Goal: Feedback & Contribution: Submit feedback/report problem

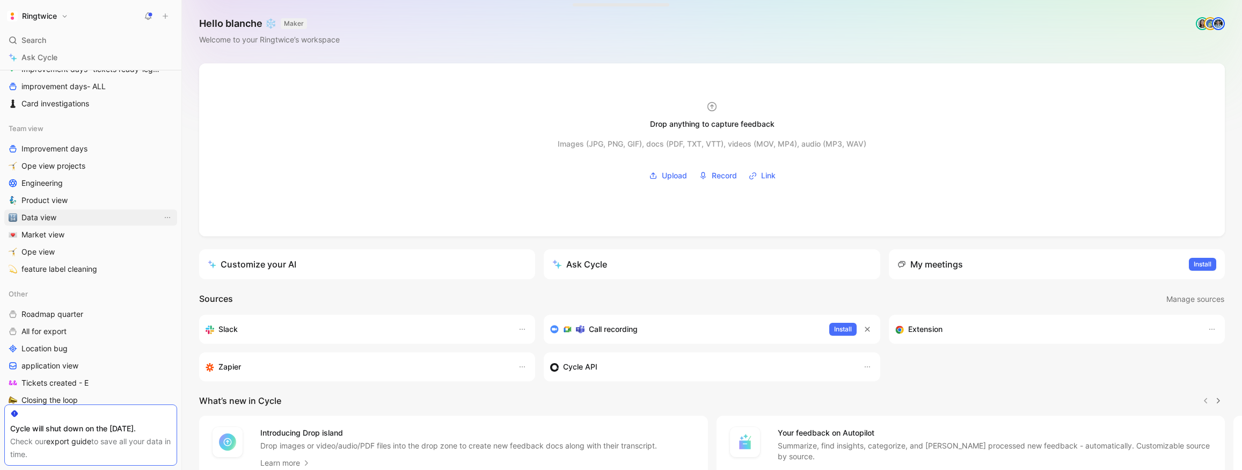
scroll to position [413, 0]
click at [54, 226] on span "Market view" at bounding box center [42, 227] width 43 height 11
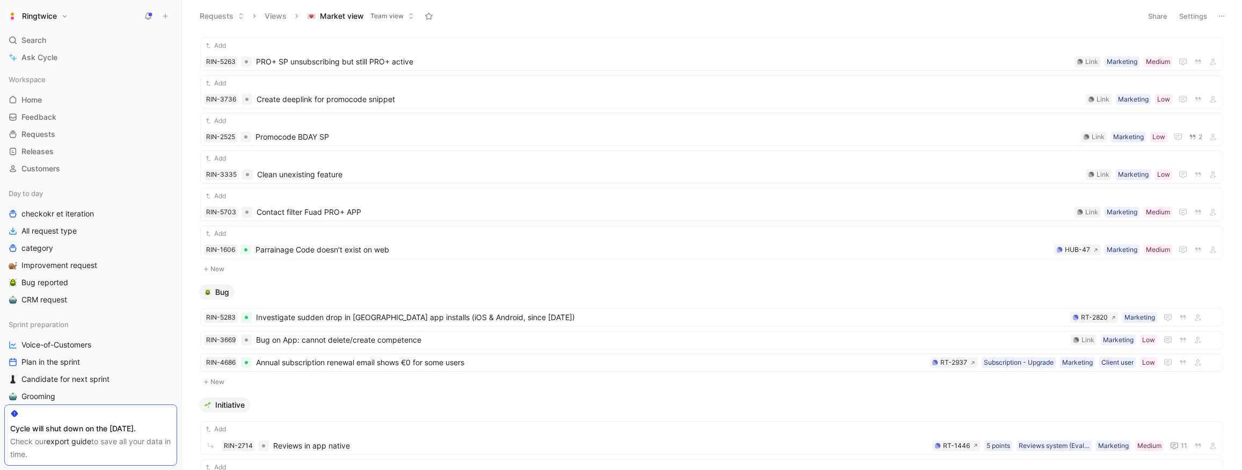
scroll to position [456, 0]
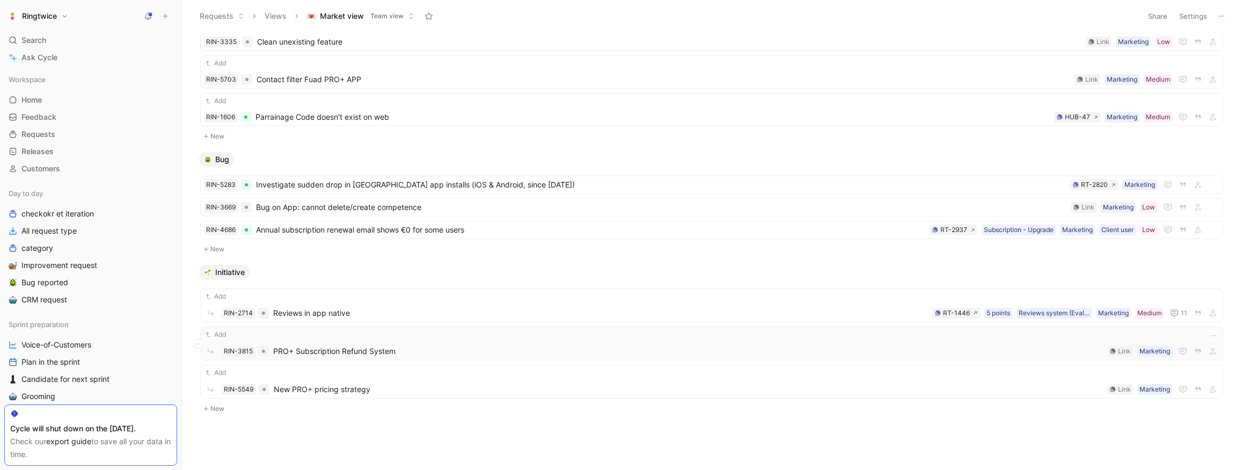
click at [361, 345] on span "PRO+ Subscription Refund System" at bounding box center [688, 351] width 830 height 13
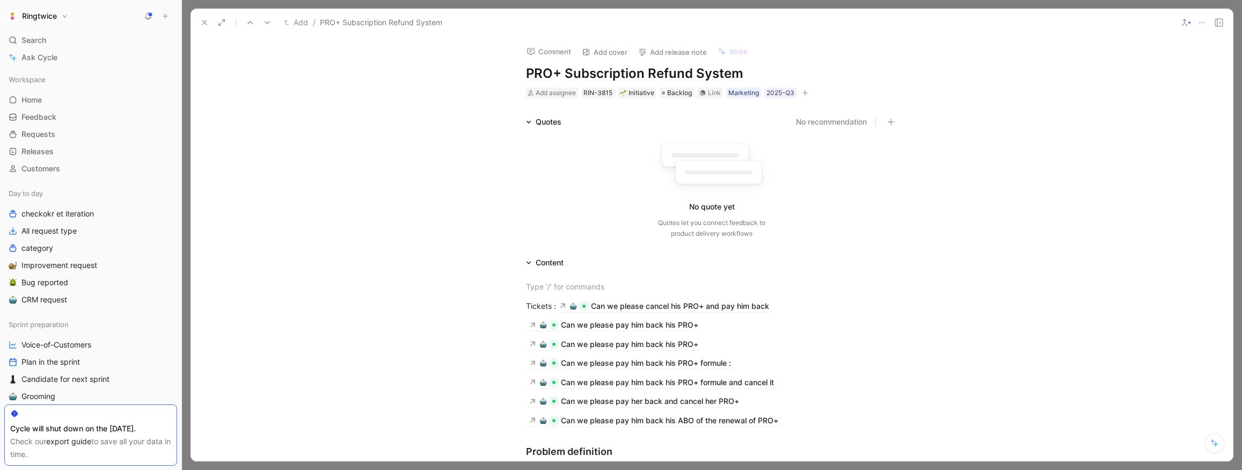
click at [205, 23] on use at bounding box center [204, 22] width 4 height 4
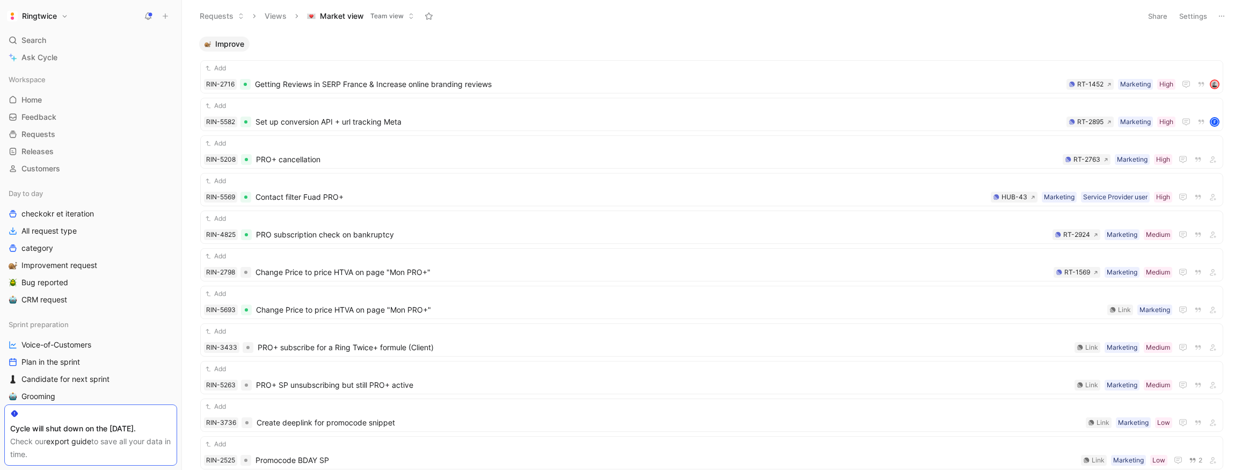
click at [1197, 20] on button "Settings" at bounding box center [1193, 16] width 38 height 15
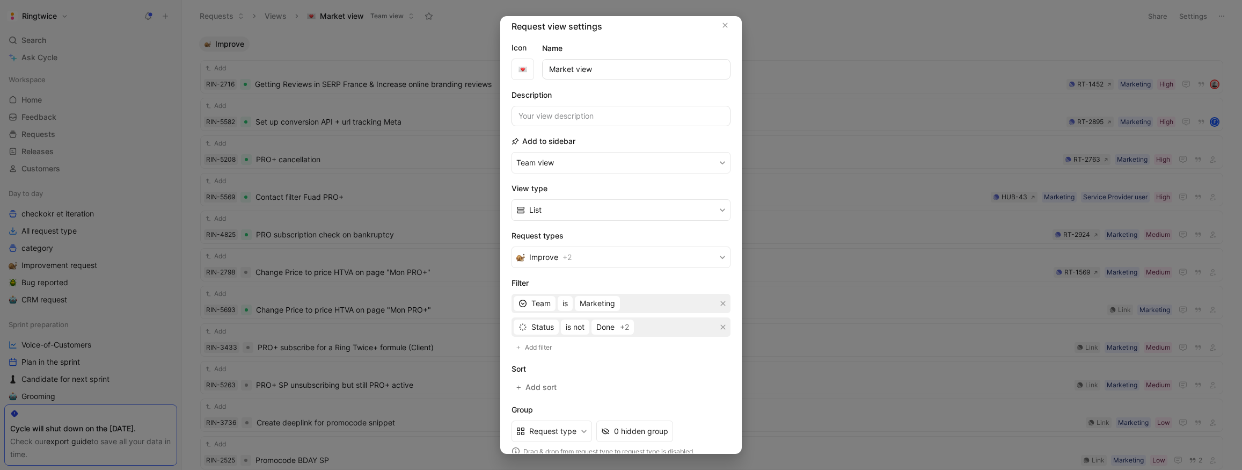
scroll to position [6, 0]
click at [632, 256] on button "Improve + 2" at bounding box center [621, 257] width 219 height 21
click at [726, 26] on icon "button" at bounding box center [725, 26] width 5 height 5
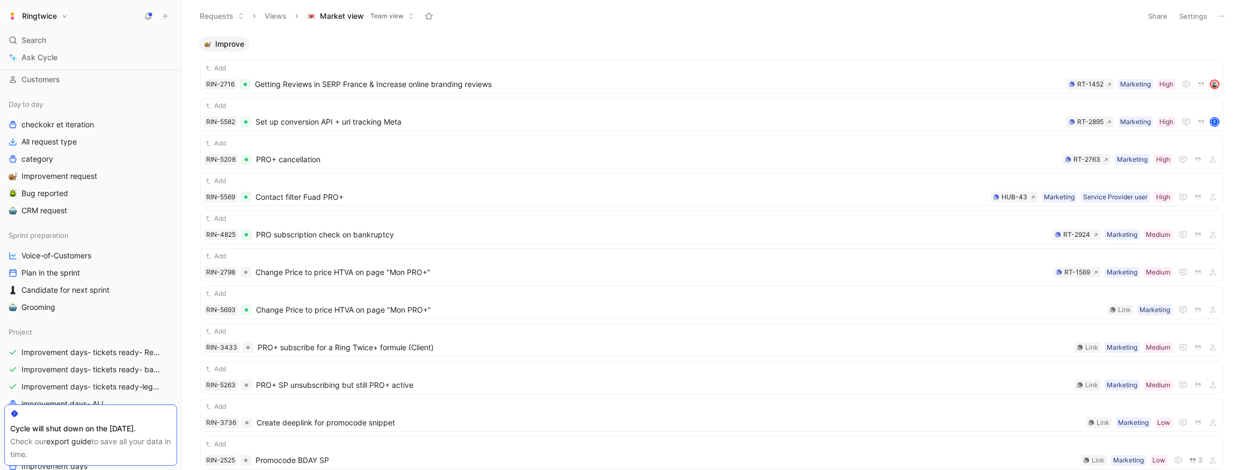
scroll to position [89, 0]
click at [93, 197] on link "Bug reported" at bounding box center [90, 194] width 173 height 16
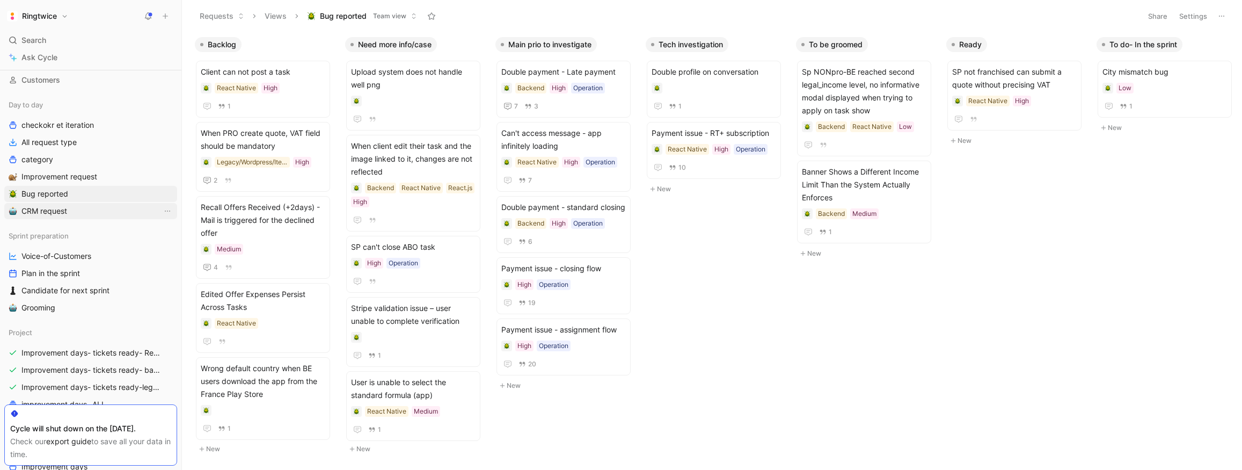
click at [122, 211] on link "CRM request" at bounding box center [90, 211] width 173 height 16
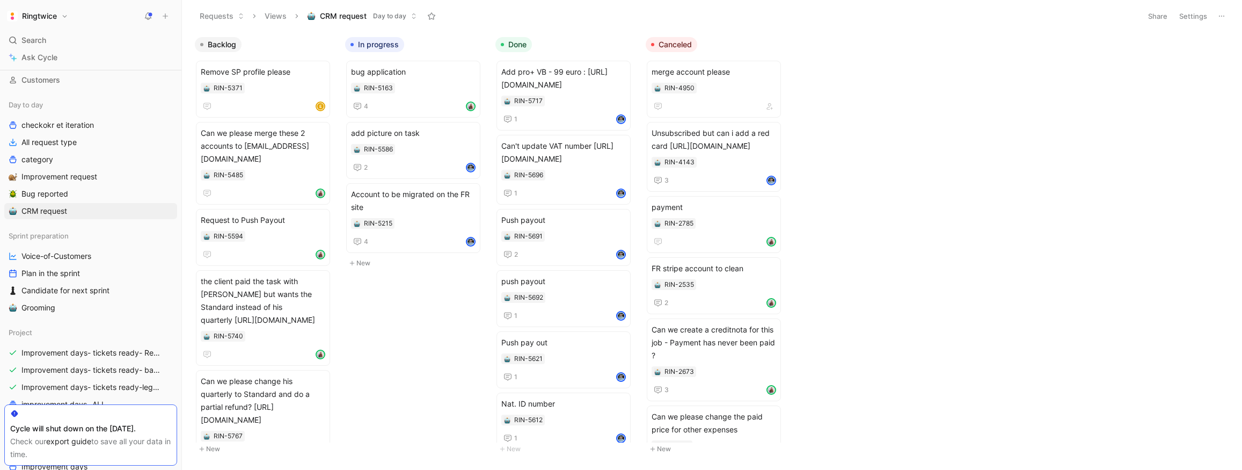
click at [1185, 18] on button "Settings" at bounding box center [1193, 16] width 38 height 15
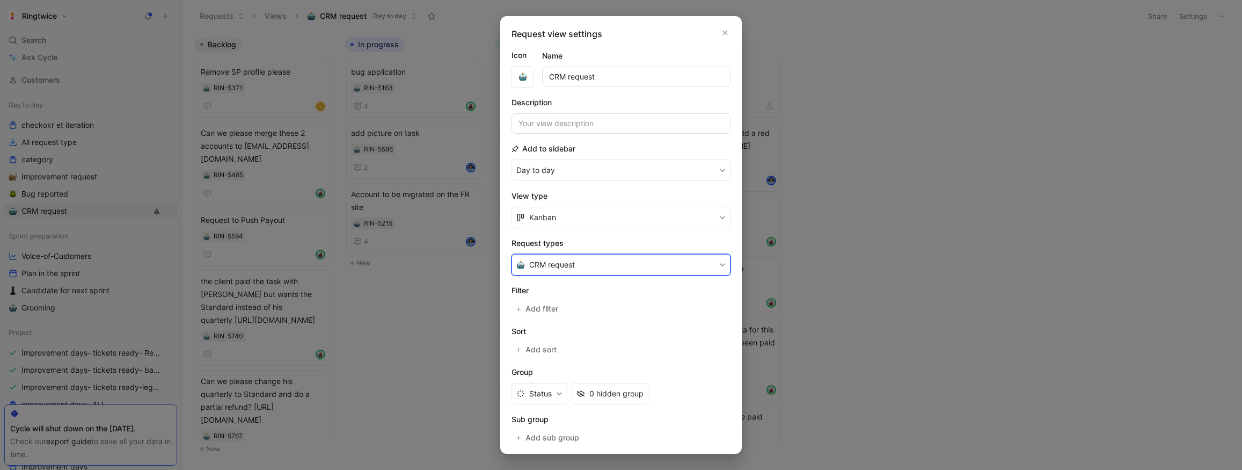
click at [611, 262] on button "CRM request" at bounding box center [621, 264] width 219 height 21
click at [727, 31] on icon "button" at bounding box center [725, 32] width 6 height 9
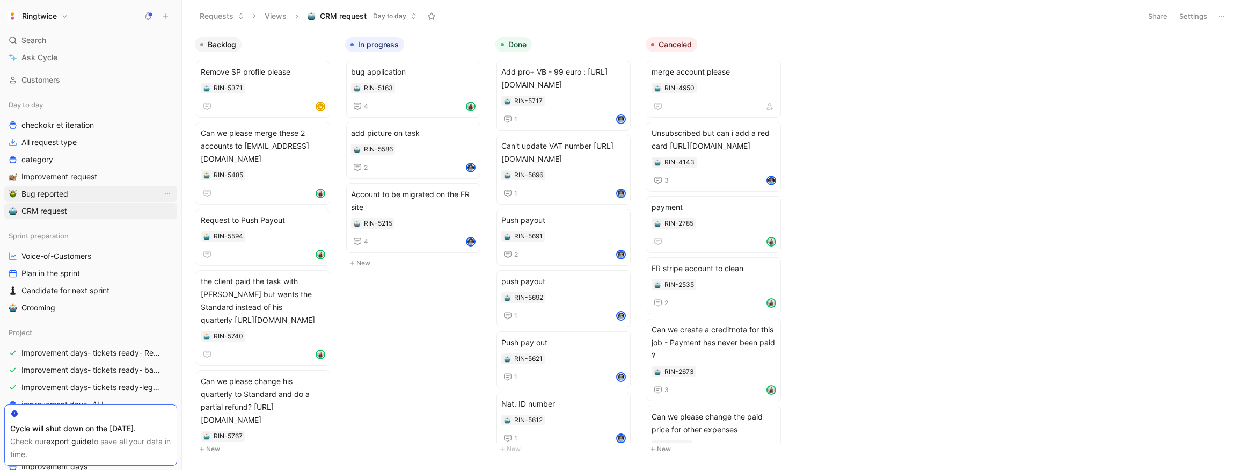
click at [43, 193] on span "Bug reported" at bounding box center [44, 193] width 47 height 11
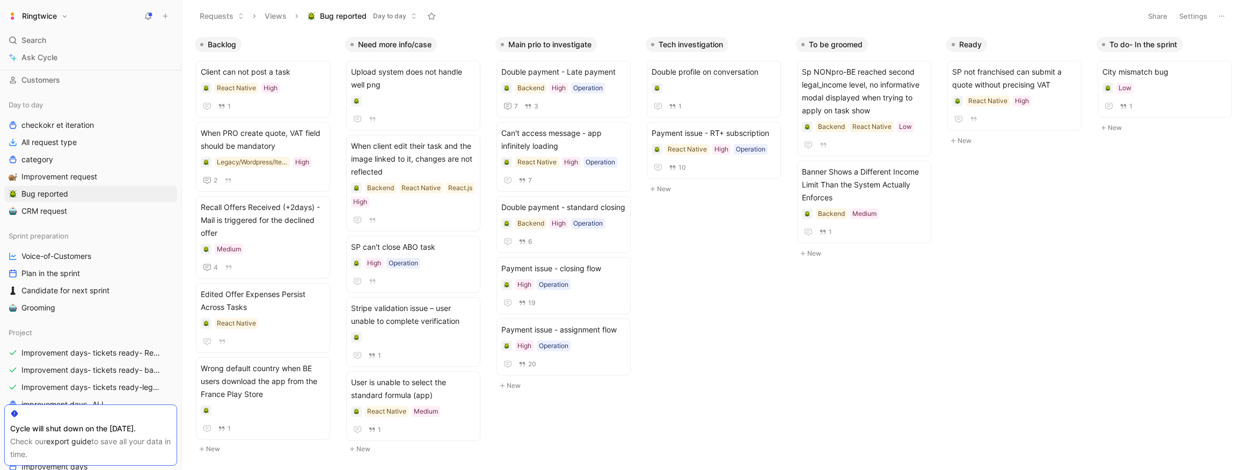
click at [1190, 15] on button "Settings" at bounding box center [1193, 16] width 38 height 15
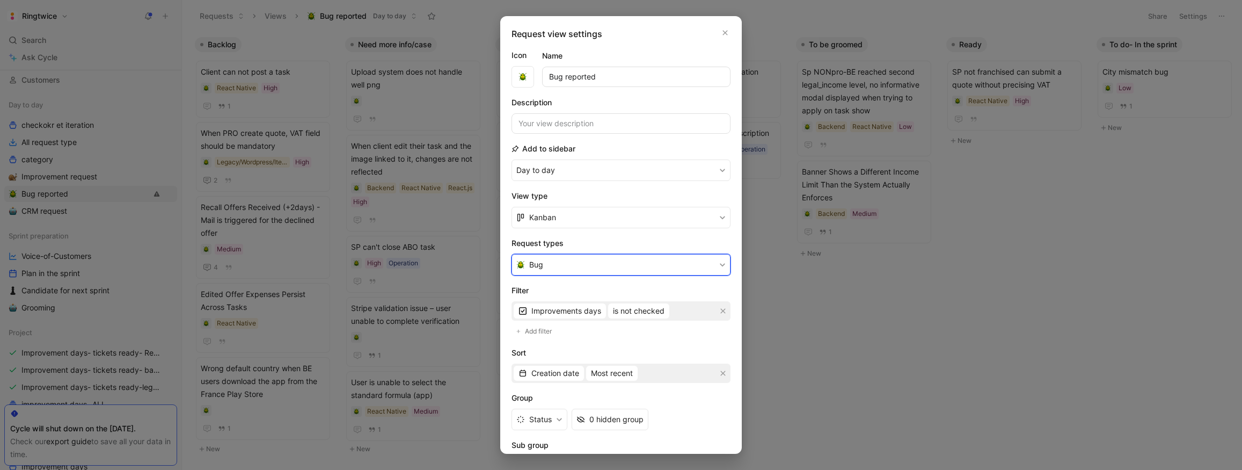
click at [605, 268] on button "Bug" at bounding box center [621, 264] width 219 height 21
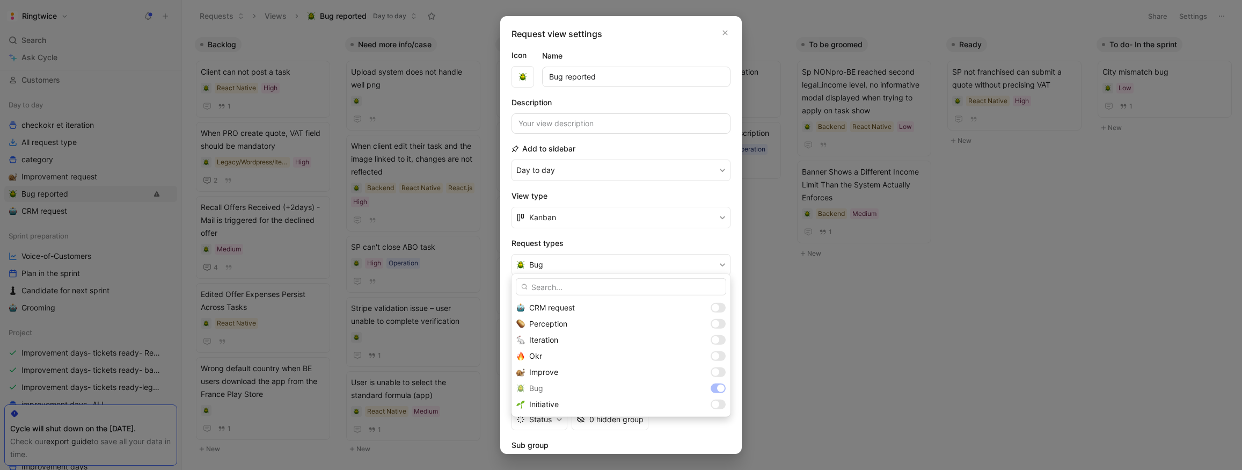
scroll to position [1, 0]
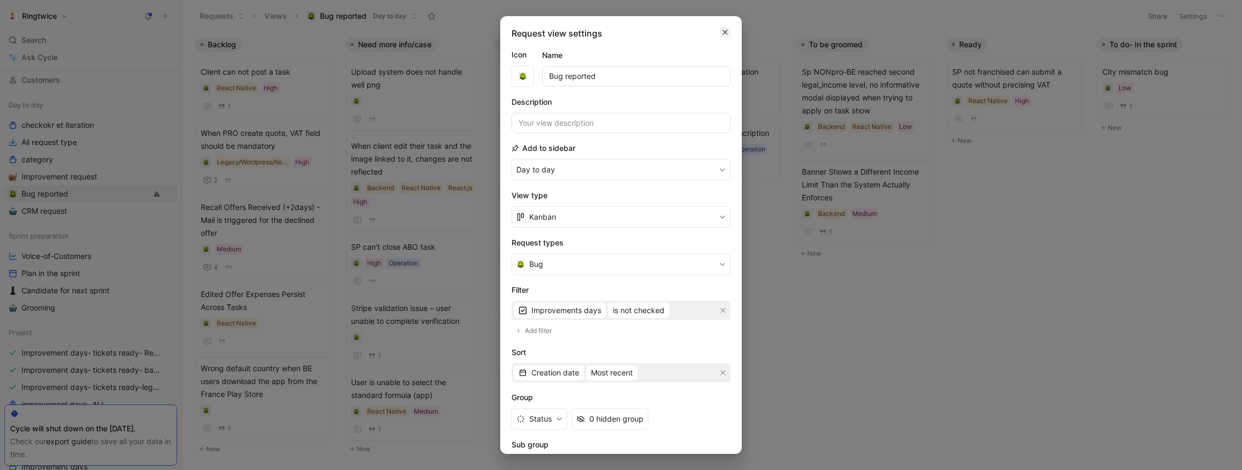
click at [727, 34] on icon "button" at bounding box center [725, 32] width 5 height 5
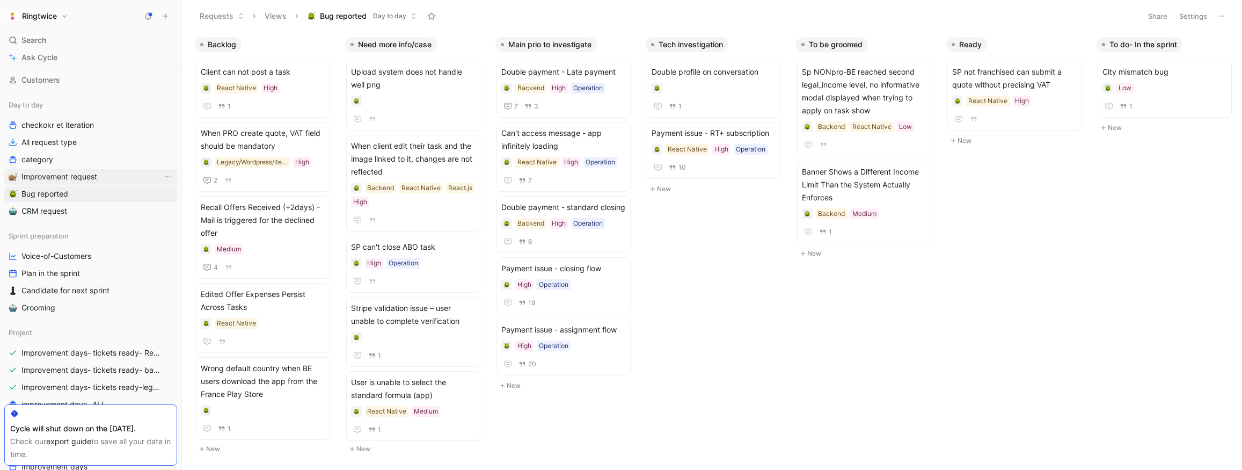
click at [58, 176] on span "Improvement request" at bounding box center [59, 176] width 76 height 11
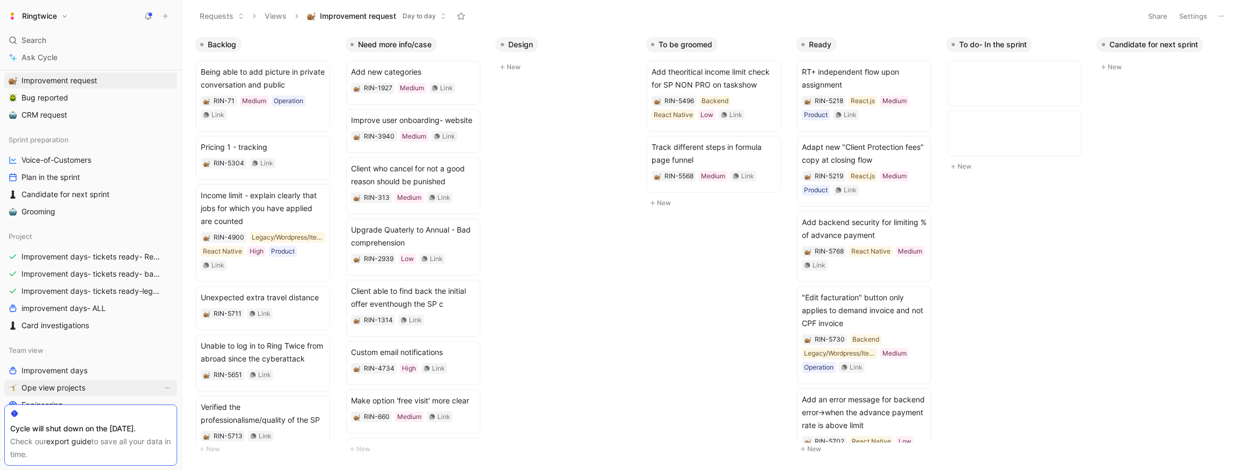
scroll to position [313, 0]
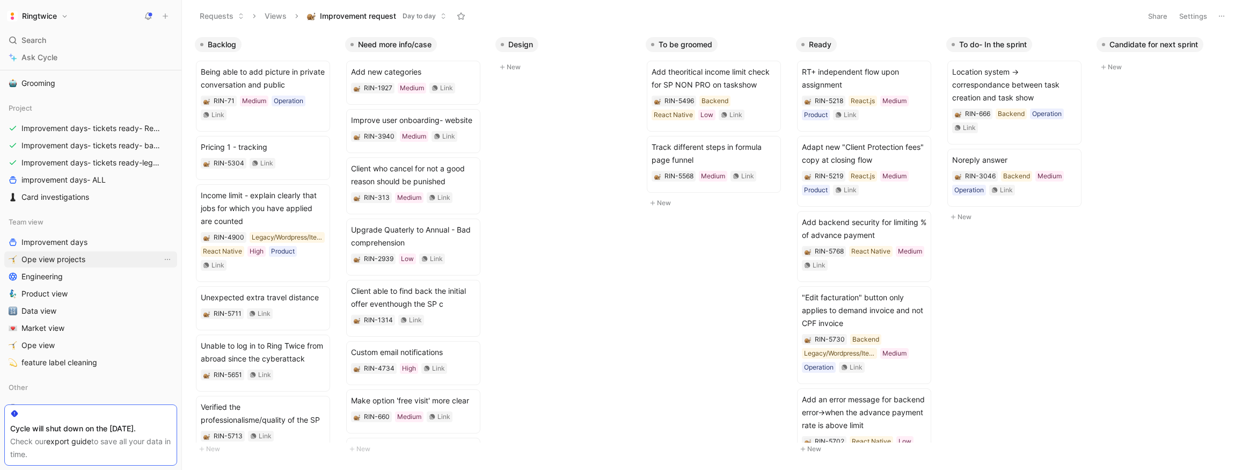
click at [67, 254] on span "Ope view projects" at bounding box center [53, 259] width 64 height 11
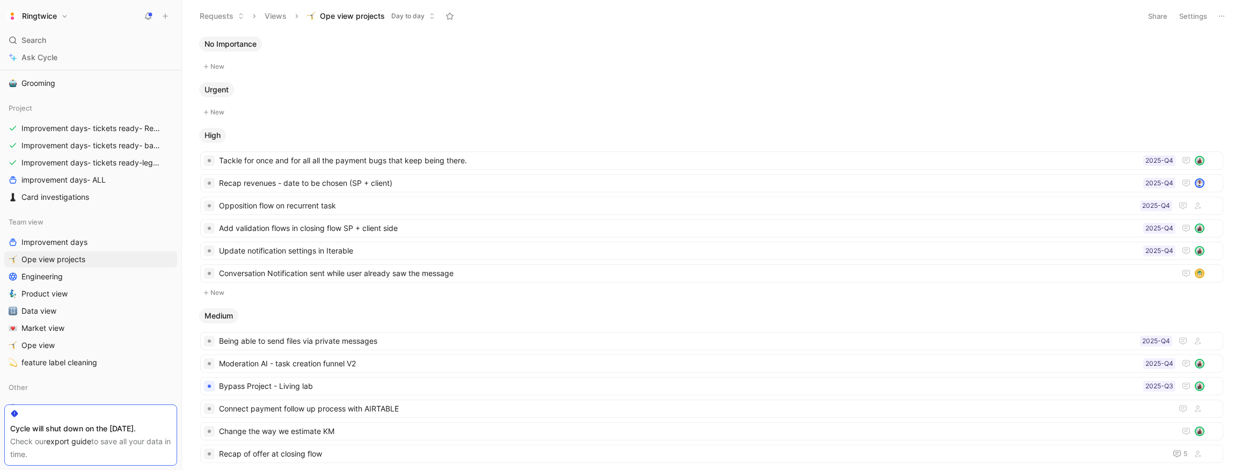
click at [1213, 17] on div "Share Settings" at bounding box center [1186, 17] width 86 height 16
click at [1194, 18] on button "Settings" at bounding box center [1193, 16] width 38 height 15
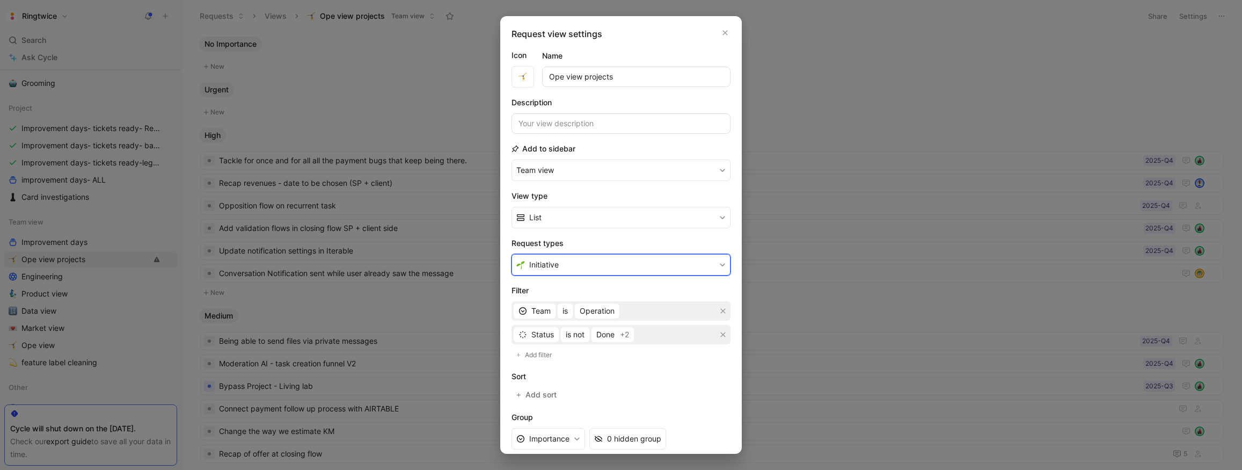
click at [589, 265] on button "Initiative" at bounding box center [621, 264] width 219 height 21
click at [726, 32] on icon "button" at bounding box center [725, 33] width 5 height 5
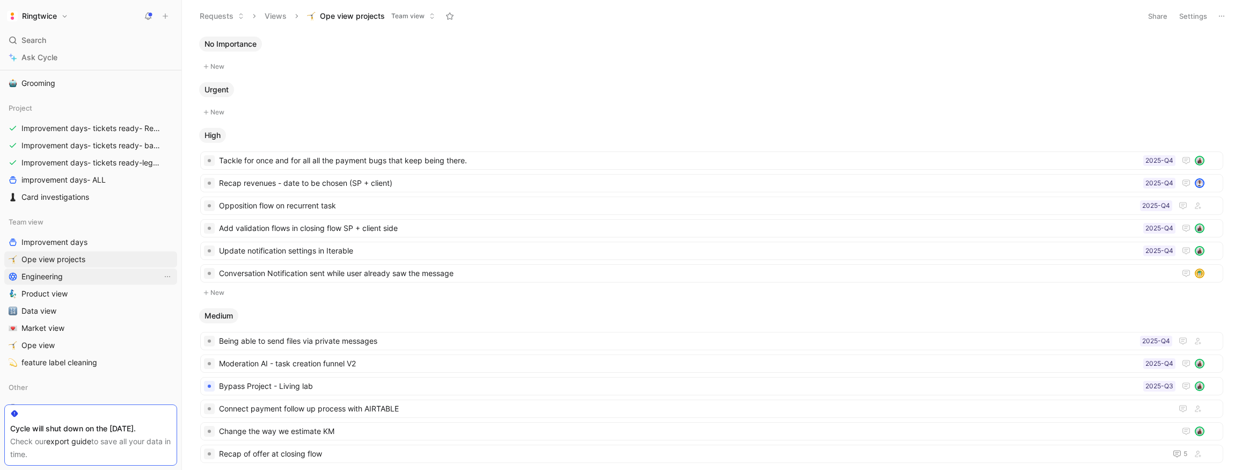
click at [63, 277] on span "Engineering" at bounding box center [41, 276] width 41 height 11
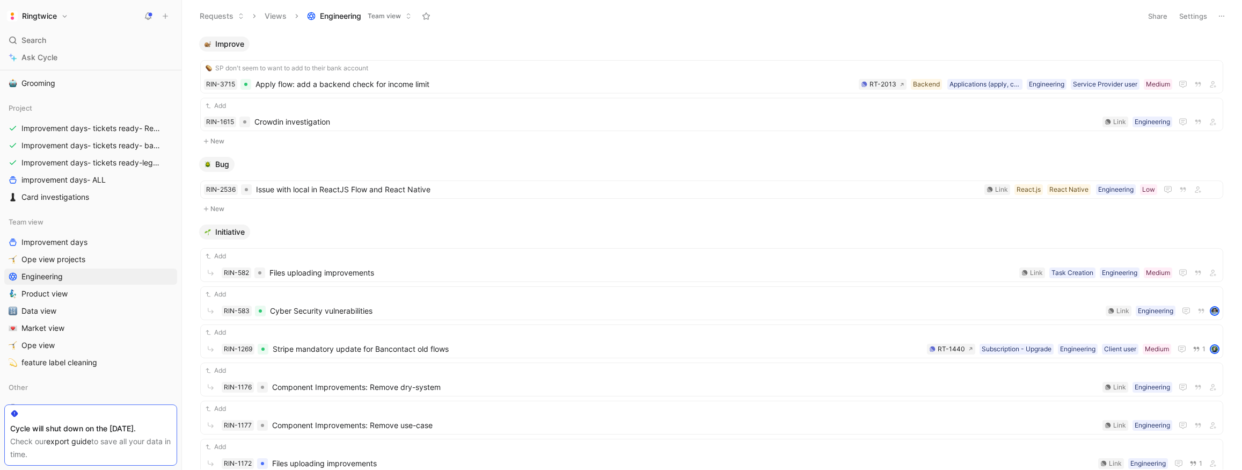
click at [1197, 19] on button "Settings" at bounding box center [1193, 16] width 38 height 15
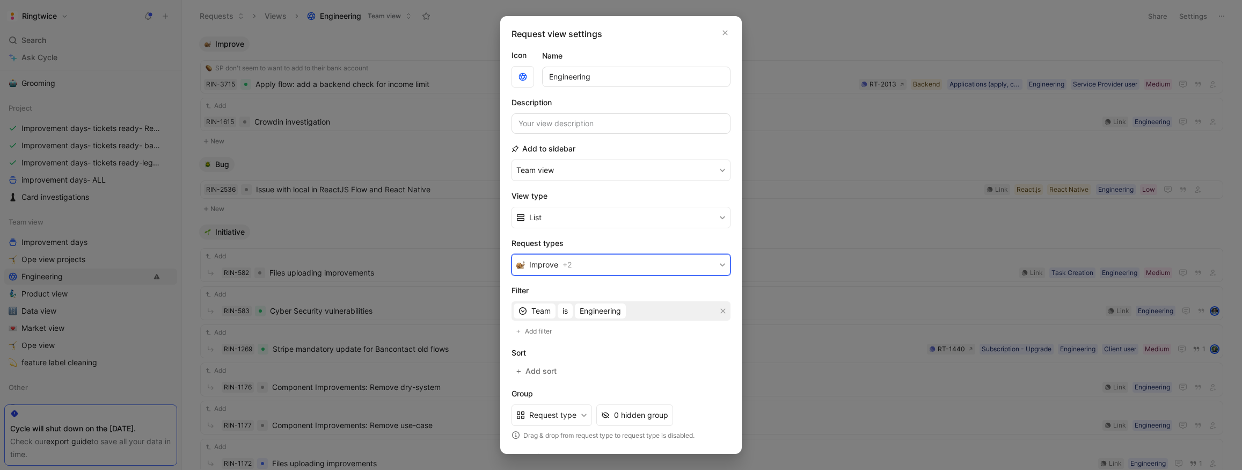
click at [605, 265] on button "Improve + 2" at bounding box center [621, 264] width 219 height 21
click at [720, 31] on button "button" at bounding box center [725, 32] width 11 height 11
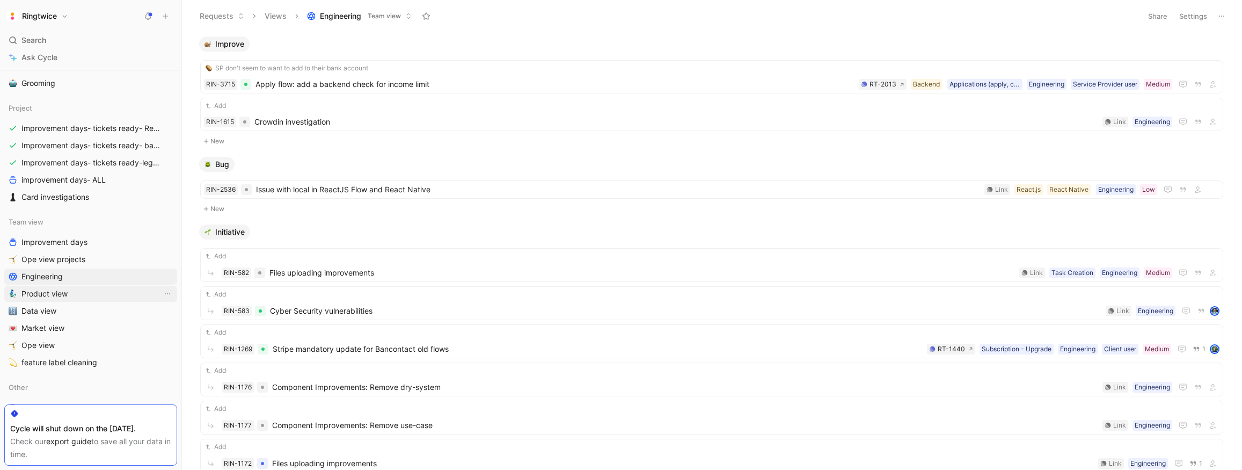
click at [96, 294] on link "Product view" at bounding box center [90, 294] width 173 height 16
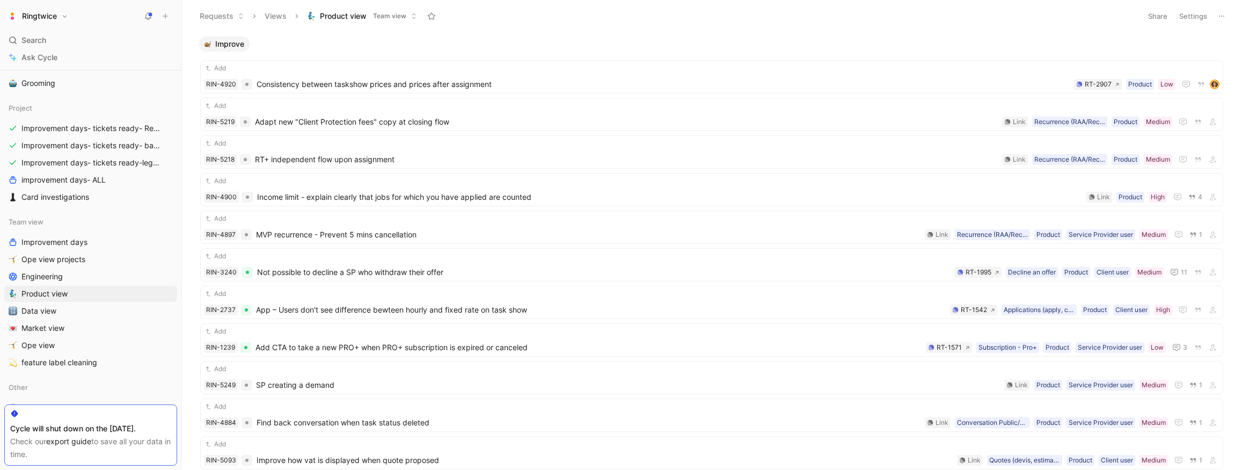
click at [1207, 17] on button "Settings" at bounding box center [1193, 16] width 38 height 15
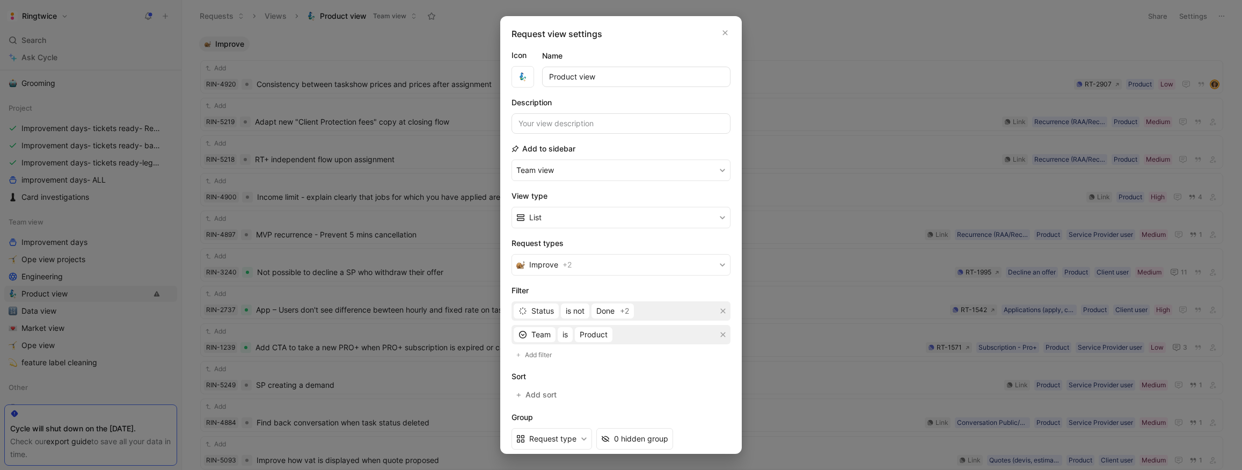
scroll to position [75, 0]
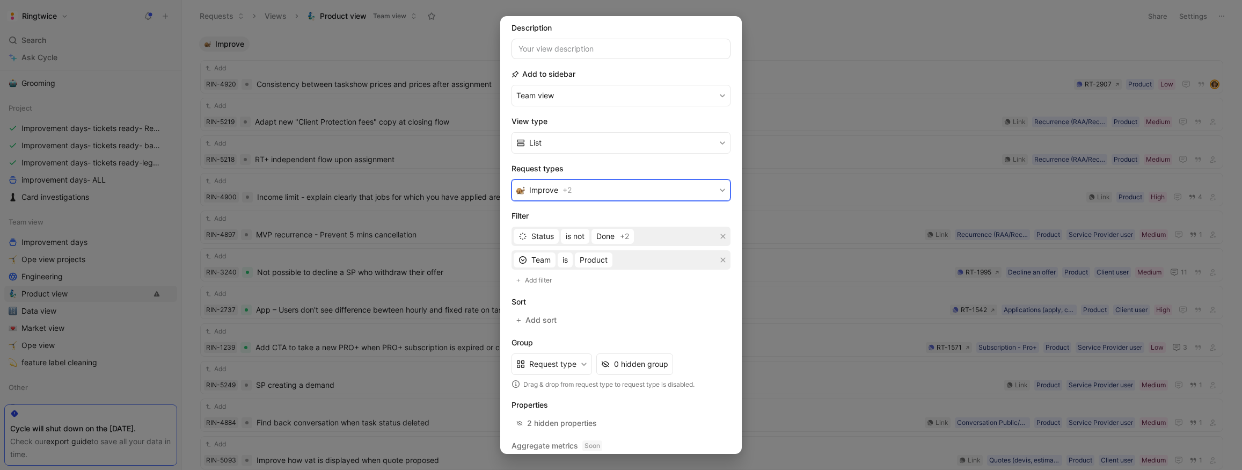
click at [593, 192] on button "Improve + 2" at bounding box center [621, 189] width 219 height 21
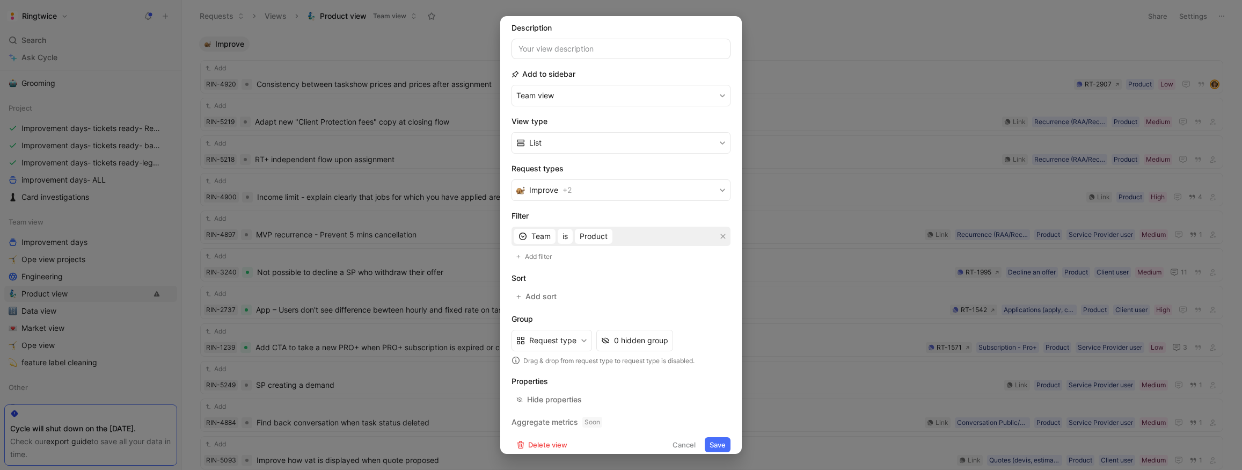
drag, startPoint x: 773, startPoint y: 19, endPoint x: 188, endPoint y: 267, distance: 634.9
click at [773, 19] on div at bounding box center [621, 235] width 1242 height 470
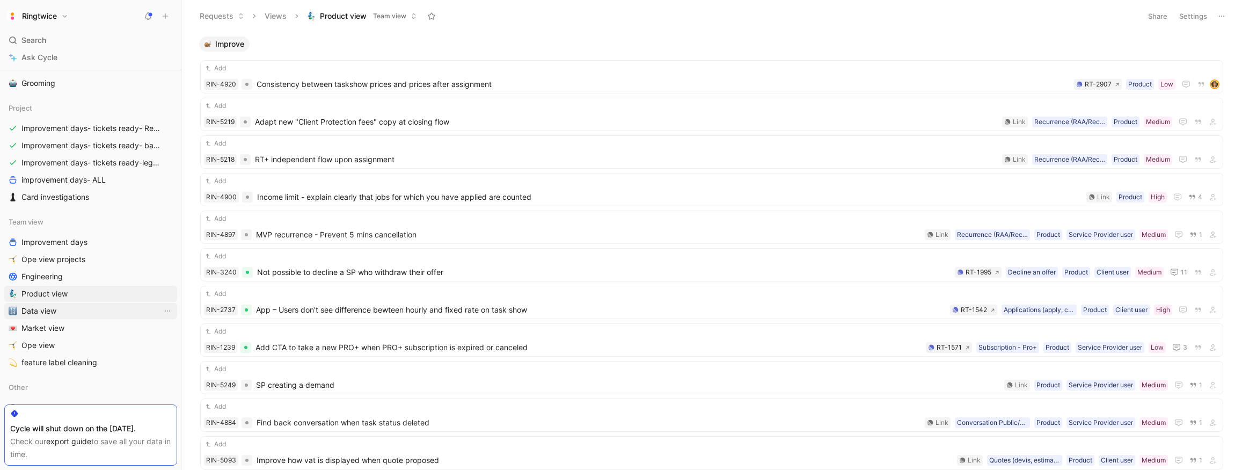
click at [69, 311] on link "Data view" at bounding box center [90, 311] width 173 height 16
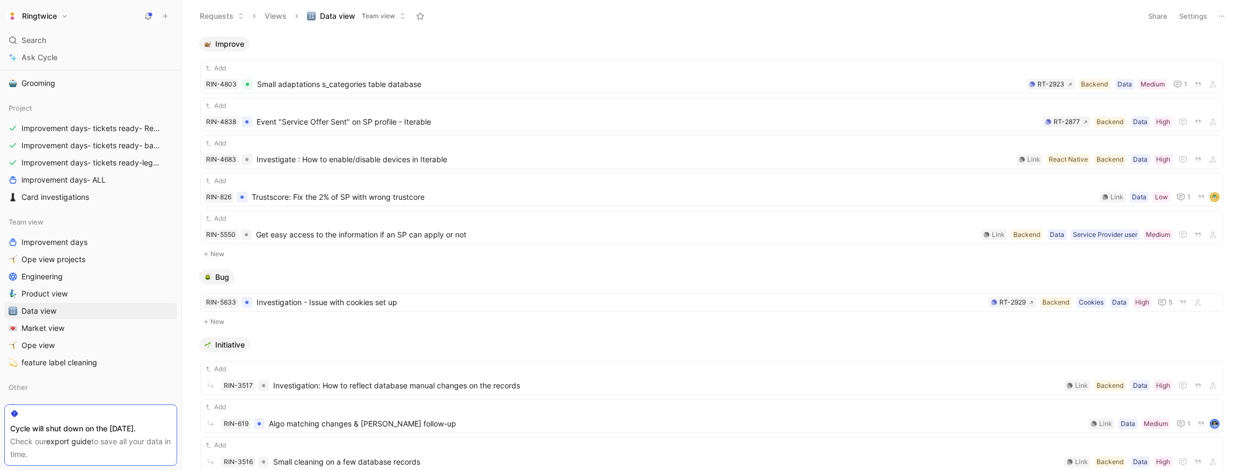
click at [1199, 16] on button "Settings" at bounding box center [1193, 16] width 38 height 15
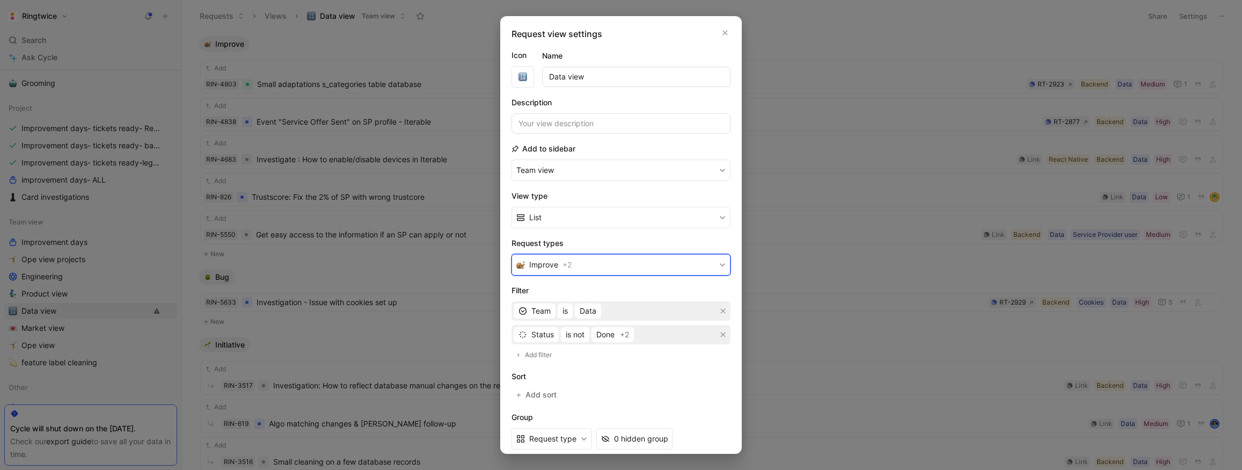
click at [600, 259] on button "Improve + 2" at bounding box center [621, 264] width 219 height 21
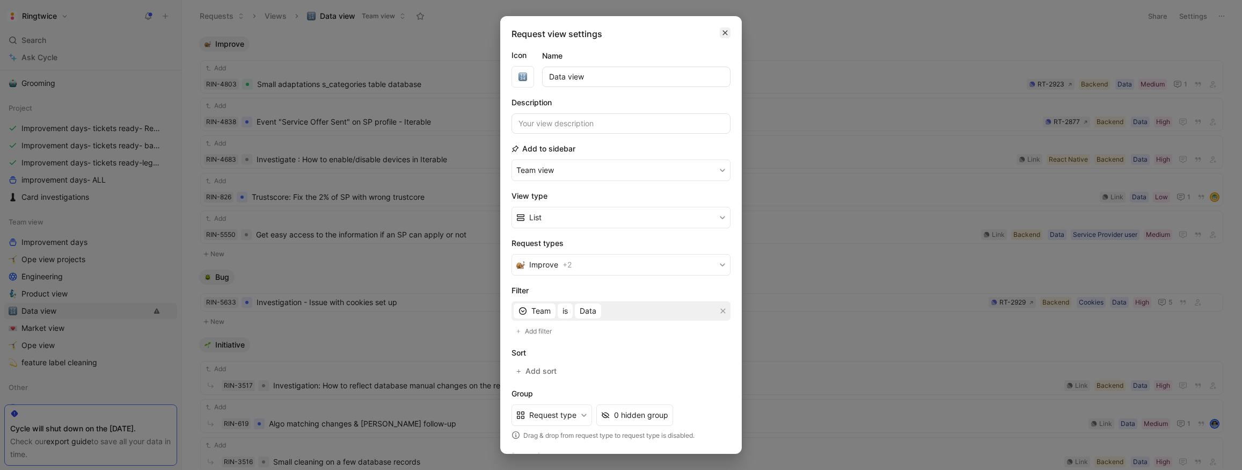
click at [726, 32] on icon "button" at bounding box center [725, 32] width 6 height 9
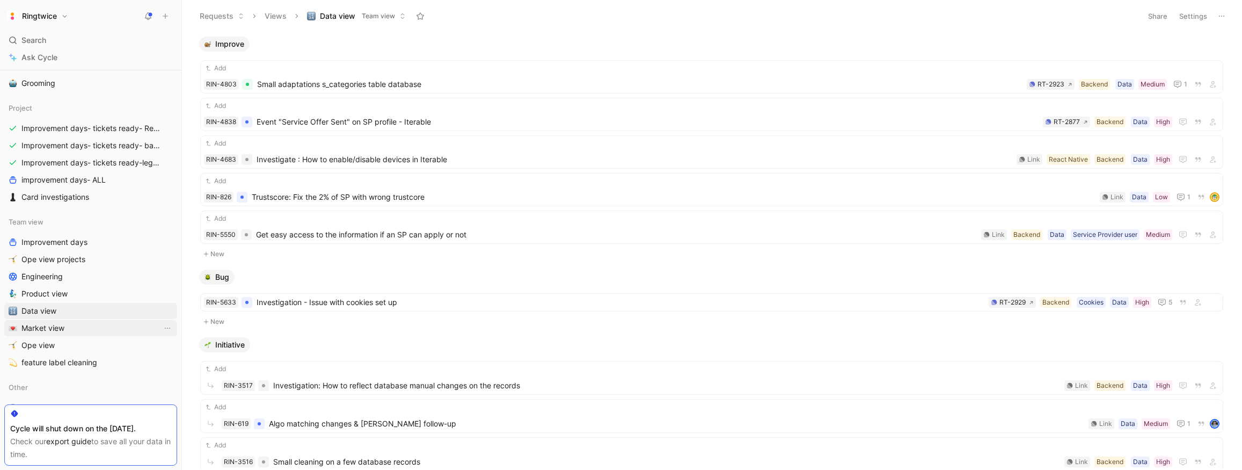
click at [114, 332] on link "Market view" at bounding box center [90, 328] width 173 height 16
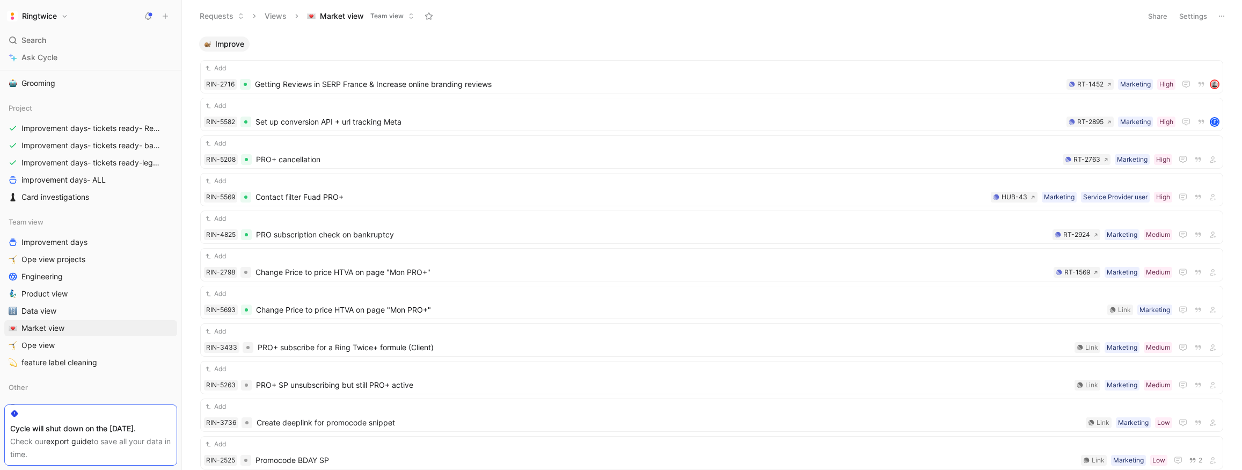
click at [1200, 17] on button "Settings" at bounding box center [1193, 16] width 38 height 15
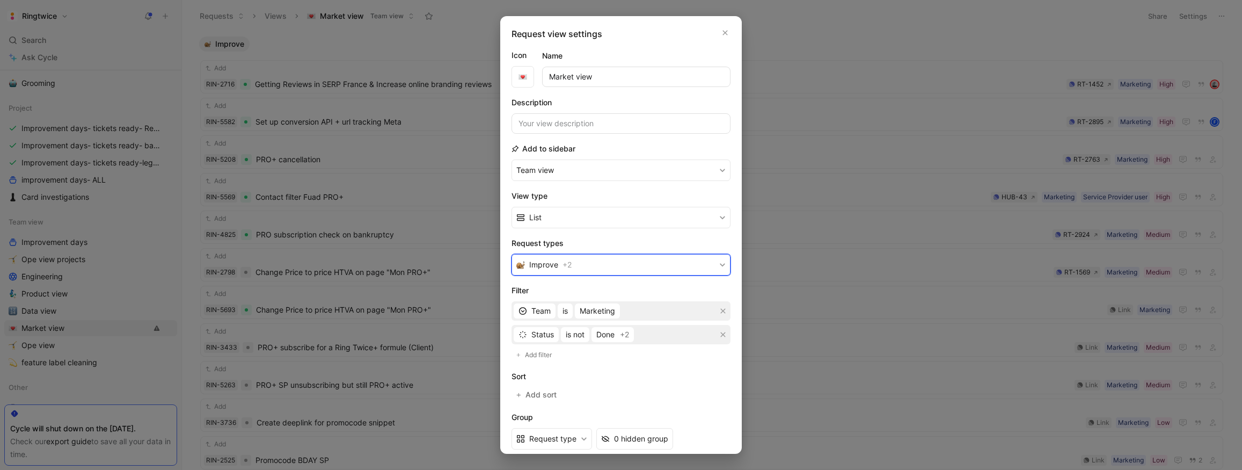
click at [632, 259] on button "Improve + 2" at bounding box center [621, 264] width 219 height 21
click at [722, 33] on icon "button" at bounding box center [725, 32] width 6 height 9
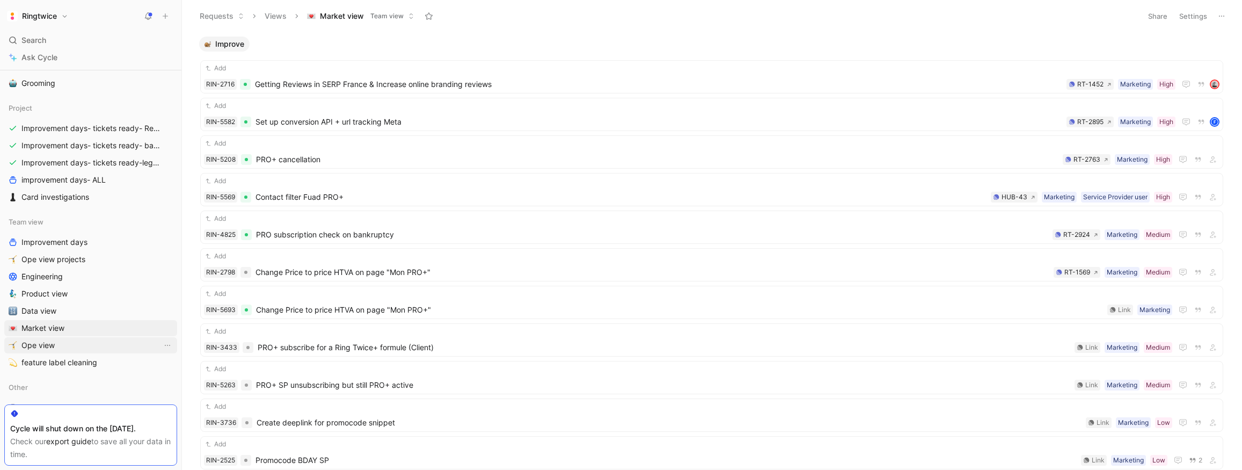
click at [96, 345] on link "Ope view" at bounding box center [90, 345] width 173 height 16
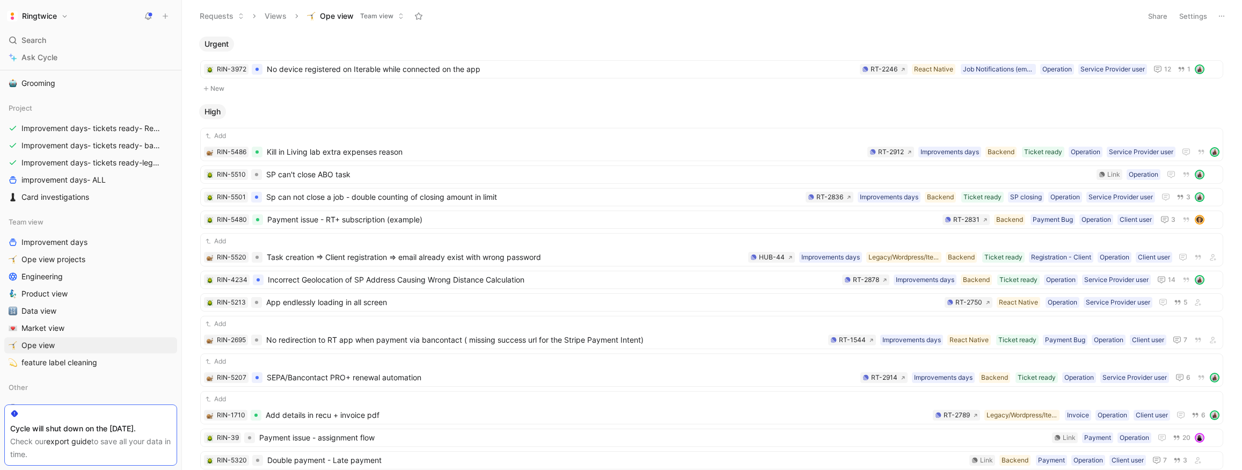
click at [1194, 17] on button "Settings" at bounding box center [1193, 16] width 38 height 15
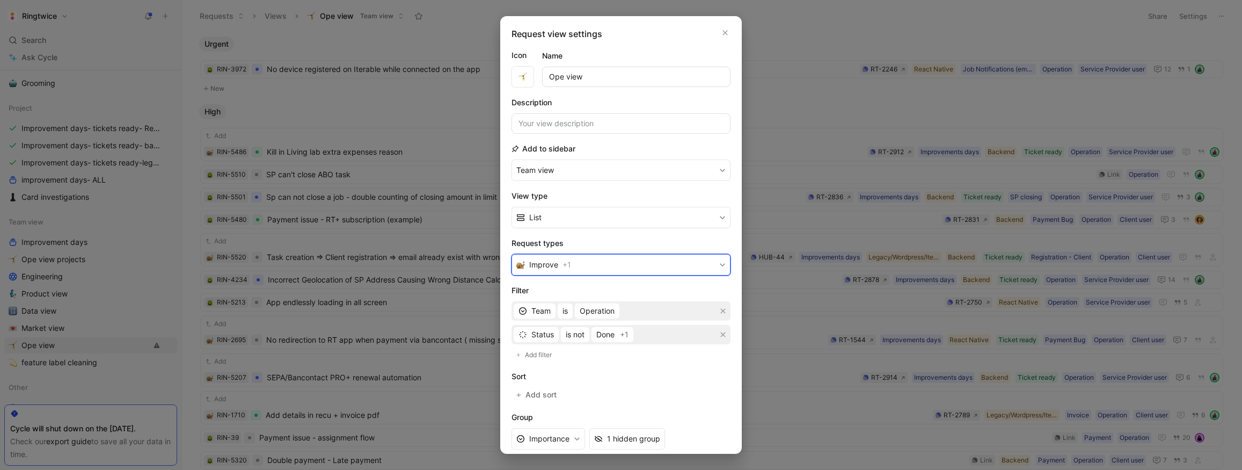
click at [638, 267] on button "Improve + 1" at bounding box center [621, 264] width 219 height 21
drag, startPoint x: 728, startPoint y: 50, endPoint x: 726, endPoint y: 34, distance: 16.8
click at [726, 33] on icon "button" at bounding box center [725, 33] width 5 height 5
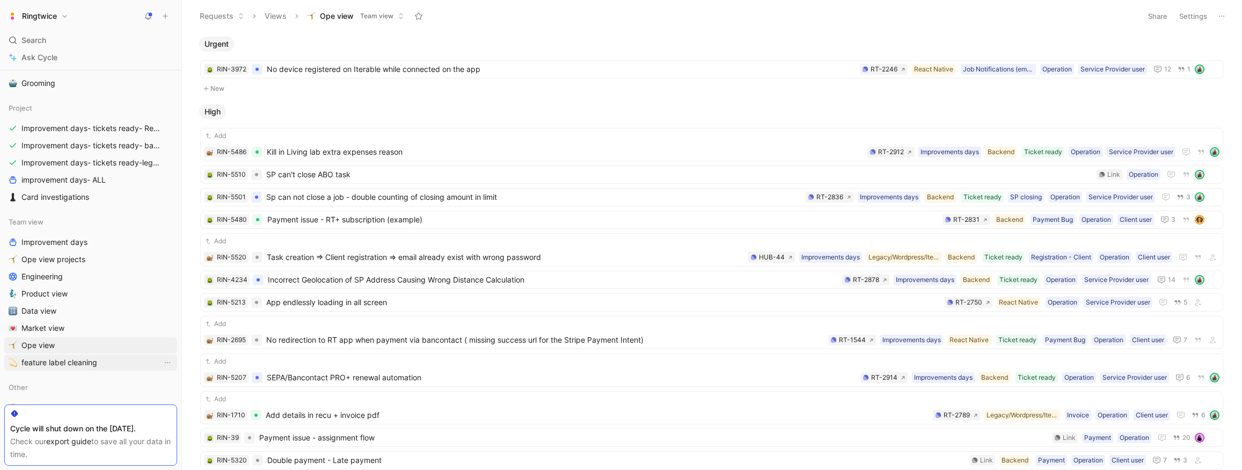
click at [103, 363] on link "feature label cleaning" at bounding box center [90, 362] width 173 height 16
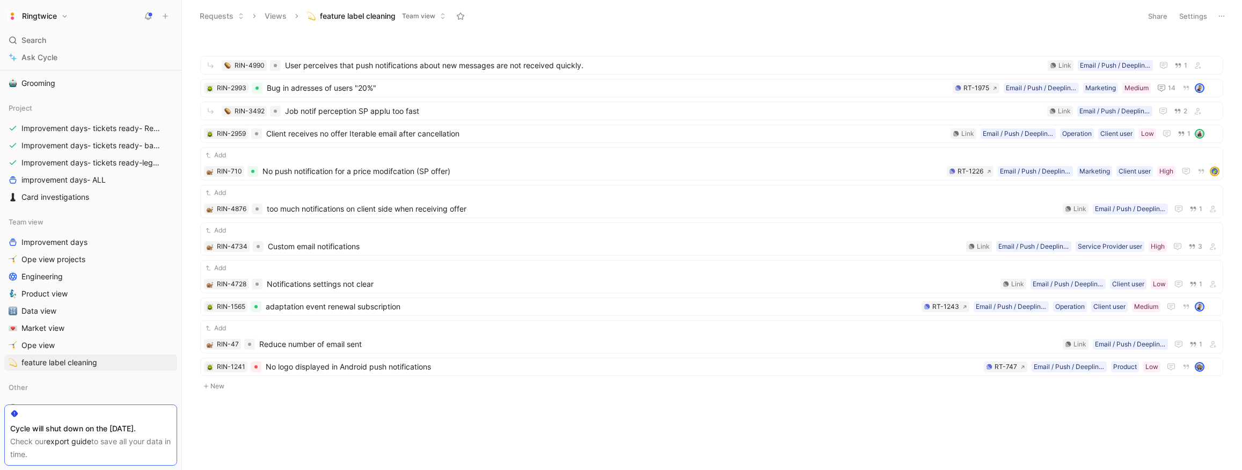
click at [1189, 16] on button "Settings" at bounding box center [1193, 16] width 38 height 15
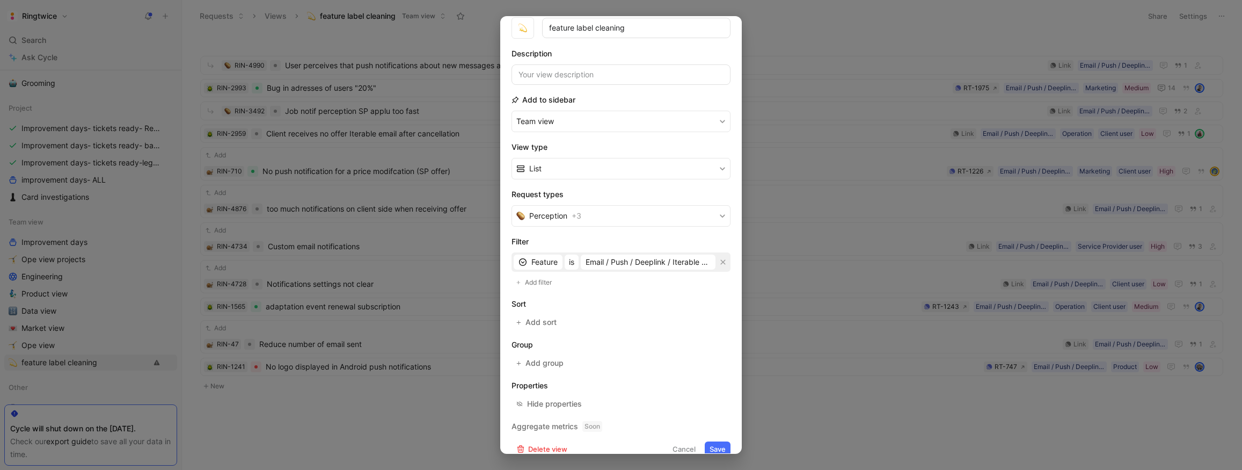
scroll to position [49, 0]
click at [658, 214] on button "Perception + 3" at bounding box center [621, 214] width 219 height 21
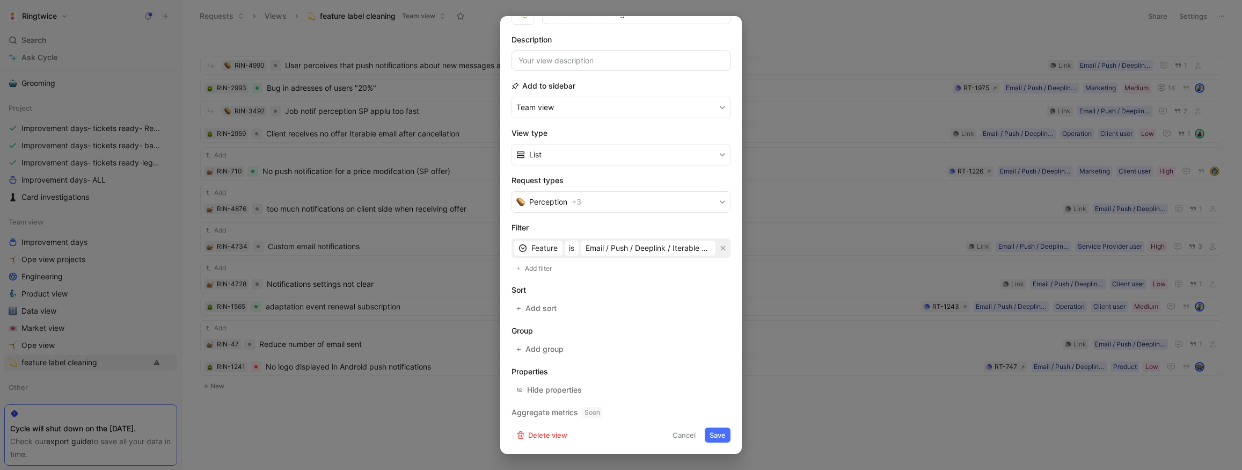
click at [684, 436] on button "Cancel" at bounding box center [684, 434] width 33 height 15
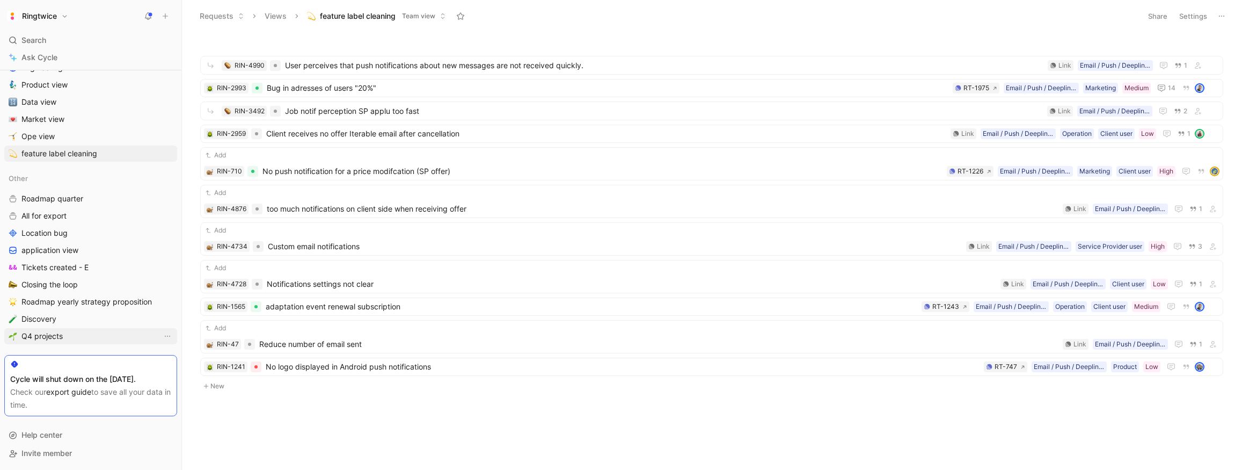
scroll to position [513, 0]
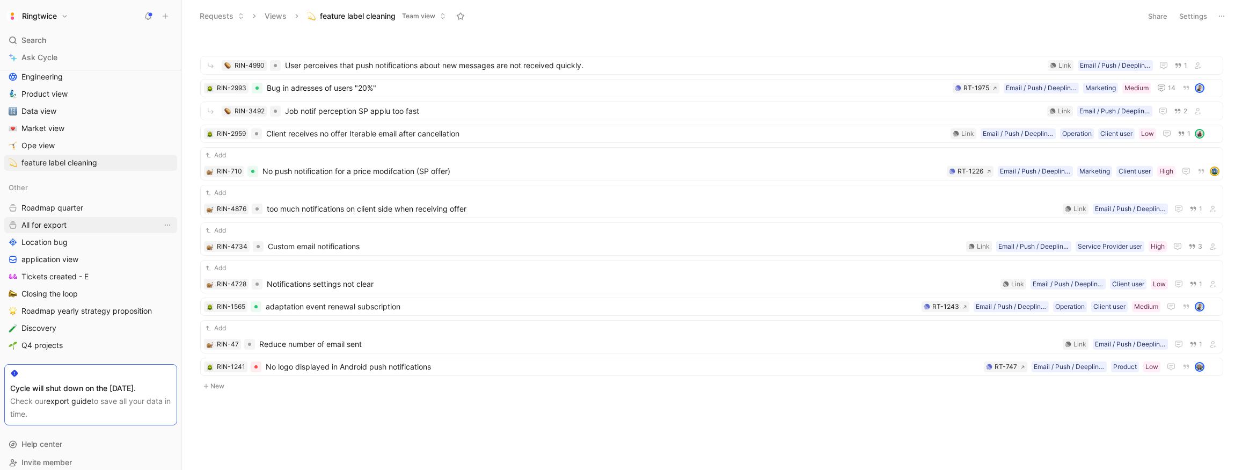
click at [70, 227] on link "All for export" at bounding box center [90, 225] width 173 height 16
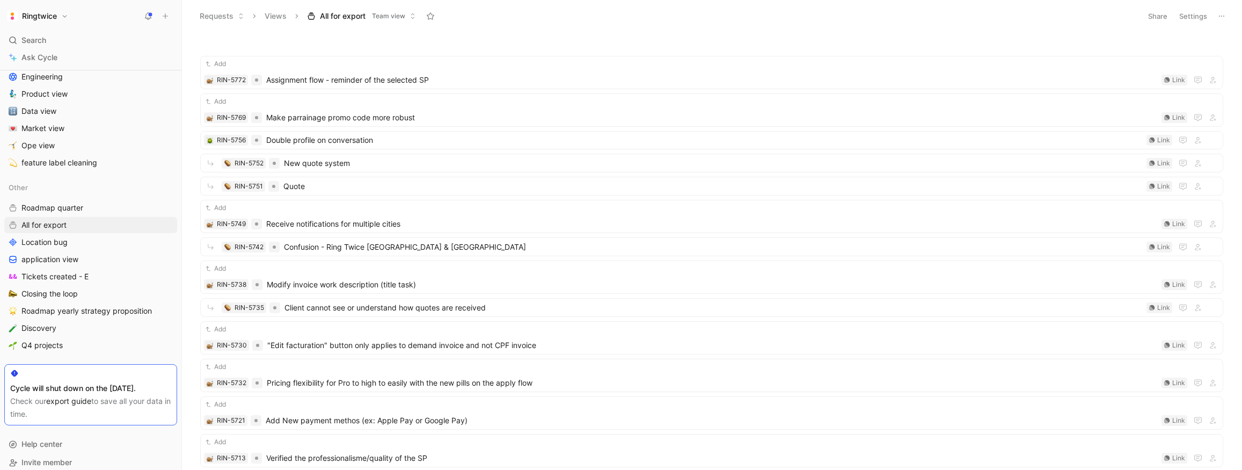
click at [1197, 17] on button "Settings" at bounding box center [1193, 16] width 38 height 15
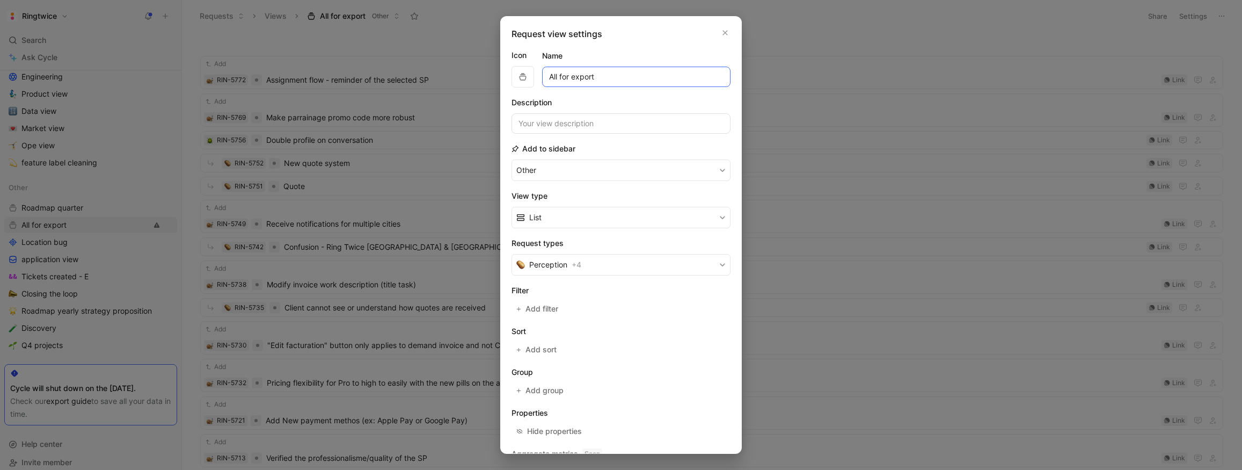
click at [549, 75] on input "All for export" at bounding box center [636, 77] width 188 height 20
paste input "💾"
type input "💾 💾 💾All for export"
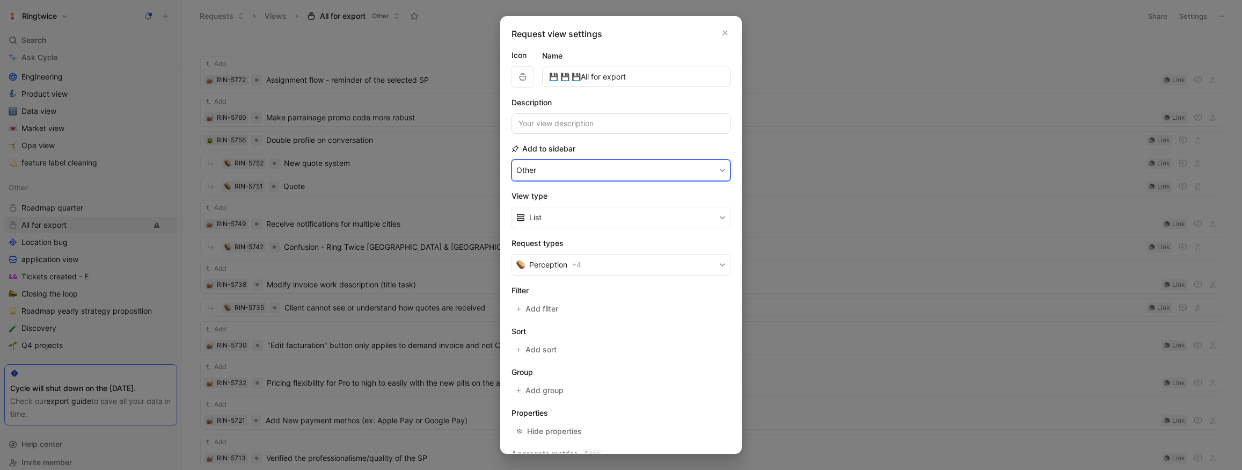
click at [572, 171] on button "Other" at bounding box center [621, 169] width 219 height 21
click at [544, 261] on div "Project" at bounding box center [548, 258] width 64 height 13
click at [604, 266] on button "Perception + 4" at bounding box center [621, 264] width 219 height 21
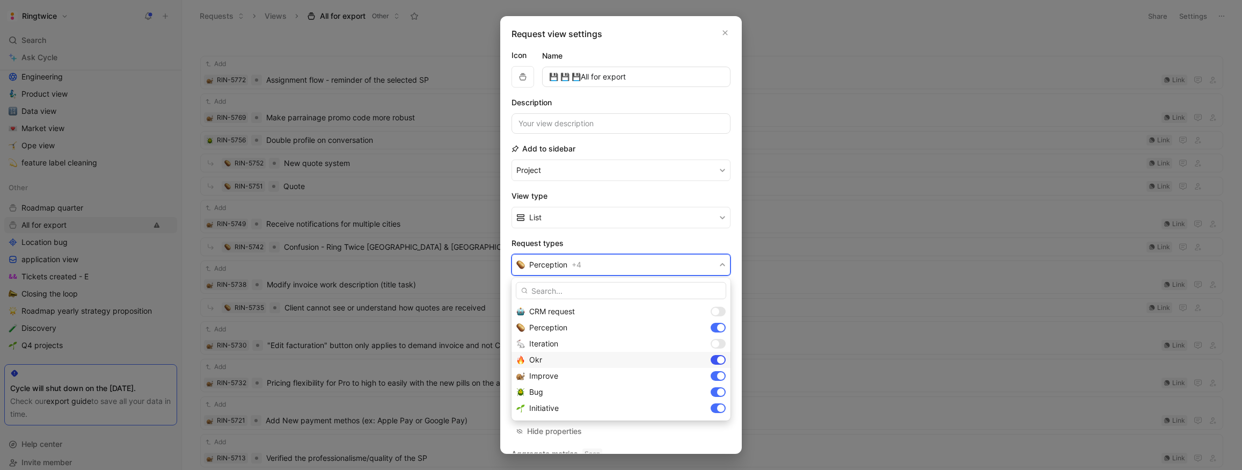
click at [722, 359] on div at bounding box center [721, 360] width 8 height 8
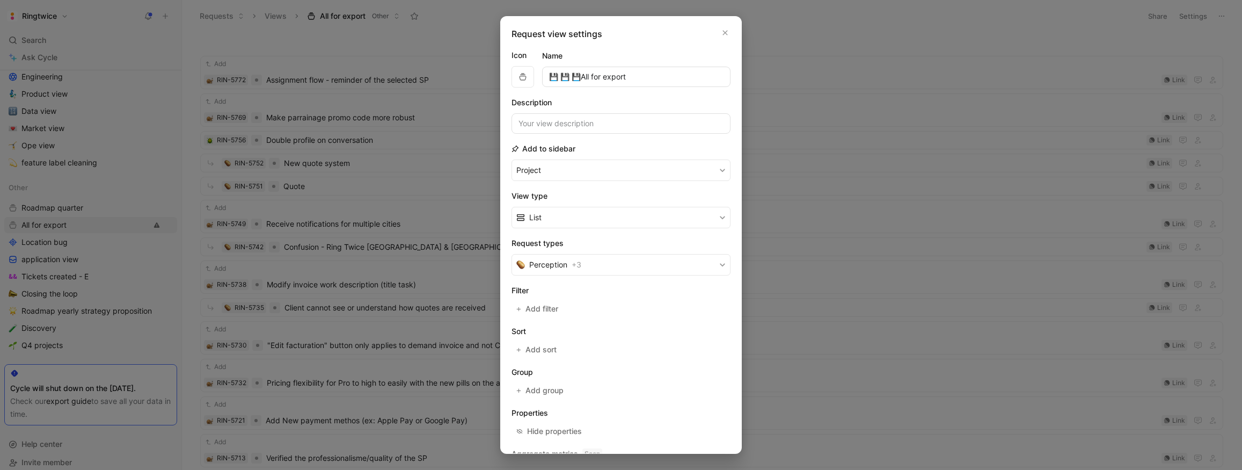
scroll to position [41, 0]
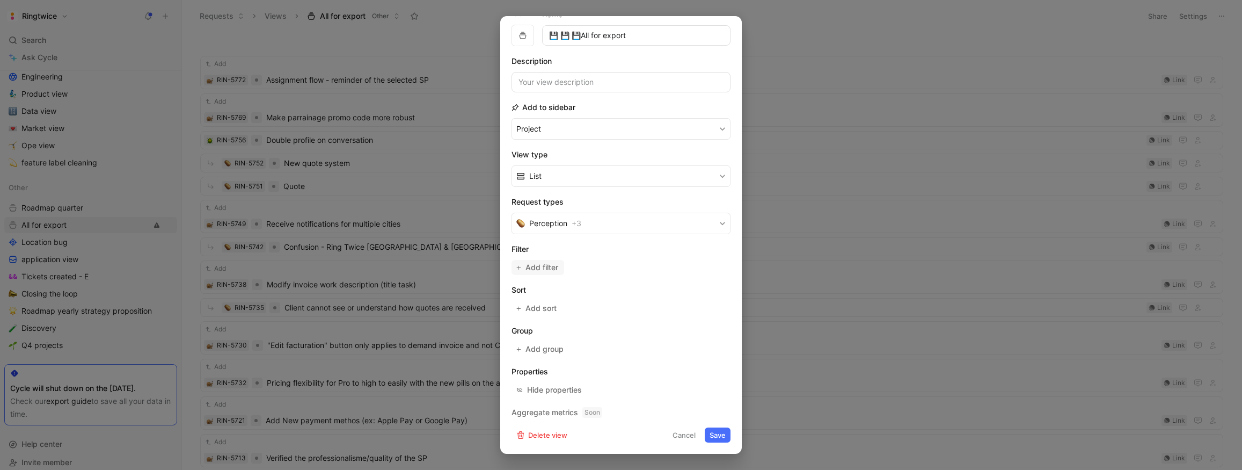
click at [550, 268] on span "Add filter" at bounding box center [542, 267] width 34 height 13
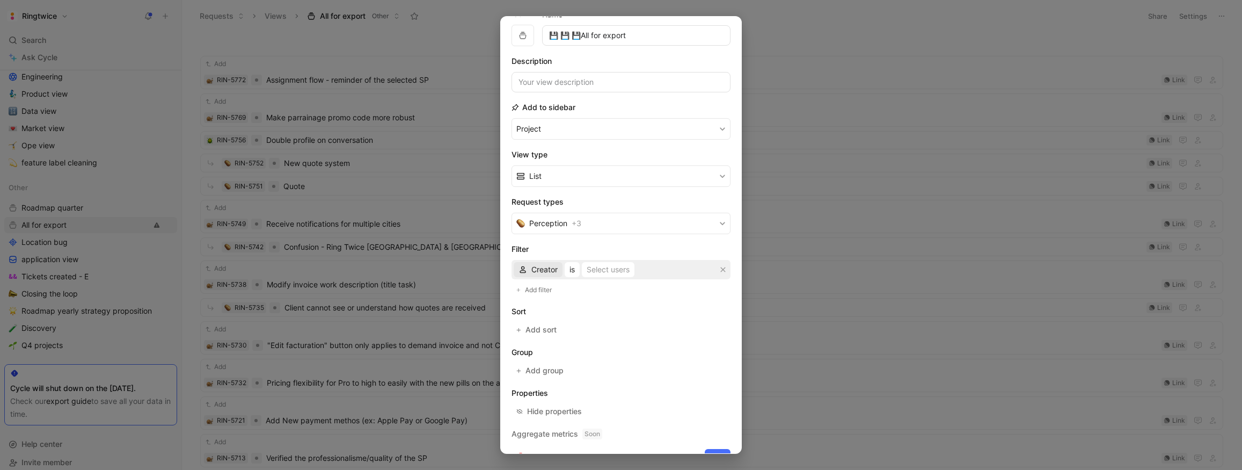
click at [560, 272] on button "Creator" at bounding box center [538, 269] width 49 height 15
click at [554, 338] on div "Status" at bounding box center [556, 339] width 50 height 13
click at [603, 272] on div "Select statuses" at bounding box center [610, 269] width 54 height 13
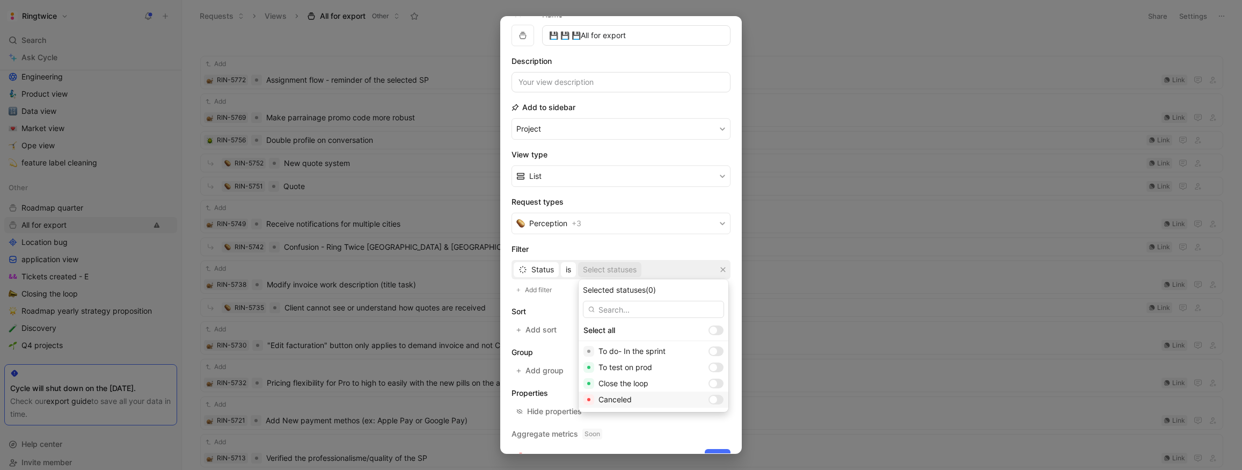
click at [710, 399] on div at bounding box center [714, 400] width 8 height 8
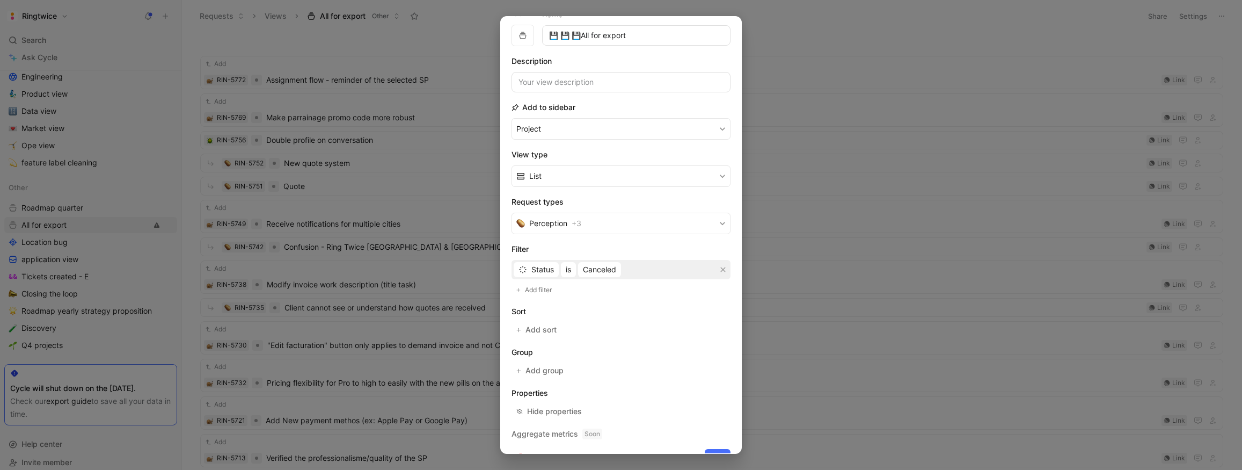
scroll to position [63, 0]
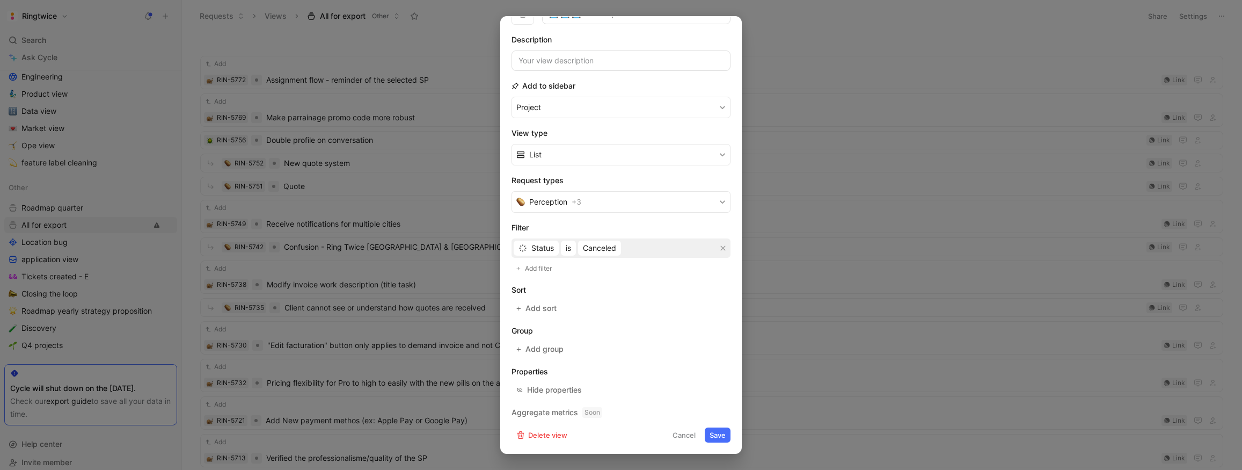
click at [714, 438] on button "Save" at bounding box center [718, 434] width 26 height 15
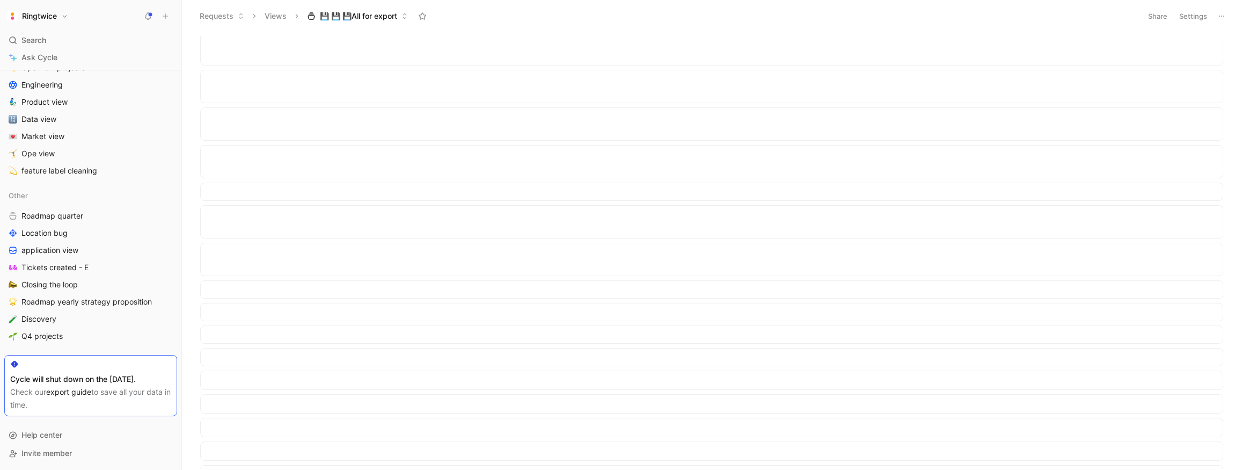
scroll to position [0, 0]
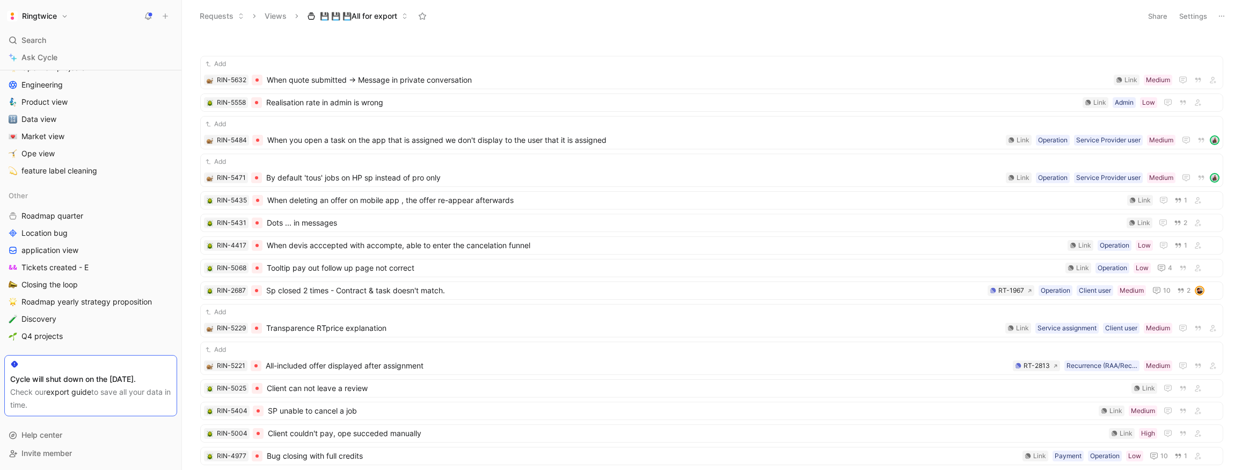
click at [1187, 13] on button "Settings" at bounding box center [1193, 16] width 38 height 15
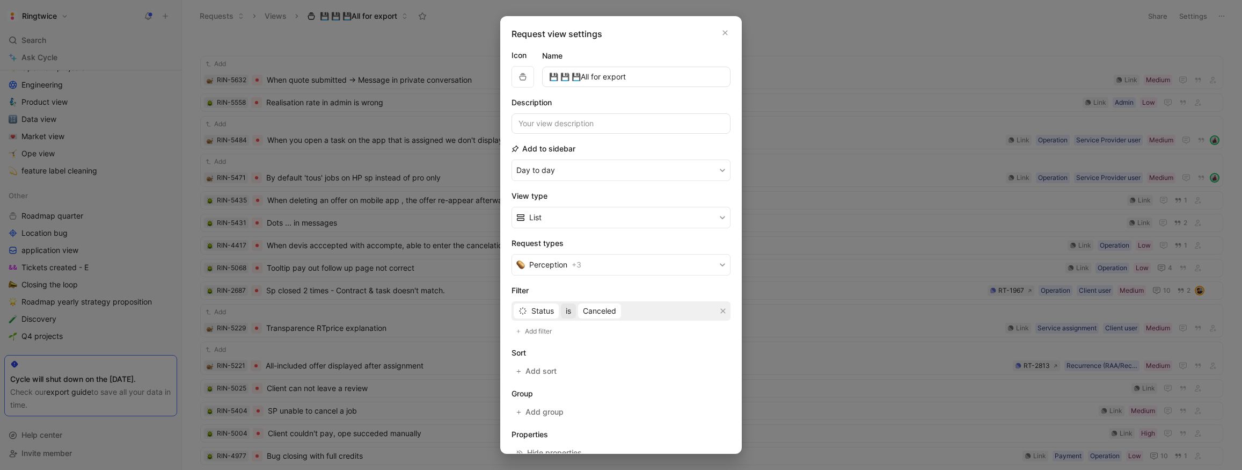
click at [567, 312] on span "is" at bounding box center [568, 310] width 5 height 13
click at [583, 350] on span "is not" at bounding box center [575, 348] width 19 height 9
click at [537, 333] on span "Add filter" at bounding box center [539, 331] width 28 height 11
click at [545, 332] on span "Creator" at bounding box center [544, 334] width 26 height 13
click at [722, 337] on icon "button" at bounding box center [723, 334] width 6 height 6
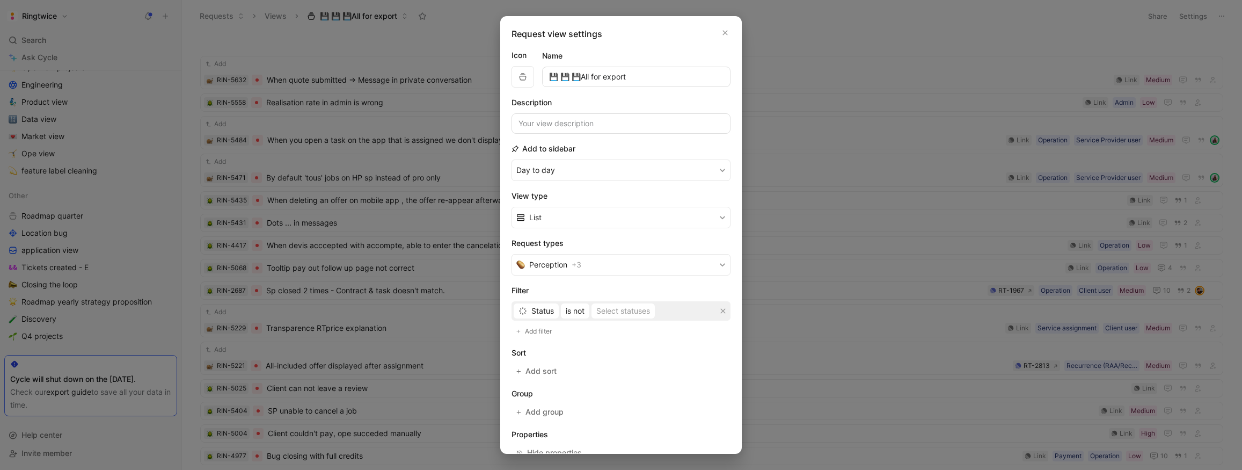
scroll to position [63, 0]
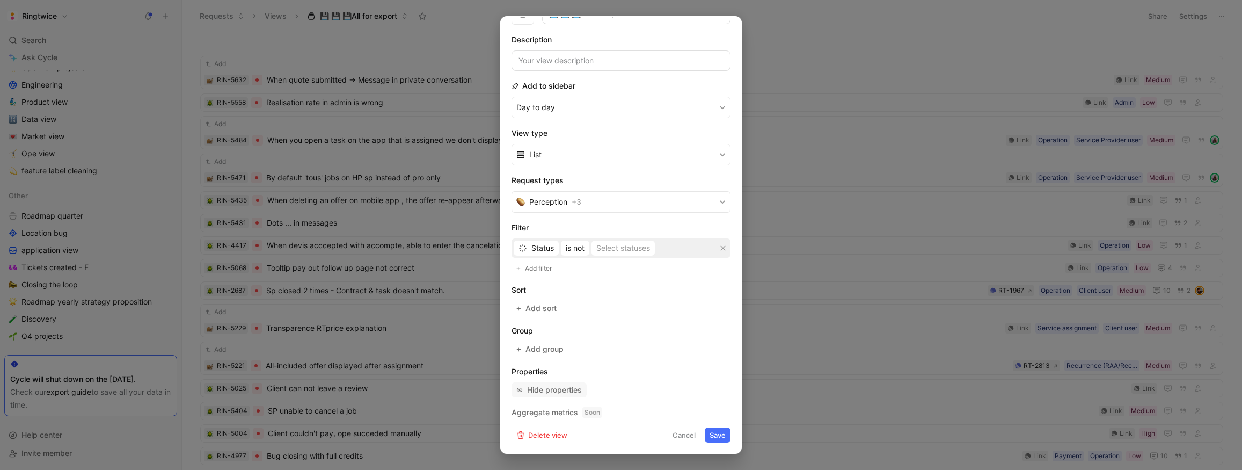
click at [553, 389] on div "Hide properties" at bounding box center [554, 389] width 55 height 13
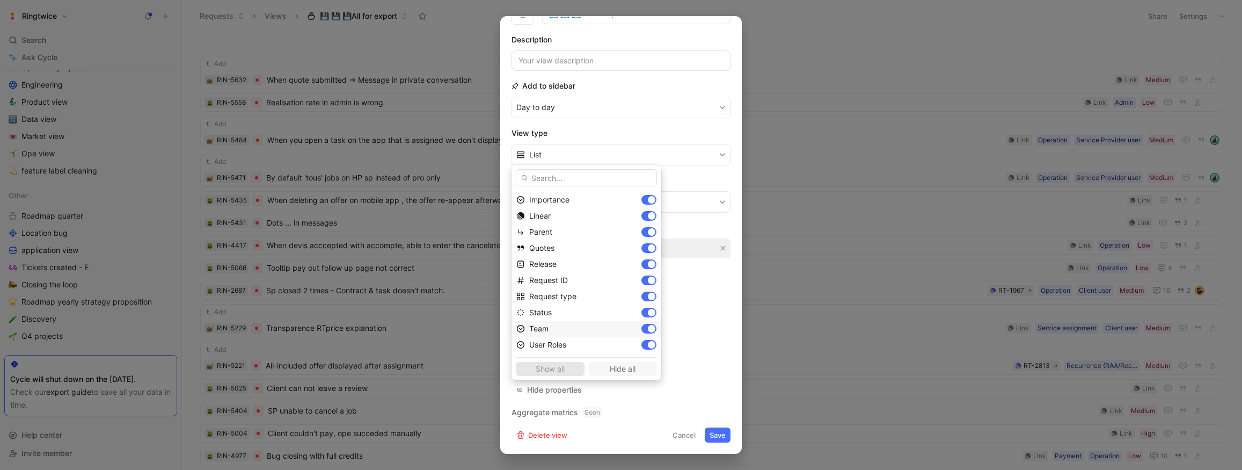
scroll to position [0, 0]
click at [602, 375] on span "Hide all" at bounding box center [623, 368] width 59 height 13
click at [550, 369] on span "Show all" at bounding box center [550, 368] width 59 height 13
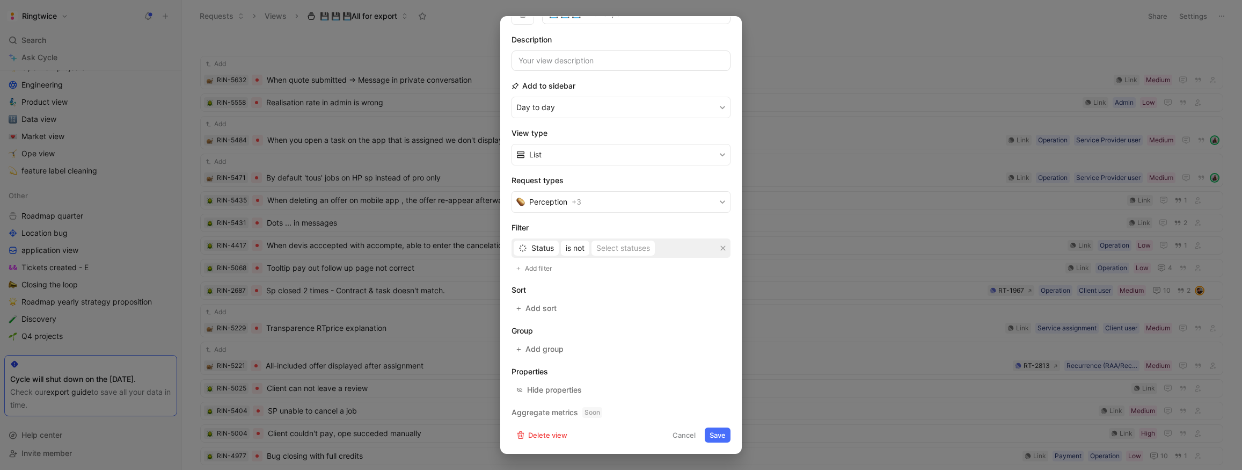
click at [717, 437] on button "Save" at bounding box center [718, 434] width 26 height 15
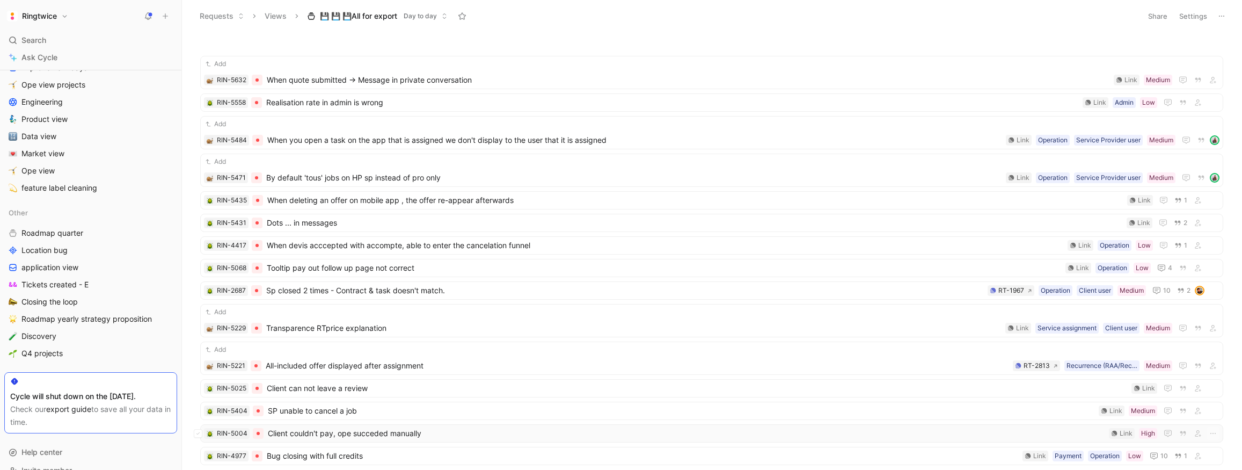
scroll to position [522, 0]
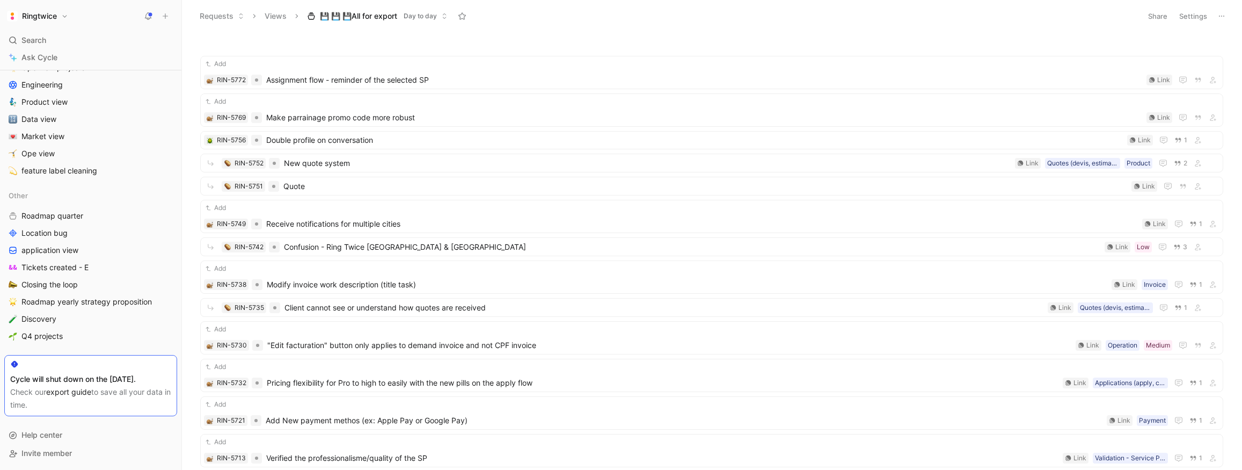
click at [1193, 16] on button "Settings" at bounding box center [1193, 16] width 38 height 15
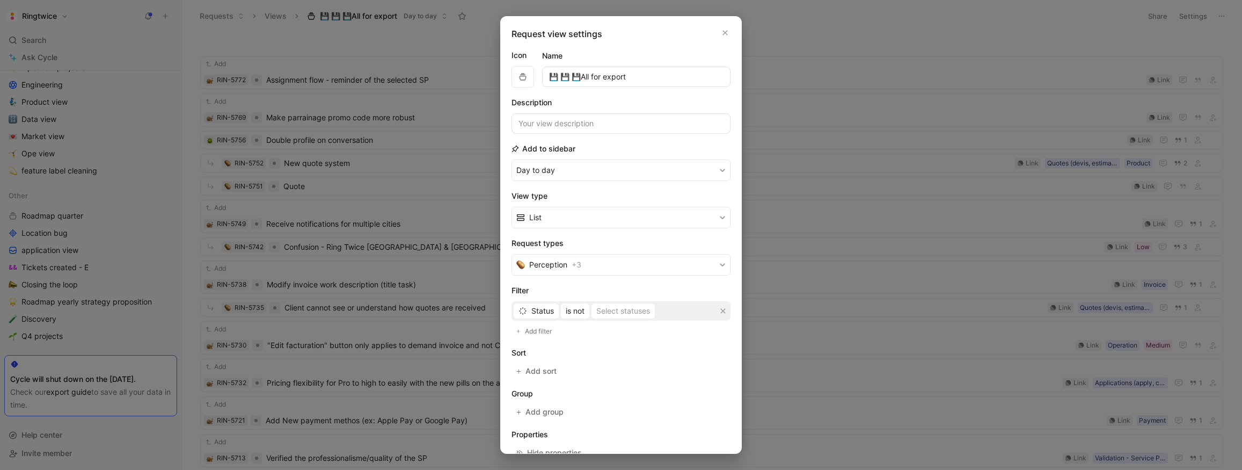
click at [583, 72] on input "💾 💾 💾All for export" at bounding box center [636, 77] width 188 height 20
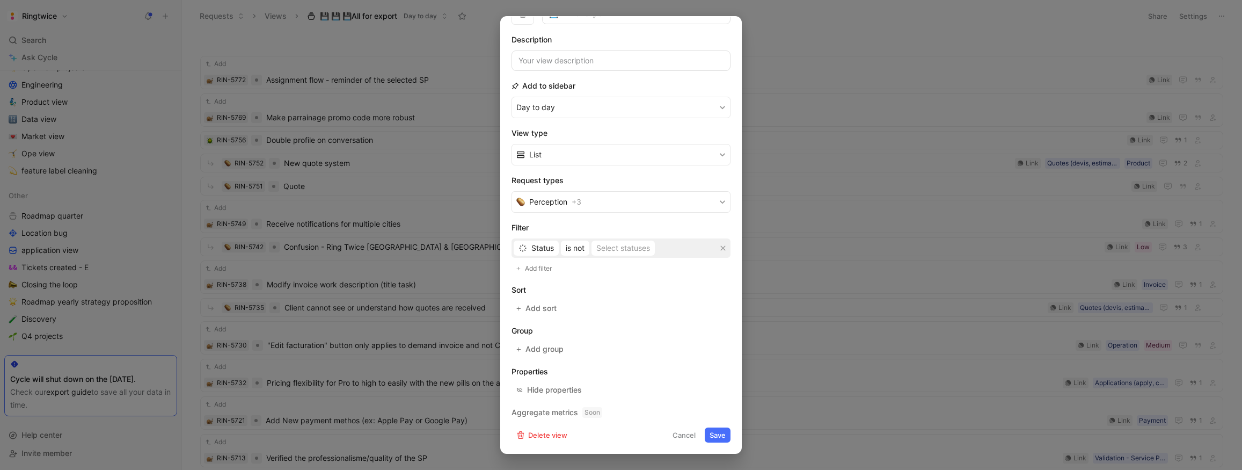
type input "💾 All for export"
click at [717, 435] on button "Save" at bounding box center [718, 434] width 26 height 15
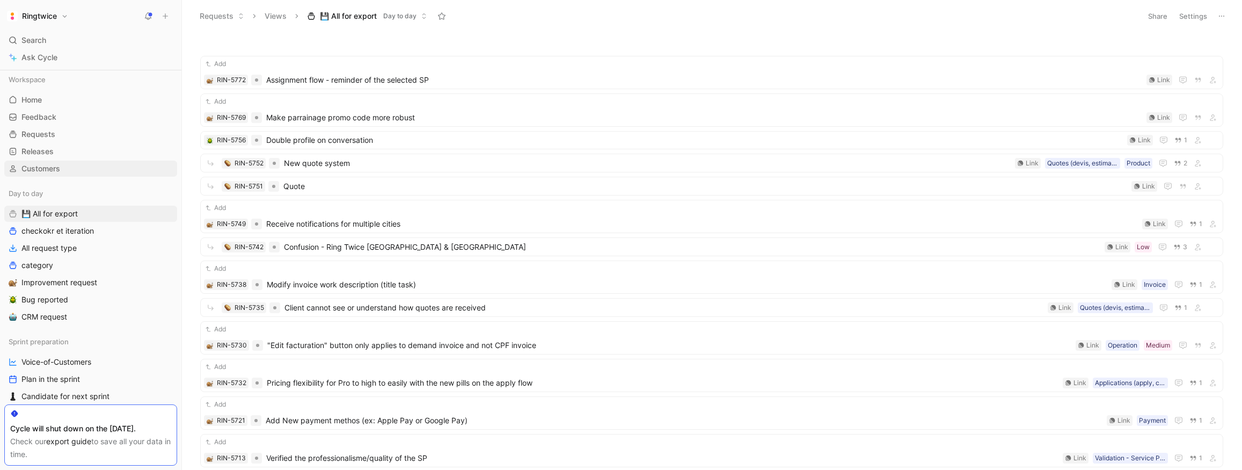
scroll to position [49, 0]
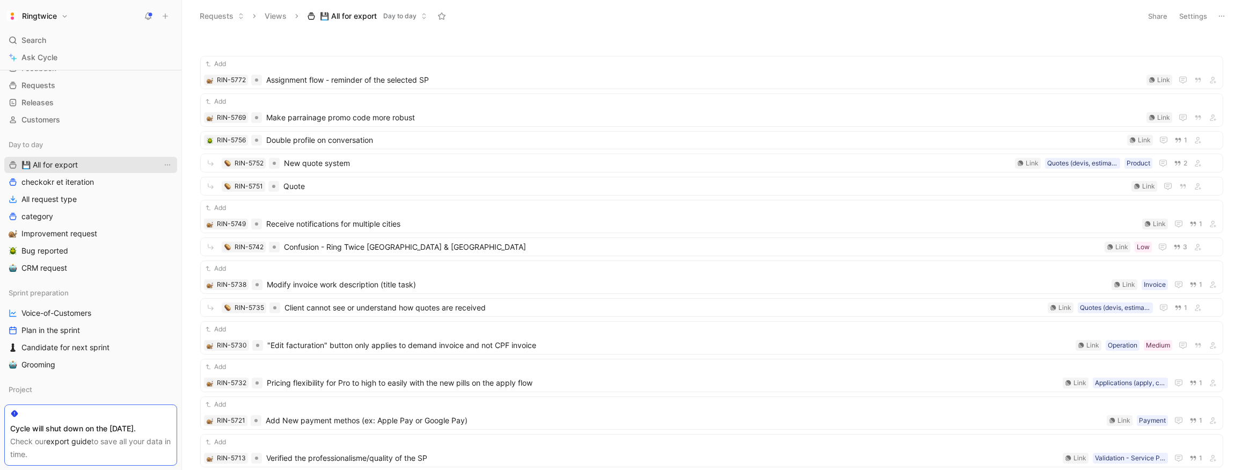
click at [12, 165] on icon "button" at bounding box center [13, 164] width 9 height 9
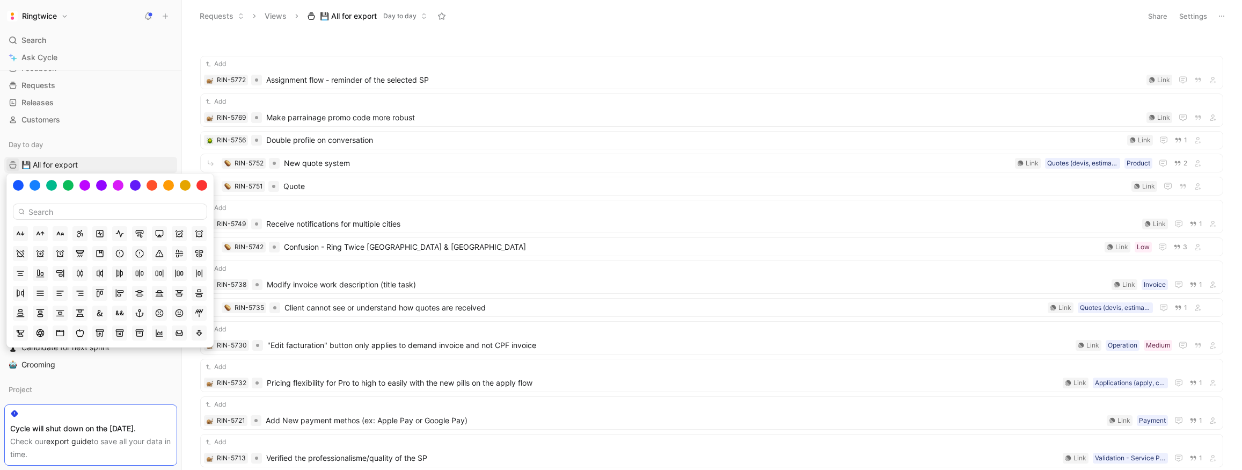
click at [87, 208] on input at bounding box center [110, 211] width 194 height 16
click at [152, 184] on div at bounding box center [152, 185] width 12 height 12
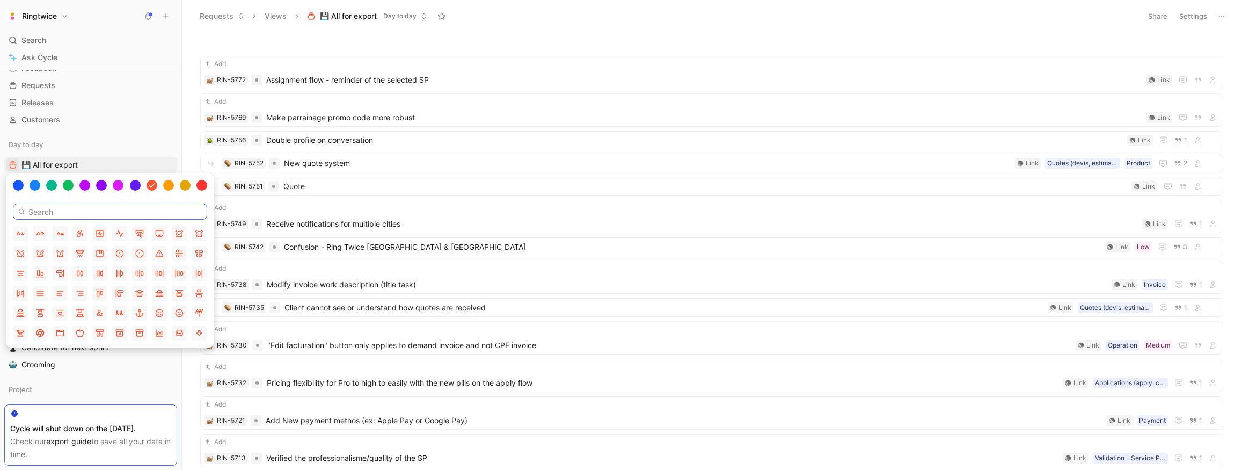
click at [46, 214] on input at bounding box center [110, 211] width 194 height 16
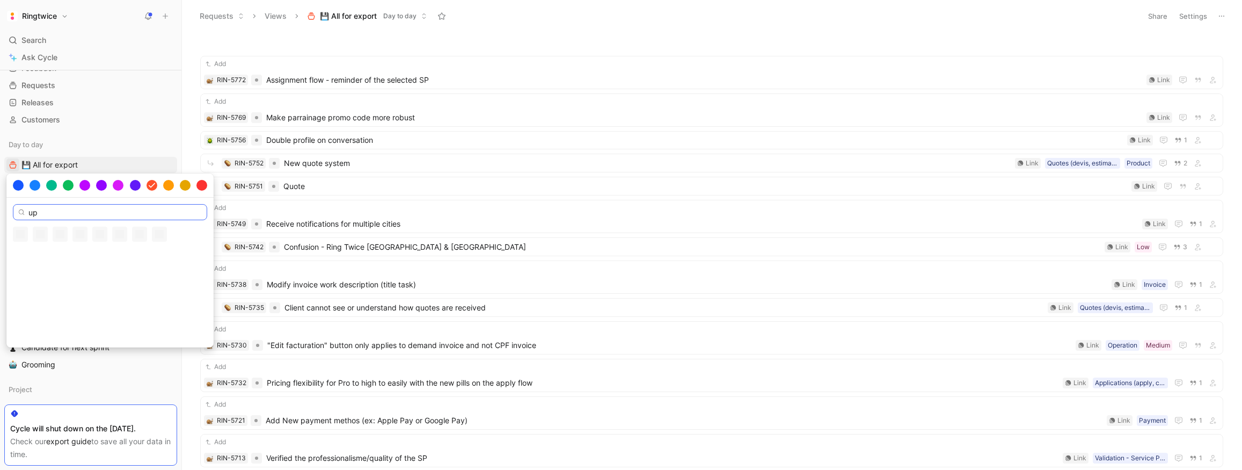
type input "u"
type input "download"
click at [40, 238] on button "button" at bounding box center [40, 234] width 15 height 15
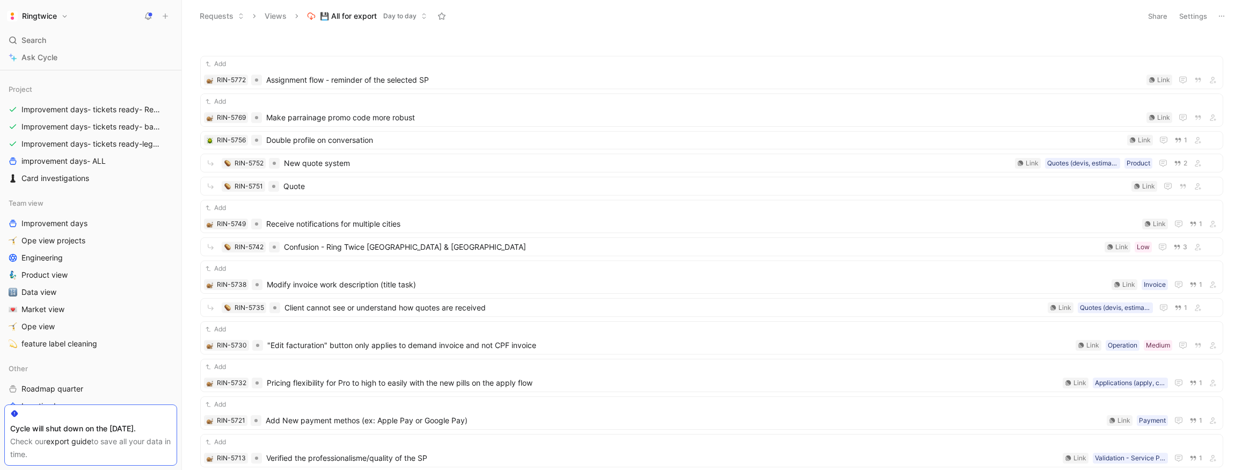
scroll to position [0, 0]
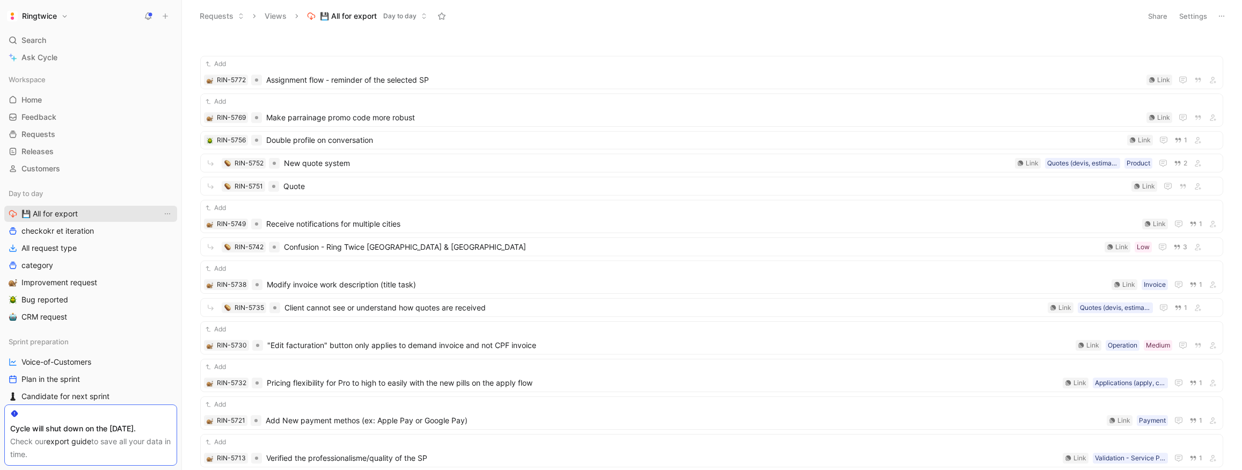
click at [65, 216] on span "💾 All for export" at bounding box center [49, 213] width 56 height 11
click at [116, 214] on link "💾 All for export" at bounding box center [90, 214] width 173 height 16
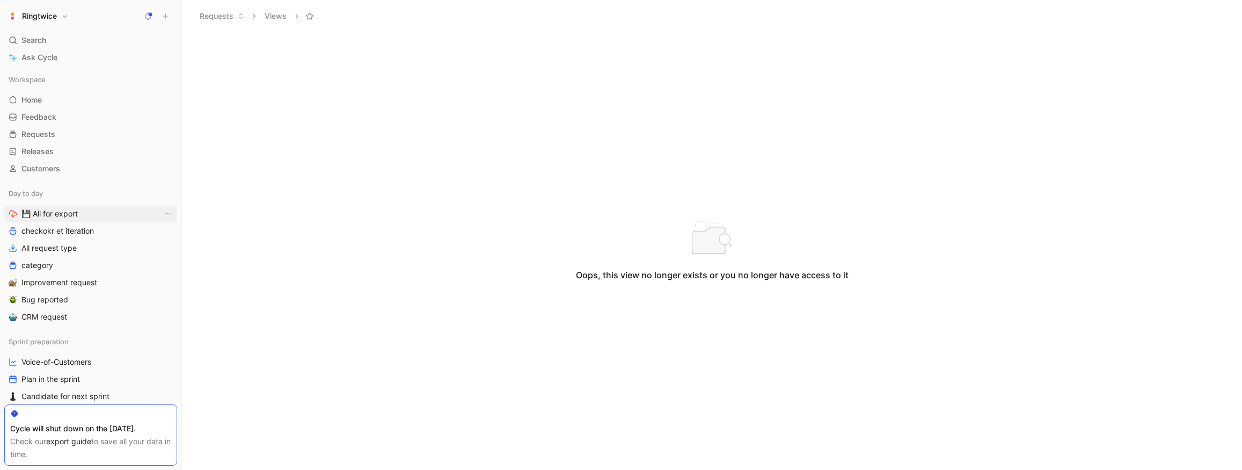
click at [65, 213] on span "💾 All for export" at bounding box center [49, 213] width 56 height 11
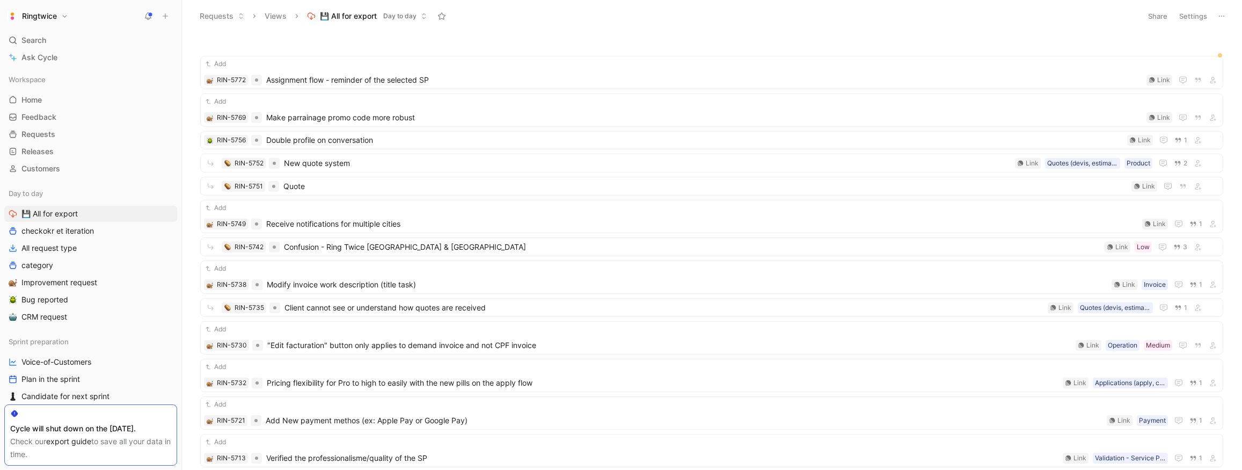
click at [1192, 19] on button "Settings" at bounding box center [1193, 16] width 38 height 15
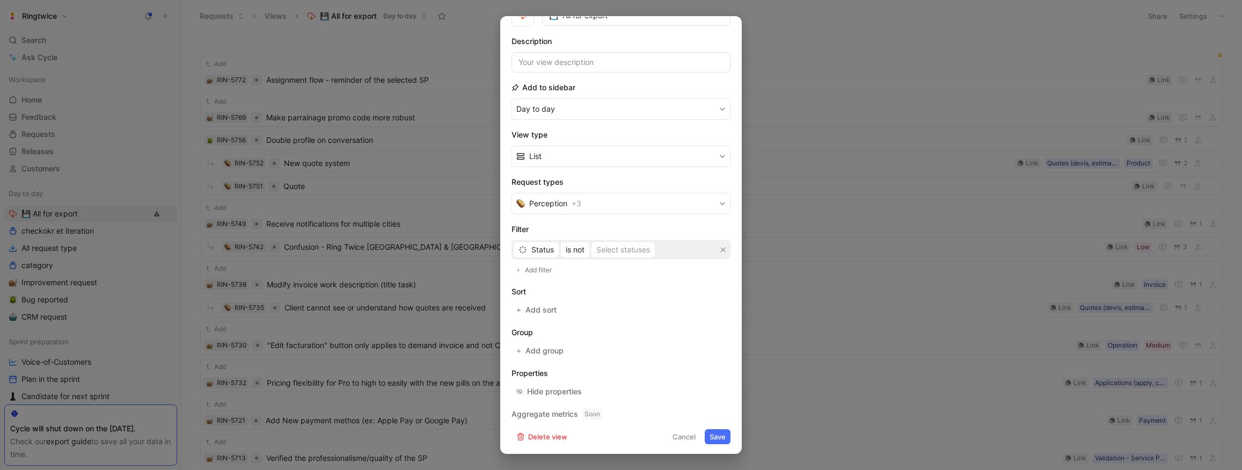
scroll to position [63, 0]
click at [600, 205] on button "Perception + 3" at bounding box center [621, 201] width 219 height 21
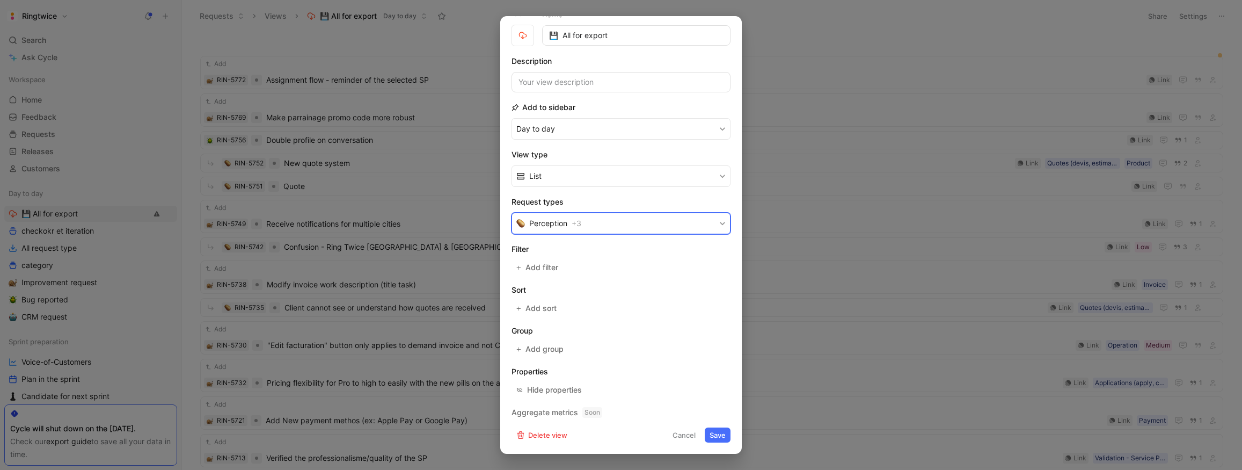
click at [615, 227] on button "Perception + 3" at bounding box center [621, 223] width 219 height 21
click at [544, 270] on span "Add filter" at bounding box center [542, 267] width 34 height 13
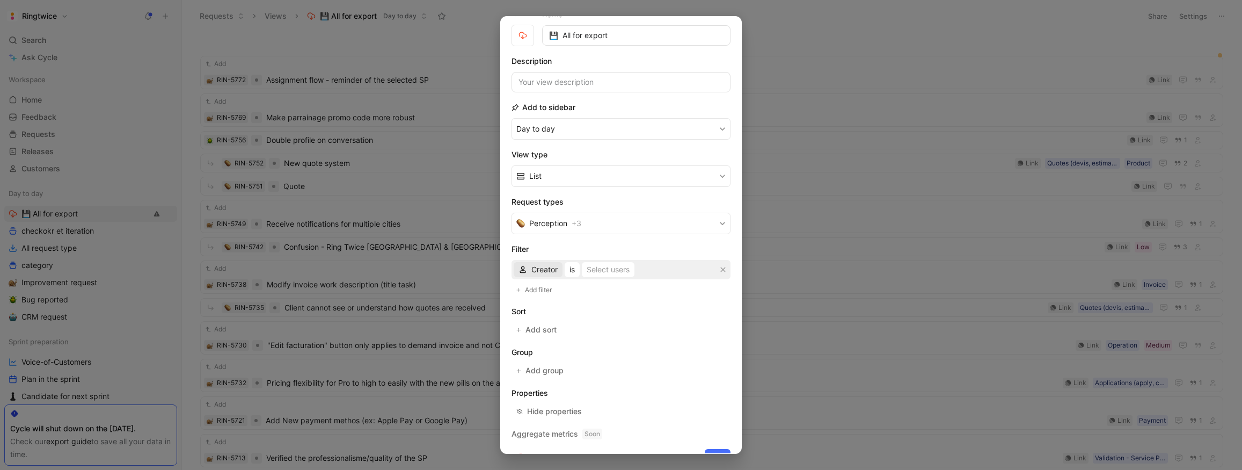
click at [544, 271] on span "Creator" at bounding box center [544, 269] width 26 height 13
click at [551, 345] on div "Status" at bounding box center [556, 339] width 50 height 13
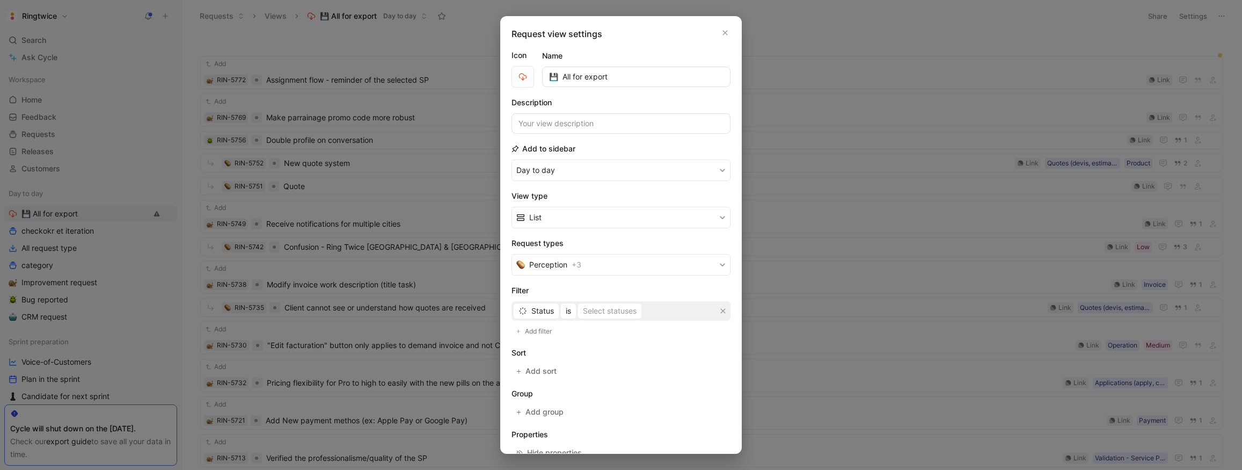
click at [725, 32] on icon "button" at bounding box center [725, 32] width 6 height 9
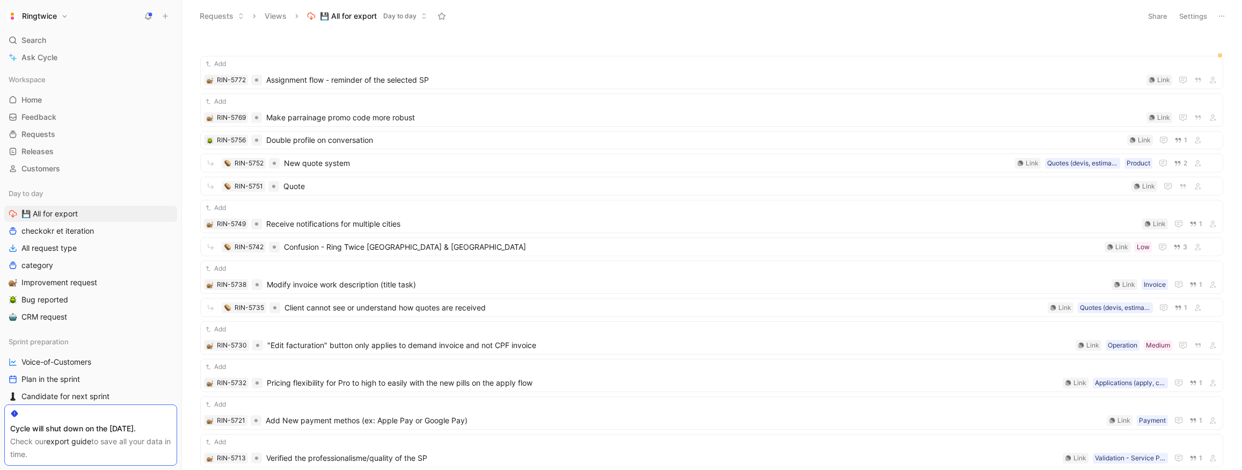
click at [1199, 19] on button "Settings" at bounding box center [1193, 16] width 38 height 15
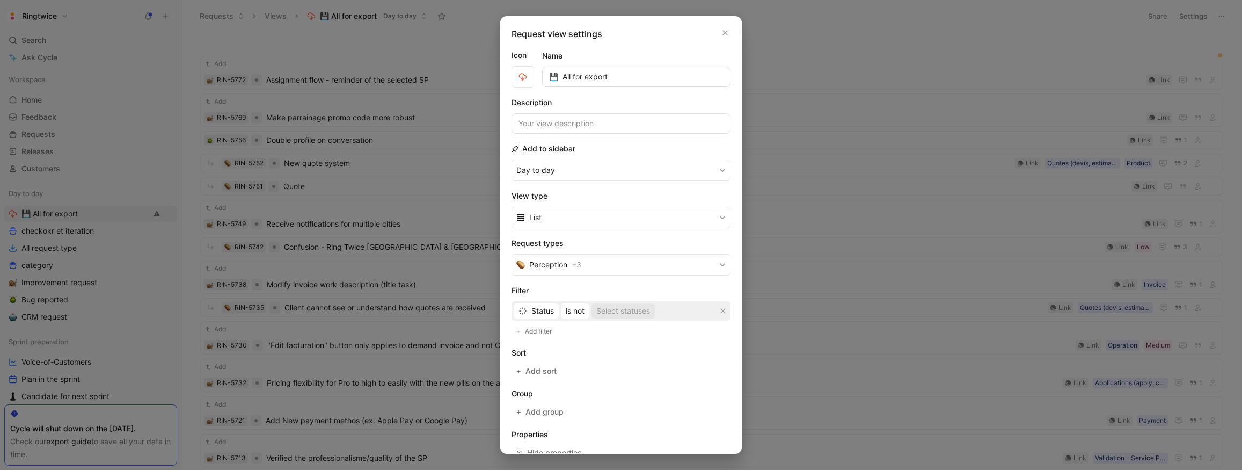
click at [636, 313] on div "Select statuses" at bounding box center [623, 310] width 54 height 13
click at [724, 440] on div at bounding box center [728, 441] width 8 height 8
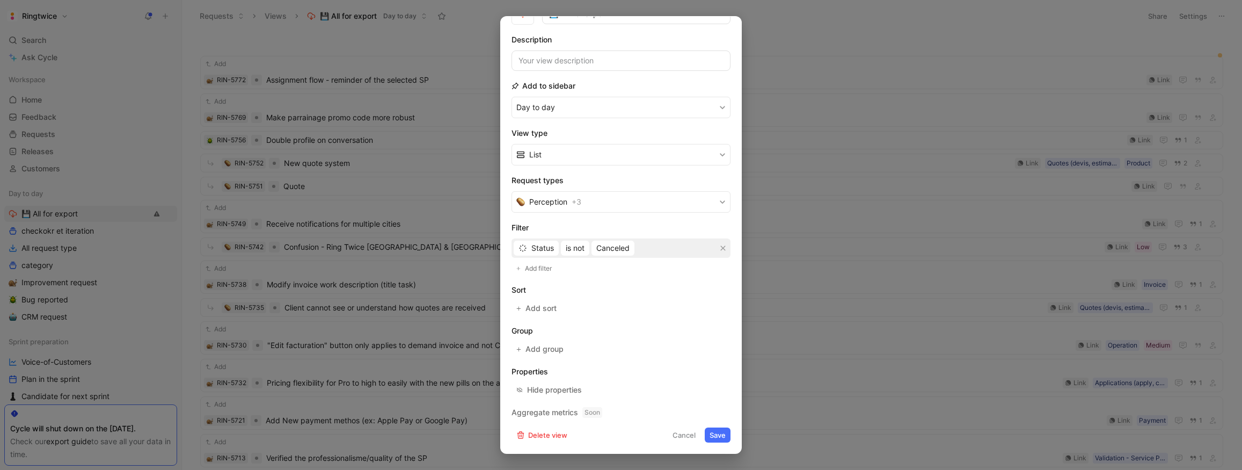
click at [716, 432] on button "Save" at bounding box center [718, 434] width 26 height 15
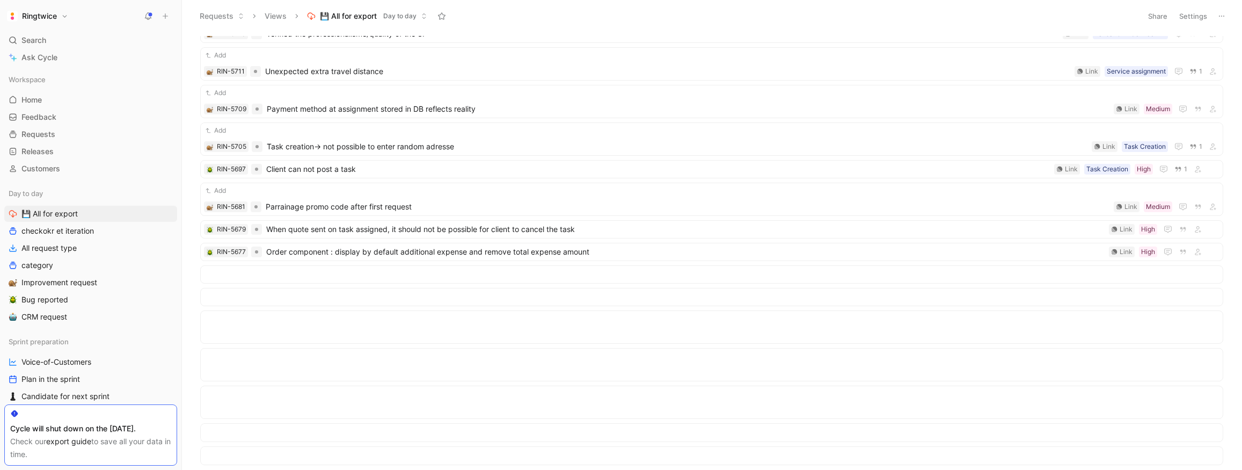
scroll to position [0, 0]
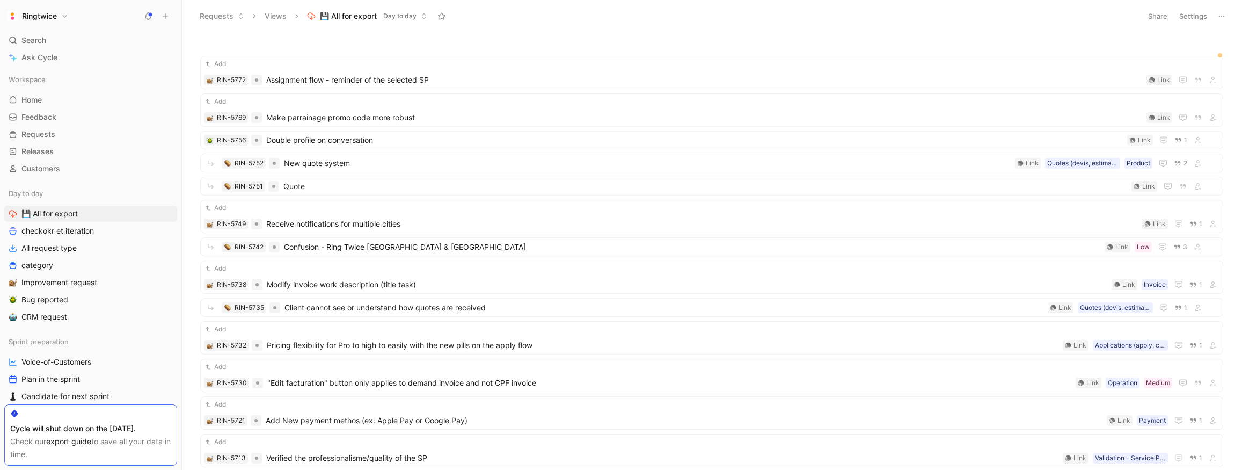
click at [1191, 10] on button "Settings" at bounding box center [1193, 16] width 38 height 15
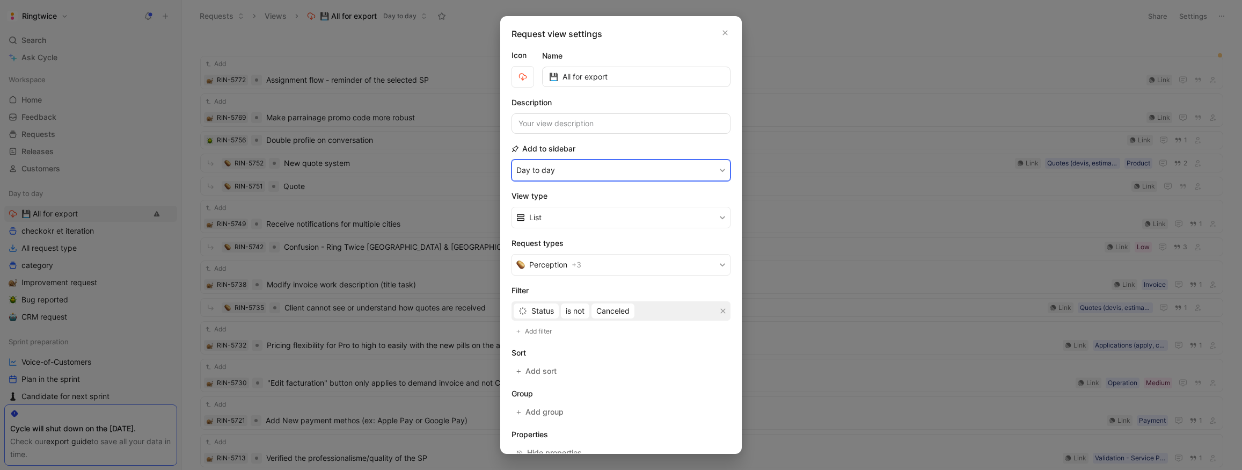
click at [579, 171] on button "Day to day" at bounding box center [621, 169] width 219 height 21
click at [725, 32] on icon "button" at bounding box center [725, 33] width 5 height 5
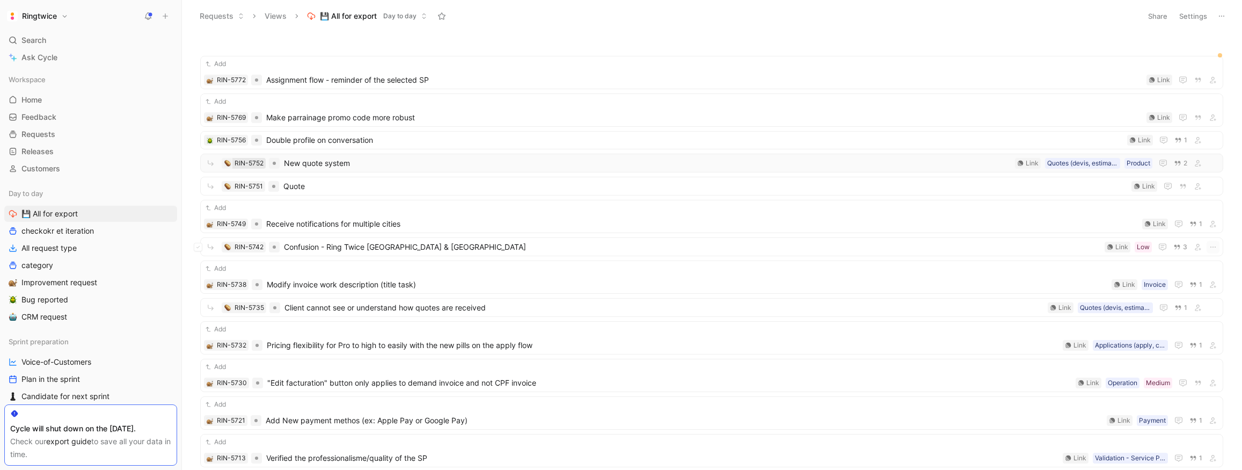
scroll to position [1, 0]
click at [46, 116] on span "Feedback" at bounding box center [38, 117] width 35 height 11
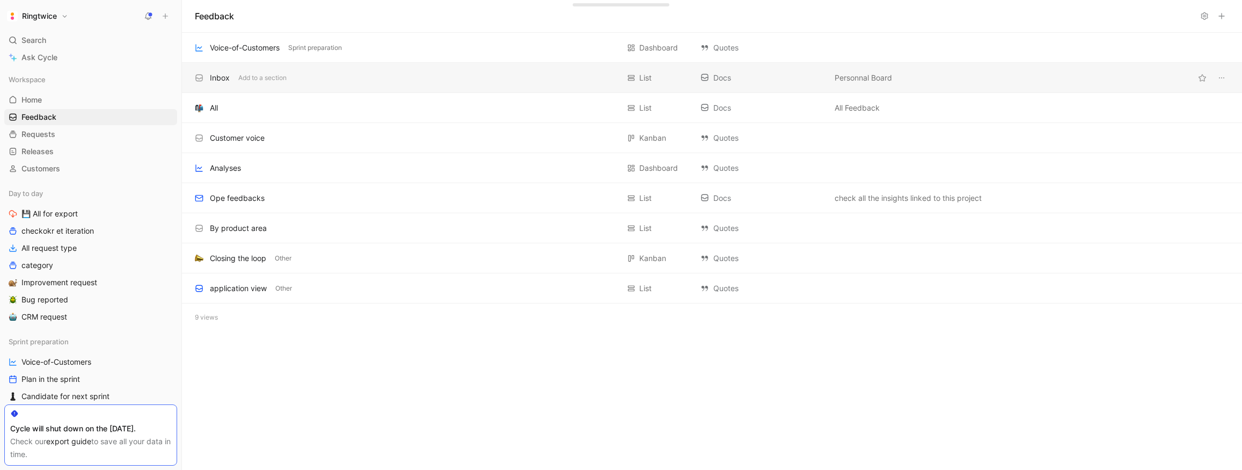
click at [215, 78] on div "Inbox" at bounding box center [220, 77] width 20 height 13
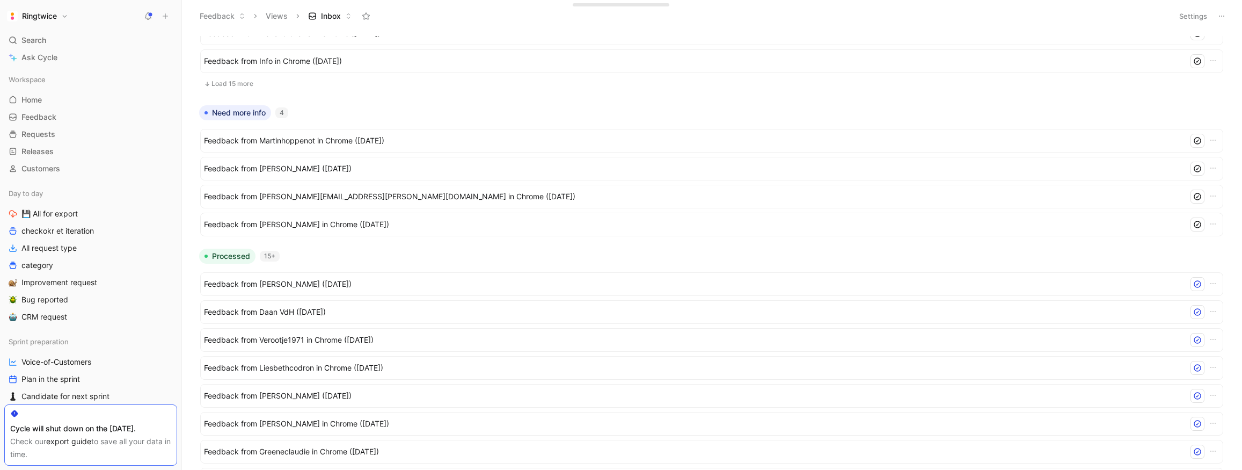
scroll to position [410, 0]
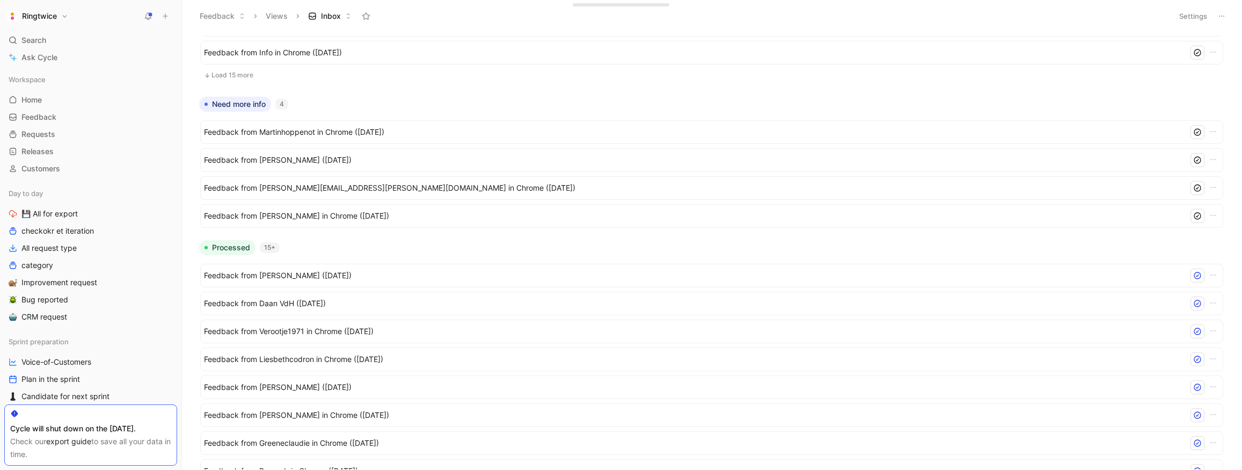
click at [244, 75] on button "Load 15 more" at bounding box center [711, 75] width 1023 height 13
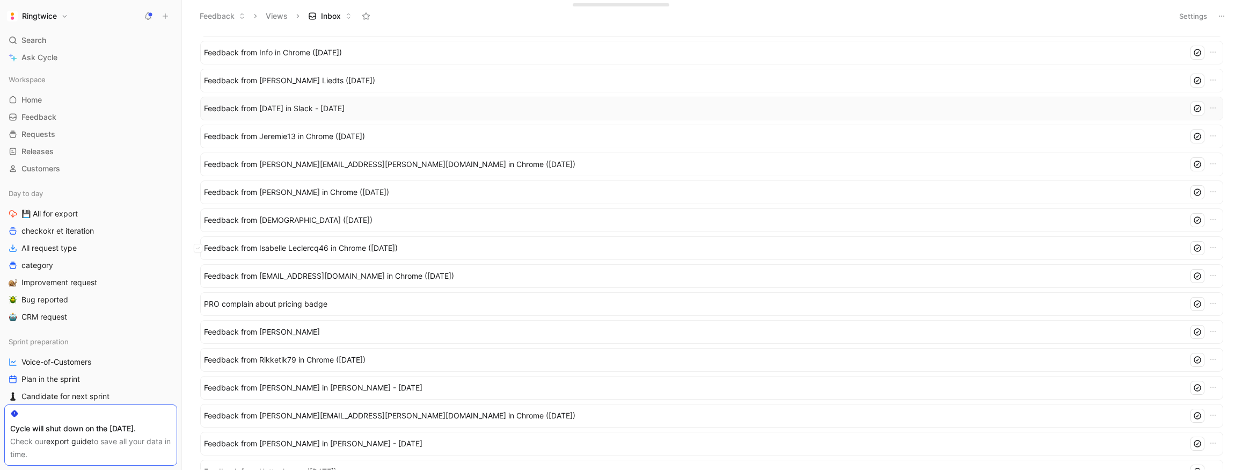
scroll to position [626, 0]
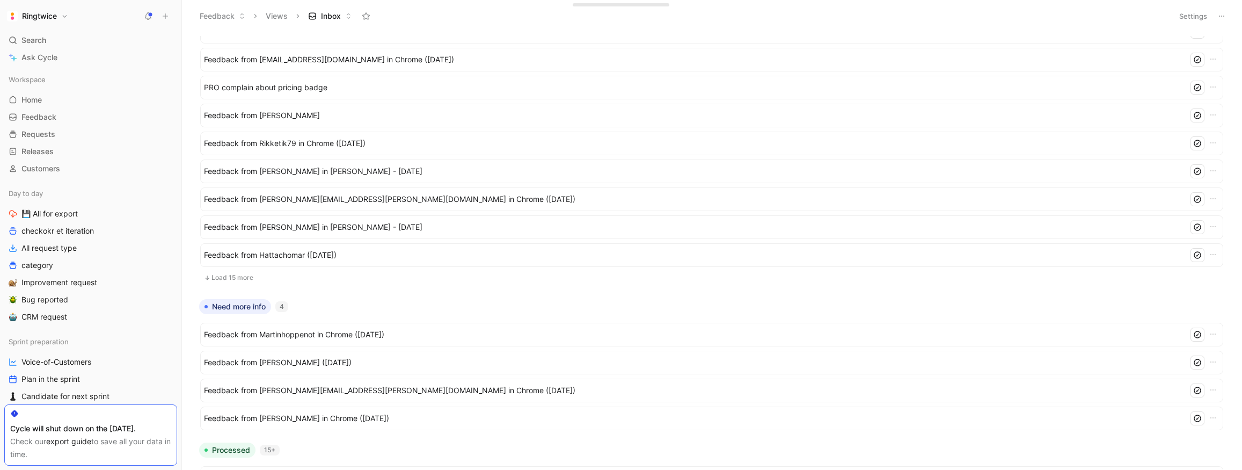
click at [252, 275] on button "Load 15 more" at bounding box center [711, 277] width 1023 height 13
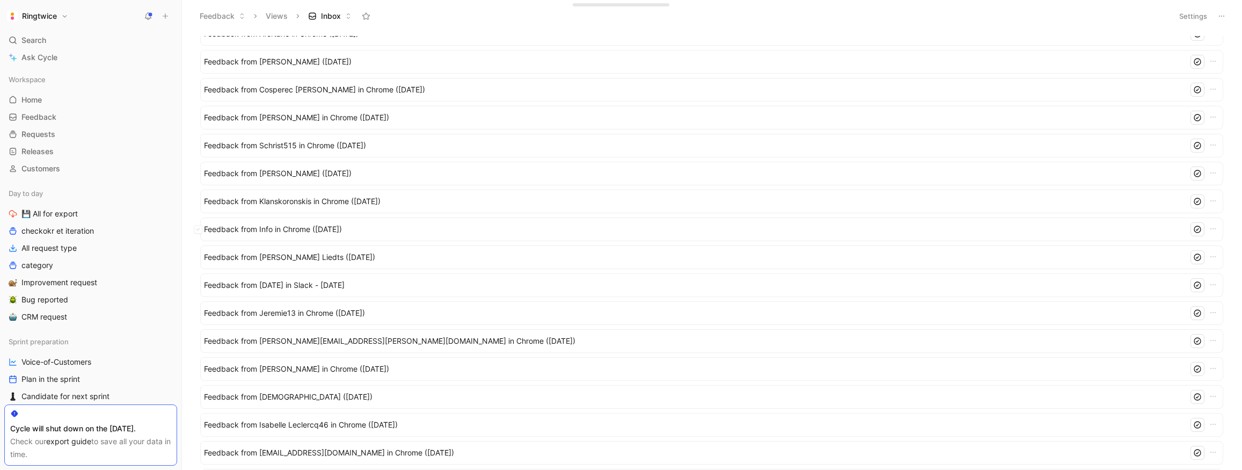
scroll to position [0, 0]
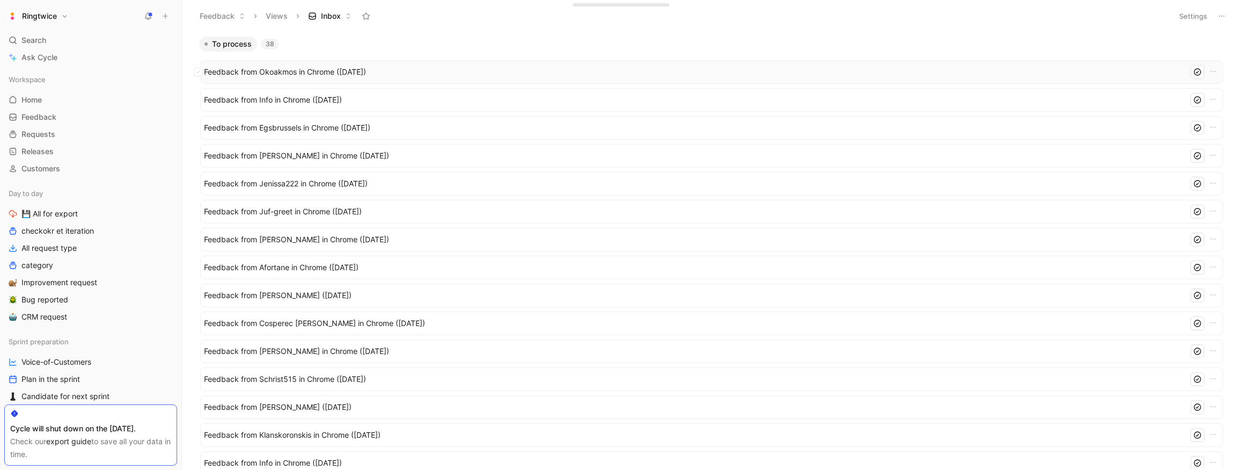
click at [354, 71] on span "Feedback from Okoakmos in Chrome (Oct 02, 2025)" at bounding box center [694, 71] width 980 height 13
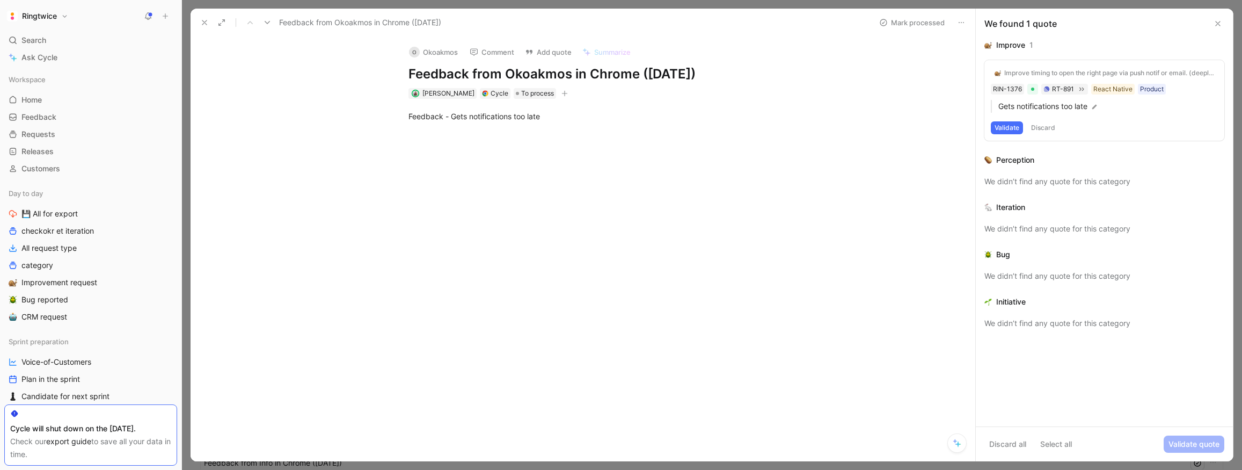
click at [958, 21] on icon at bounding box center [961, 22] width 9 height 9
click at [962, 21] on icon at bounding box center [961, 22] width 9 height 9
click at [205, 20] on icon at bounding box center [204, 22] width 9 height 9
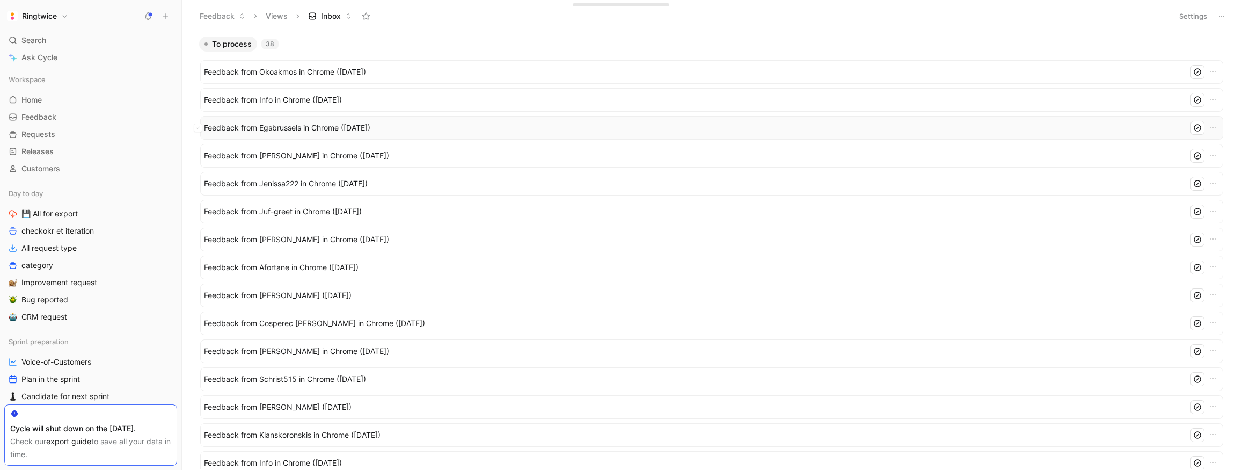
click at [377, 127] on span "Feedback from Egsbrussels in Chrome (Oct 02, 2025)" at bounding box center [694, 127] width 980 height 13
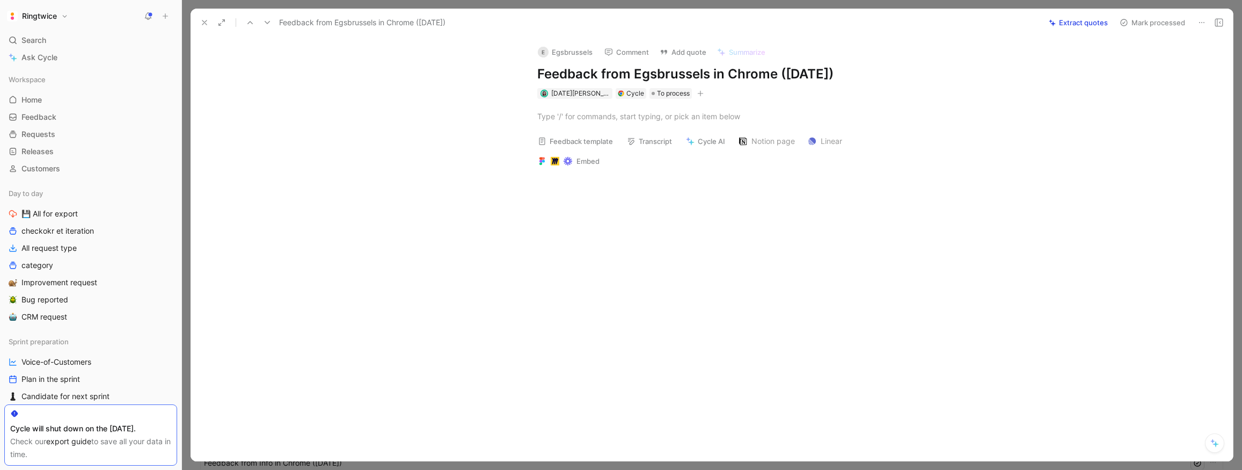
click at [1200, 21] on icon at bounding box center [1201, 22] width 9 height 9
click at [203, 24] on icon at bounding box center [204, 22] width 9 height 9
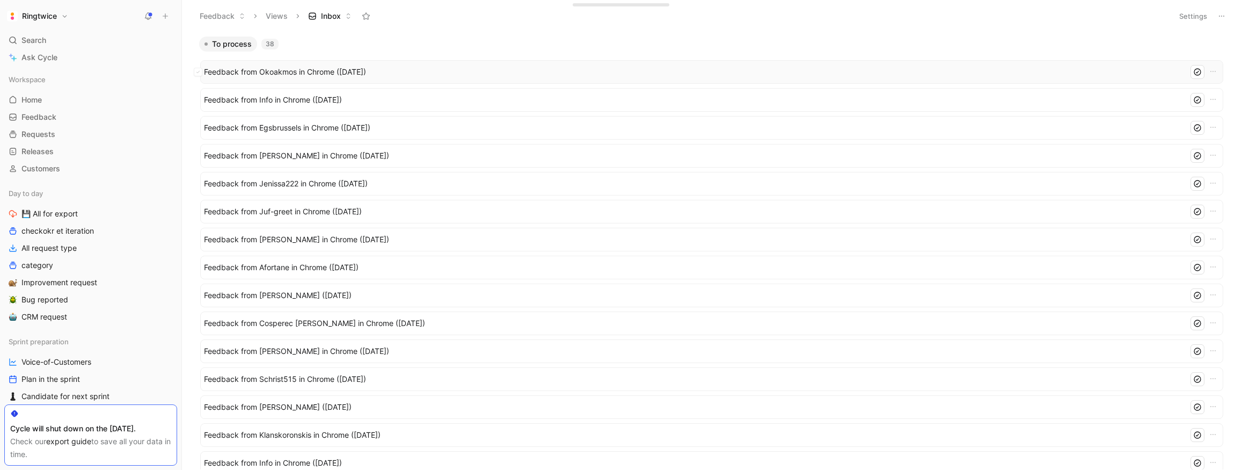
click at [364, 69] on span "Feedback from Okoakmos in Chrome (Oct 02, 2025)" at bounding box center [694, 71] width 980 height 13
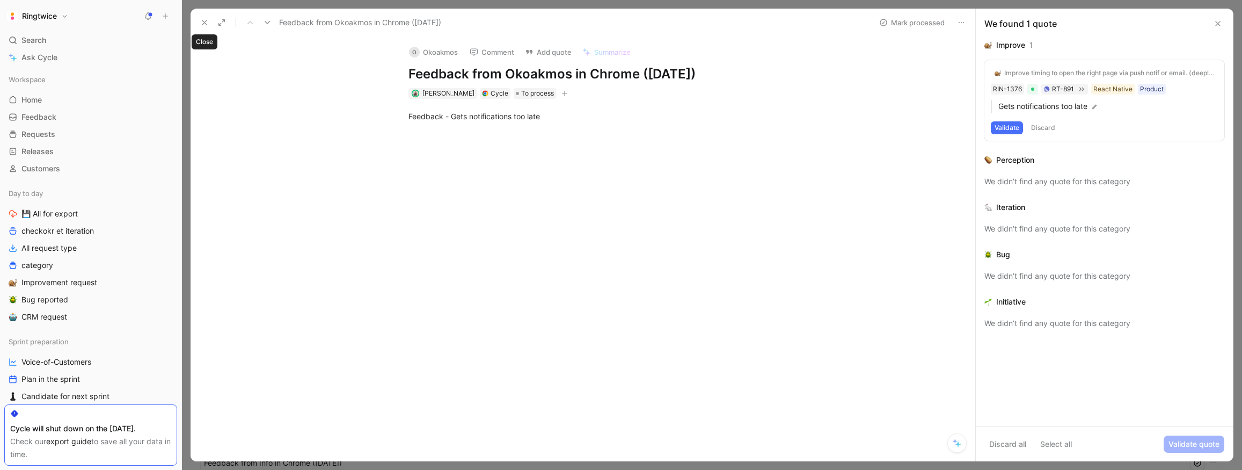
click at [205, 24] on icon at bounding box center [204, 22] width 9 height 9
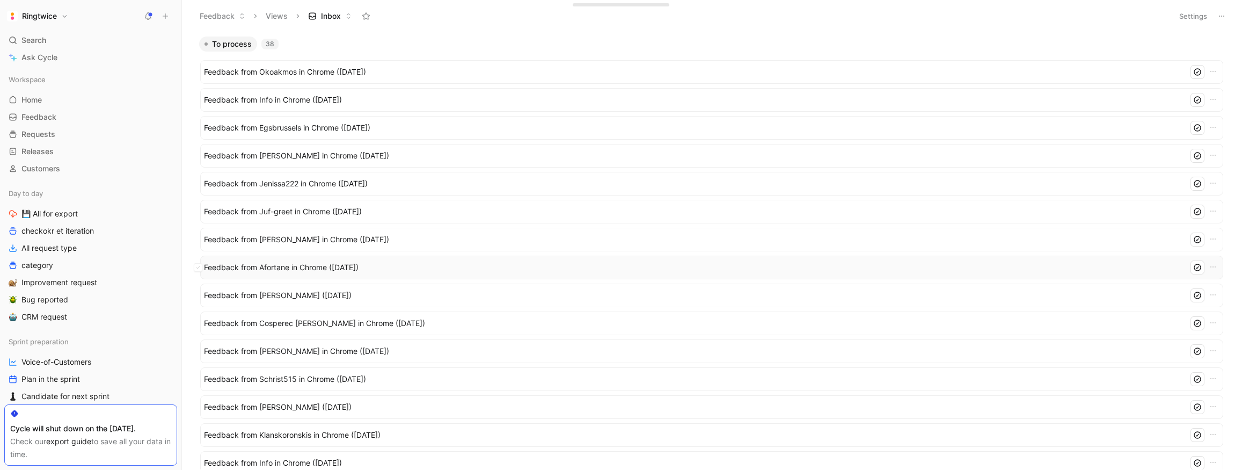
click at [401, 263] on span "Feedback from Afortane in Chrome (Sep 30, 2025)" at bounding box center [694, 267] width 980 height 13
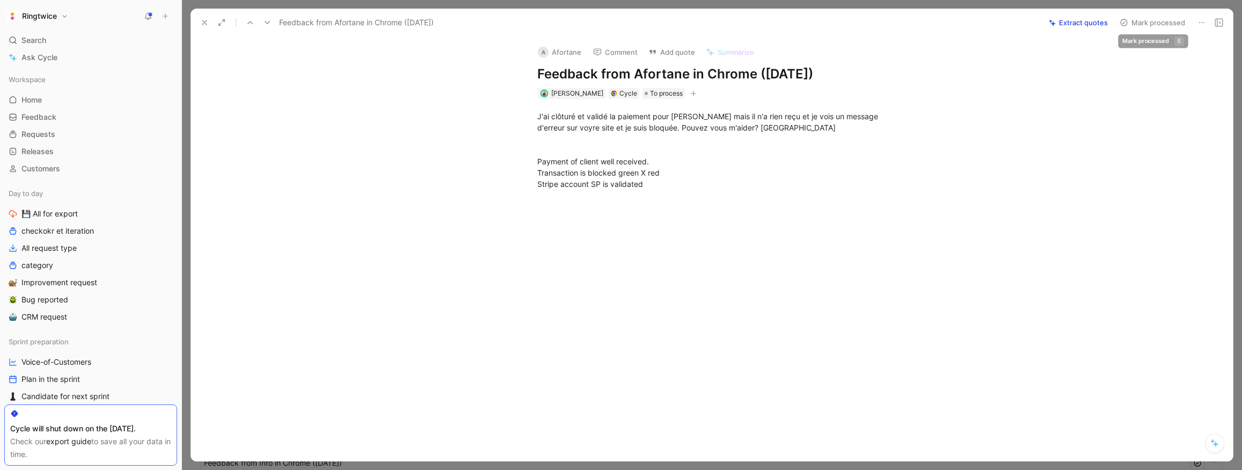
click at [1200, 21] on icon at bounding box center [1201, 22] width 9 height 9
drag, startPoint x: 302, startPoint y: 46, endPoint x: 223, endPoint y: 34, distance: 79.8
click at [205, 24] on use at bounding box center [204, 22] width 4 height 4
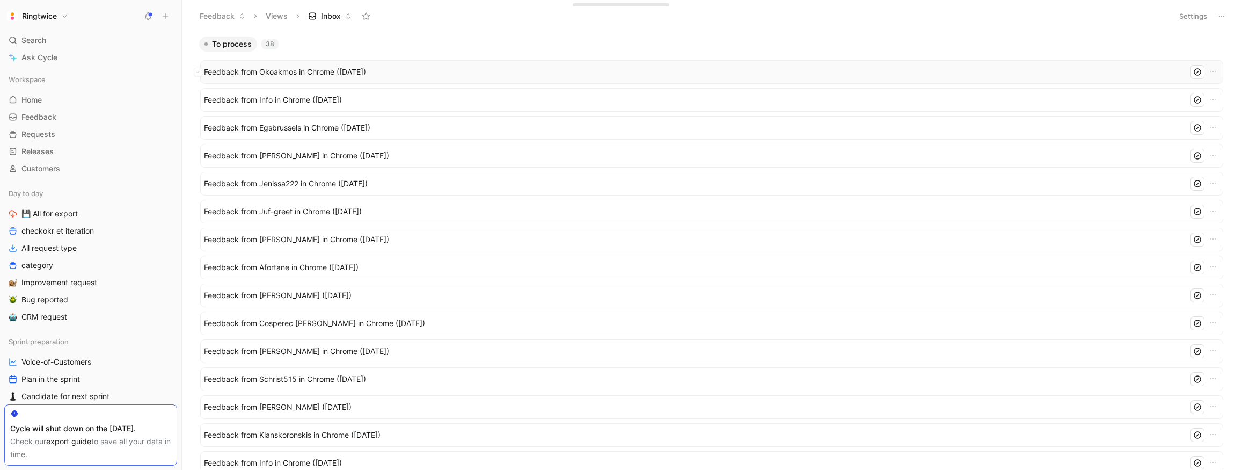
click at [367, 74] on span "Feedback from Okoakmos in Chrome (Oct 02, 2025)" at bounding box center [694, 71] width 980 height 13
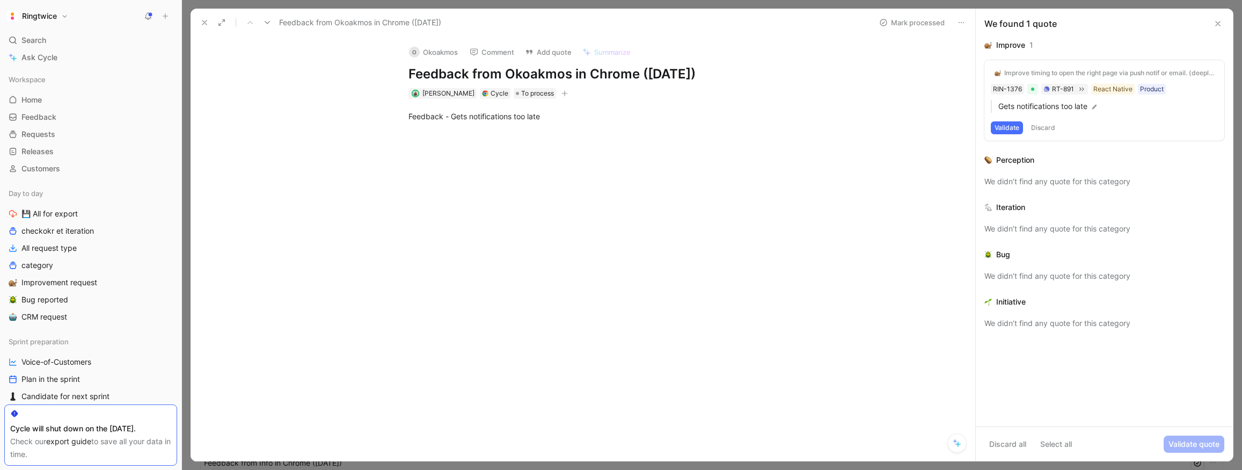
click at [208, 21] on icon at bounding box center [204, 22] width 9 height 9
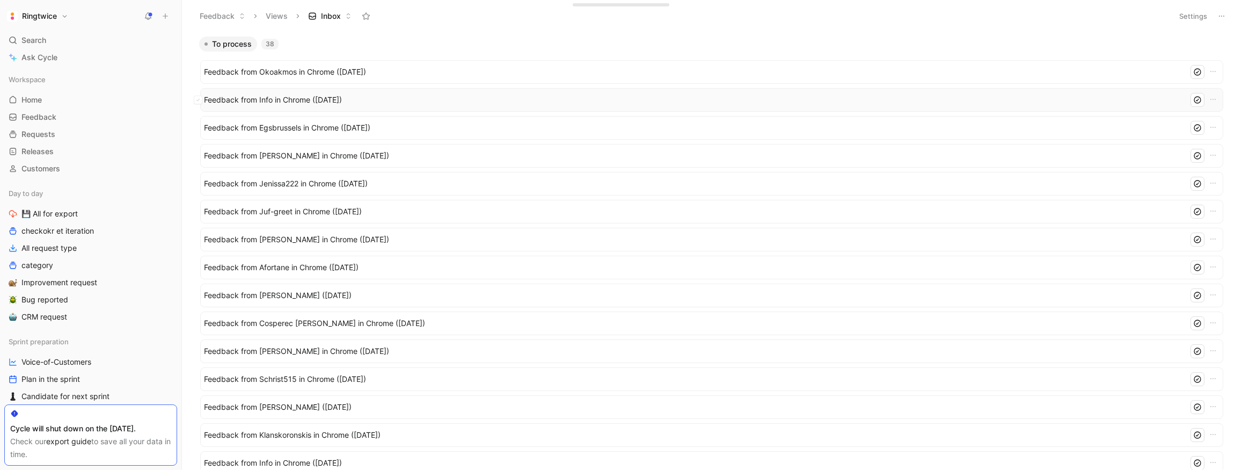
click at [295, 100] on span "Feedback from Info in Chrome (Oct 02, 2025)" at bounding box center [694, 99] width 980 height 13
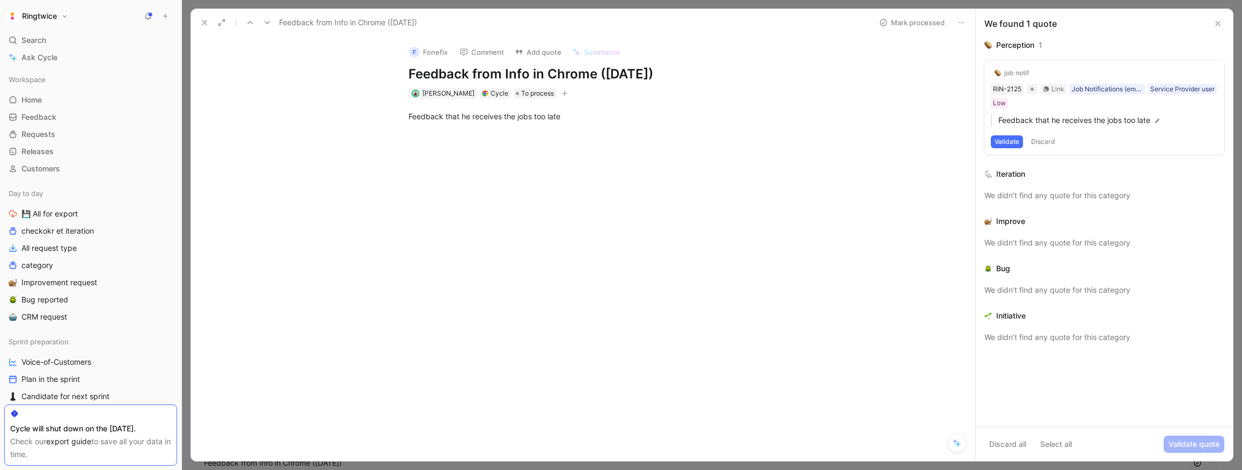
click at [958, 24] on icon at bounding box center [961, 22] width 9 height 9
click at [200, 20] on icon at bounding box center [204, 22] width 9 height 9
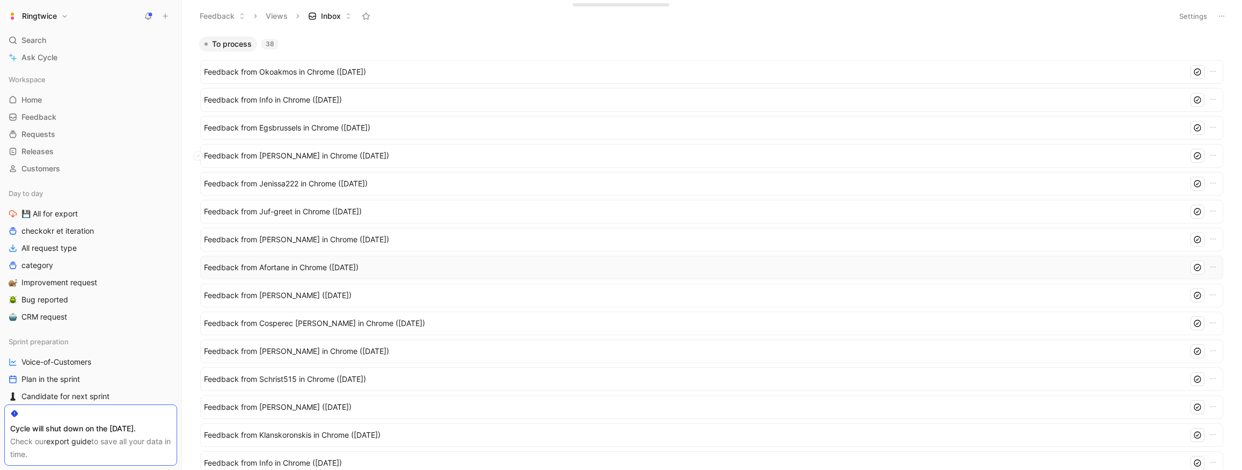
click at [425, 152] on span "Feedback from Robert Grabinszky in Chrome (Oct 02, 2025)" at bounding box center [694, 155] width 980 height 13
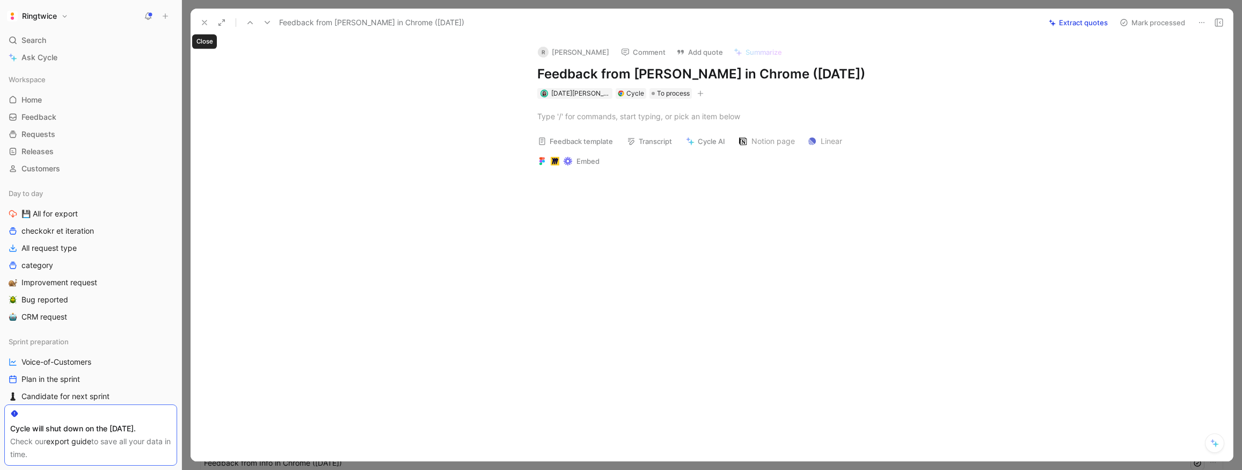
click at [203, 23] on icon at bounding box center [204, 22] width 9 height 9
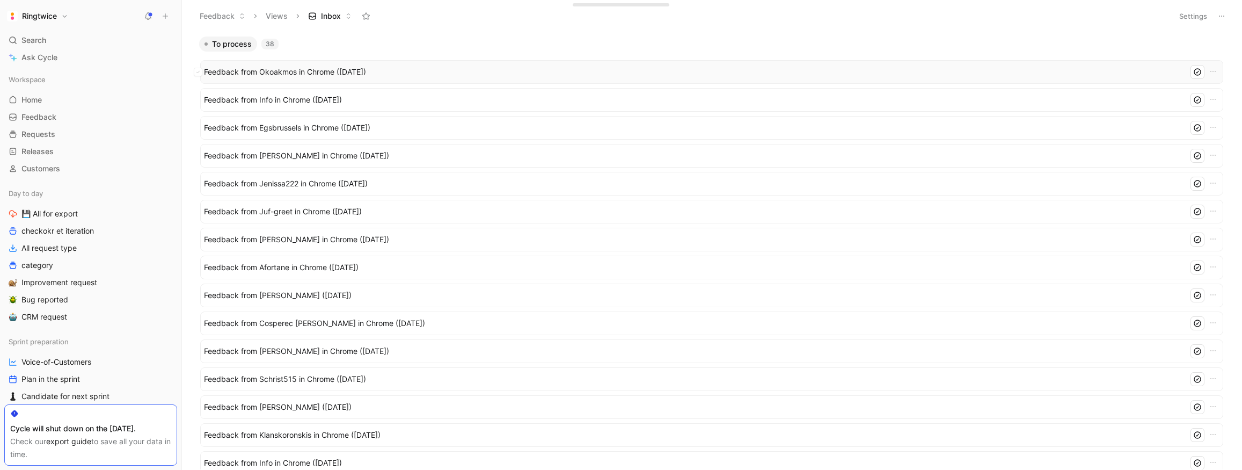
click at [370, 75] on span "Feedback from Okoakmos in Chrome (Oct 02, 2025)" at bounding box center [694, 71] width 980 height 13
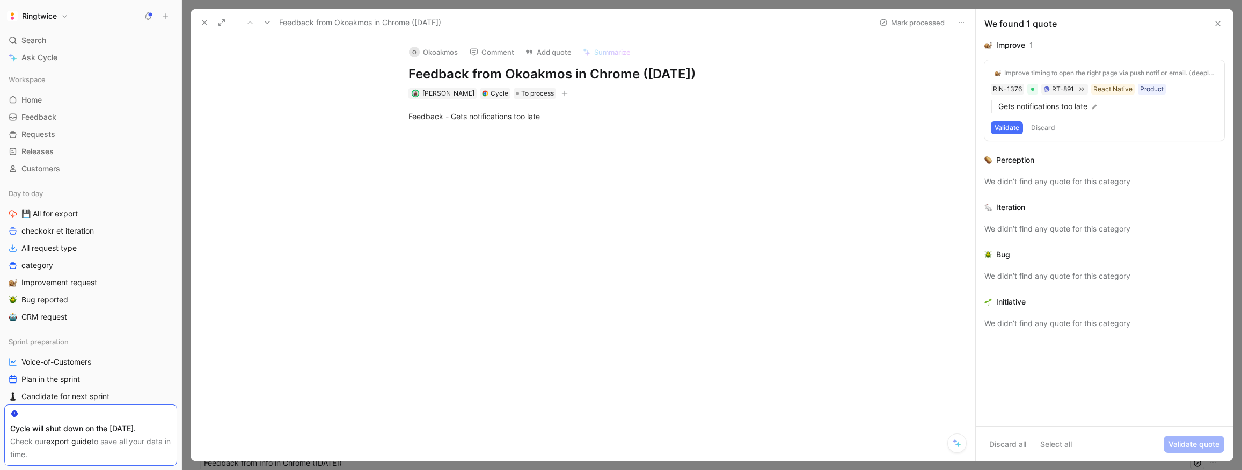
click at [963, 25] on icon at bounding box center [961, 22] width 9 height 9
click at [956, 21] on button at bounding box center [961, 22] width 15 height 15
click at [962, 24] on icon at bounding box center [961, 22] width 9 height 9
click at [204, 20] on icon at bounding box center [204, 22] width 9 height 9
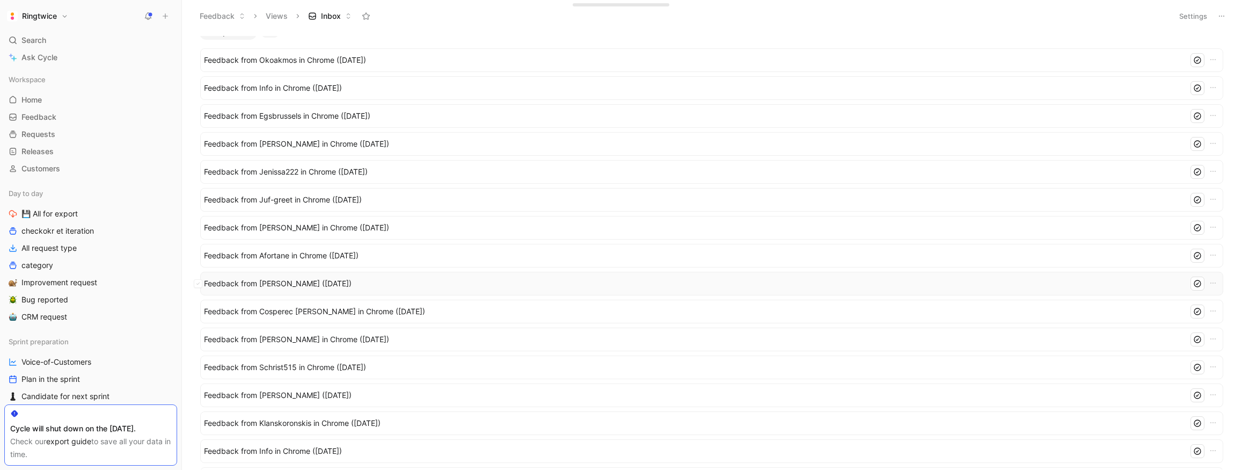
scroll to position [14, 0]
click at [383, 282] on span "Feedback from [PERSON_NAME] ([DATE])" at bounding box center [694, 280] width 980 height 13
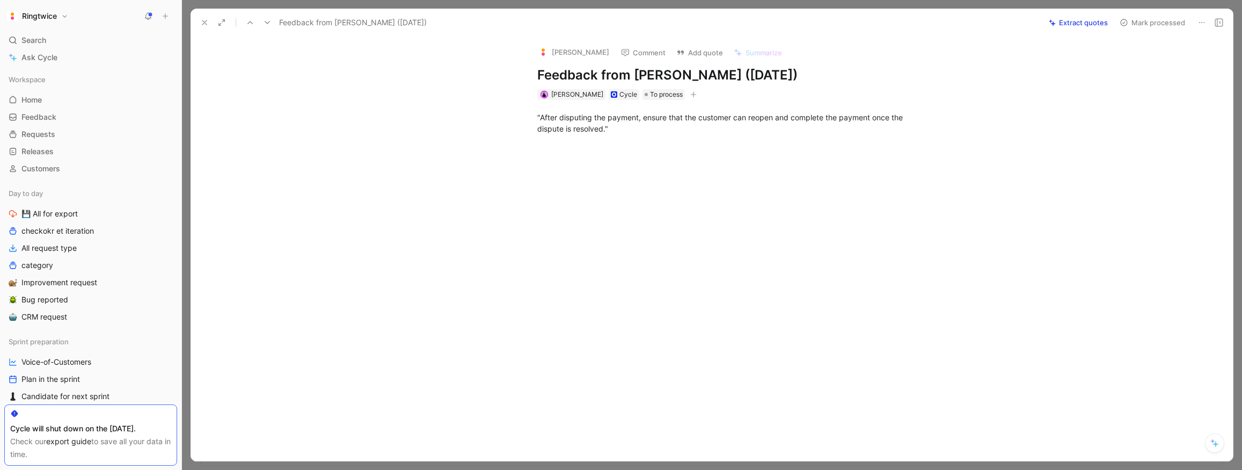
scroll to position [8, 0]
click at [203, 22] on icon at bounding box center [204, 22] width 9 height 9
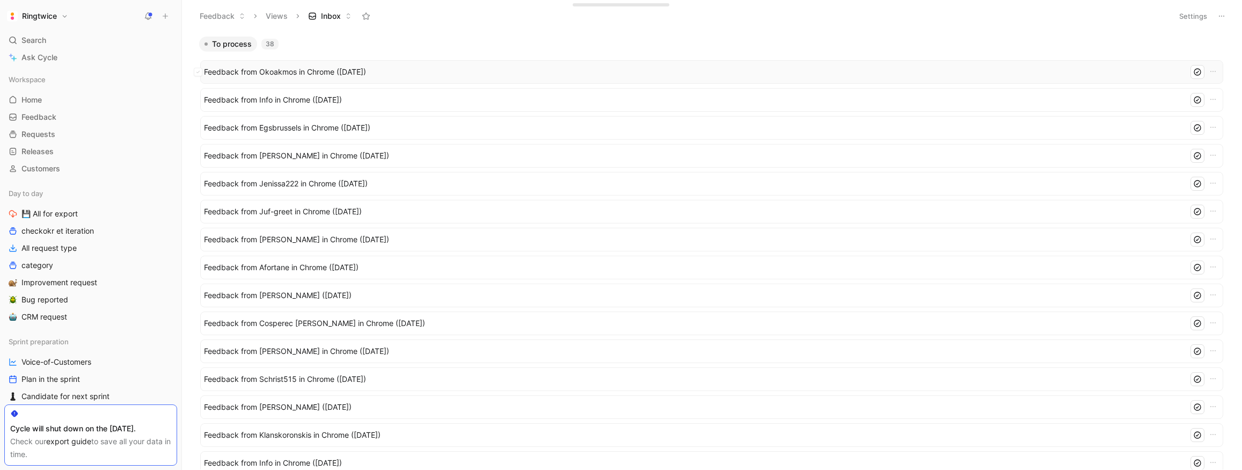
click at [288, 72] on span "Feedback from Okoakmos in Chrome ([DATE])" at bounding box center [694, 71] width 980 height 13
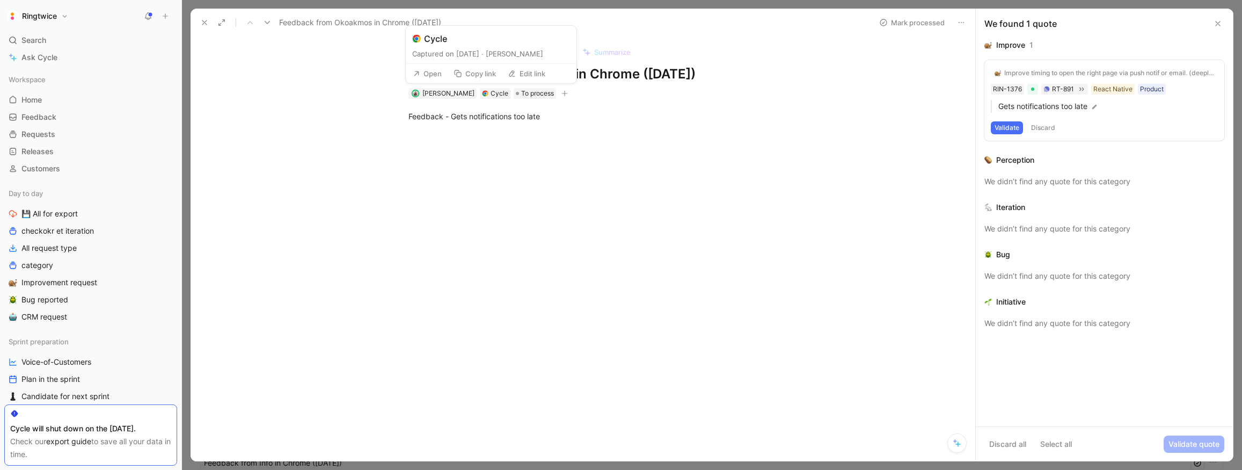
click at [428, 74] on button "Open" at bounding box center [427, 73] width 39 height 15
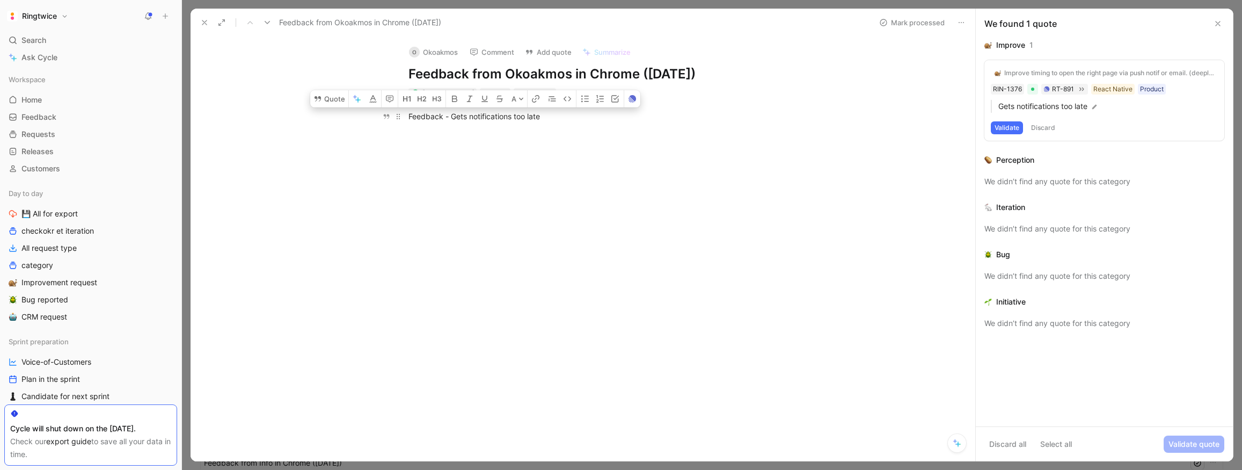
drag, startPoint x: 566, startPoint y: 116, endPoint x: 445, endPoint y: 108, distance: 121.0
click at [395, 113] on p "Feedback - Gets notifications too late" at bounding box center [594, 116] width 412 height 18
click at [1004, 443] on button "Discard all" at bounding box center [1007, 443] width 47 height 17
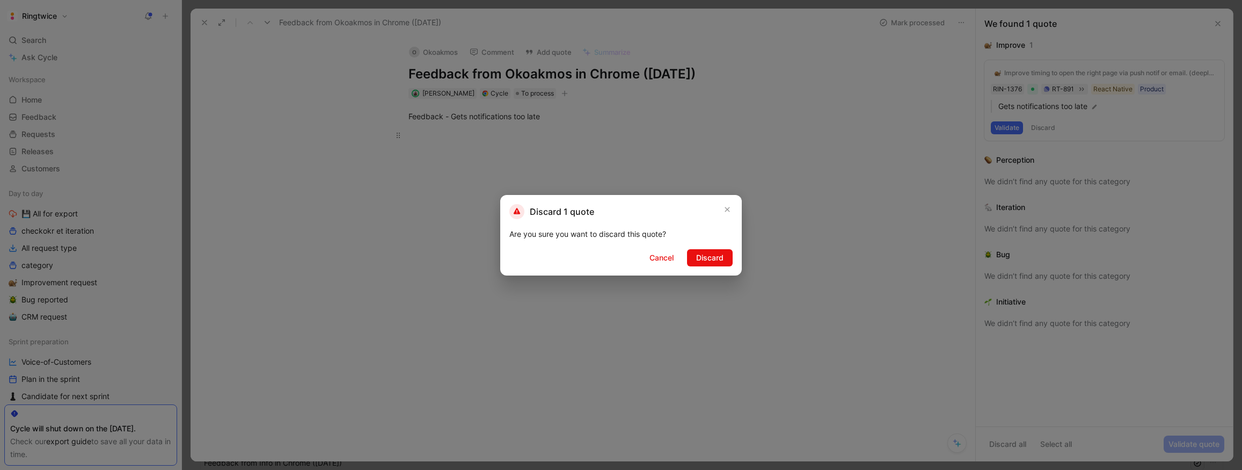
drag, startPoint x: 715, startPoint y: 255, endPoint x: 572, endPoint y: 138, distance: 185.4
click at [715, 255] on span "Discard" at bounding box center [709, 257] width 27 height 13
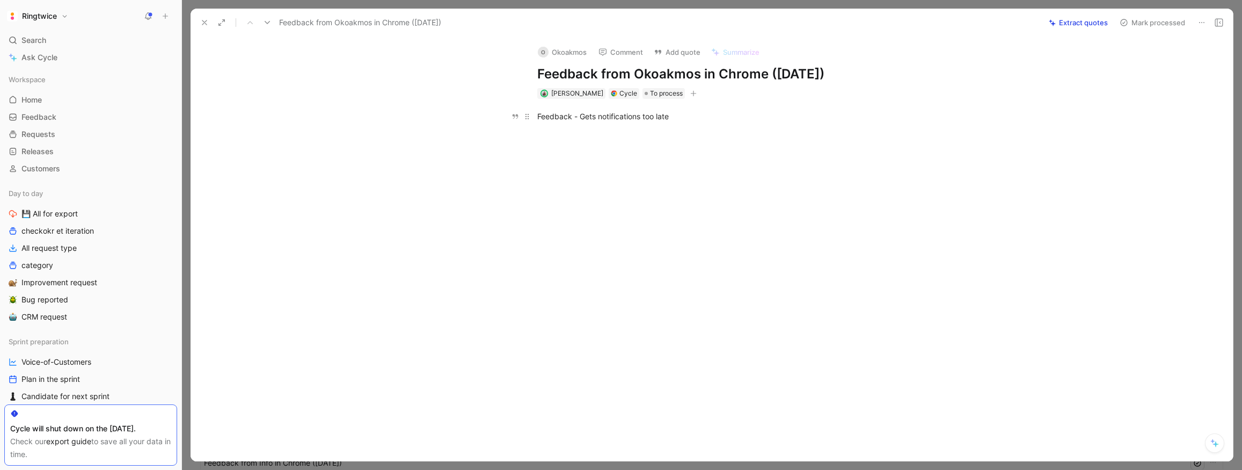
click at [676, 114] on div "Feedback - Gets notifications too late" at bounding box center [722, 116] width 371 height 11
drag, startPoint x: 581, startPoint y: 112, endPoint x: 525, endPoint y: 113, distance: 56.4
click at [531, 113] on p "Feedback - Gets notifications too late" at bounding box center [723, 116] width 412 height 18
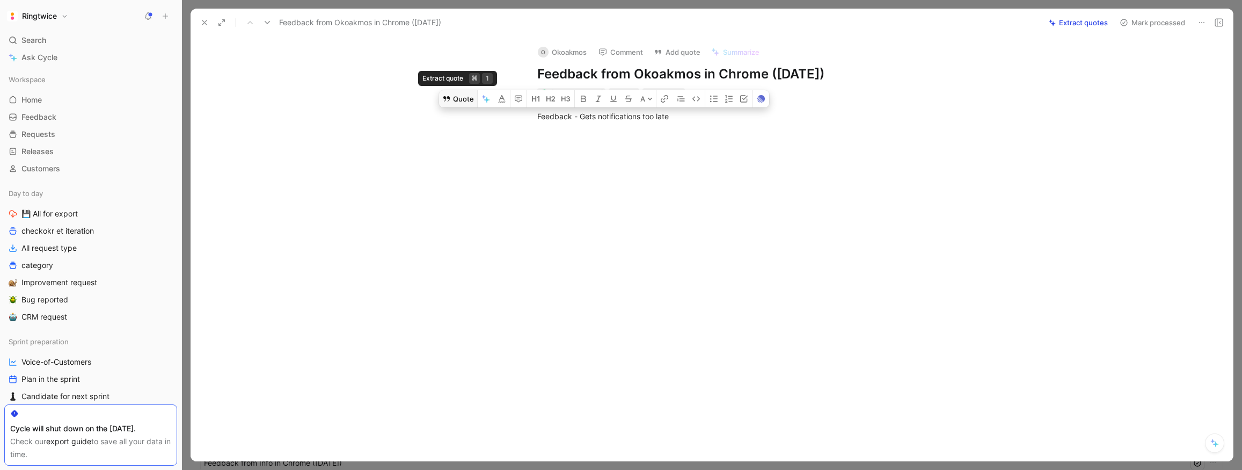
click at [461, 101] on button "Quote" at bounding box center [458, 98] width 38 height 17
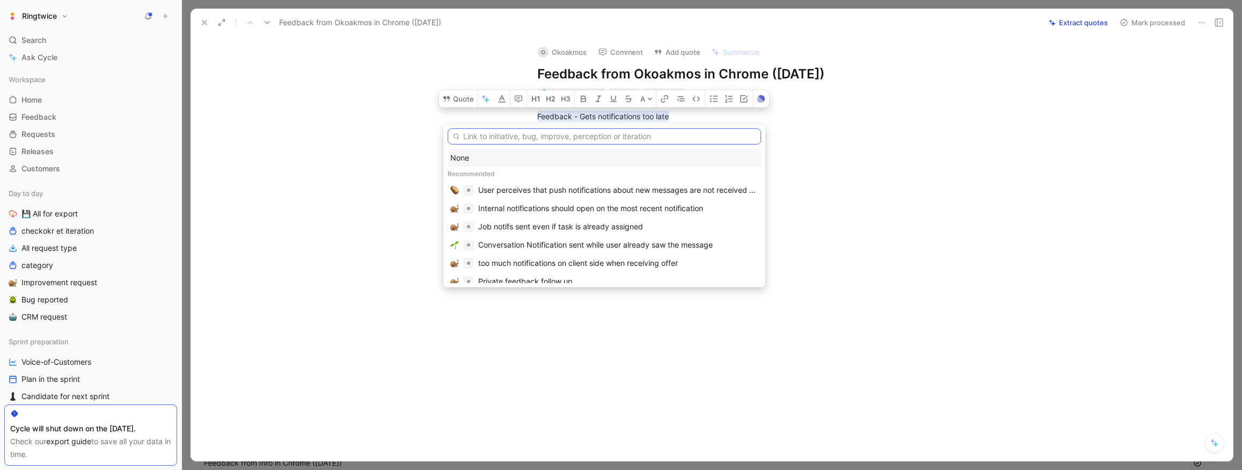
click at [554, 137] on input "text" at bounding box center [604, 136] width 313 height 16
paste input "Job notif perception SP apply too fast"
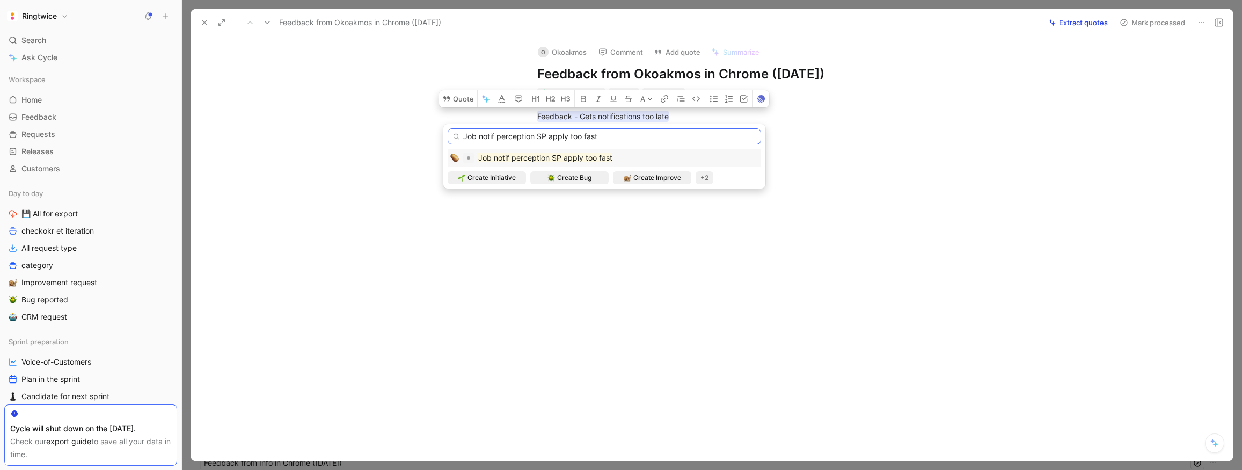
type input "Job notif perception SP apply too fast"
click at [544, 163] on div "Job notif perception SP apply too fast" at bounding box center [545, 157] width 134 height 13
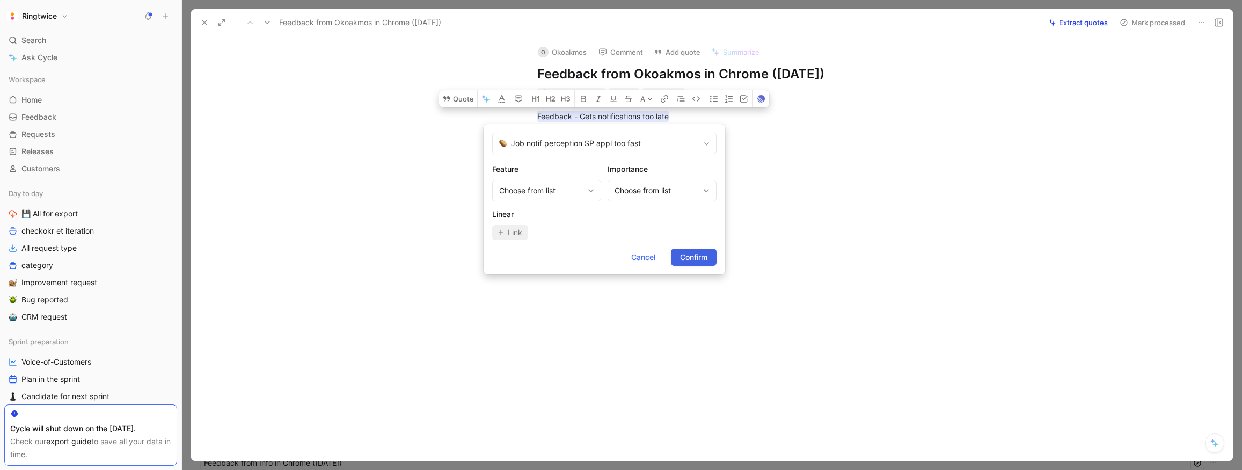
click at [685, 258] on span "Confirm" at bounding box center [693, 257] width 27 height 13
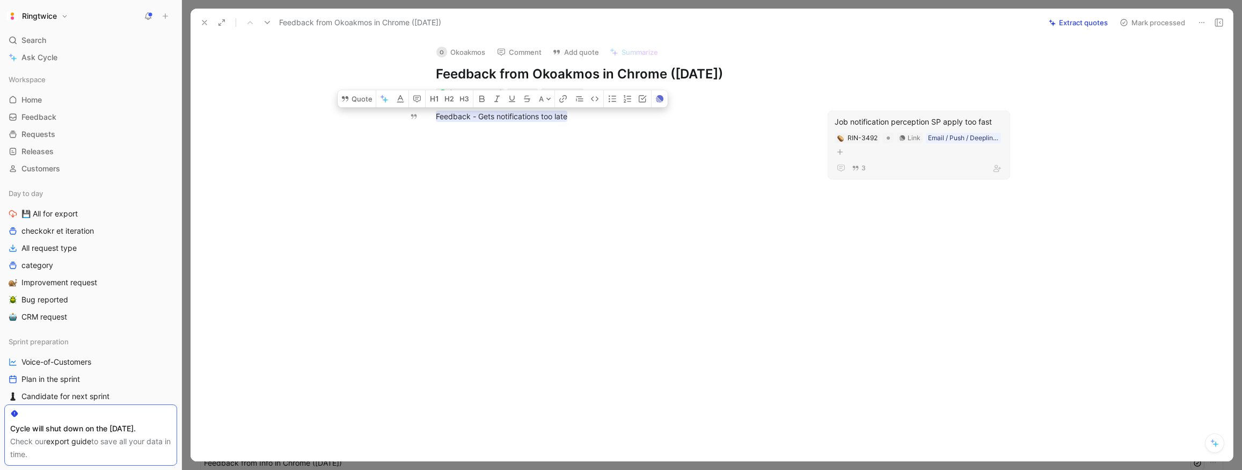
click at [594, 185] on div at bounding box center [621, 222] width 817 height 141
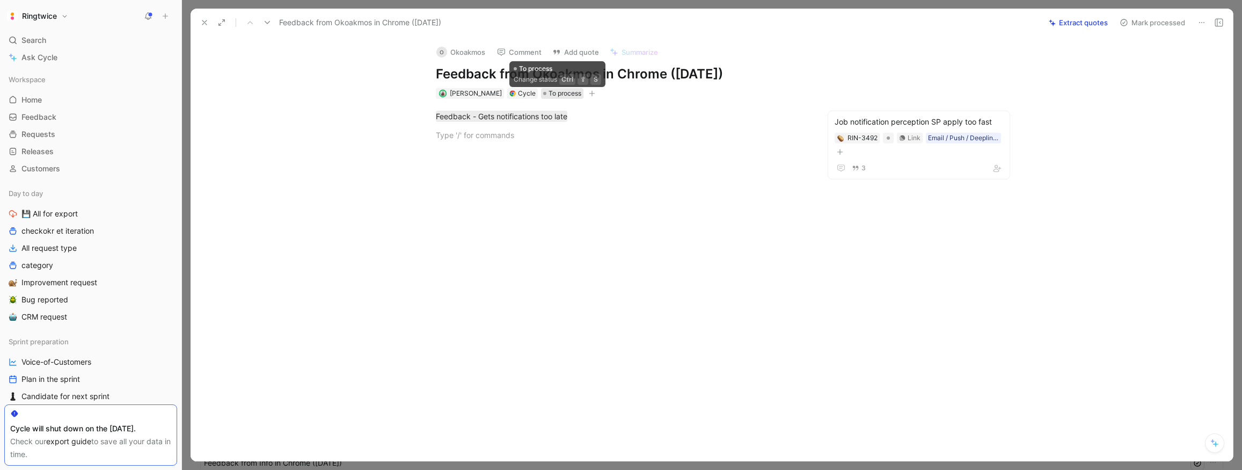
click at [554, 92] on span "To process" at bounding box center [565, 93] width 33 height 11
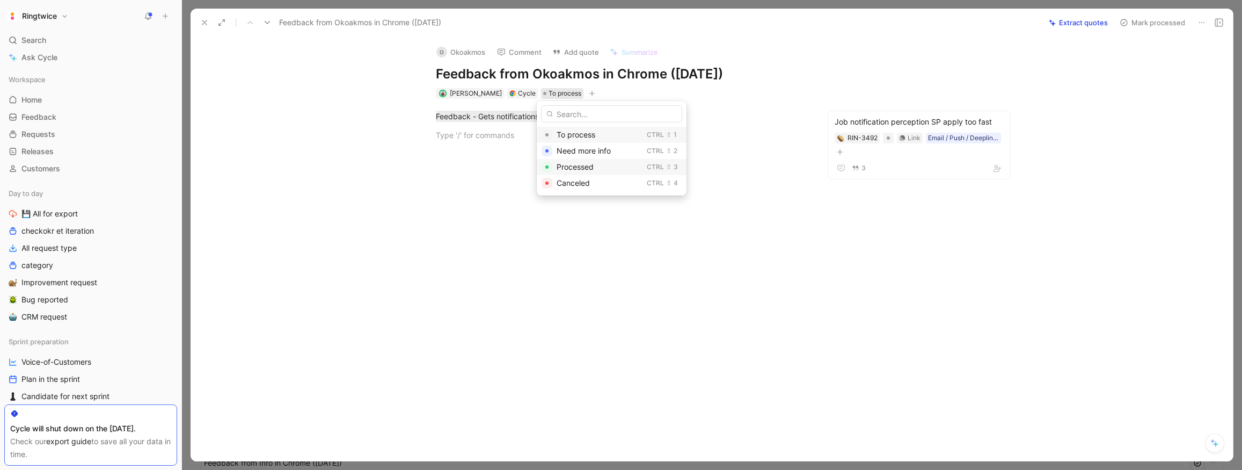
click at [584, 172] on div "Processed" at bounding box center [600, 166] width 86 height 13
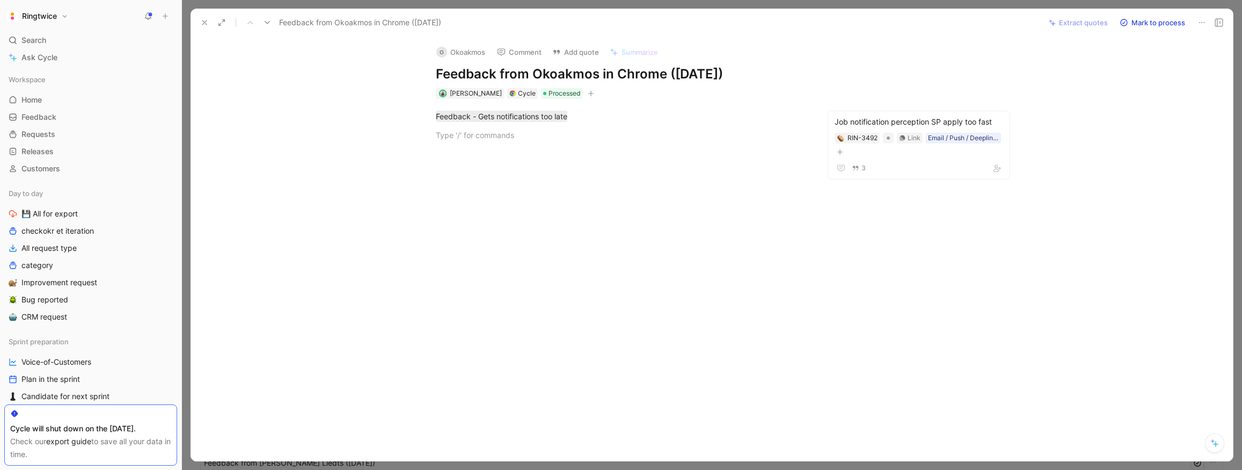
click at [203, 24] on use at bounding box center [204, 22] width 4 height 4
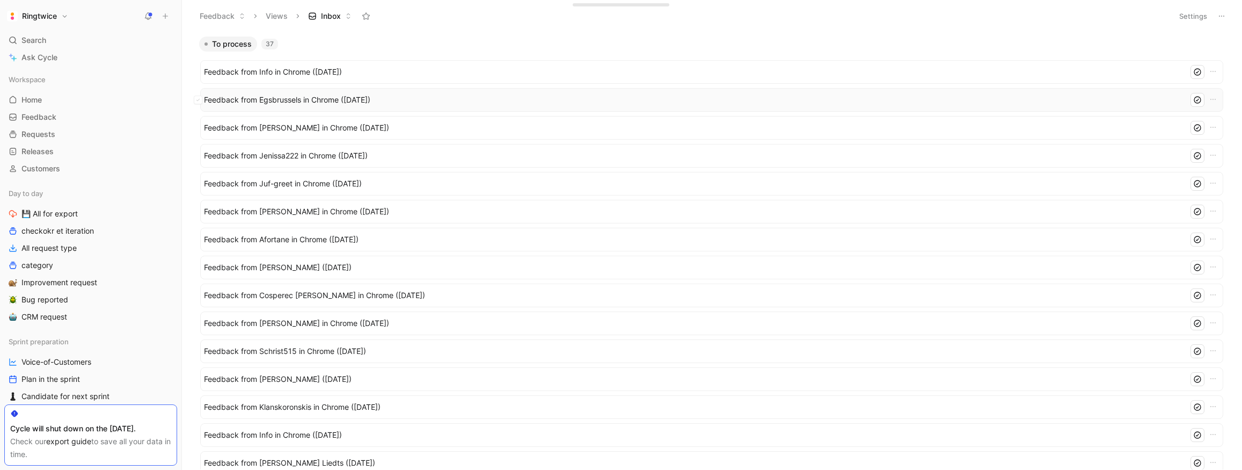
click at [360, 93] on div "Feedback from Egsbrussels in Chrome ([DATE])" at bounding box center [712, 100] width 1016 height 14
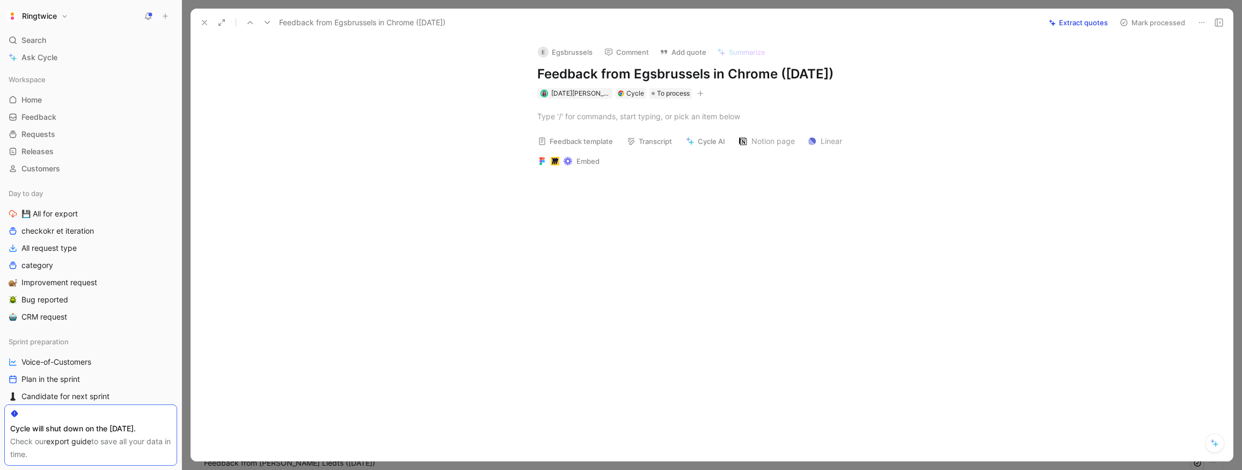
click at [719, 182] on div at bounding box center [723, 246] width 1020 height 141
click at [574, 75] on button "Open" at bounding box center [558, 73] width 39 height 15
click at [667, 91] on span "To process" at bounding box center [673, 93] width 33 height 11
click at [706, 189] on div "Canceled" at bounding box center [712, 183] width 86 height 13
click at [203, 20] on icon at bounding box center [204, 22] width 9 height 9
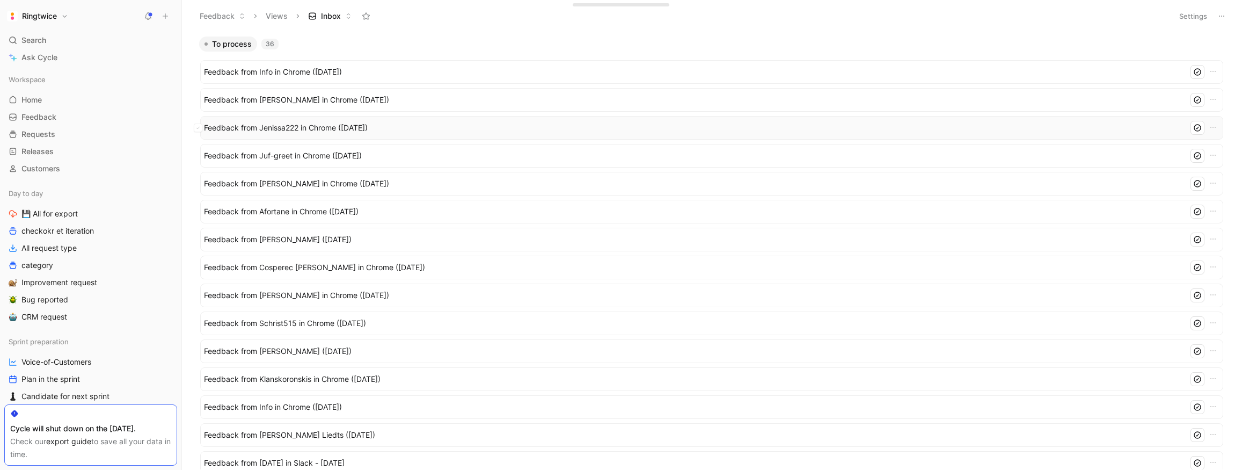
click at [384, 122] on span "Feedback from Jenissa222 in Chrome ([DATE])" at bounding box center [694, 127] width 980 height 13
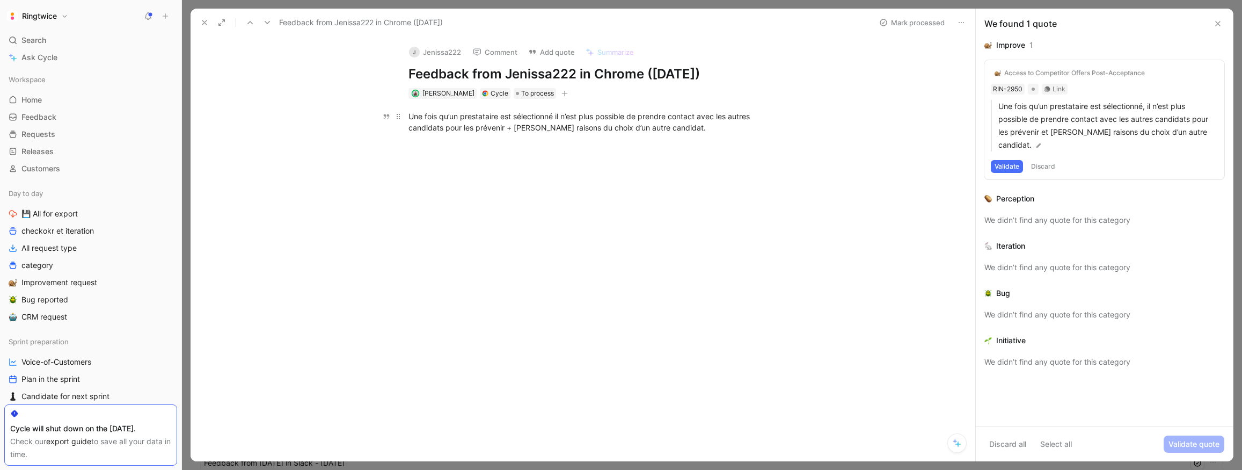
drag, startPoint x: 551, startPoint y: 115, endPoint x: 608, endPoint y: 116, distance: 57.4
click at [608, 116] on div "Une fois qu’un prestataire est sélectionné il n’est plus possible de prendre co…" at bounding box center [593, 122] width 371 height 23
click at [714, 122] on div "Une fois qu’un prestataire est sélectionné il n’est plus possible de prendre co…" at bounding box center [593, 122] width 371 height 23
drag, startPoint x: 732, startPoint y: 129, endPoint x: 377, endPoint y: 109, distance: 355.3
click at [377, 109] on div "Une fois qu’un prestataire est sélectionné il n’est plus possible de prendre co…" at bounding box center [594, 137] width 762 height 76
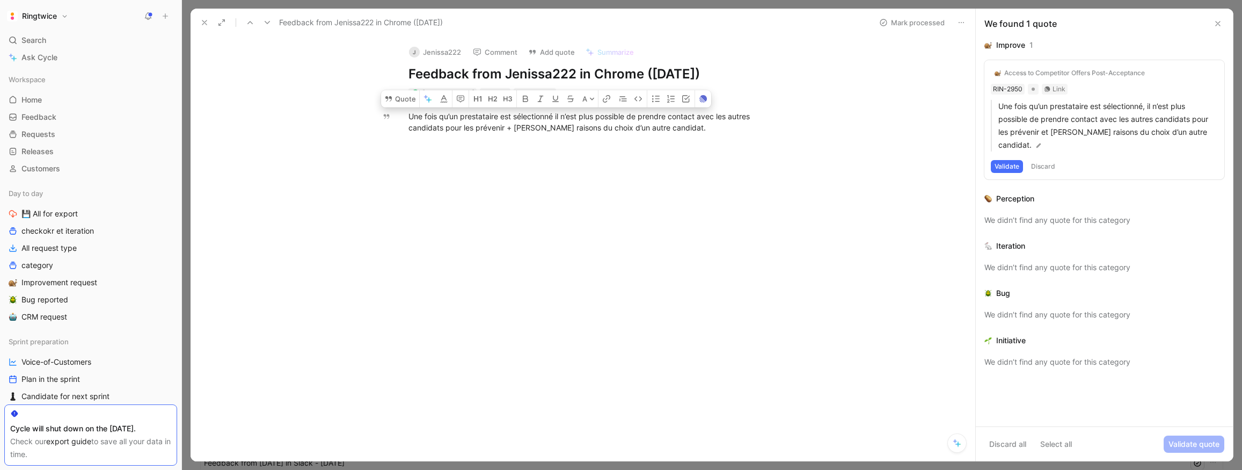
copy div "Une fois qu’un prestataire est sélectionné il n’est plus possible de prendre co…"
click at [458, 74] on h1 "Feedback from Jenissa222 in Chrome ([DATE])" at bounding box center [593, 73] width 371 height 17
drag, startPoint x: 588, startPoint y: 126, endPoint x: 408, endPoint y: 113, distance: 180.2
click at [408, 113] on div "Une fois qu’un prestataire est sélectionné il n’est plus possible de prendre co…" at bounding box center [593, 122] width 371 height 23
click at [406, 101] on button "Quote" at bounding box center [400, 98] width 38 height 17
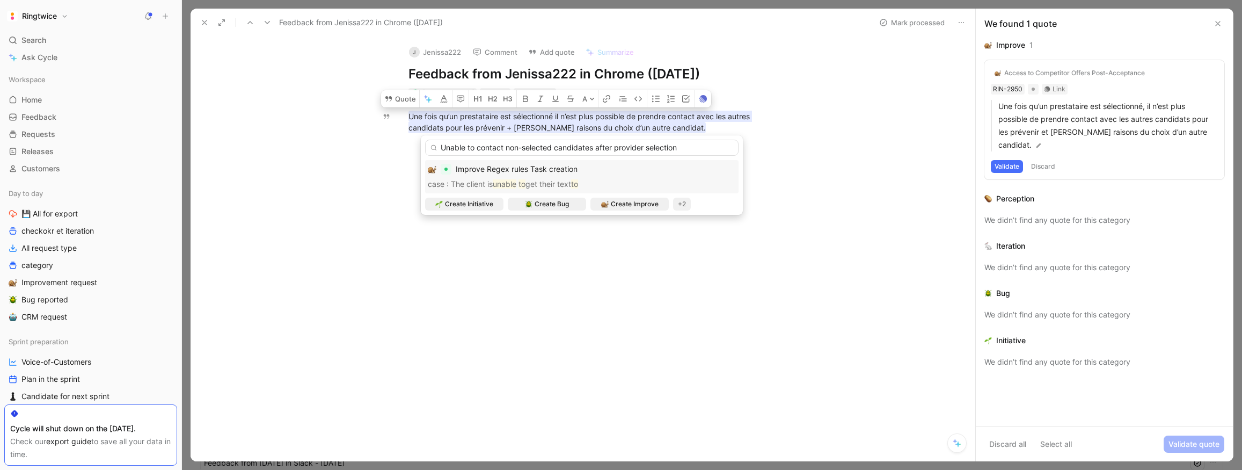
drag, startPoint x: 616, startPoint y: 148, endPoint x: 707, endPoint y: 148, distance: 91.2
click at [707, 148] on input "Unable to contact non-selected candidates after provider selection" at bounding box center [581, 148] width 313 height 16
type input "Unable to contact non-selected candidates after Service Provider (SP) assigneme…"
click at [616, 204] on span "Create Improve" at bounding box center [635, 204] width 48 height 11
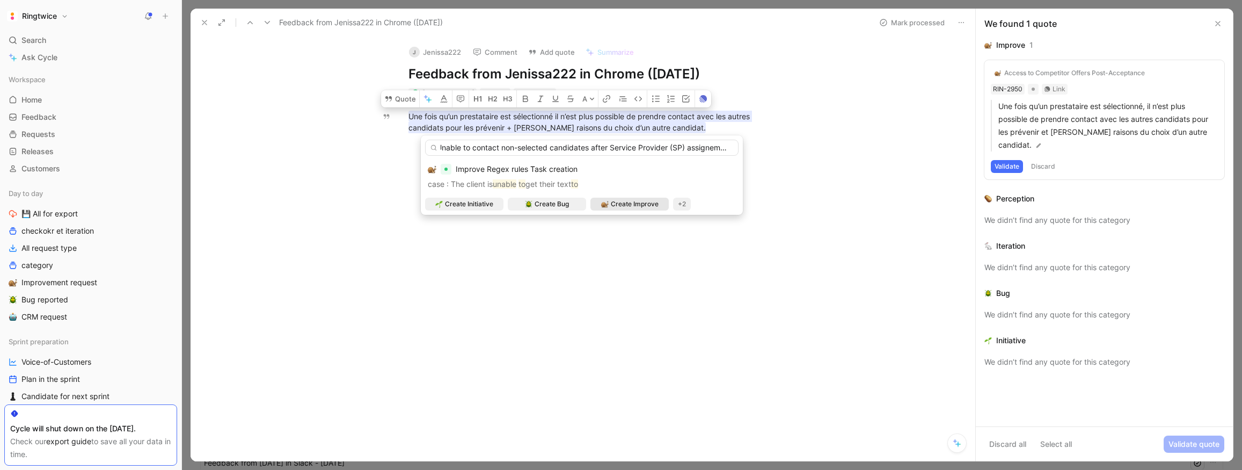
scroll to position [0, 0]
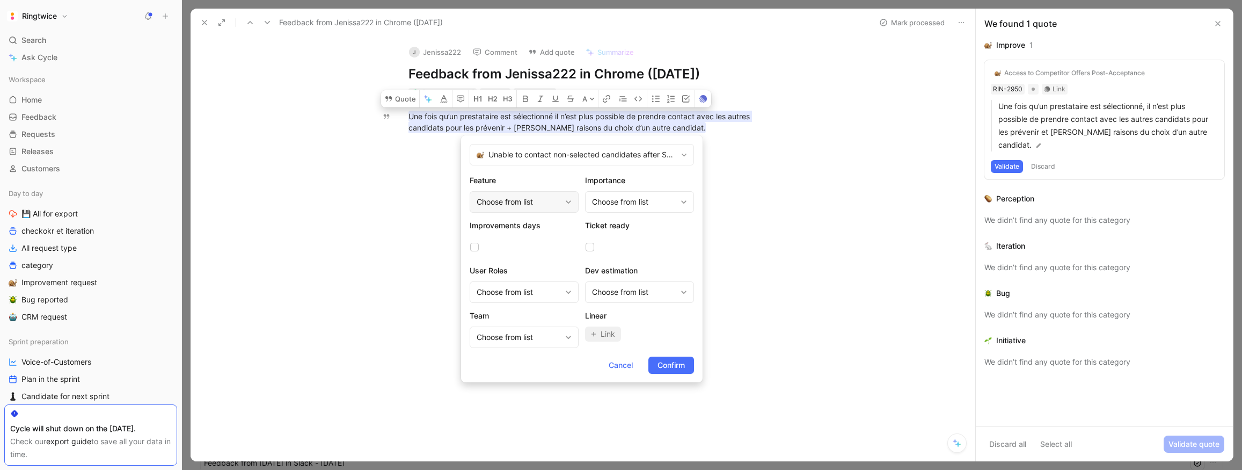
click at [516, 204] on div "Choose from list" at bounding box center [519, 201] width 84 height 13
type input "publi"
click at [521, 248] on span "Conversation" at bounding box center [497, 247] width 46 height 9
click at [540, 203] on div "Conversation Public/Private (message, discussion)" at bounding box center [519, 201] width 84 height 13
type input "ass"
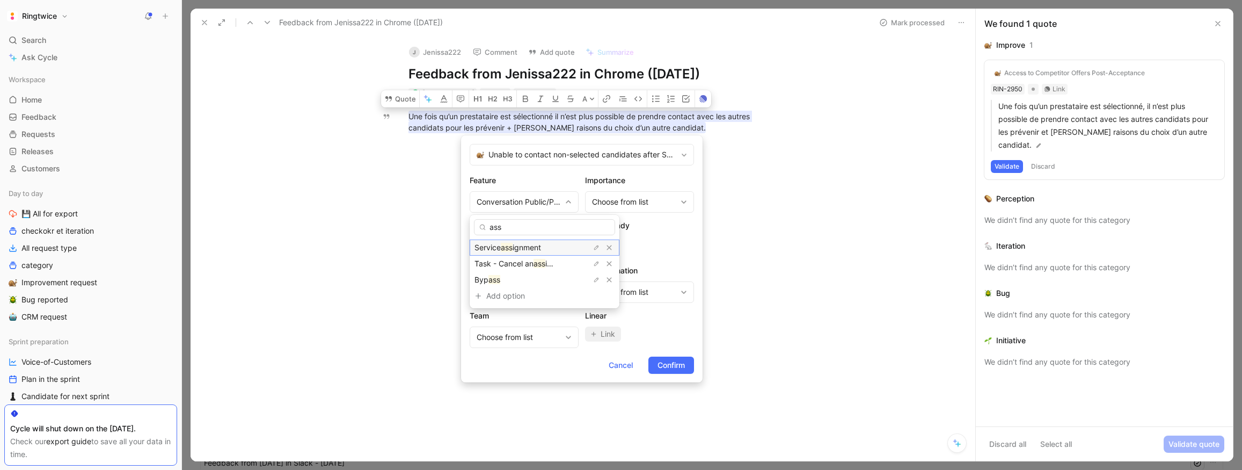
click at [536, 248] on span "ignment" at bounding box center [527, 247] width 28 height 9
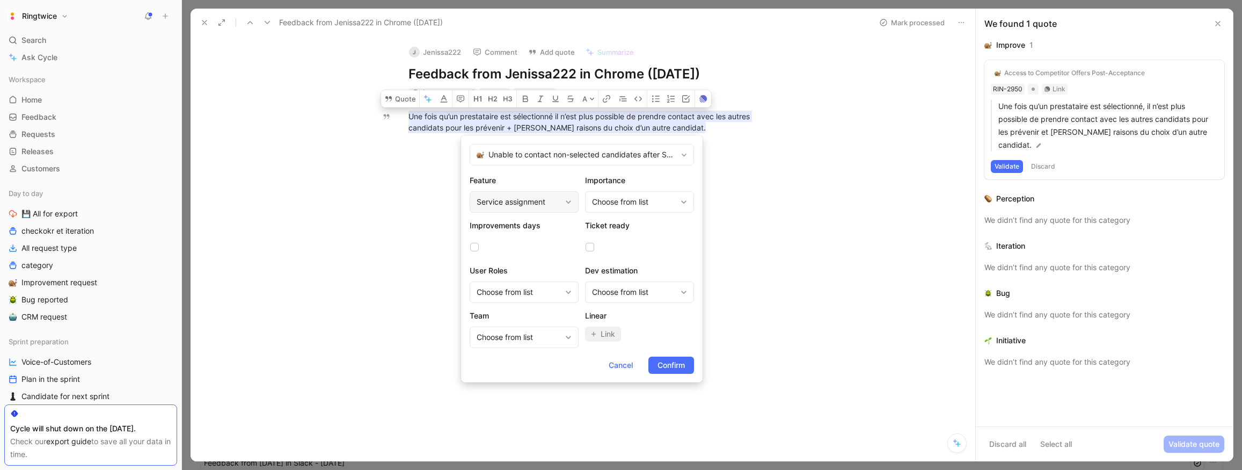
click at [545, 196] on div "Service assignment" at bounding box center [519, 201] width 84 height 13
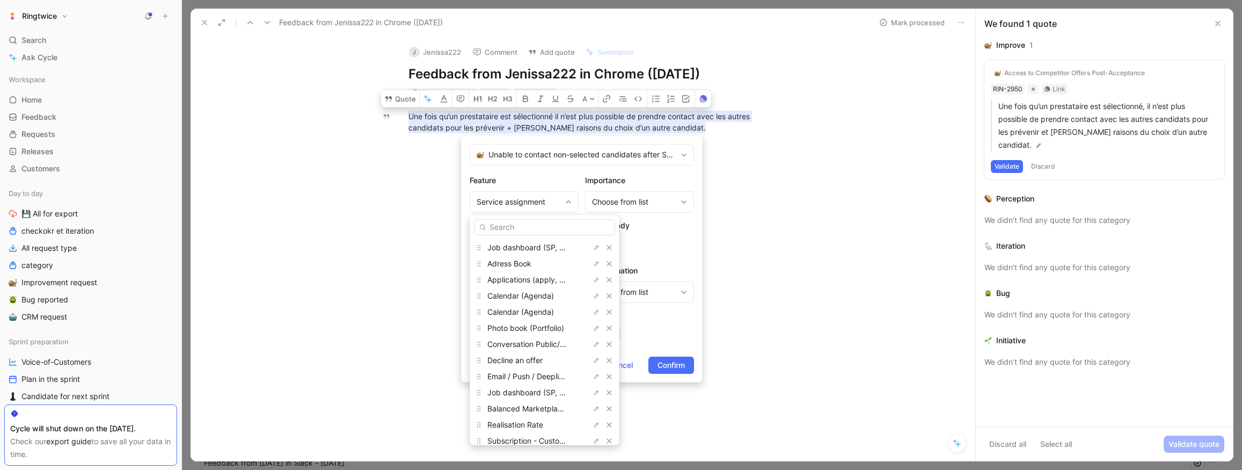
click at [538, 224] on input "text" at bounding box center [544, 227] width 141 height 16
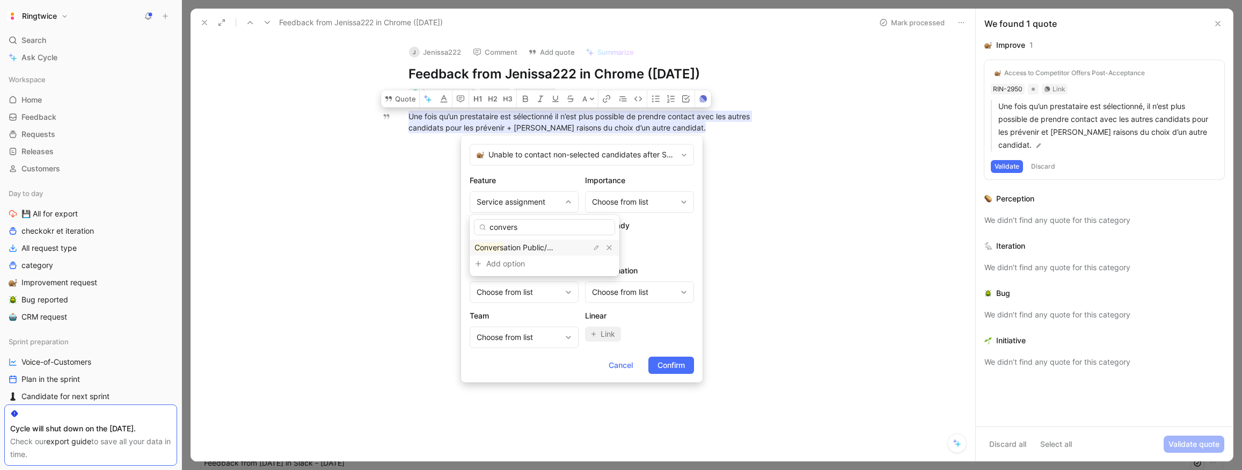
type input "convers"
drag, startPoint x: 534, startPoint y: 245, endPoint x: 546, endPoint y: 252, distance: 13.5
click at [534, 245] on span "ation Public/Private (message, discussion)" at bounding box center [577, 247] width 148 height 9
click at [681, 363] on span "Confirm" at bounding box center [671, 365] width 27 height 13
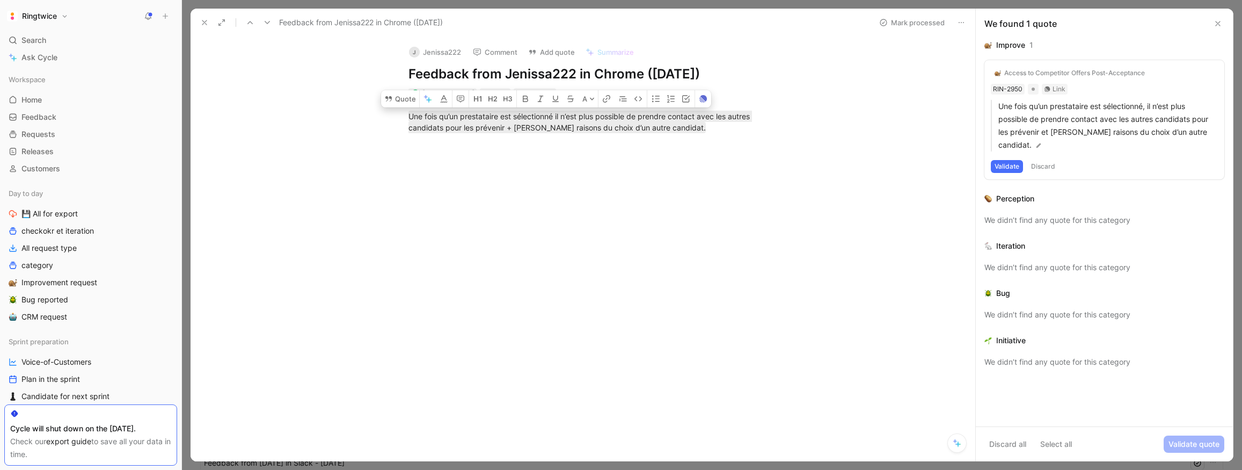
click at [685, 203] on div at bounding box center [594, 245] width 762 height 141
click at [543, 90] on span "To process" at bounding box center [537, 93] width 33 height 11
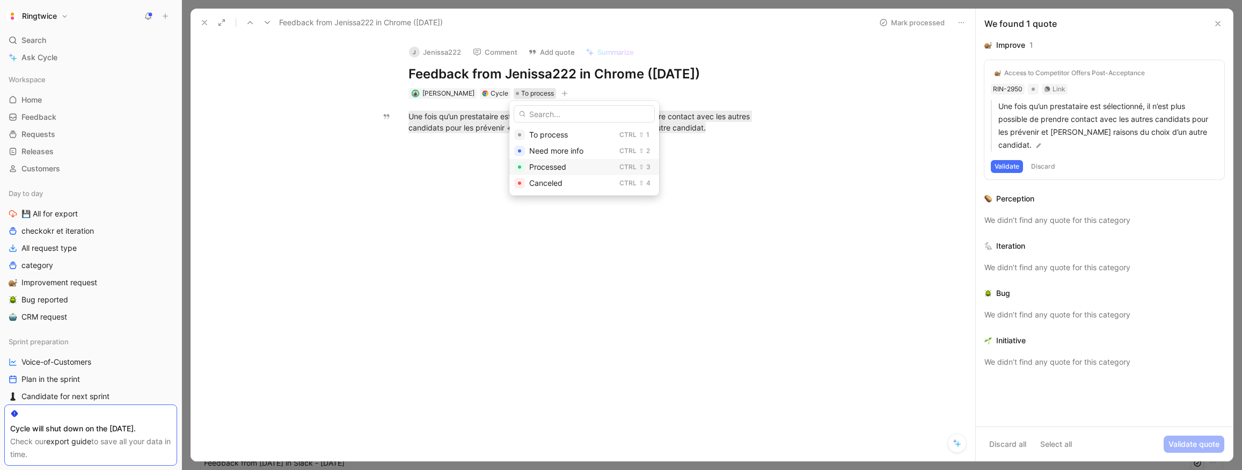
click at [556, 169] on span "Processed" at bounding box center [547, 166] width 37 height 9
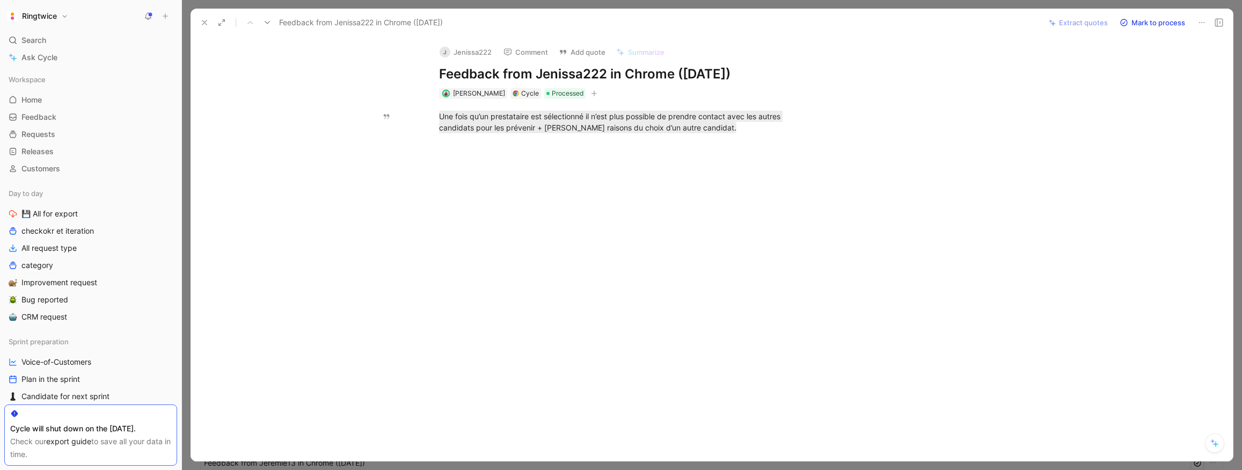
click at [205, 22] on icon at bounding box center [204, 22] width 9 height 9
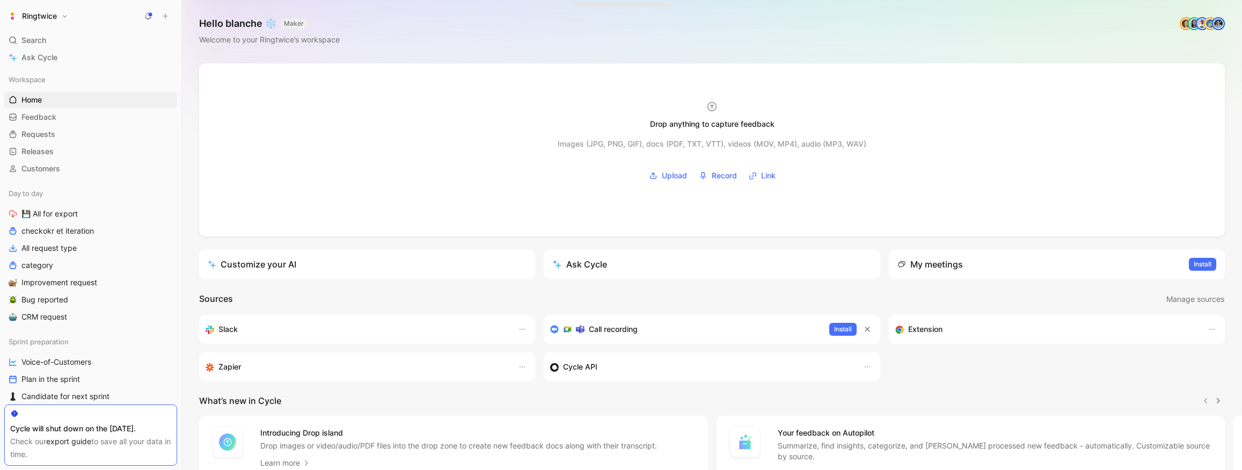
click at [45, 40] on span "Search" at bounding box center [33, 40] width 25 height 13
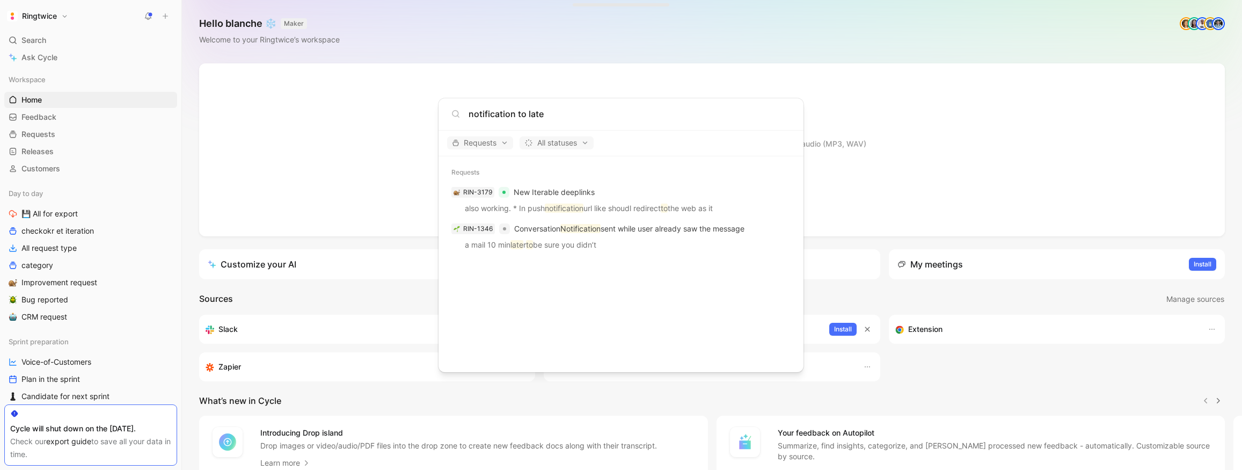
click at [499, 114] on input "notification to late" at bounding box center [630, 113] width 322 height 13
click at [505, 112] on input "notification to late" at bounding box center [630, 113] width 322 height 13
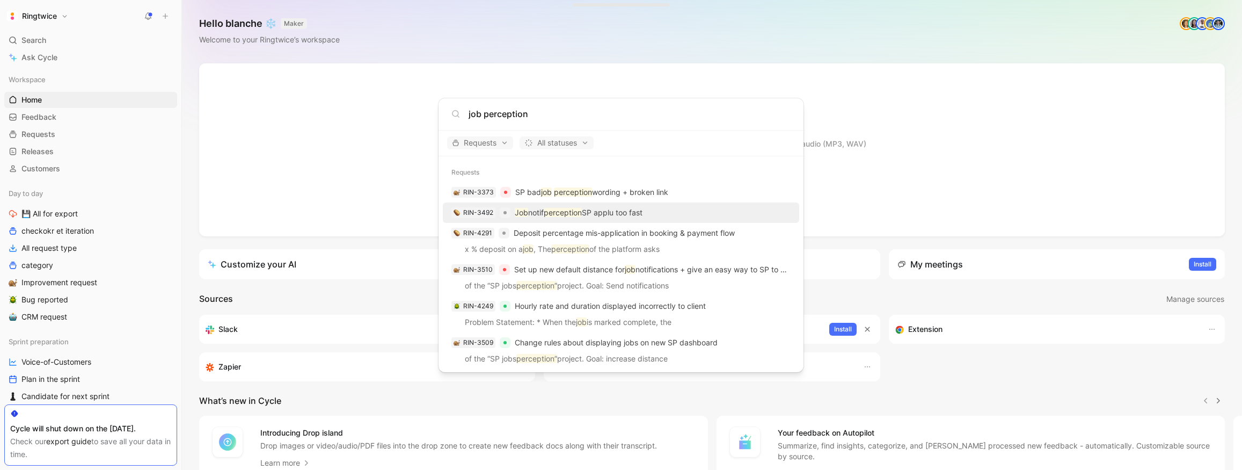
type input "job perception"
click at [613, 215] on p "Job notif perception SP applu too fast" at bounding box center [579, 212] width 128 height 13
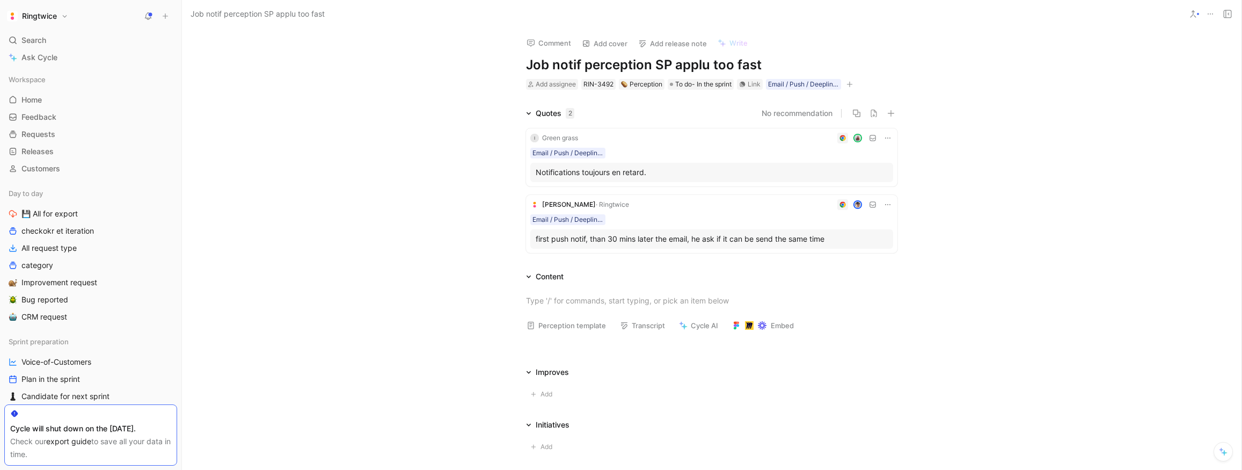
click at [707, 64] on h1 "Job notif perception SP applu too fast" at bounding box center [711, 64] width 371 height 17
copy h1 "Job notif perception SP apply too fast"
click at [578, 65] on h1 "Job notif perception SP apply too fast" at bounding box center [711, 64] width 371 height 17
click at [581, 63] on h1 "Job notif perception SP apply too fast" at bounding box center [711, 64] width 371 height 17
click at [804, 66] on h1 "Job notification perception SP apply too fast" at bounding box center [711, 64] width 371 height 17
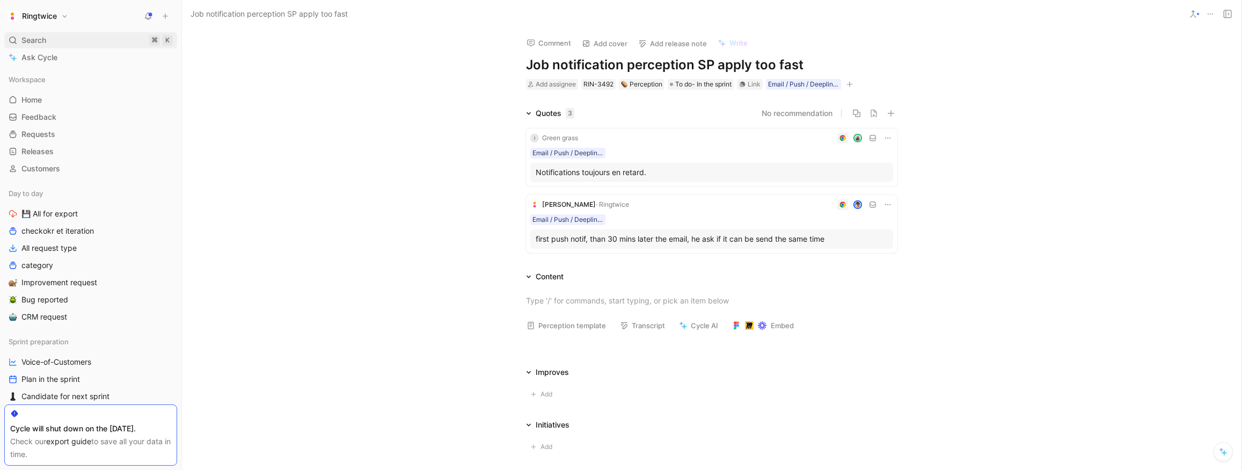
click at [55, 41] on div "Search ⌘ K" at bounding box center [90, 40] width 173 height 16
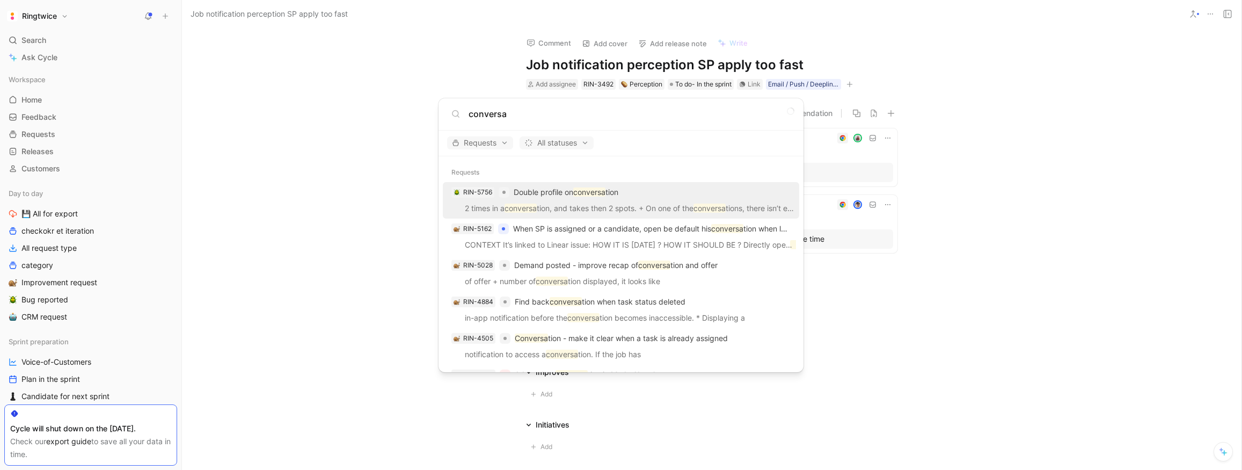
type input "conversa"
drag, startPoint x: 828, startPoint y: 95, endPoint x: 829, endPoint y: 87, distance: 8.1
click at [829, 93] on body "Ringtwice Search ⌘ K Ask Cycle Workspace Home G then H Feedback G then F Reques…" at bounding box center [621, 235] width 1242 height 470
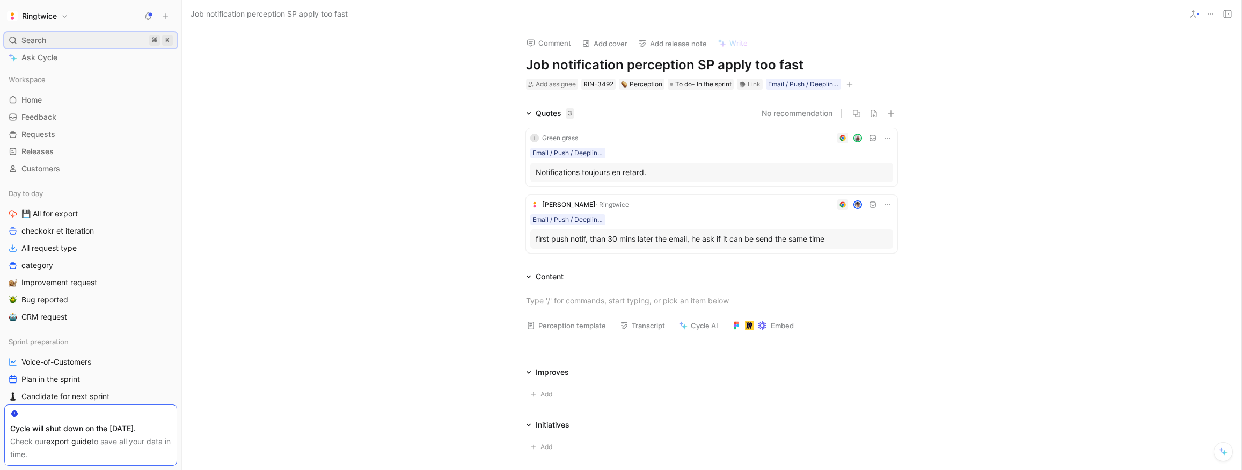
click at [63, 36] on div "Search ⌘ K" at bounding box center [90, 40] width 173 height 16
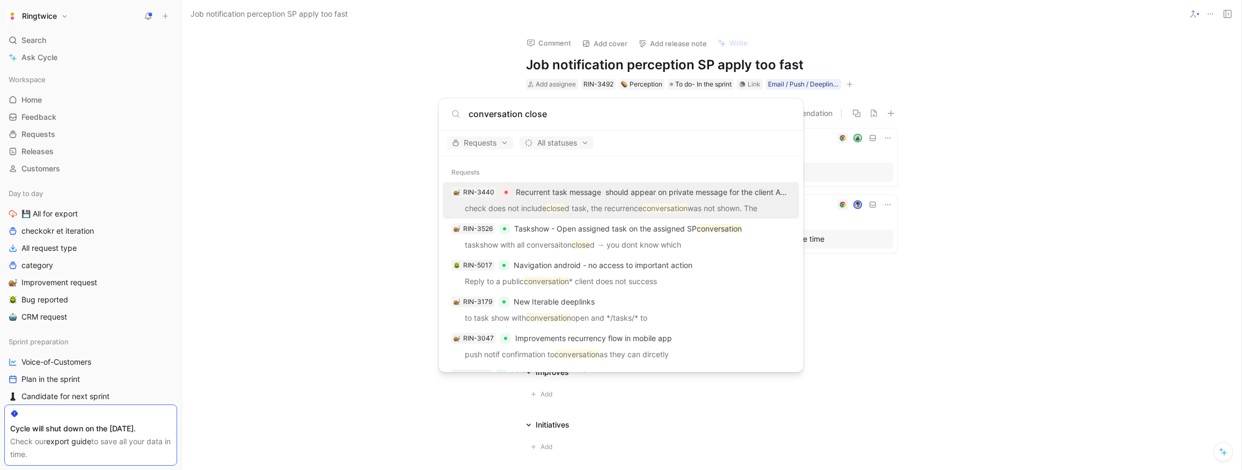
click at [469, 114] on input "conversation close" at bounding box center [630, 113] width 322 height 13
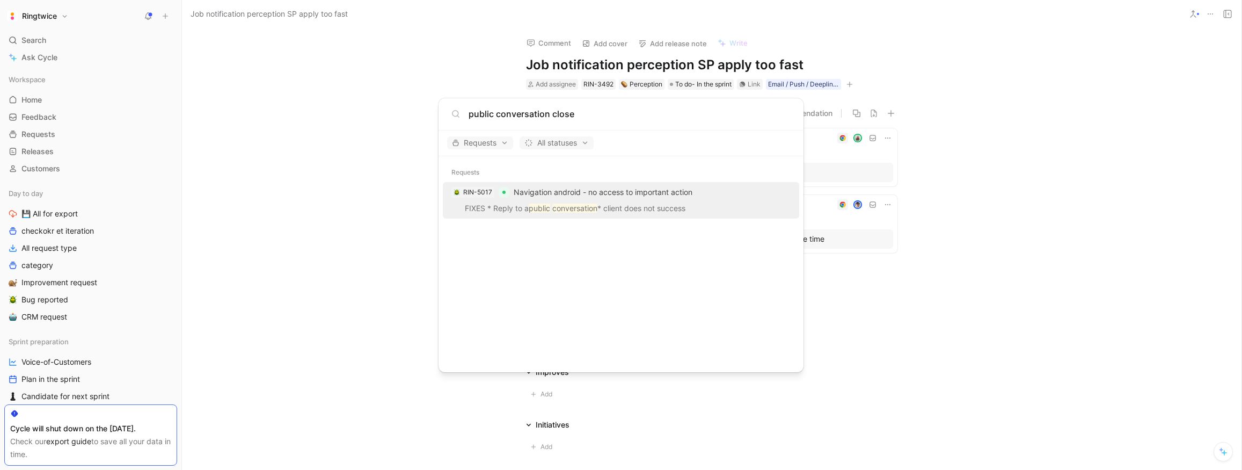
click at [560, 113] on input "public conversation close" at bounding box center [630, 113] width 322 height 13
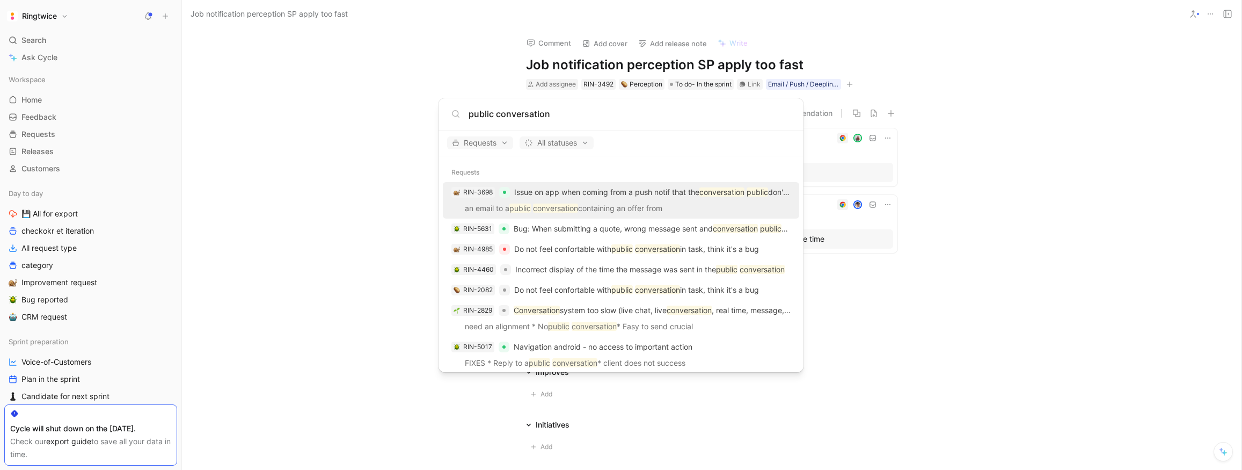
type input "public conversation"
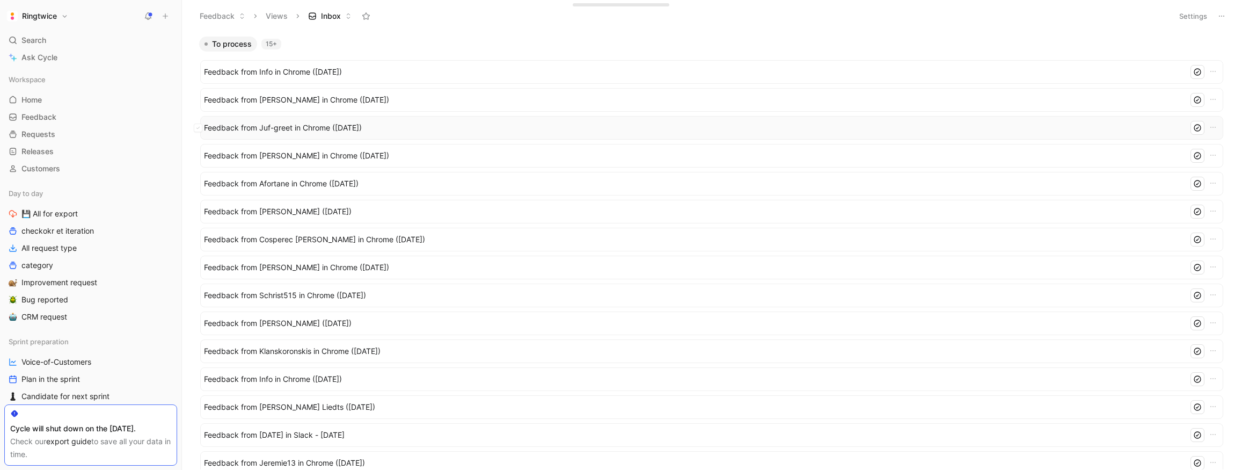
click at [338, 129] on span "Feedback from Juf-greet in Chrome (Oct 01, 2025)" at bounding box center [694, 127] width 980 height 13
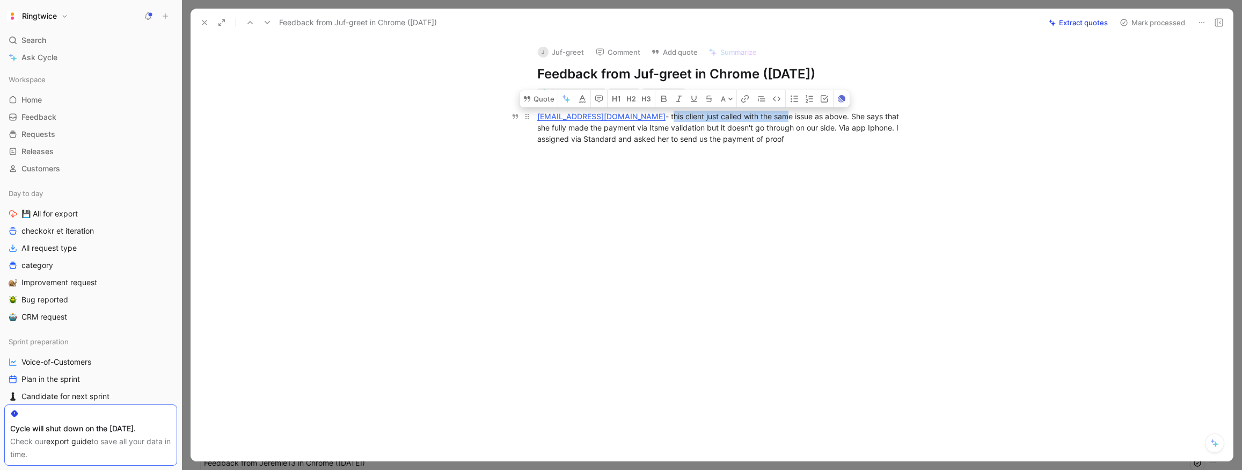
drag, startPoint x: 628, startPoint y: 118, endPoint x: 708, endPoint y: 119, distance: 80.0
click at [741, 118] on div "juf-greet@hotmail.com - this client just called with the same issue as above. S…" at bounding box center [722, 128] width 371 height 34
click at [688, 118] on div "juf-greet@hotmail.com - this client just called with the same issue as above. S…" at bounding box center [722, 128] width 371 height 34
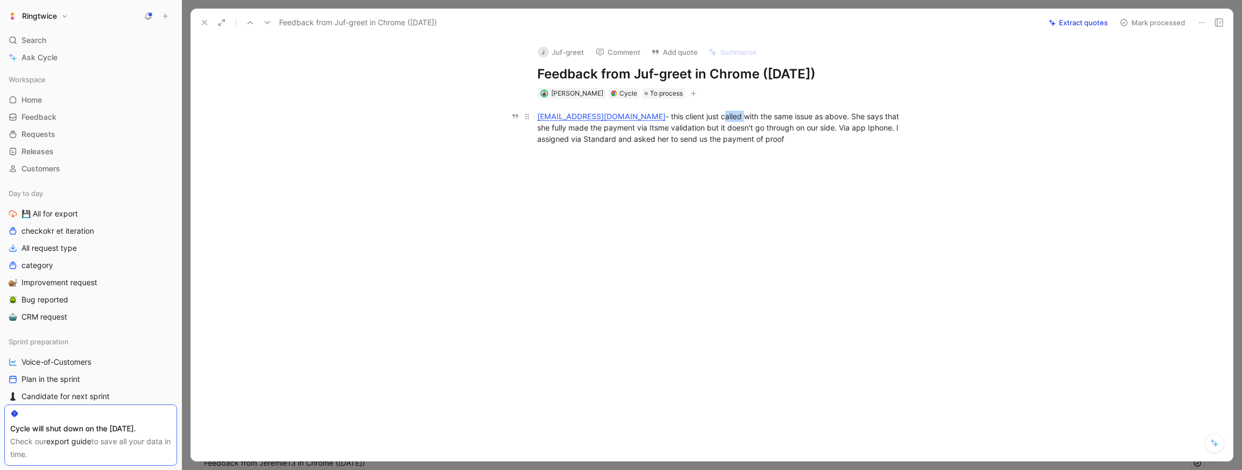
click at [705, 117] on div "juf-greet@hotmail.com - this client just called with the same issue as above. S…" at bounding box center [722, 128] width 371 height 34
click at [759, 117] on div "juf-greet@hotmail.com - this client just called with the same issue as above. S…" at bounding box center [722, 128] width 371 height 34
click at [785, 117] on div "juf-greet@hotmail.com - this client just called with the same issue as above. S…" at bounding box center [722, 128] width 371 height 34
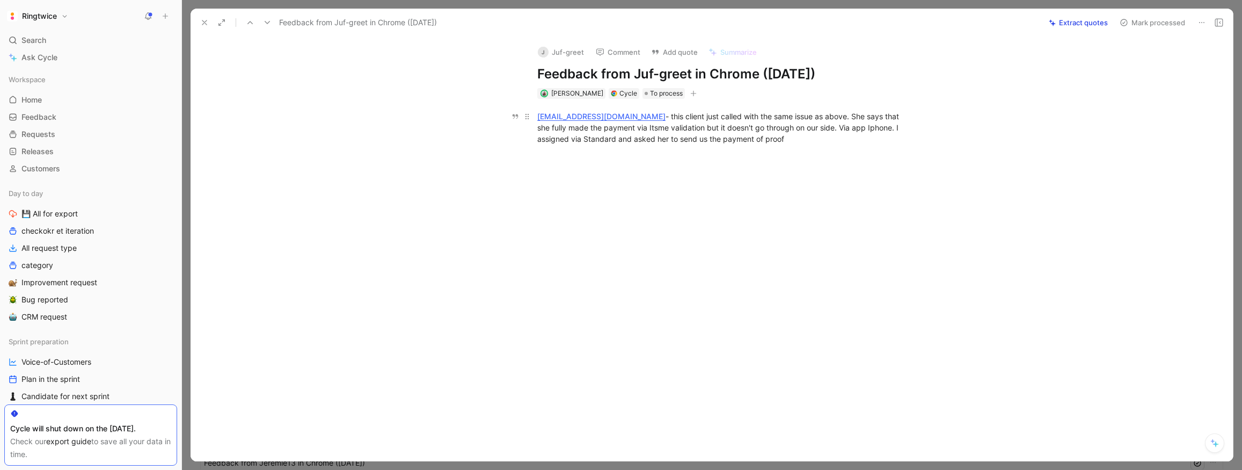
click at [772, 117] on div "juf-greet@hotmail.com - this client just called with the same issue as above. S…" at bounding box center [722, 128] width 371 height 34
drag, startPoint x: 772, startPoint y: 117, endPoint x: 785, endPoint y: 117, distance: 12.3
click at [772, 117] on div "juf-greet@hotmail.com - this client just called with the same issue as above. S…" at bounding box center [722, 128] width 371 height 34
click at [785, 117] on div "juf-greet@hotmail.com - this client just called with the same issue as above. S…" at bounding box center [722, 128] width 371 height 34
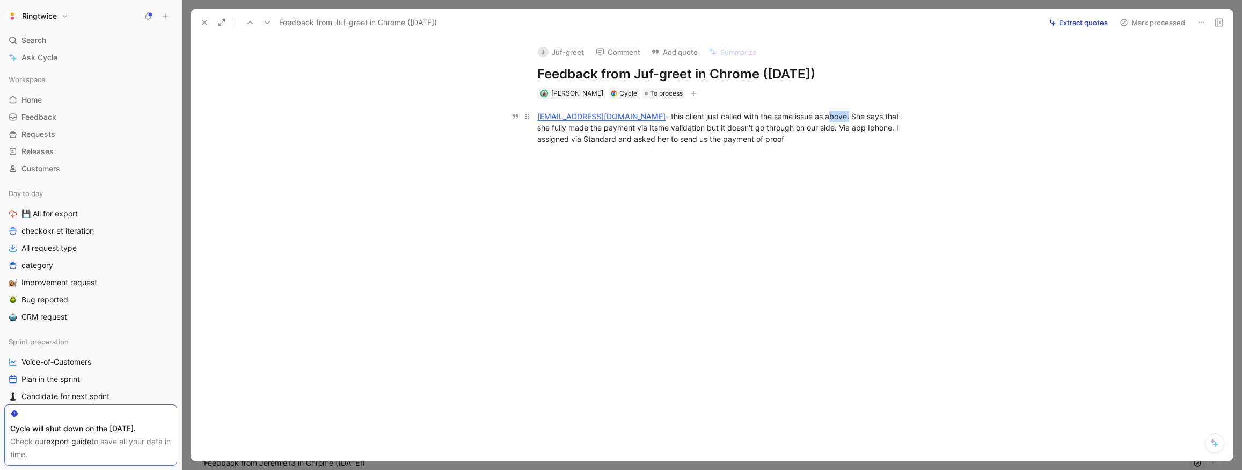
click at [772, 118] on div "juf-greet@hotmail.com - this client just called with the same issue as above. S…" at bounding box center [722, 128] width 371 height 34
click at [773, 118] on div "juf-greet@hotmail.com - this client just called with the same issue as above. S…" at bounding box center [722, 128] width 371 height 34
click at [777, 117] on div "juf-greet@hotmail.com - this client just called with the same issue as above. S…" at bounding box center [722, 128] width 371 height 34
click at [793, 118] on div "juf-greet@hotmail.com - this client just called with the same issue as above. S…" at bounding box center [722, 128] width 371 height 34
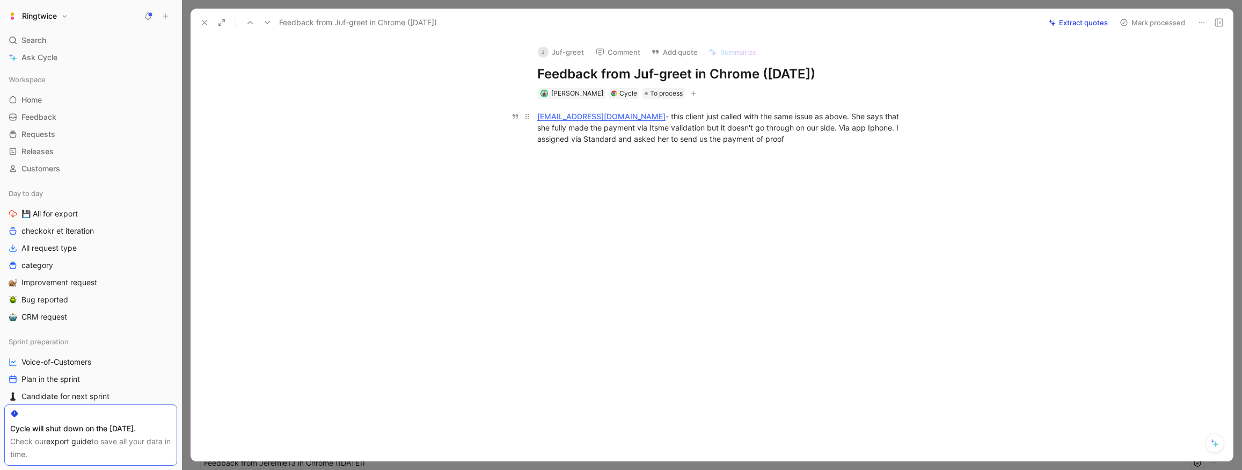
click at [801, 117] on div "juf-greet@hotmail.com - this client just called with the same issue as above. S…" at bounding box center [722, 128] width 371 height 34
click at [801, 118] on div "juf-greet@hotmail.com - this client just called with the same issue as above. S…" at bounding box center [722, 128] width 371 height 34
drag, startPoint x: 812, startPoint y: 116, endPoint x: 845, endPoint y: 135, distance: 38.7
click at [845, 135] on div "juf-greet@hotmail.com - this client just called with the same issue as above. S…" at bounding box center [722, 128] width 371 height 34
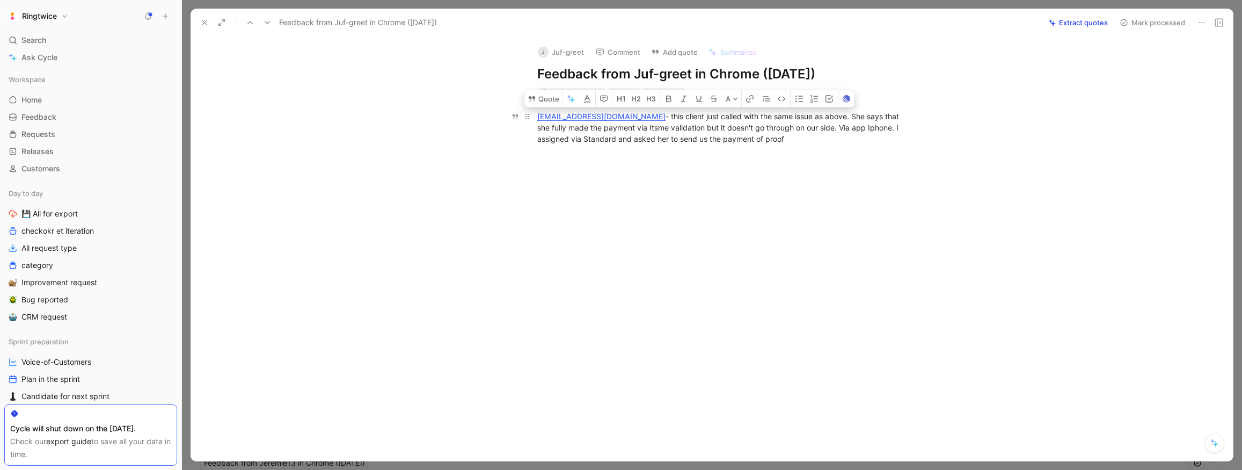
drag, startPoint x: 805, startPoint y: 143, endPoint x: 677, endPoint y: 145, distance: 127.8
click at [627, 116] on div "juf-greet@hotmail.com - this client just called with the same issue as above. S…" at bounding box center [722, 128] width 371 height 34
copy div "this client just called with the same issue as above. She says that she fully m…"
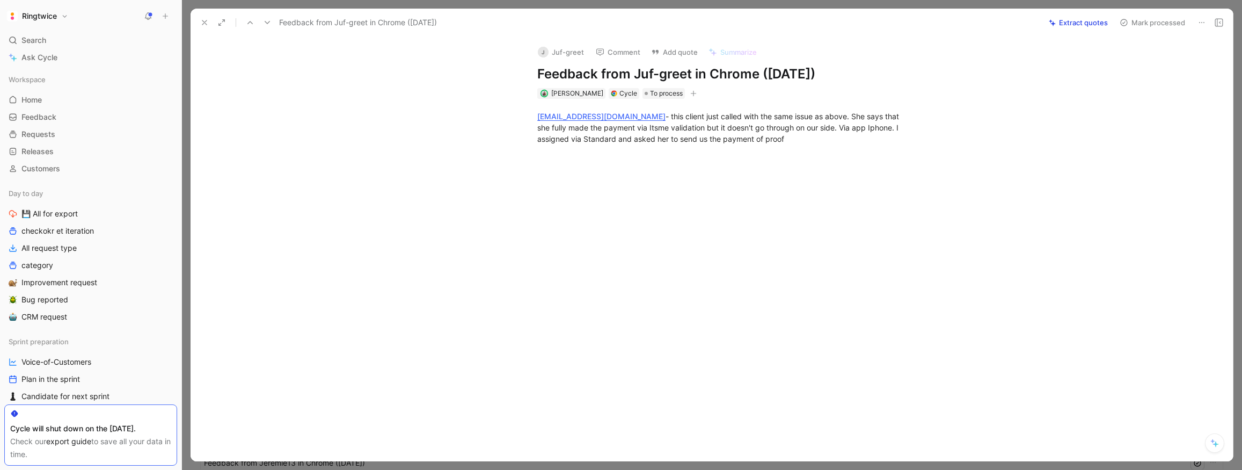
drag, startPoint x: 805, startPoint y: 207, endPoint x: 709, endPoint y: 168, distance: 104.3
click at [805, 207] on div at bounding box center [723, 226] width 1020 height 141
click at [596, 75] on button "Copy link" at bounding box center [604, 73] width 52 height 15
drag, startPoint x: 770, startPoint y: 139, endPoint x: 533, endPoint y: 112, distance: 238.8
click at [532, 114] on p "juf-greet@hotmail.com - this client just called with the same issue as above. S…" at bounding box center [723, 127] width 412 height 40
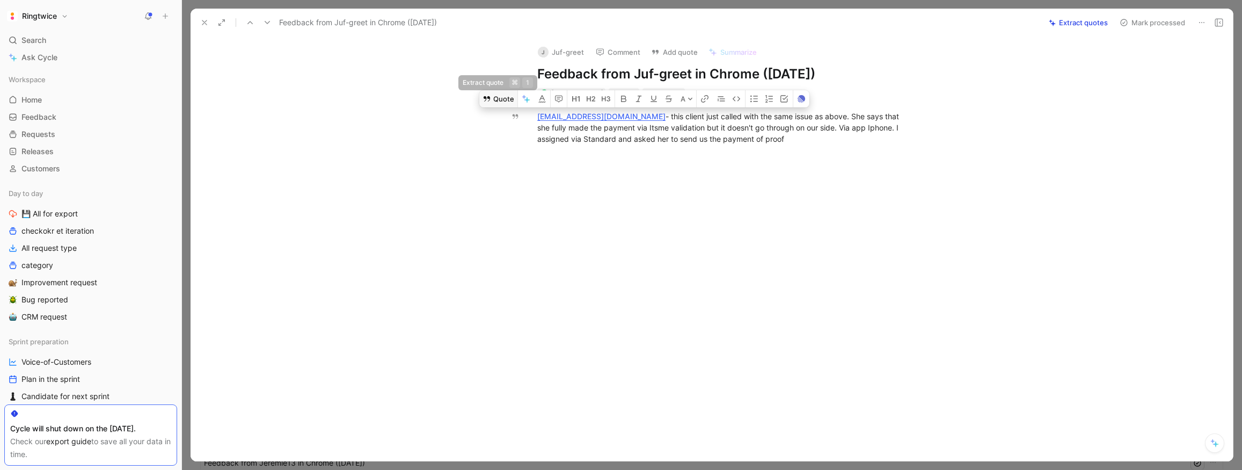
click at [501, 101] on button "Quote" at bounding box center [498, 98] width 38 height 17
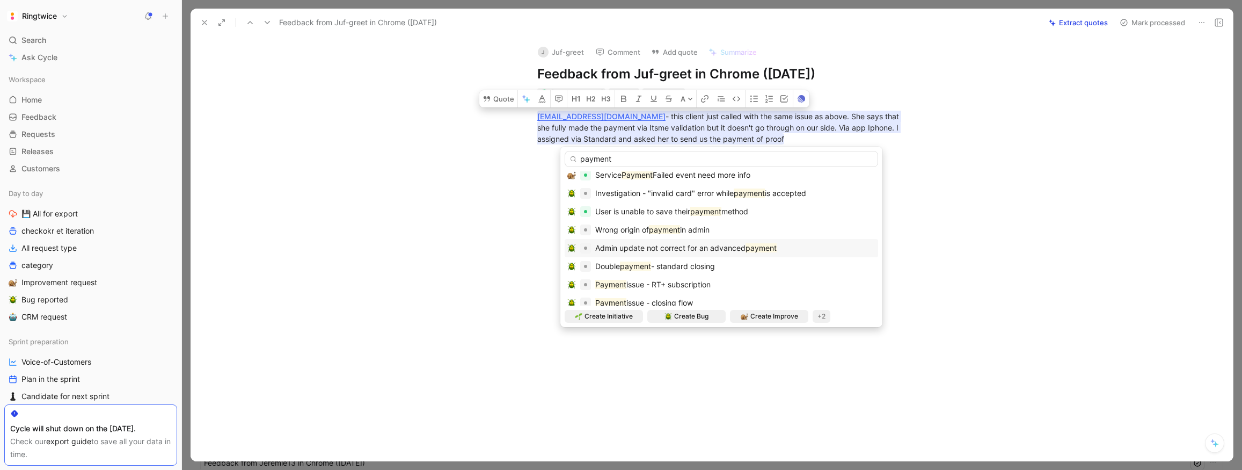
scroll to position [177, 0]
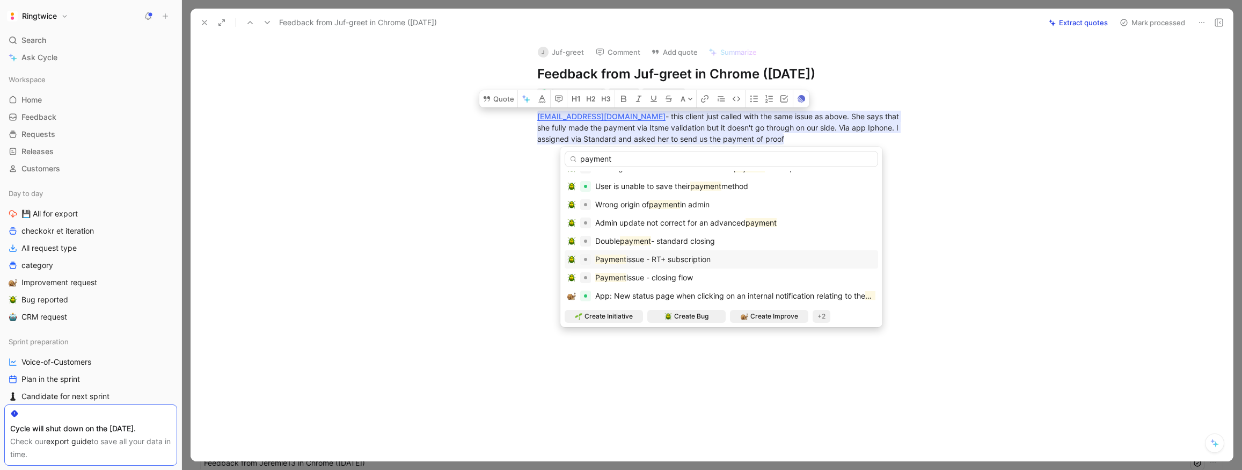
type input "payment"
click at [704, 260] on span "issue - RT+ subscription" at bounding box center [668, 258] width 84 height 9
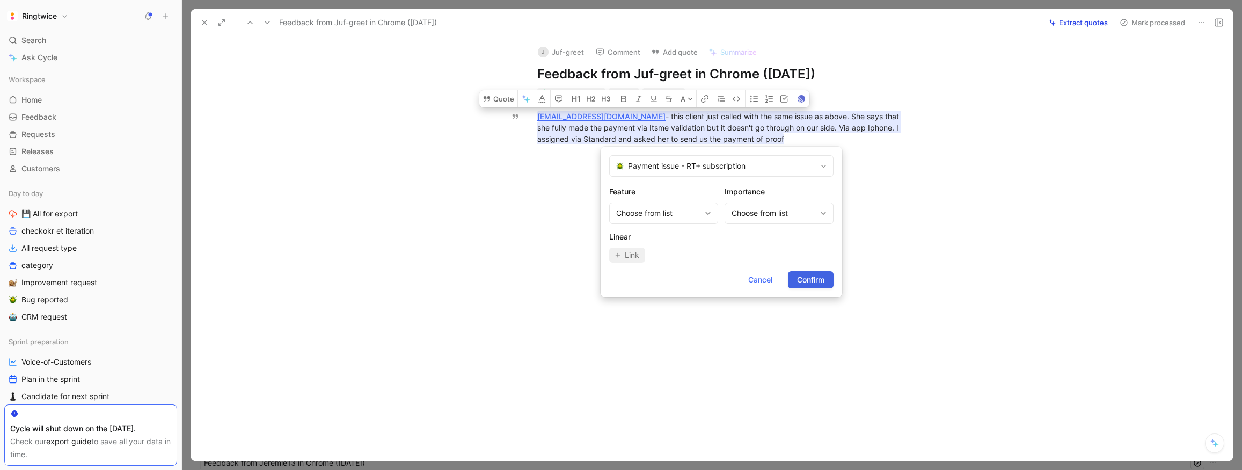
click at [803, 276] on span "Confirm" at bounding box center [810, 279] width 27 height 13
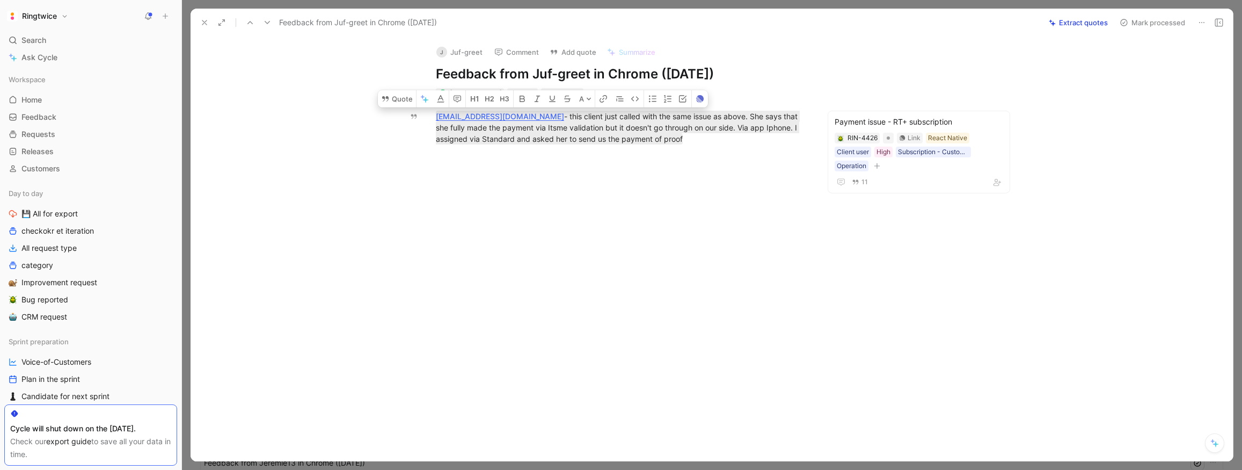
click at [672, 191] on div at bounding box center [621, 226] width 817 height 141
click at [566, 94] on span "To process" at bounding box center [565, 93] width 33 height 11
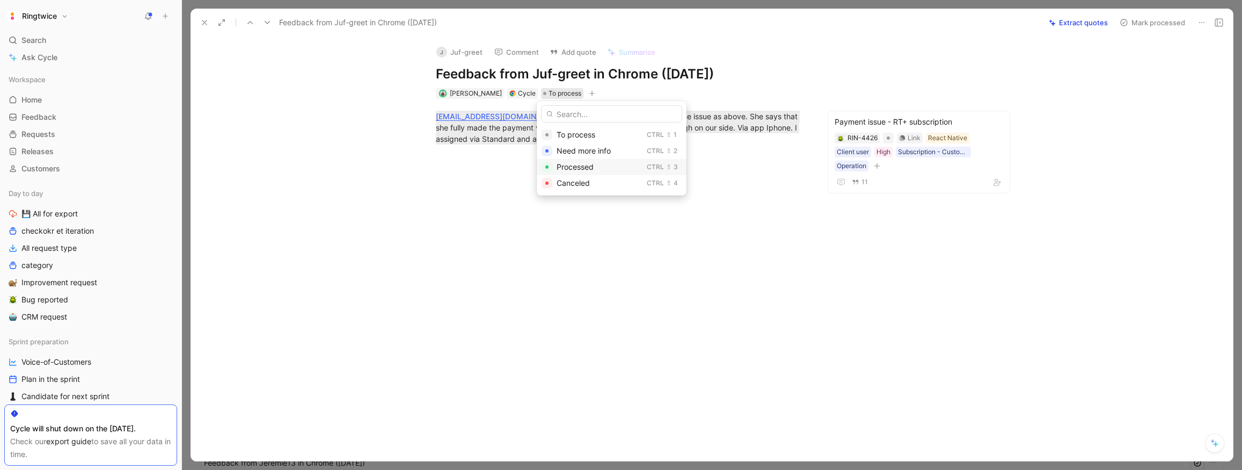
click at [580, 164] on span "Processed" at bounding box center [575, 166] width 37 height 9
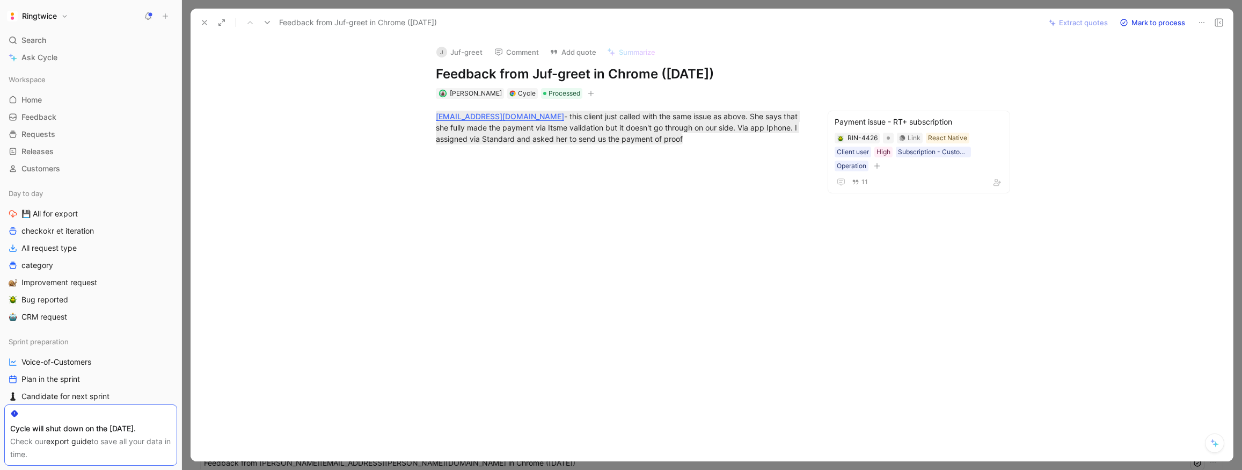
click at [266, 23] on icon at bounding box center [267, 22] width 9 height 9
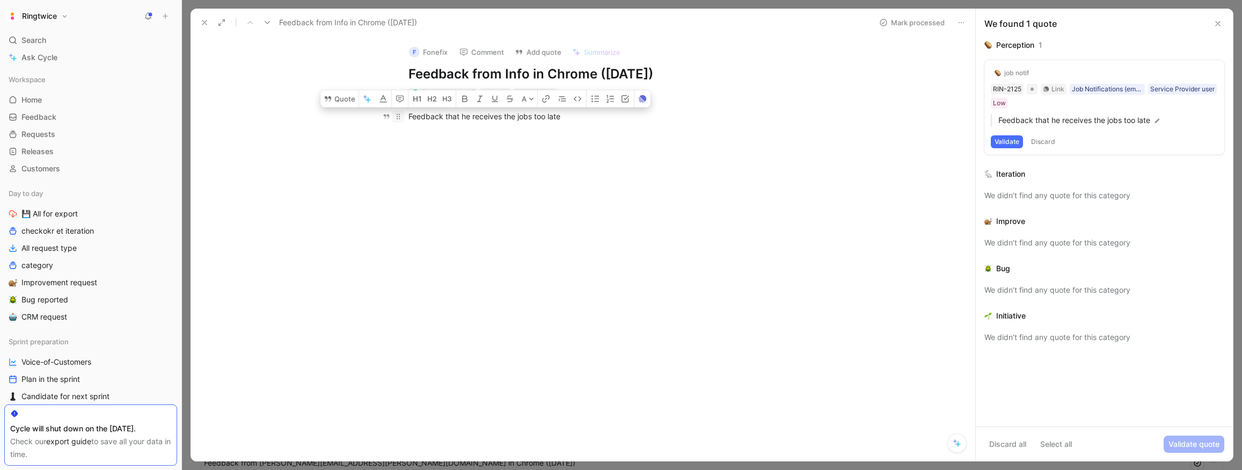
drag, startPoint x: 572, startPoint y: 117, endPoint x: 400, endPoint y: 119, distance: 171.8
click at [400, 119] on p "Feedback that he receives the jobs too late" at bounding box center [594, 116] width 412 height 18
click at [1008, 138] on button "Validate" at bounding box center [1007, 141] width 32 height 13
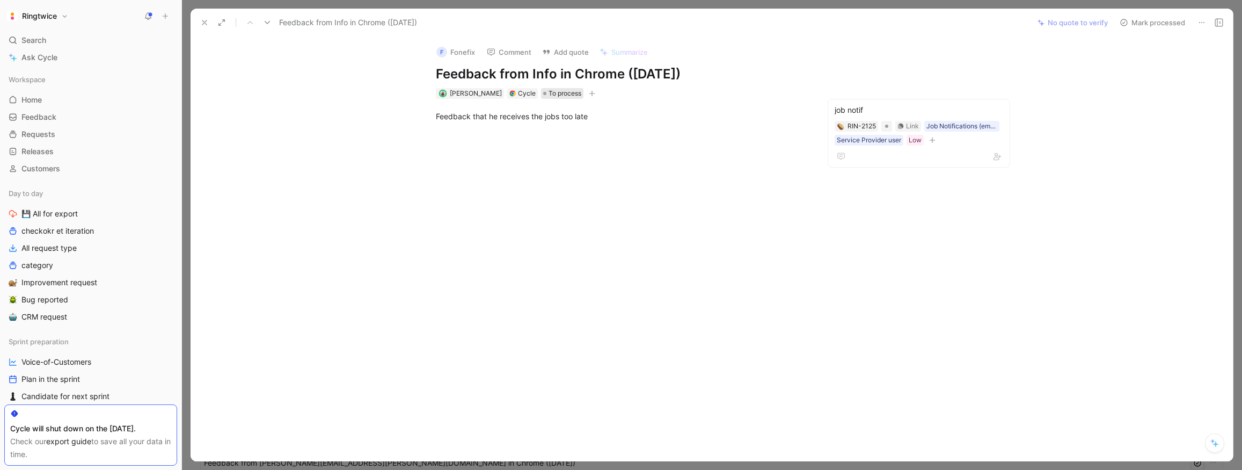
click at [550, 93] on span "To process" at bounding box center [565, 93] width 33 height 11
click at [574, 164] on span "Processed" at bounding box center [575, 166] width 37 height 9
click at [268, 22] on use at bounding box center [267, 22] width 5 height 3
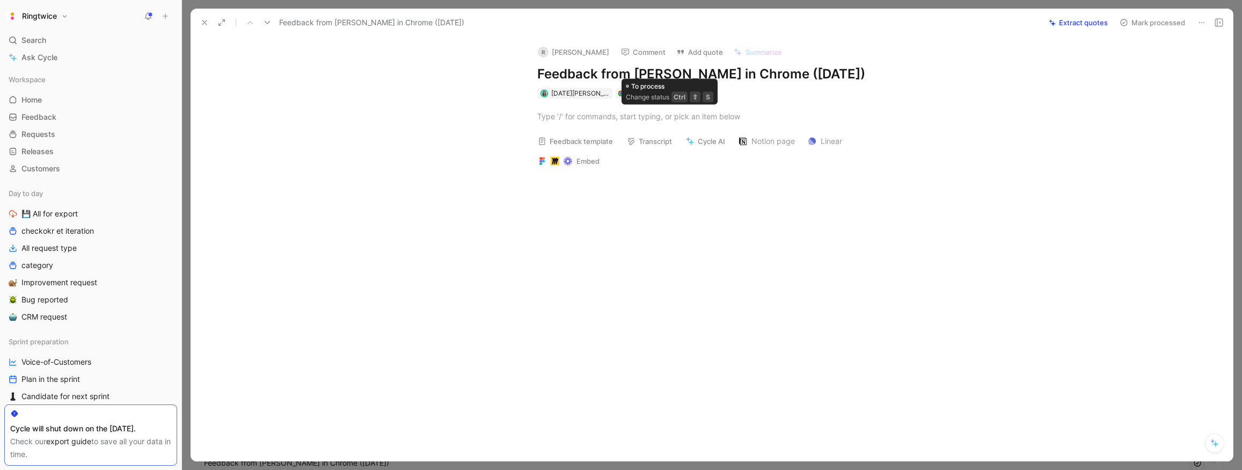
click at [675, 99] on span "To process" at bounding box center [673, 93] width 33 height 11
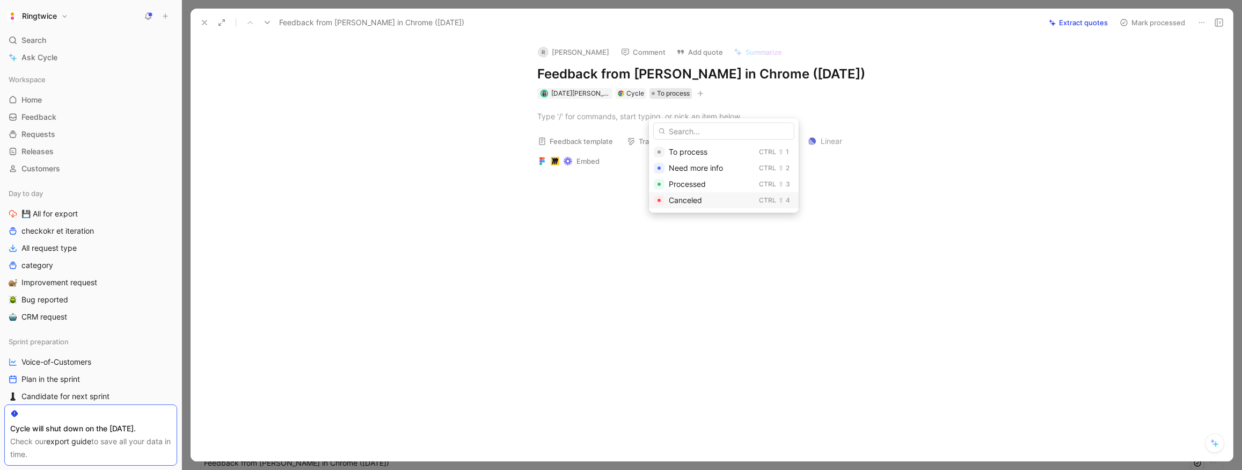
click at [682, 202] on span "Canceled" at bounding box center [685, 199] width 33 height 9
click at [264, 21] on icon at bounding box center [267, 22] width 9 height 9
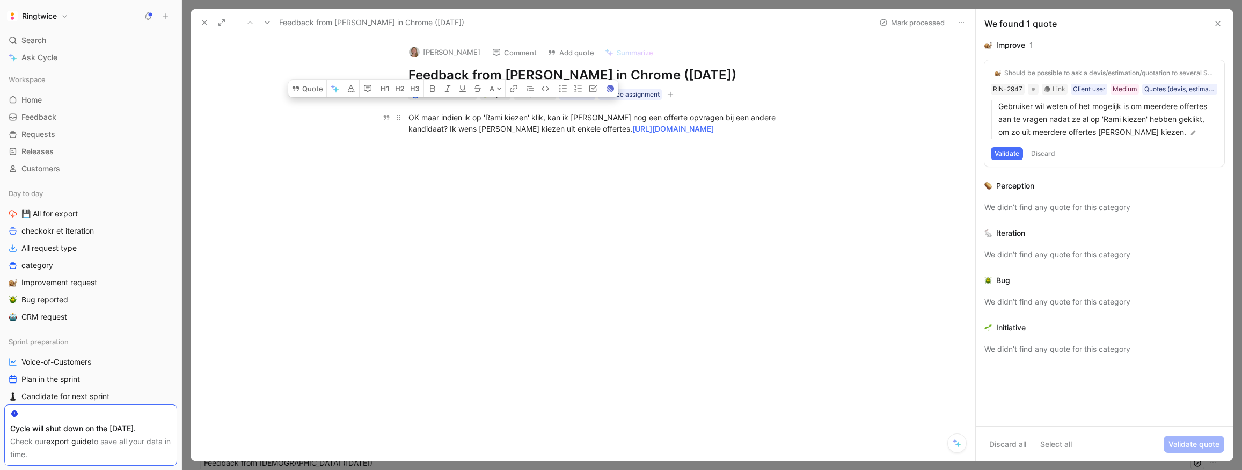
drag, startPoint x: 511, startPoint y: 138, endPoint x: 406, endPoint y: 116, distance: 107.5
click at [407, 116] on p "OK maar indien ik op 'Rami kiezen' klik, kan ik dan nog een offerte opvragen bi…" at bounding box center [594, 122] width 412 height 29
copy div "OK maar indien ik op 'Rami kiezen' klik, kan ik dan nog een offerte opvragen bi…"
click at [597, 352] on div "blanche Comment Add quote Summarize Feedback from blanche in Chrome (Oct 01, 20…" at bounding box center [583, 248] width 785 height 425
click at [608, 285] on div at bounding box center [594, 216] width 762 height 141
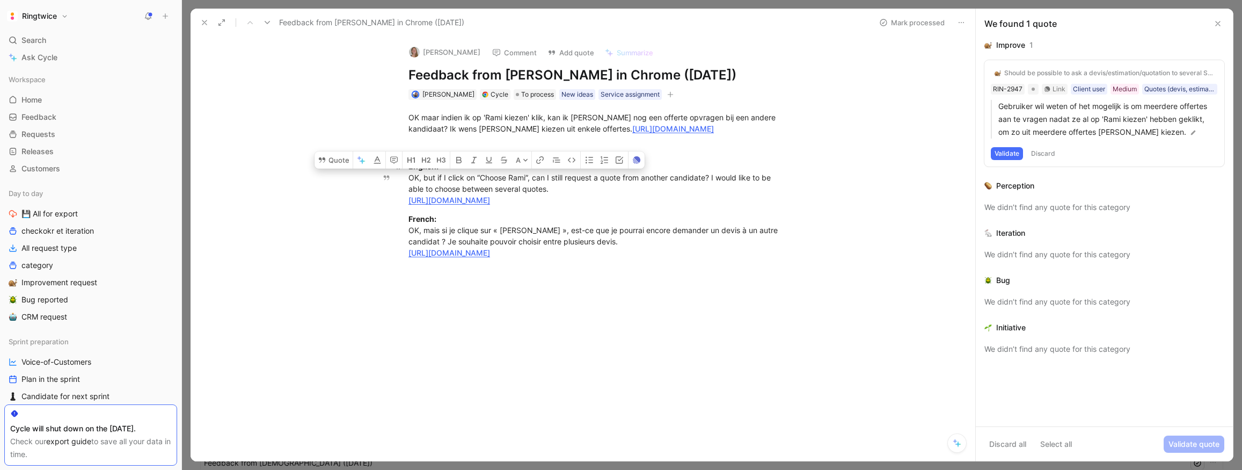
drag, startPoint x: 551, startPoint y: 202, endPoint x: 407, endPoint y: 191, distance: 144.2
click at [407, 191] on p "English: OK, but if I click on “Choose Rami”, can I still request a quote from …" at bounding box center [594, 183] width 412 height 52
click at [1011, 154] on button "Validate" at bounding box center [1007, 153] width 32 height 13
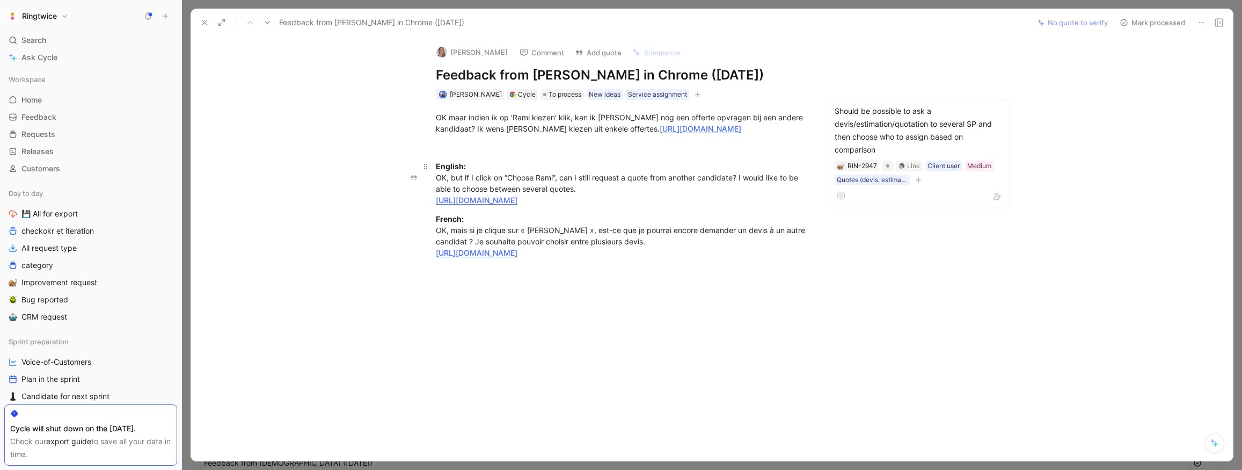
click at [588, 198] on div "English: OK, but if I click on “Choose Rami”, can I still request a quote from …" at bounding box center [621, 182] width 371 height 45
click at [567, 94] on span "To process" at bounding box center [565, 94] width 33 height 11
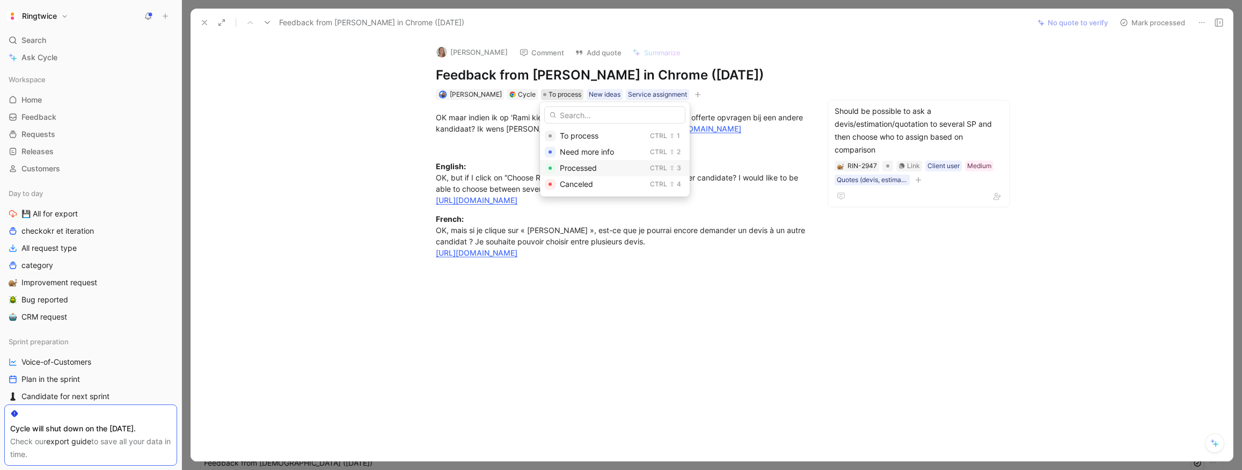
click at [587, 168] on span "Processed" at bounding box center [578, 167] width 37 height 9
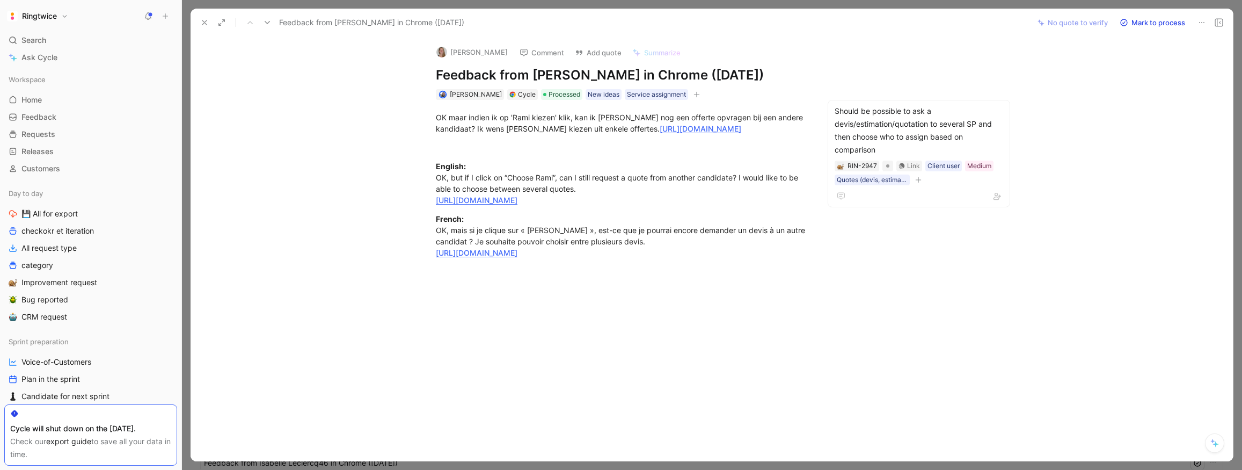
click at [266, 23] on icon at bounding box center [267, 22] width 9 height 9
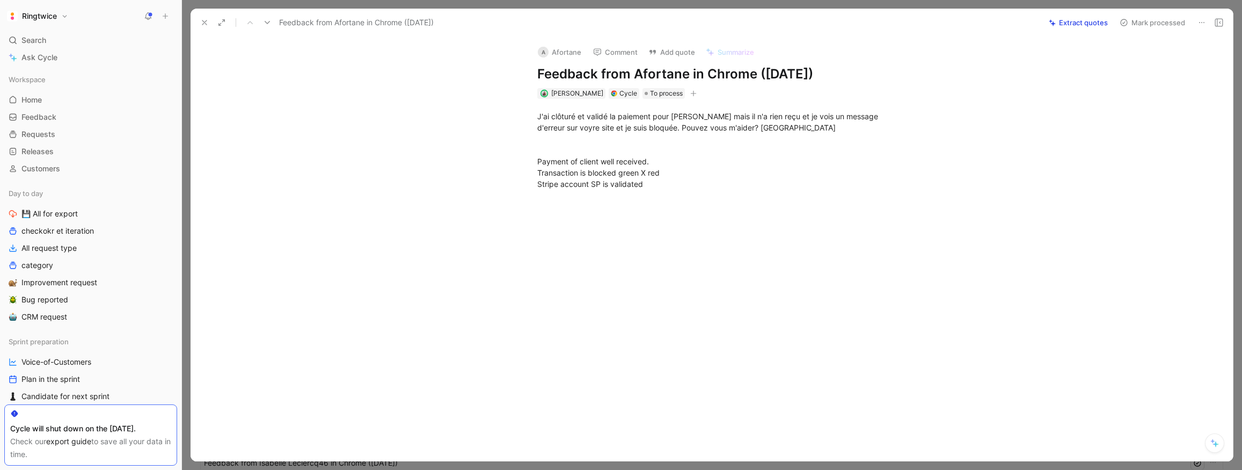
click at [202, 20] on icon at bounding box center [204, 22] width 9 height 9
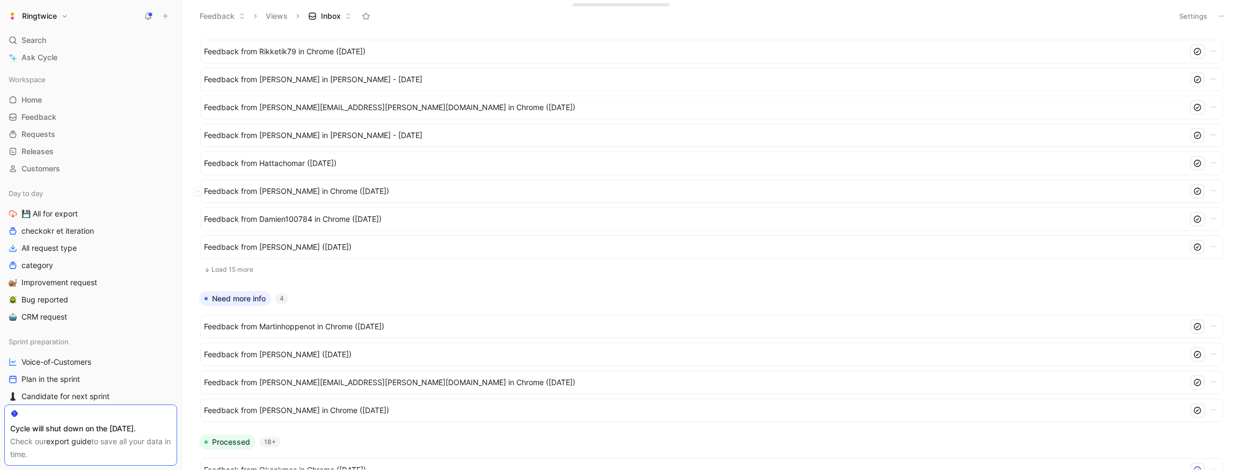
scroll to position [666, 0]
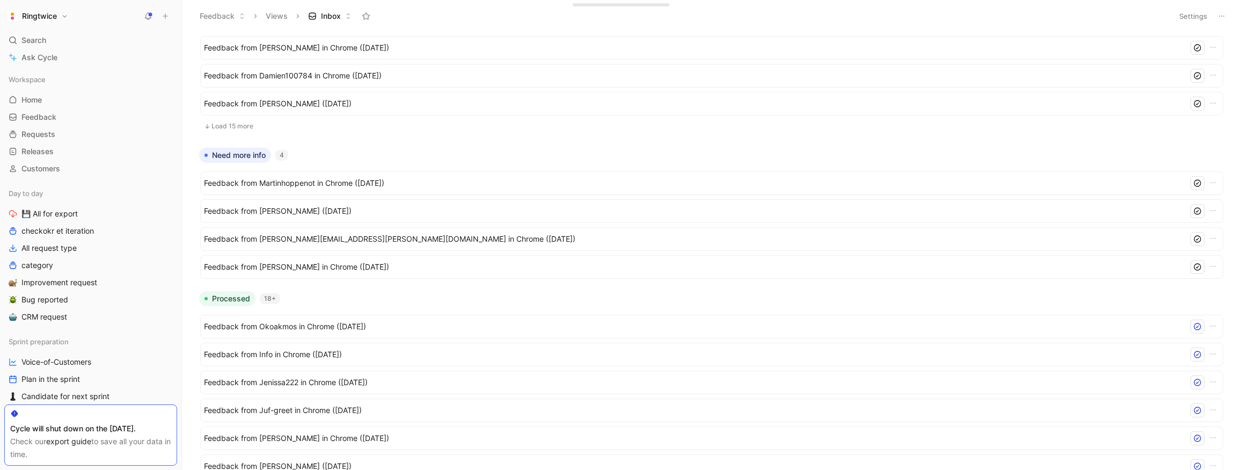
click at [250, 124] on button "Load 15 more" at bounding box center [711, 126] width 1023 height 13
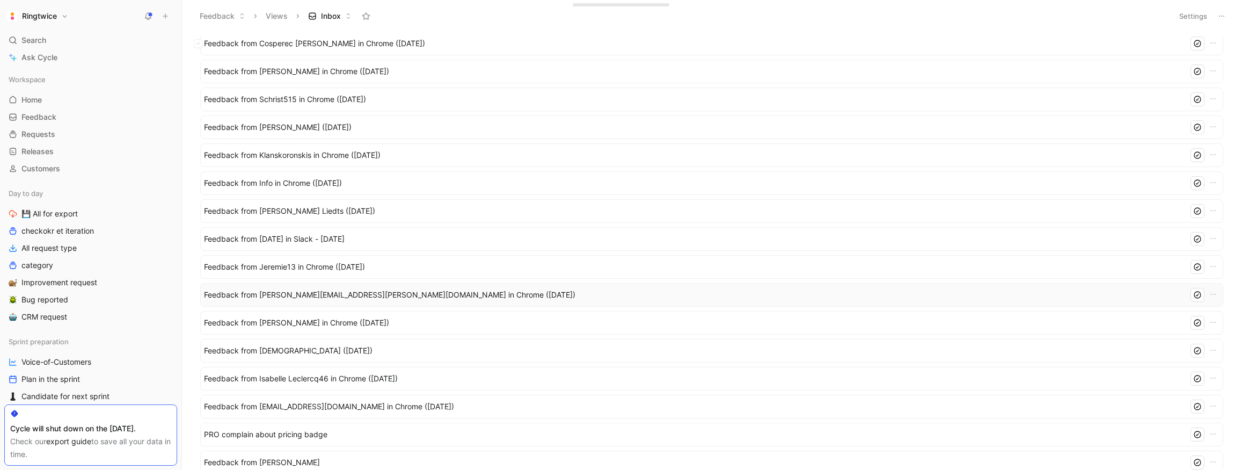
scroll to position [0, 0]
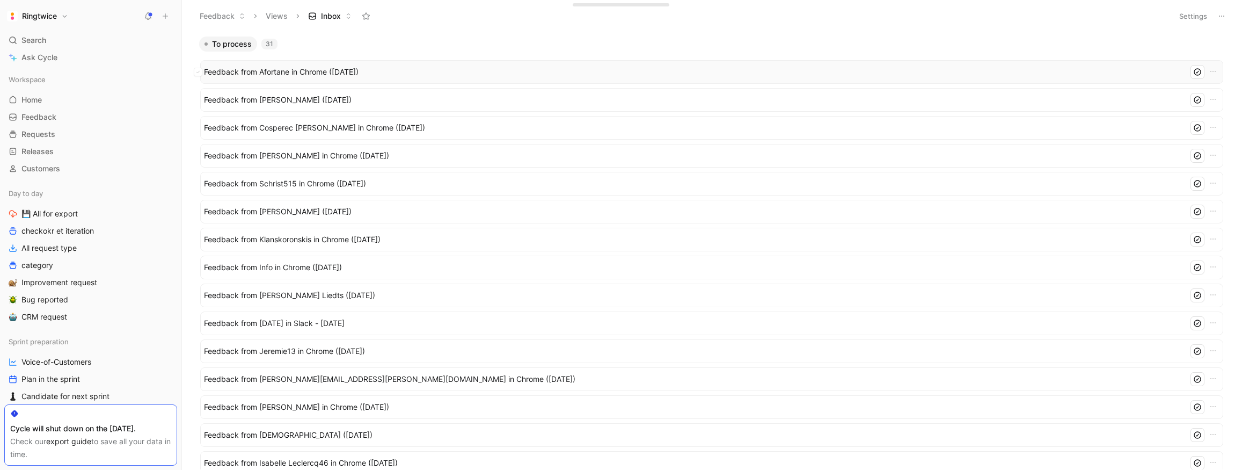
click at [348, 76] on span "Feedback from Afortane in Chrome (Sep 30, 2025)" at bounding box center [694, 71] width 980 height 13
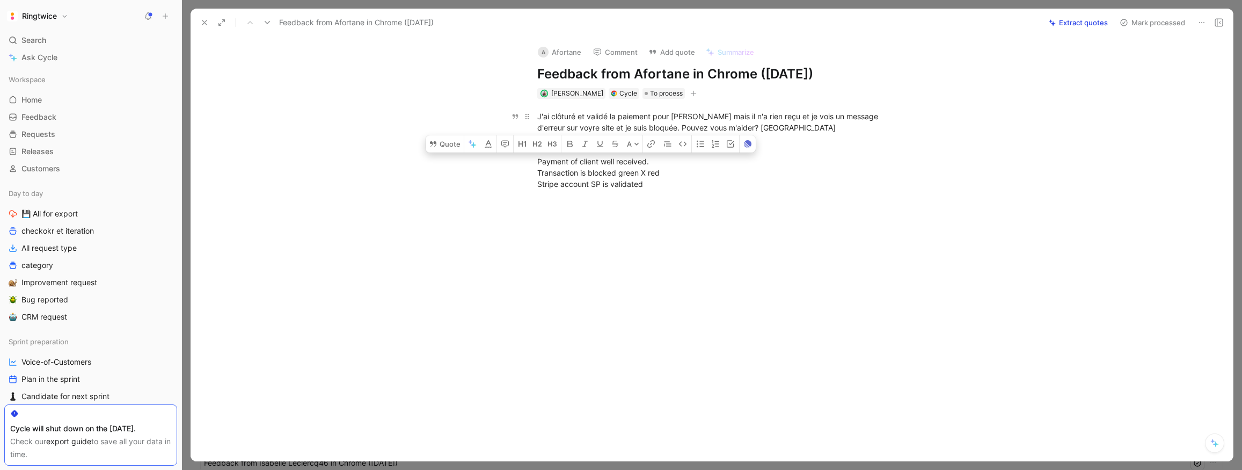
drag, startPoint x: 671, startPoint y: 188, endPoint x: 525, endPoint y: 156, distance: 149.0
click at [525, 156] on p "J'ai clôturé et validé la paiement pour younnes mais il n'a rien reçu et je voi…" at bounding box center [723, 149] width 412 height 85
click at [596, 194] on div "J'ai clôturé et validé la paiement pour younnes mais il n'a rien reçu et je voi…" at bounding box center [723, 150] width 1020 height 103
click at [268, 24] on icon at bounding box center [267, 22] width 9 height 9
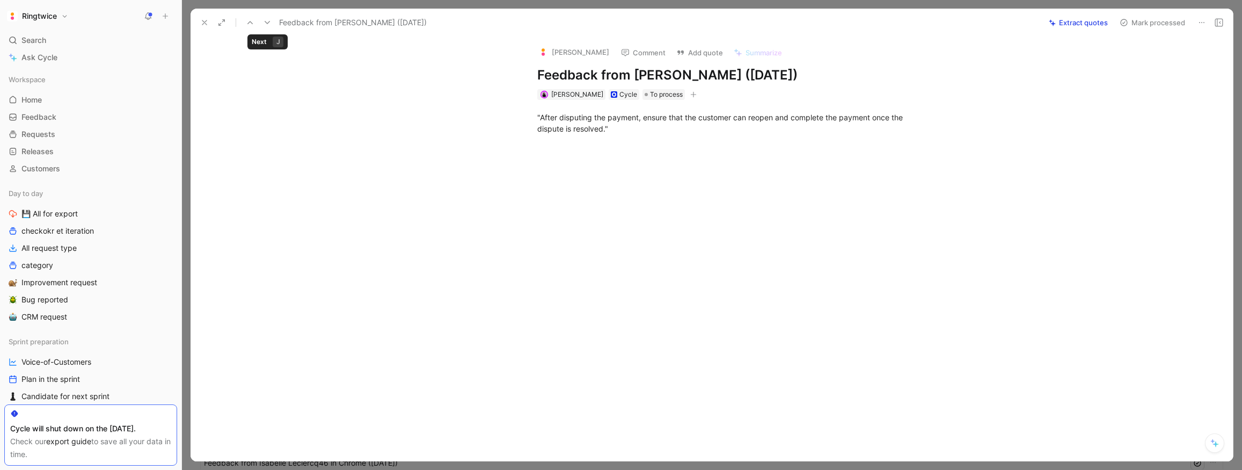
click at [268, 24] on icon at bounding box center [267, 22] width 9 height 9
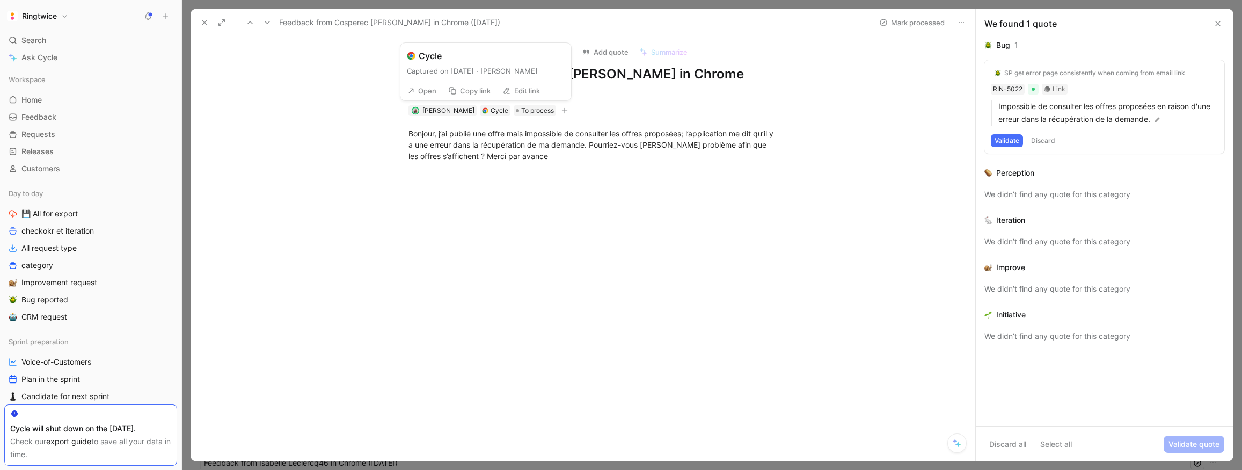
click at [430, 91] on button "Open" at bounding box center [422, 90] width 39 height 15
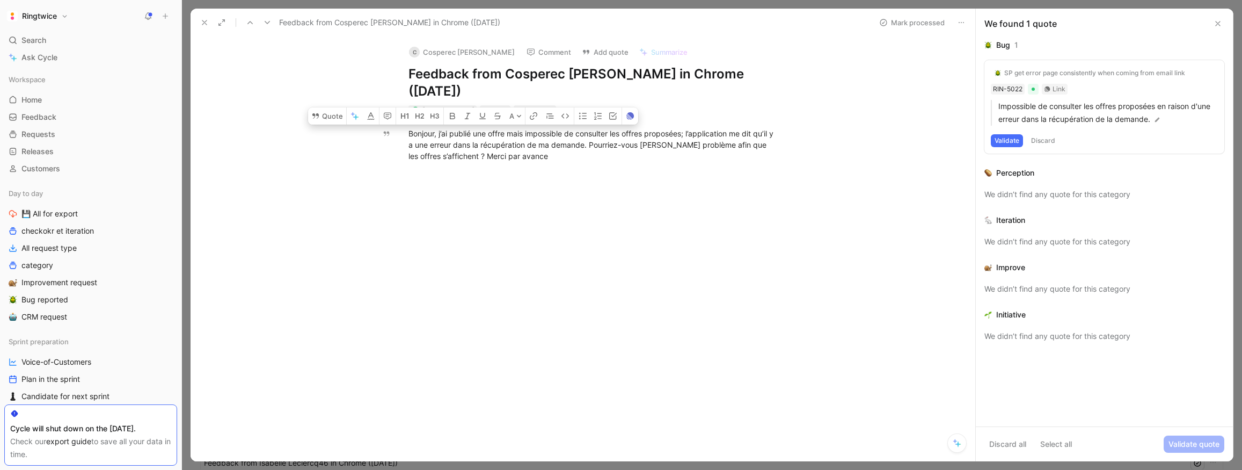
drag, startPoint x: 549, startPoint y: 157, endPoint x: 370, endPoint y: 127, distance: 181.3
click at [407, 132] on p "Bonjour, j’ai publié une offre mais impossible de consulter les offres proposée…" at bounding box center [594, 145] width 412 height 40
click at [331, 115] on button "Quote" at bounding box center [327, 115] width 38 height 17
drag, startPoint x: 539, startPoint y: 151, endPoint x: 406, endPoint y: 132, distance: 135.0
click at [406, 132] on p "Bonjour, j’ai publié une offre mais impossible de consulter les offres proposée…" at bounding box center [594, 145] width 412 height 40
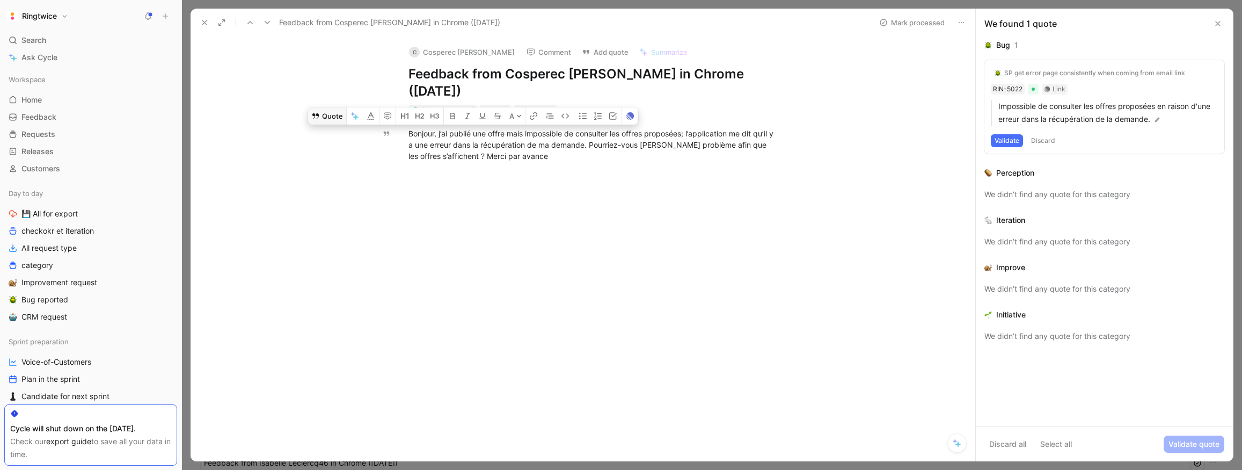
click at [335, 117] on button "Quote" at bounding box center [327, 115] width 38 height 17
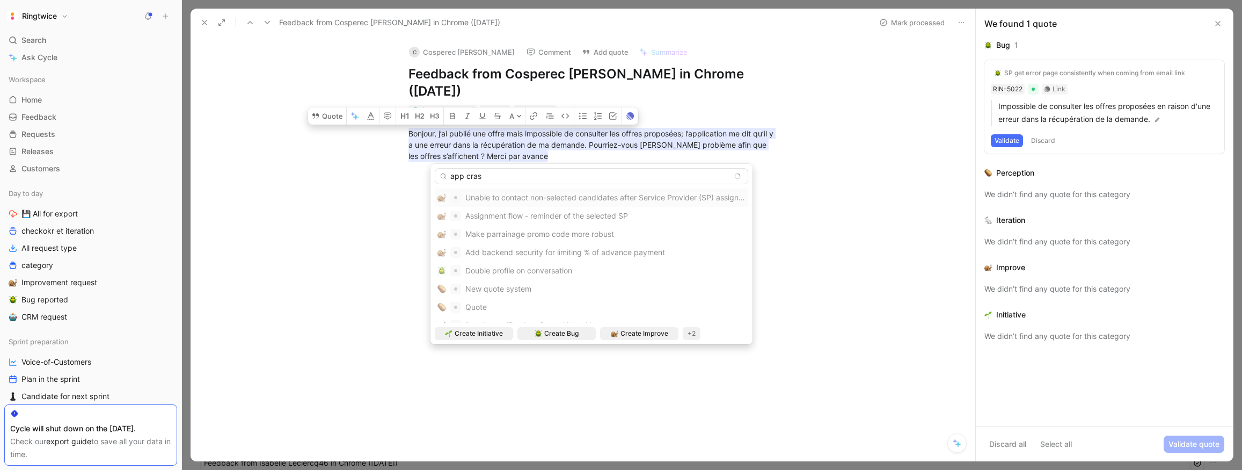
type input "app crash"
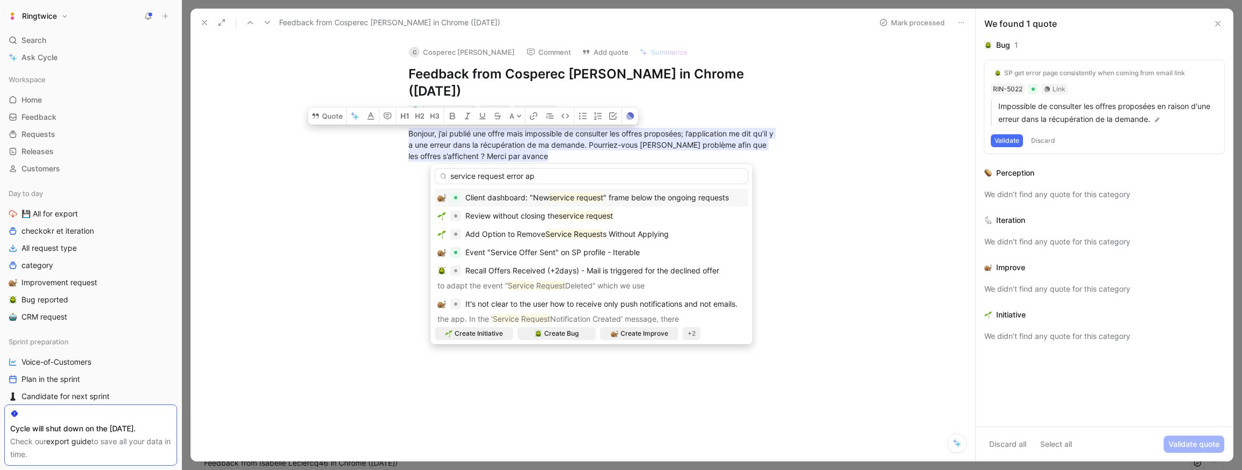
type input "service request error app"
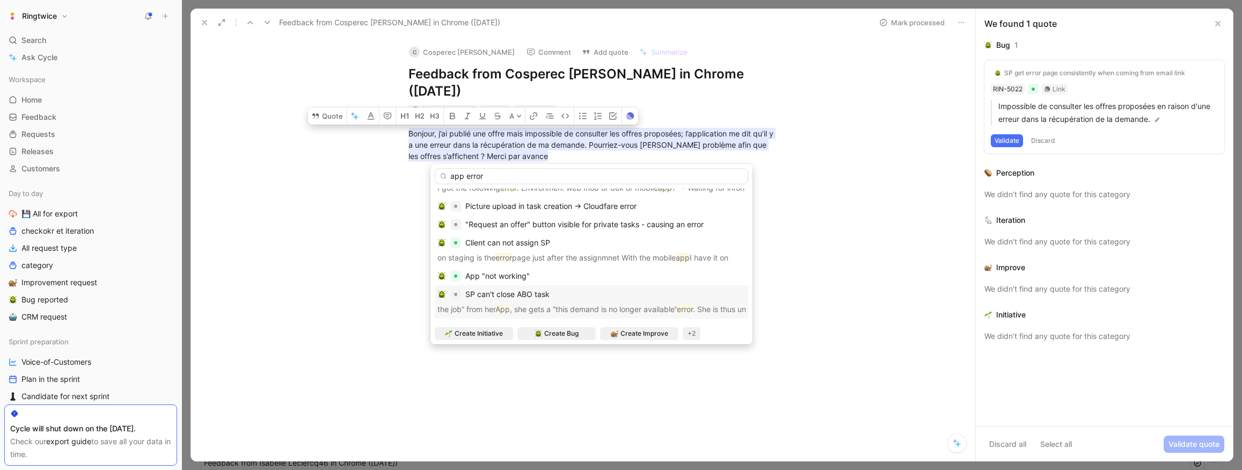
scroll to position [277, 0]
type input "app error"
click at [543, 283] on div "App "not working"" at bounding box center [591, 280] width 308 height 13
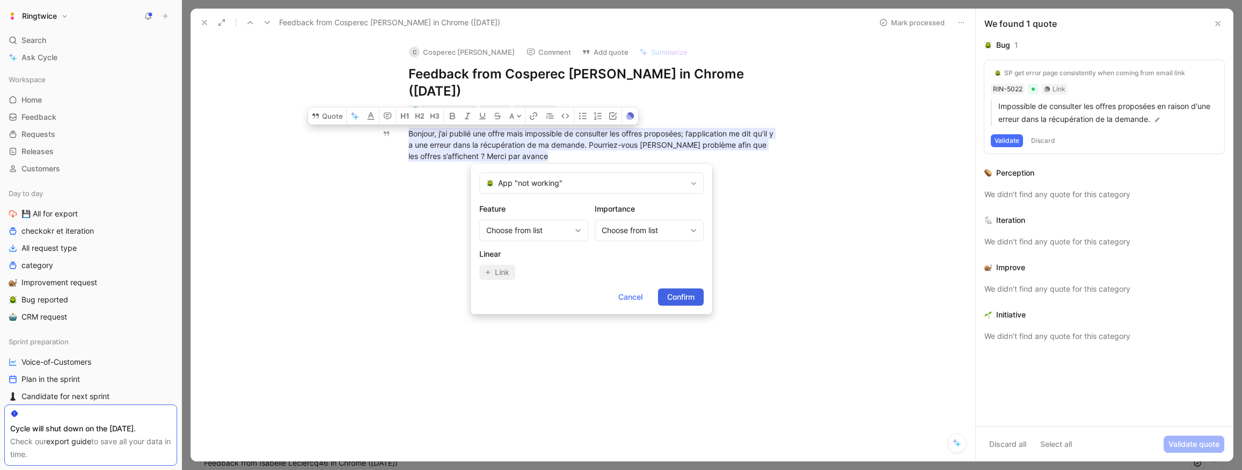
click at [676, 296] on span "Confirm" at bounding box center [680, 296] width 27 height 13
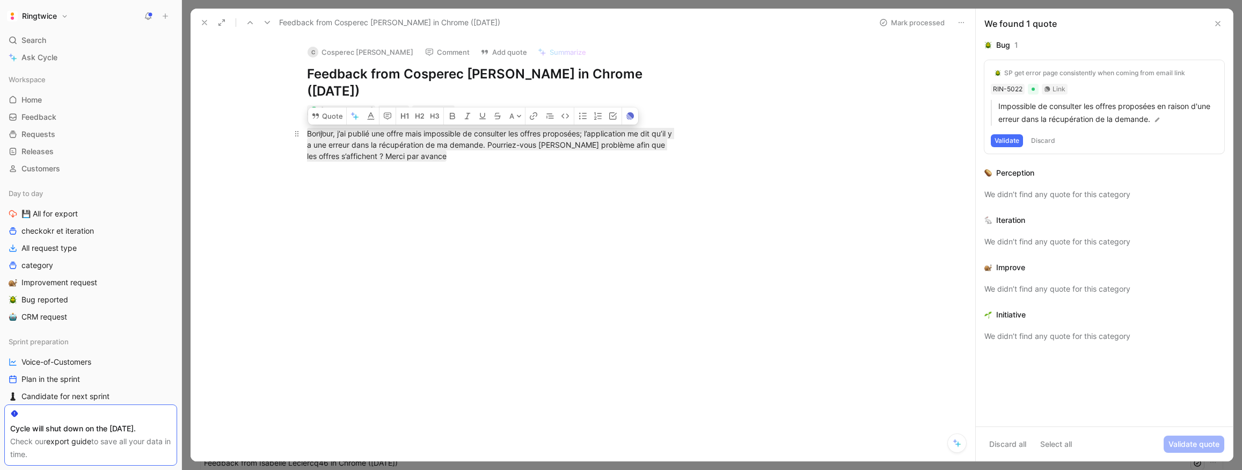
click at [545, 158] on div "Bonjour, j’ai publié une offre mais impossible de consulter les offres proposée…" at bounding box center [492, 145] width 371 height 34
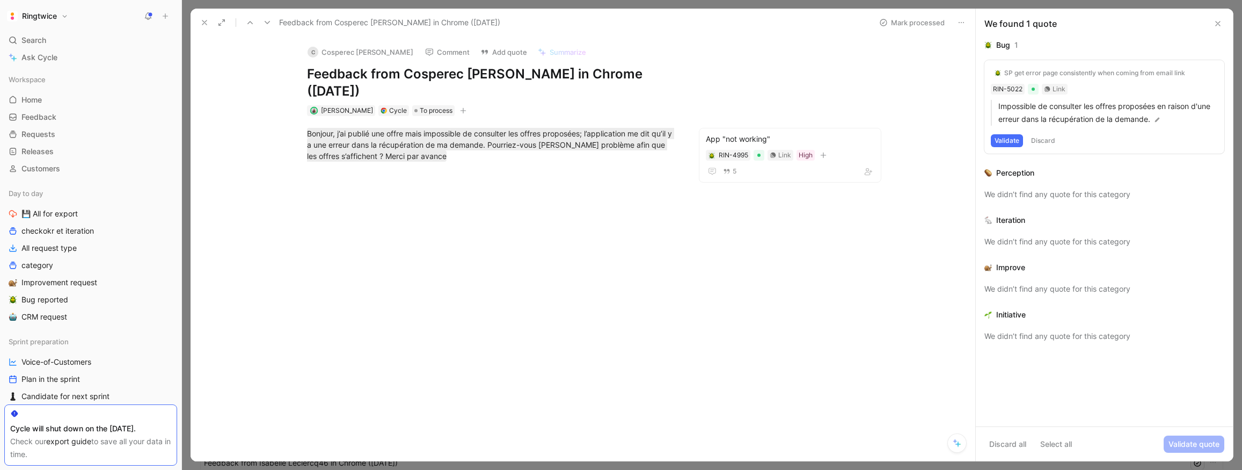
click at [532, 115] on div "Elisabeth Zafiris Cycle To process" at bounding box center [493, 110] width 374 height 13
click at [435, 113] on span "To process" at bounding box center [436, 110] width 33 height 11
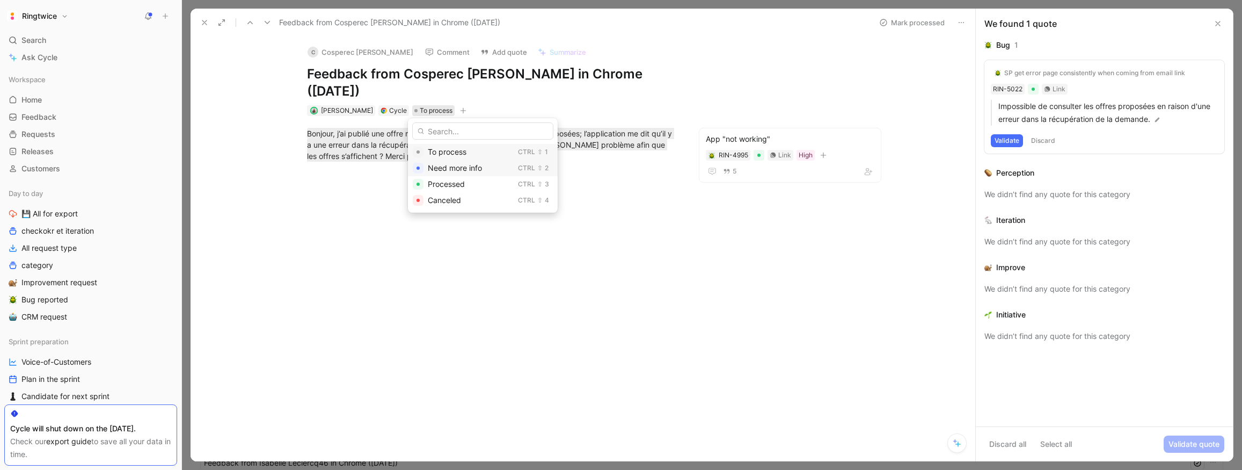
drag, startPoint x: 447, startPoint y: 182, endPoint x: 407, endPoint y: 160, distance: 45.2
click at [447, 182] on span "Processed" at bounding box center [446, 183] width 37 height 9
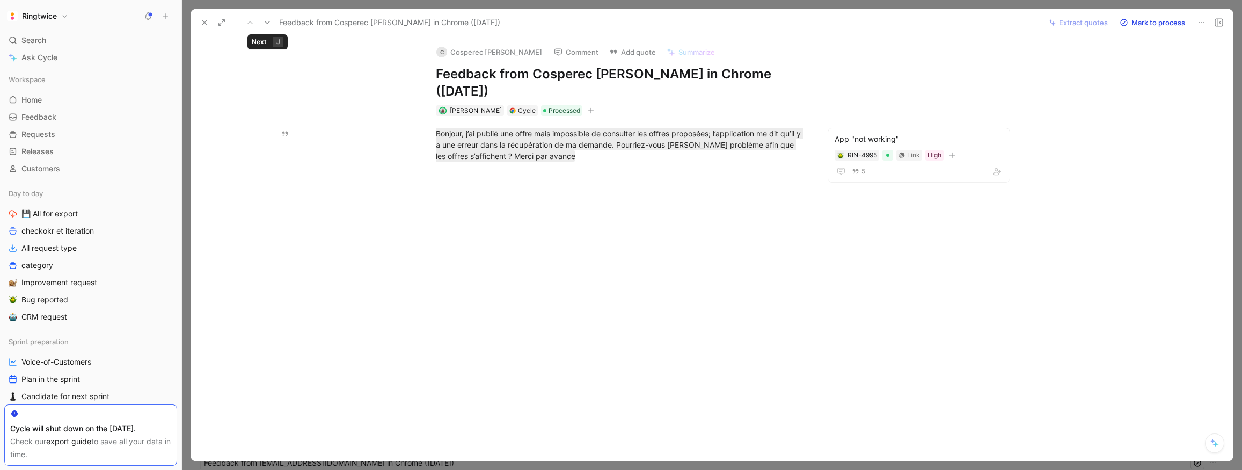
click at [268, 25] on icon at bounding box center [267, 22] width 9 height 9
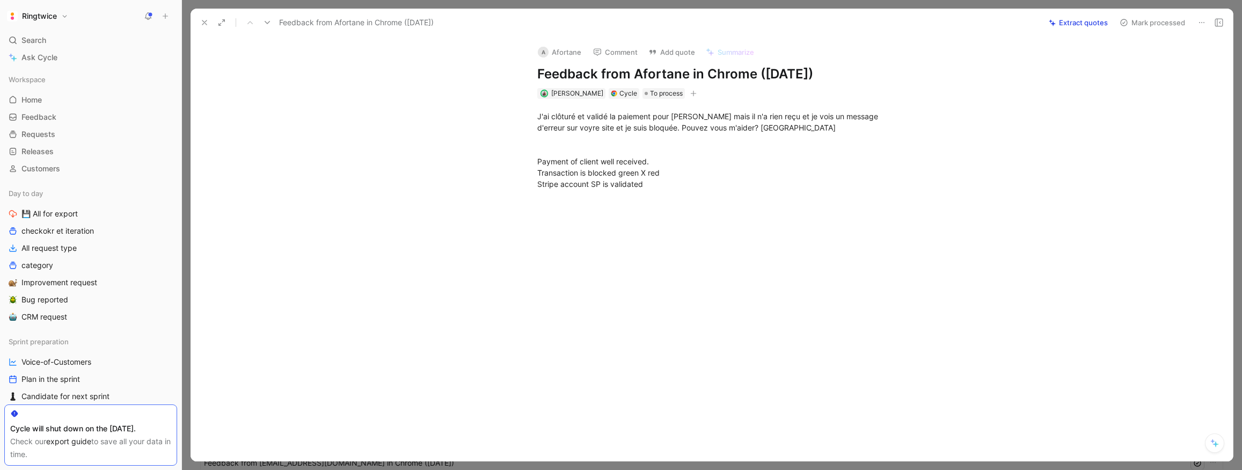
click at [268, 25] on icon at bounding box center [267, 22] width 9 height 9
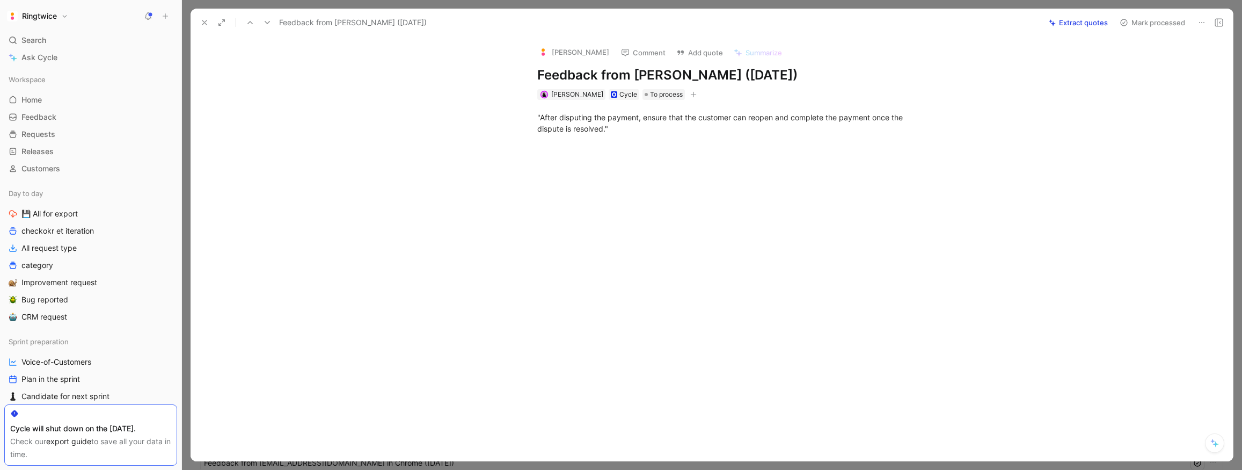
click at [268, 25] on icon at bounding box center [267, 22] width 9 height 9
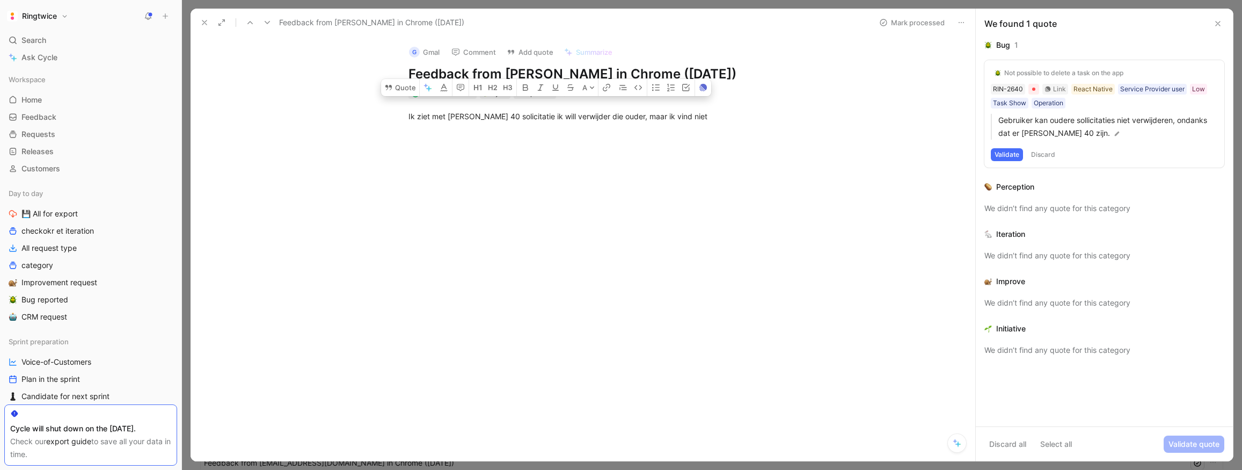
drag, startPoint x: 688, startPoint y: 116, endPoint x: 445, endPoint y: 65, distance: 248.4
click at [405, 103] on div "Ik ziet met meer dan 40 solicitatie ik will verwijder die ouder, maar ik vind n…" at bounding box center [594, 116] width 762 height 35
click at [569, 288] on div "G Gmal Comment Add quote Summarize Feedback from Basil Santos Jr in Chrome (Sep…" at bounding box center [583, 248] width 785 height 425
click at [644, 170] on div at bounding box center [594, 204] width 762 height 141
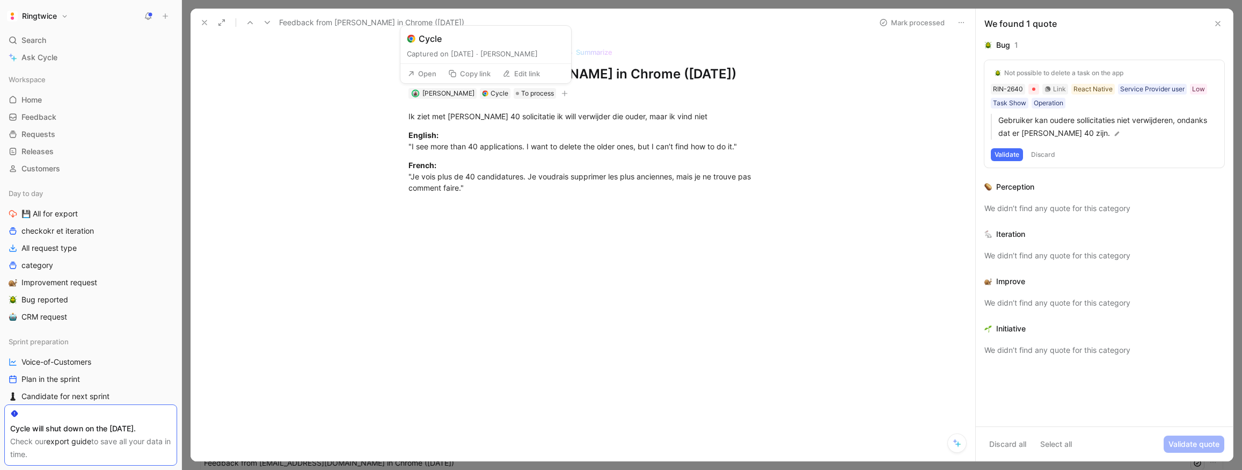
click at [429, 72] on button "Open" at bounding box center [422, 73] width 39 height 15
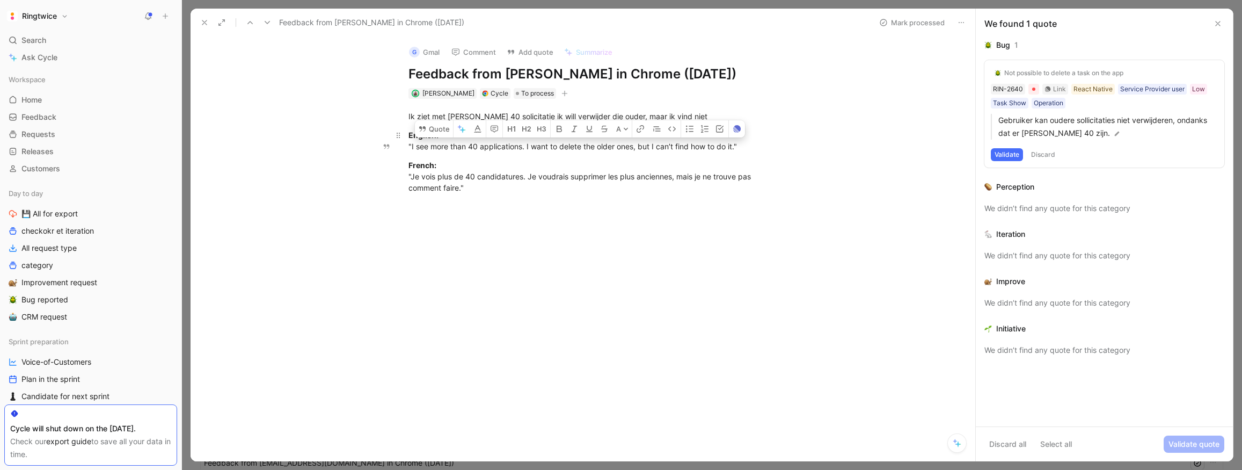
drag, startPoint x: 483, startPoint y: 158, endPoint x: 674, endPoint y: 160, distance: 191.6
click at [674, 152] on div "English: "I see more than 40 applications. I want to delete the older ones, but…" at bounding box center [593, 140] width 371 height 23
click at [652, 152] on div "English: "I see more than 40 applications. I want to delete the older ones, but…" at bounding box center [593, 140] width 371 height 23
drag, startPoint x: 412, startPoint y: 159, endPoint x: 737, endPoint y: 162, distance: 325.3
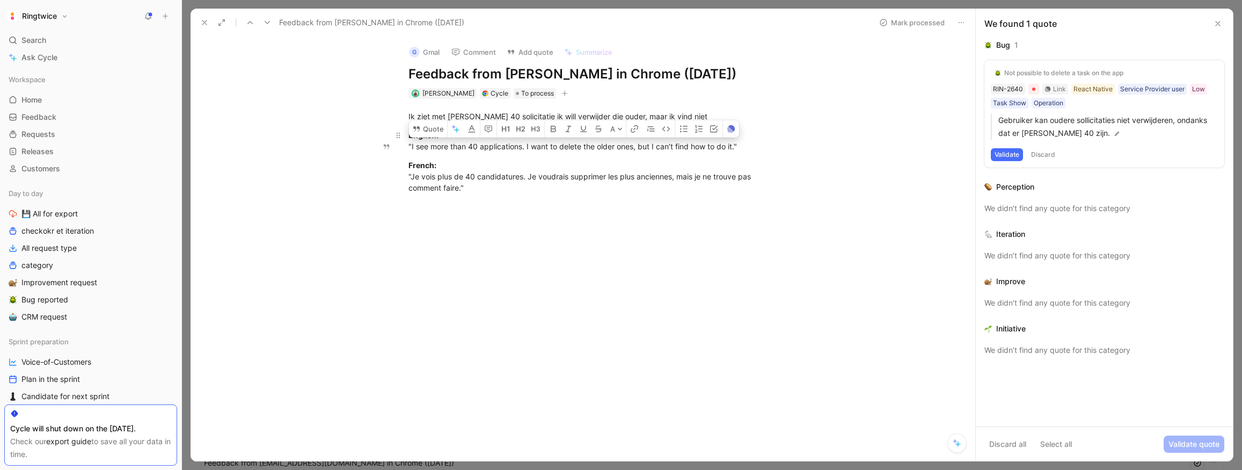
click at [737, 152] on div "English: "I see more than 40 applications. I want to delete the older ones, but…" at bounding box center [593, 140] width 371 height 23
click at [423, 137] on button "Quote" at bounding box center [428, 128] width 38 height 17
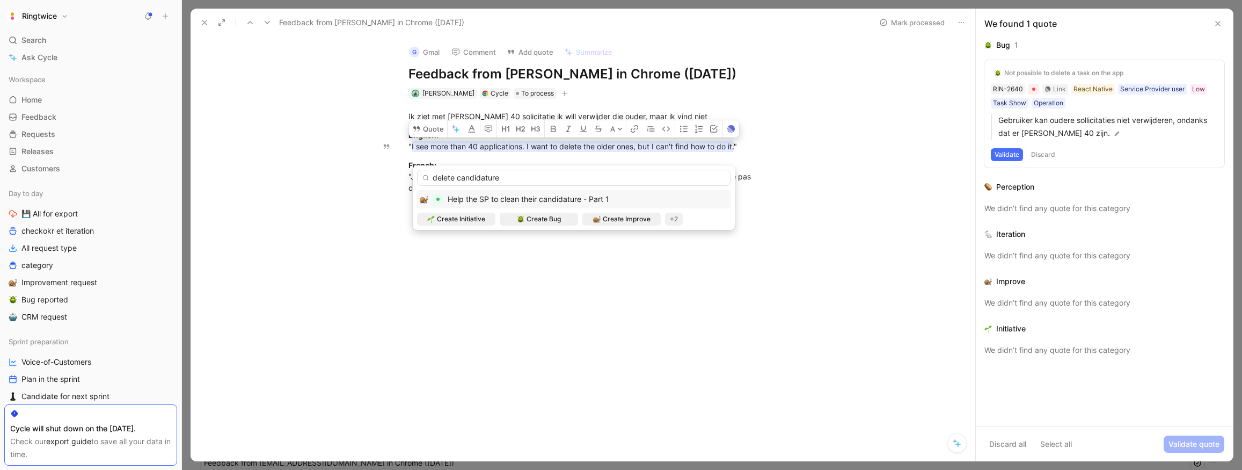
type input "delete candidature"
click at [490, 201] on span "Help the SP to clean their candidature - Part 1" at bounding box center [529, 198] width 162 height 9
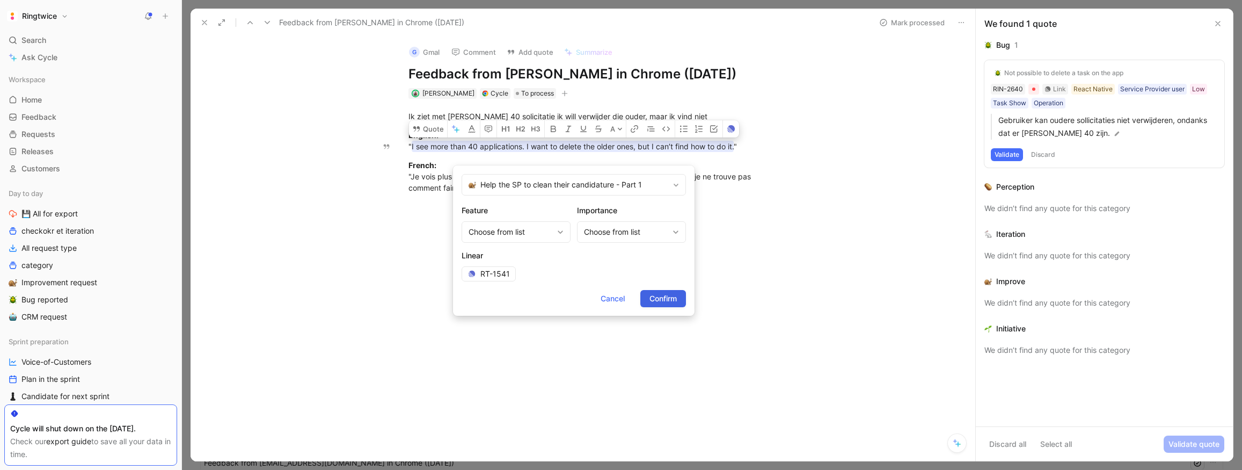
click at [655, 297] on span "Confirm" at bounding box center [662, 298] width 27 height 13
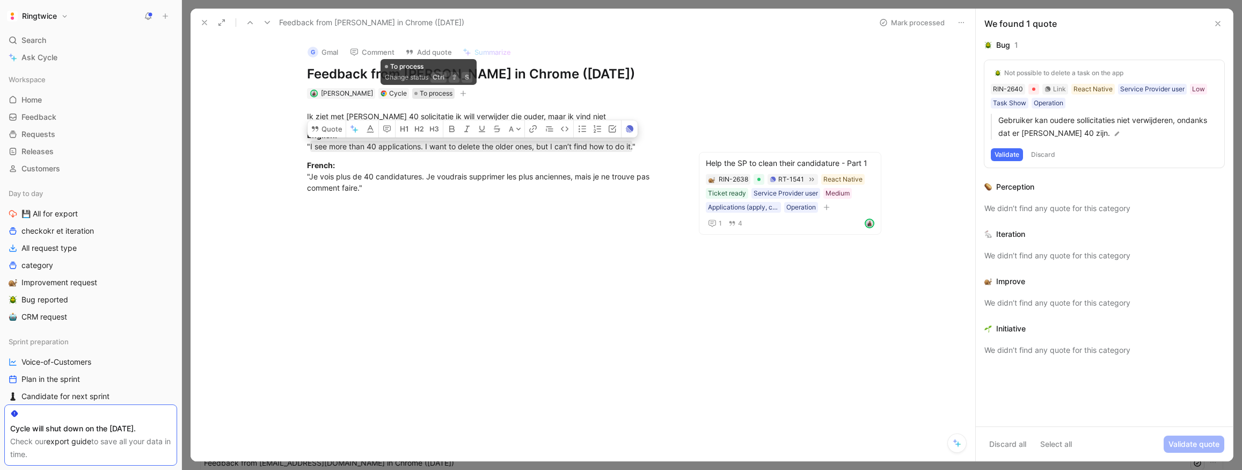
click at [420, 91] on span "To process" at bounding box center [436, 93] width 33 height 11
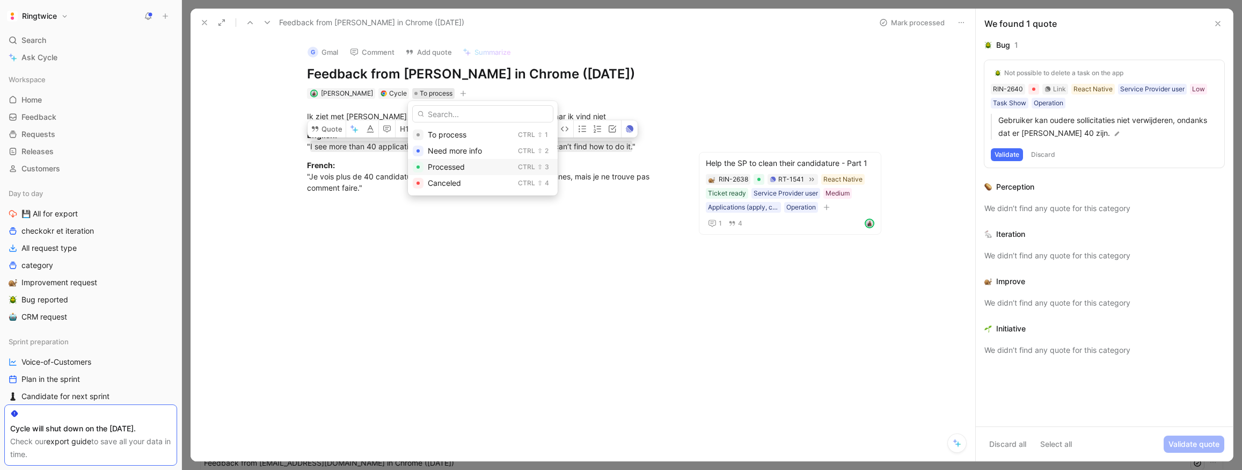
click at [442, 172] on div "Processed" at bounding box center [471, 166] width 86 height 13
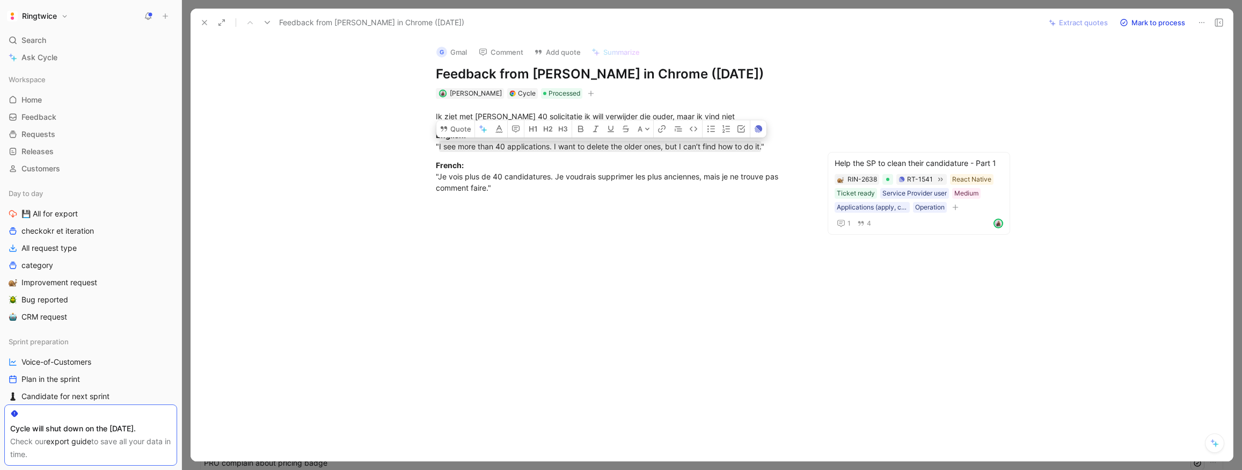
drag, startPoint x: 207, startPoint y: 25, endPoint x: 282, endPoint y: 80, distance: 93.3
click at [207, 25] on icon at bounding box center [204, 22] width 9 height 9
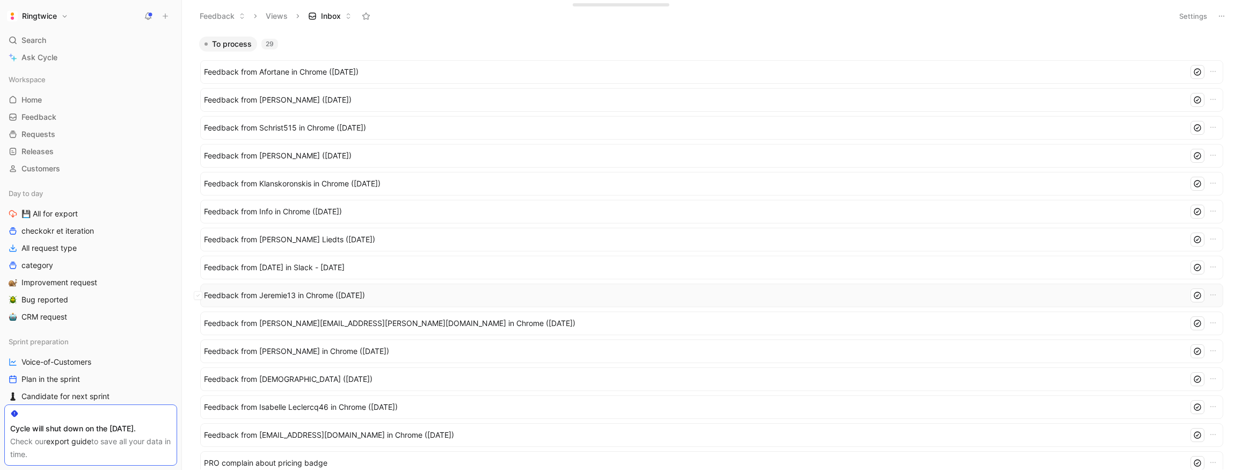
click at [382, 289] on span "Feedback from Jeremie13 in Chrome (Sep 16, 2025)" at bounding box center [694, 295] width 980 height 13
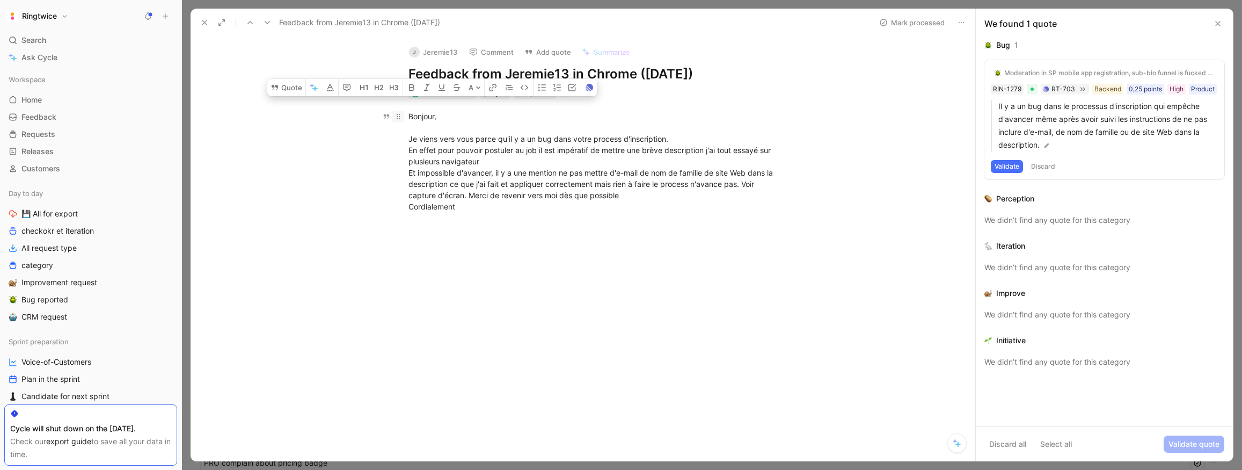
drag, startPoint x: 520, startPoint y: 208, endPoint x: 397, endPoint y: 115, distance: 154.0
click at [397, 115] on p "Bonjour, Je viens vers vous parce qu'il y a un bug dans votre process d'inscrip…" at bounding box center [594, 161] width 412 height 108
drag, startPoint x: 478, startPoint y: 163, endPoint x: 478, endPoint y: 156, distance: 7.0
click at [478, 163] on div "Bonjour, Je viens vers vous parce qu'il y a un bug dans votre process d'inscrip…" at bounding box center [593, 161] width 371 height 101
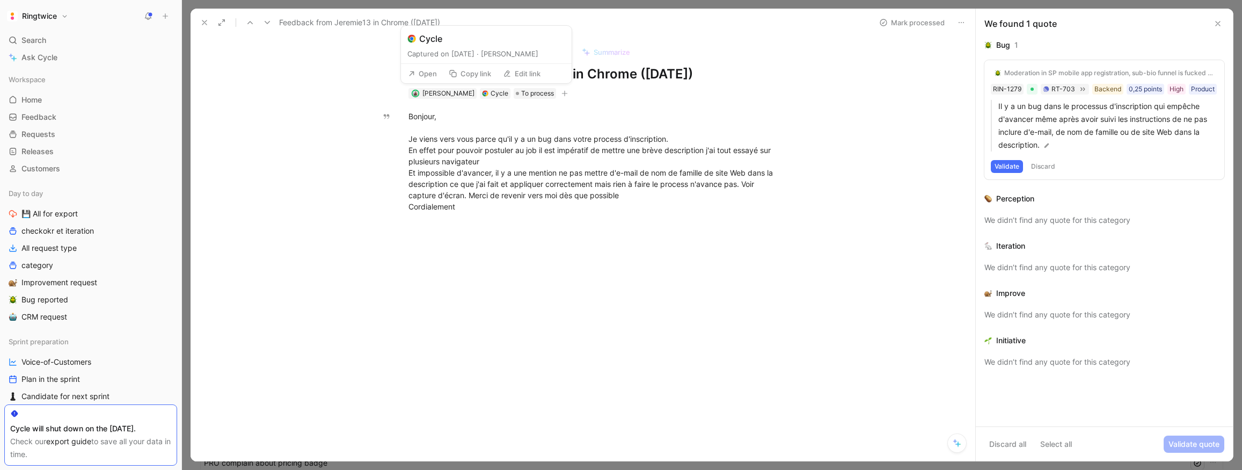
click at [433, 75] on button "Open" at bounding box center [422, 73] width 39 height 15
click at [505, 224] on div "Bonjour, Je viens vers vous parce qu'il y a un bug dans votre process d'inscrip…" at bounding box center [594, 161] width 762 height 125
drag, startPoint x: 470, startPoint y: 204, endPoint x: 399, endPoint y: 120, distance: 110.0
click at [398, 121] on p "Bonjour, Je viens vers vous parce qu'il y a un bug dans votre process d'inscrip…" at bounding box center [594, 161] width 412 height 108
click at [290, 20] on button "Quote" at bounding box center [286, 11] width 38 height 17
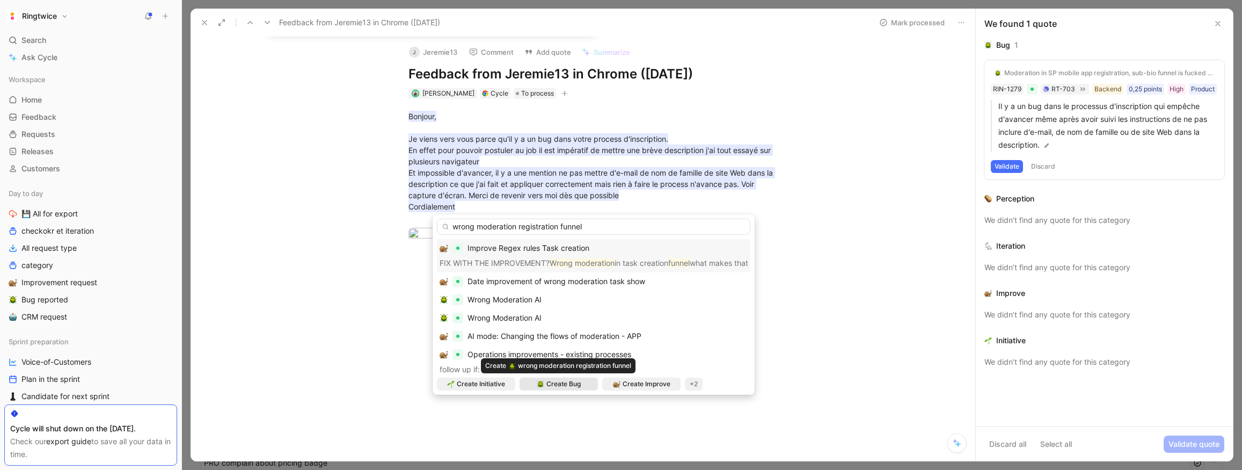
type input "wrong moderation registration funnel"
click at [574, 387] on span "Create Bug" at bounding box center [563, 383] width 34 height 11
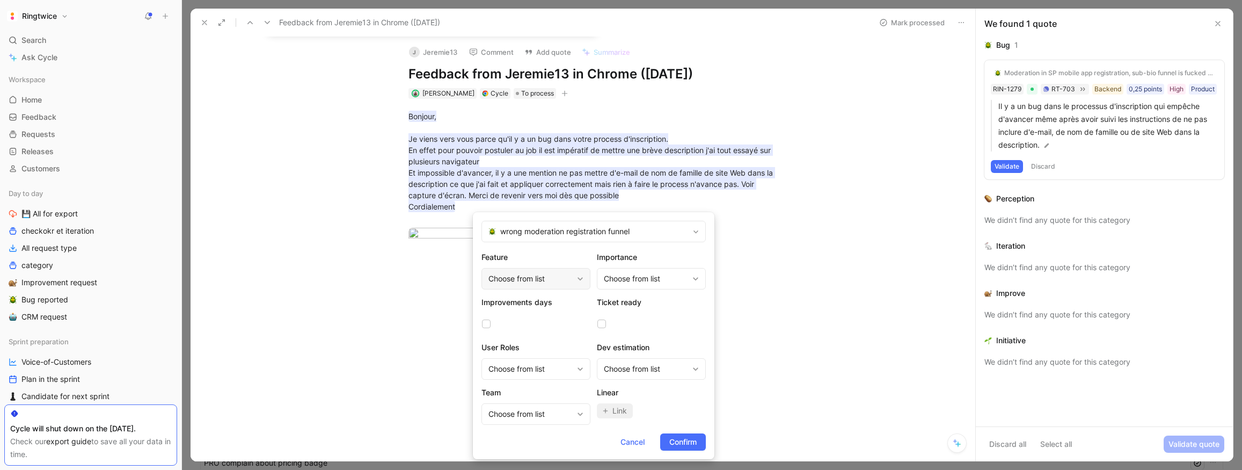
click at [547, 280] on div "Choose from list" at bounding box center [530, 278] width 84 height 13
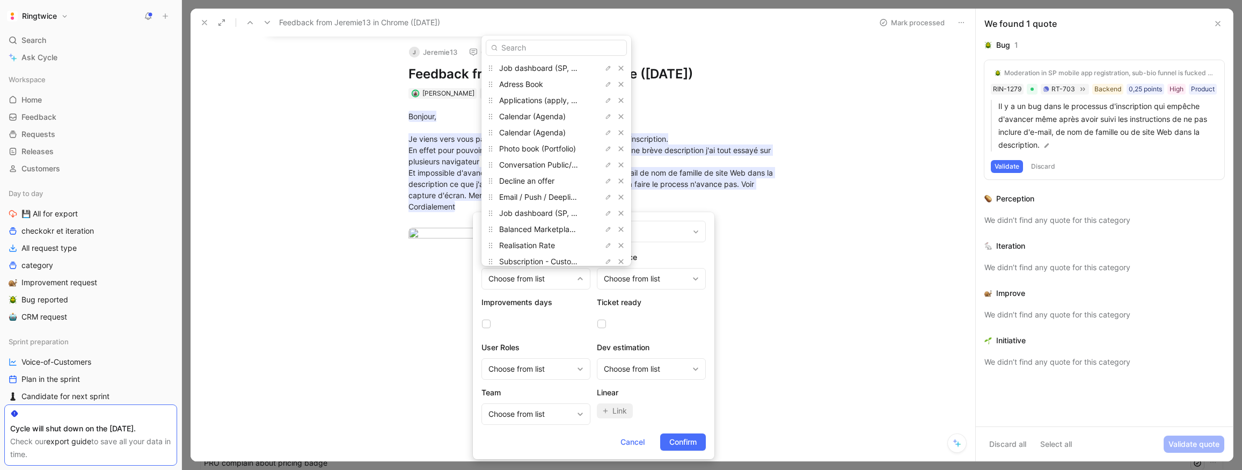
click at [530, 47] on input "text" at bounding box center [556, 48] width 141 height 16
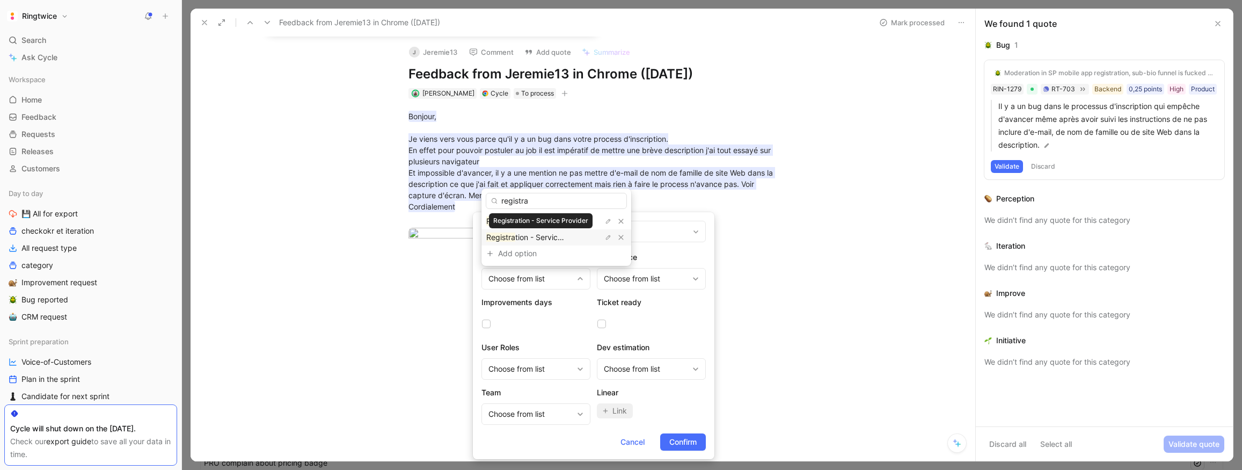
type input "registra"
click at [532, 240] on span "tion - Service Provider" at bounding box center [554, 236] width 78 height 9
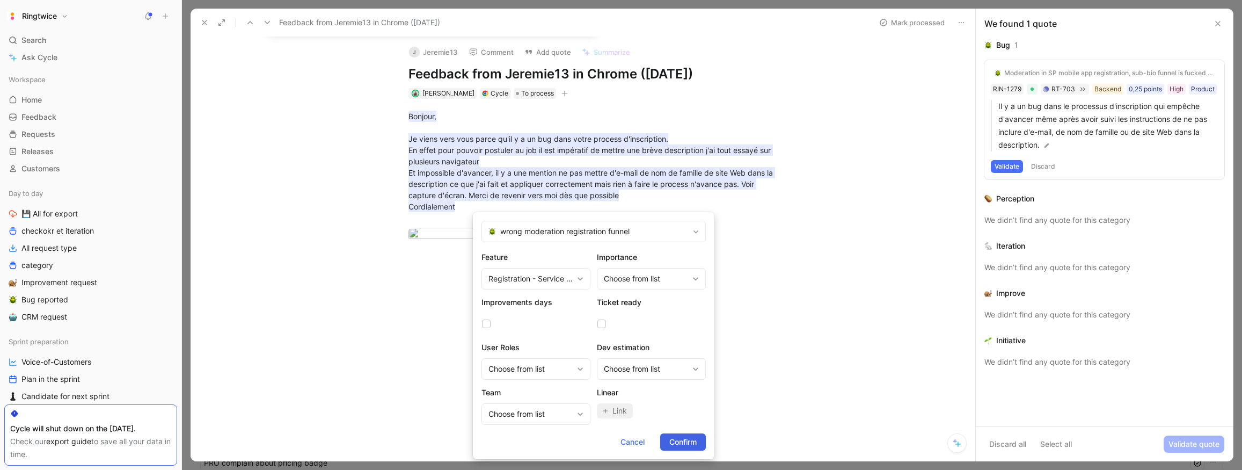
click at [676, 443] on span "Confirm" at bounding box center [682, 441] width 27 height 13
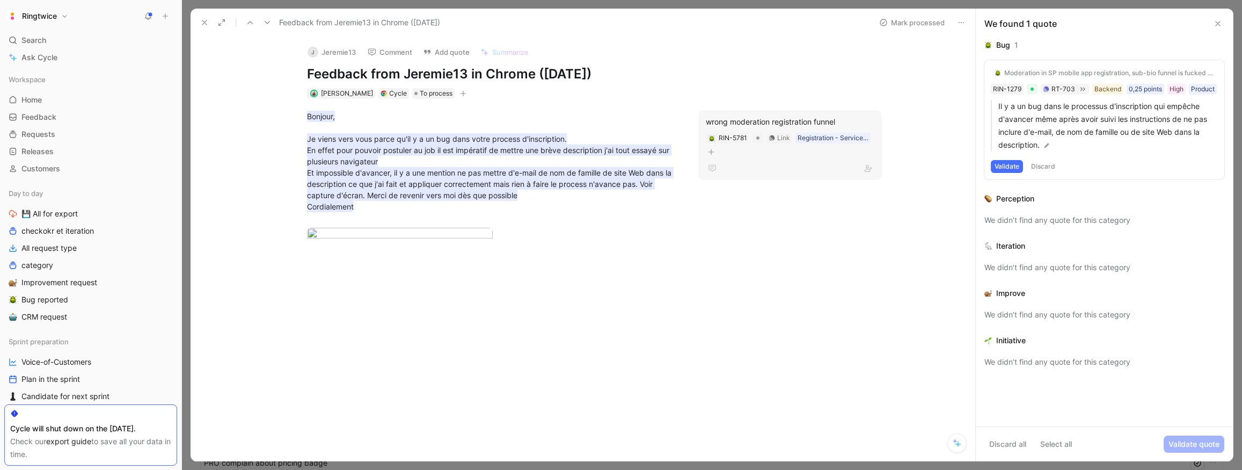
click at [801, 123] on div "wrong moderation registration funnel" at bounding box center [790, 121] width 169 height 13
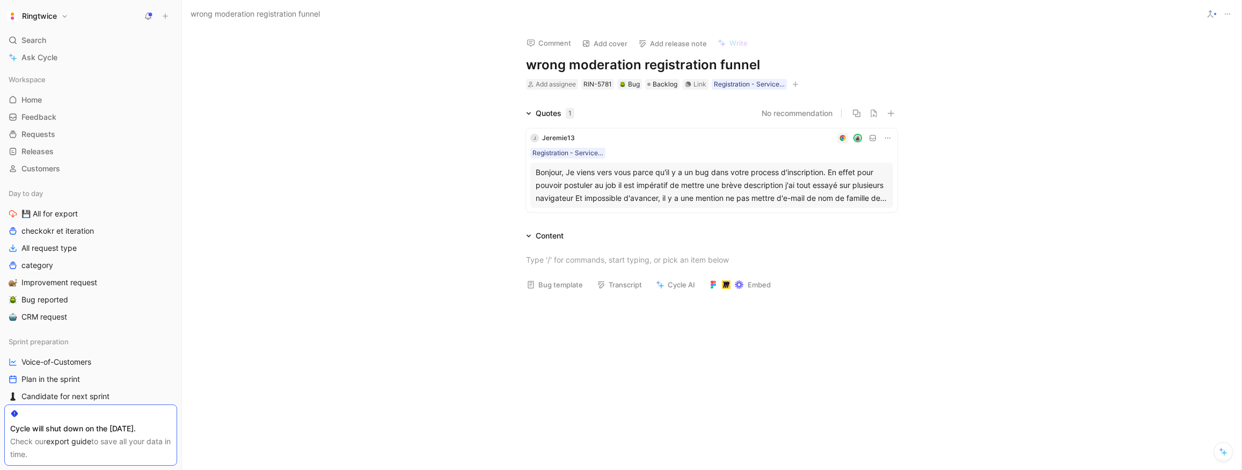
drag, startPoint x: 562, startPoint y: 66, endPoint x: 779, endPoint y: 68, distance: 216.9
click at [783, 67] on div "Comment Add cover Add release note Write wrong moderation registration funnel A…" at bounding box center [712, 59] width 412 height 63
click at [598, 261] on div at bounding box center [711, 259] width 371 height 11
drag, startPoint x: 749, startPoint y: 63, endPoint x: 547, endPoint y: 127, distance: 212.0
click at [510, 63] on div "Comment Add cover Add release note Write wrong moderation registration funnel A…" at bounding box center [712, 59] width 412 height 63
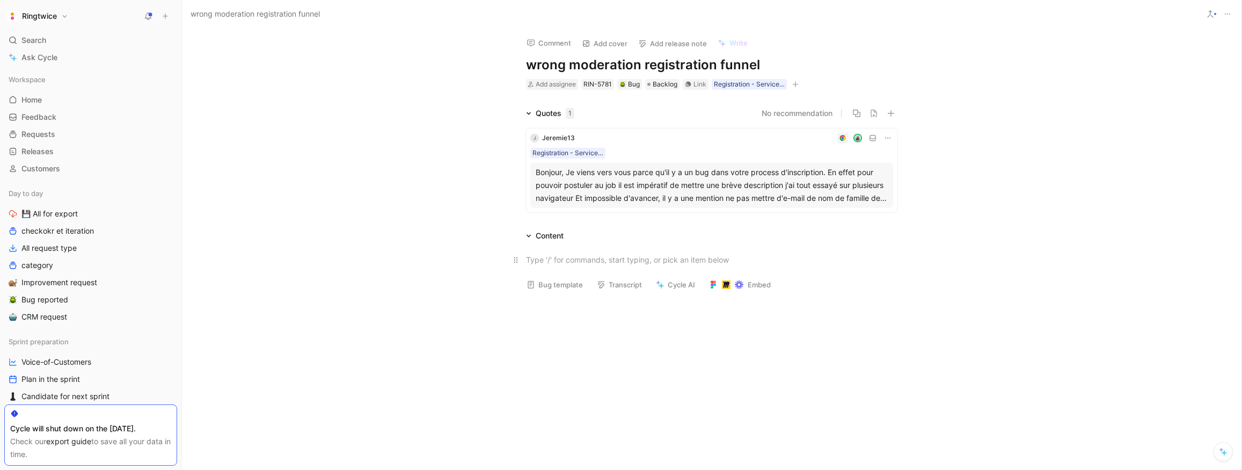
copy h1 "wrong moderation registration funnel"
click at [574, 258] on div at bounding box center [711, 259] width 371 height 11
click at [767, 65] on h1 "wrong moderation registration funnel" at bounding box center [711, 64] width 371 height 17
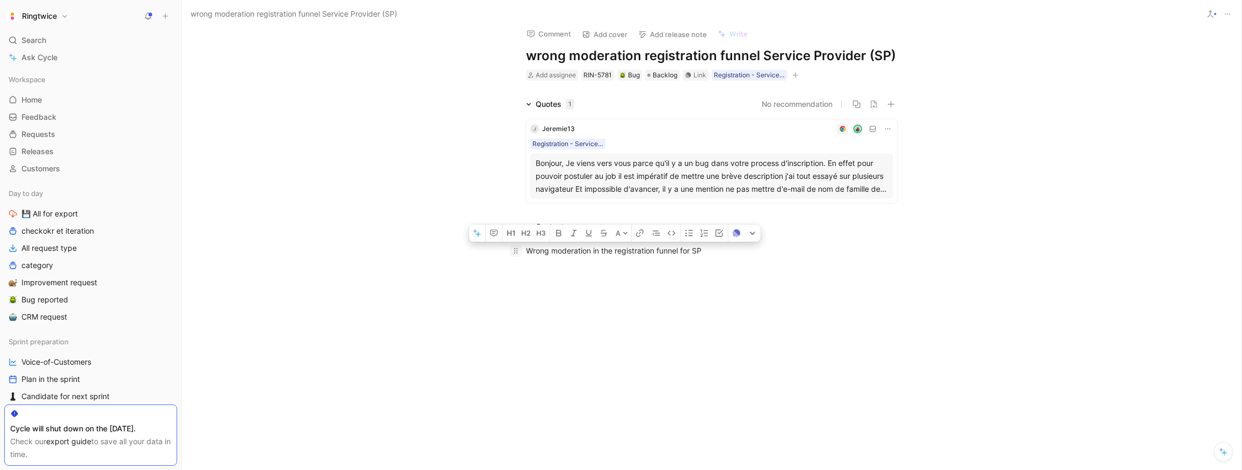
drag, startPoint x: 730, startPoint y: 252, endPoint x: 520, endPoint y: 246, distance: 210.0
click at [520, 246] on p "Wrong moderation in the registration funnel for SP" at bounding box center [712, 251] width 412 height 18
click at [792, 243] on p "Wrong moderation in the registration funnel for SP" at bounding box center [712, 250] width 412 height 18
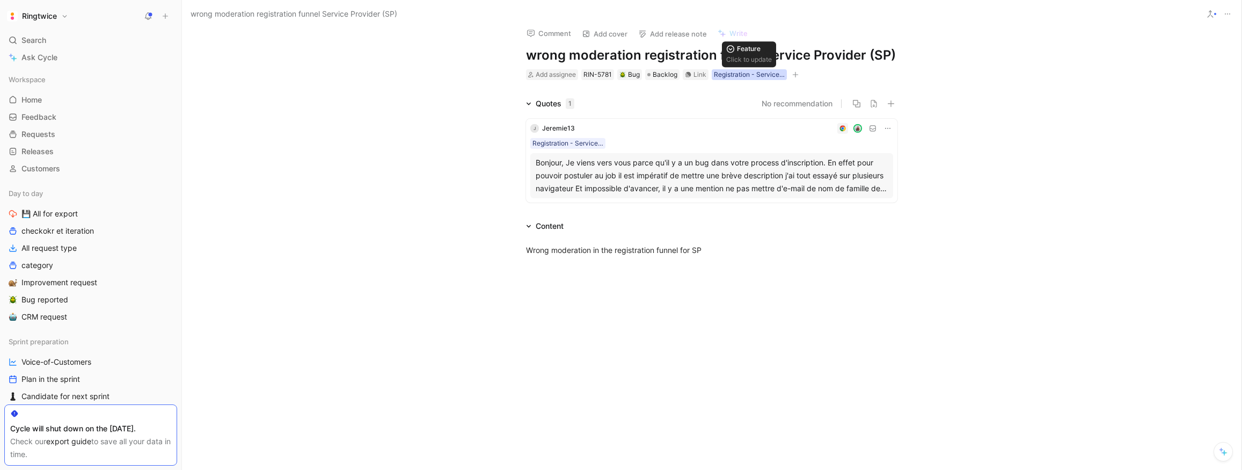
click at [775, 74] on div "Registration - Service Provider" at bounding box center [749, 74] width 71 height 11
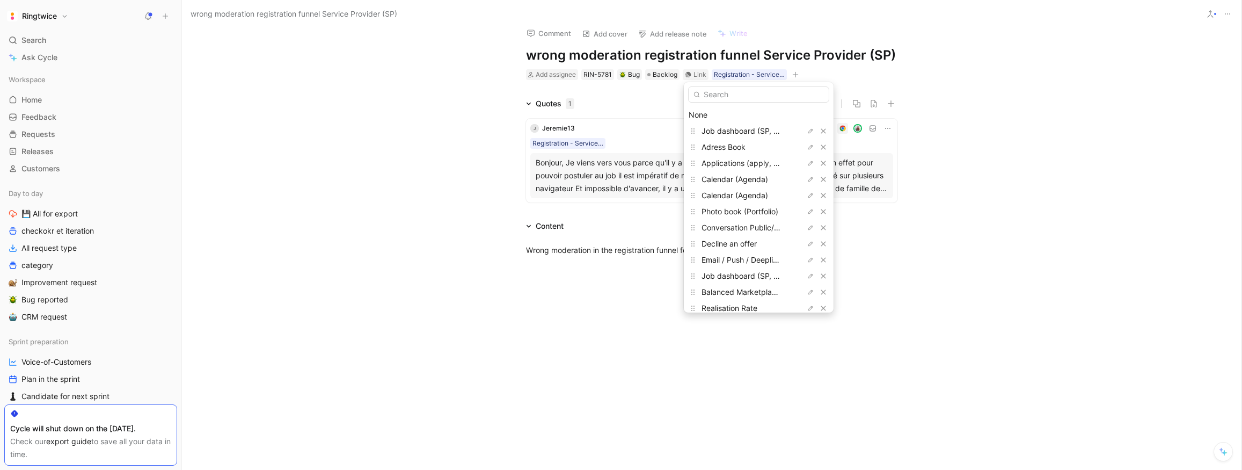
click at [720, 95] on input "text" at bounding box center [758, 94] width 141 height 16
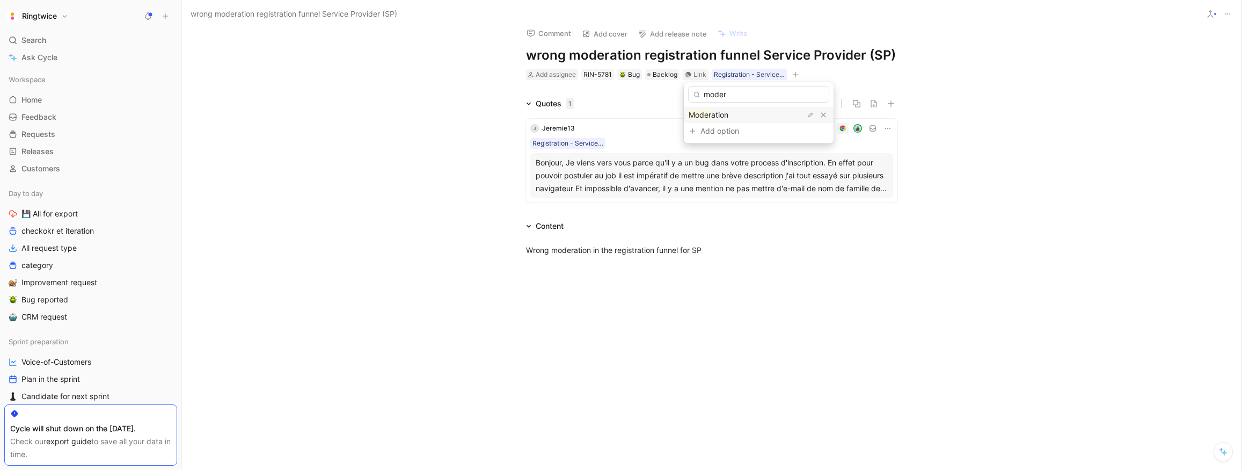
type input "moder"
click at [717, 111] on span "ation" at bounding box center [725, 114] width 17 height 9
click at [736, 74] on div "Moderation" at bounding box center [731, 74] width 34 height 11
type input "registration"
click at [727, 130] on span "- Service Provider" at bounding box center [743, 130] width 63 height 9
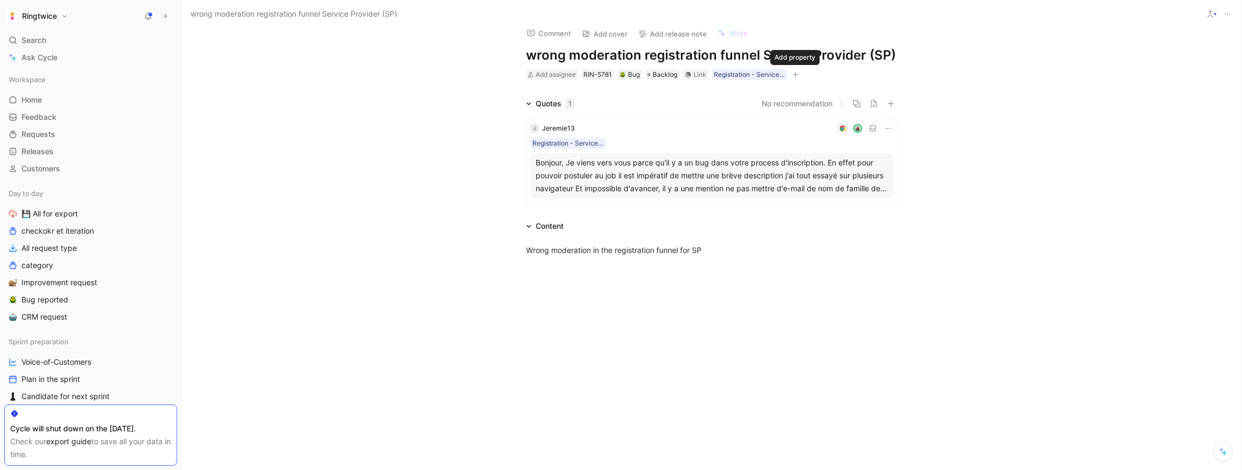
click at [798, 76] on icon "button" at bounding box center [795, 74] width 6 height 6
drag, startPoint x: 744, startPoint y: 252, endPoint x: 629, endPoint y: 247, distance: 116.0
click at [628, 249] on div "Wrong moderation in the registration funnel for SP" at bounding box center [711, 249] width 371 height 11
click at [593, 170] on div "Bonjour, Je viens vers vous parce qu'il y a un bug dans votre process d'inscrip…" at bounding box center [712, 175] width 352 height 39
click at [737, 255] on div "Wrong moderation in the registration funnel for SP" at bounding box center [711, 249] width 371 height 11
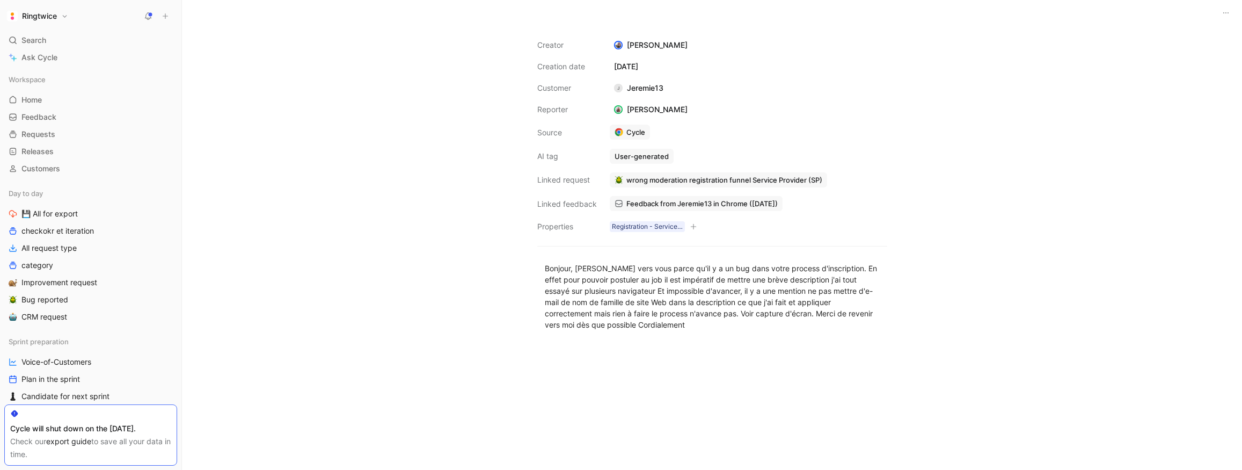
click at [656, 205] on span "Feedback from Jeremie13 in Chrome ([DATE])" at bounding box center [701, 204] width 151 height 10
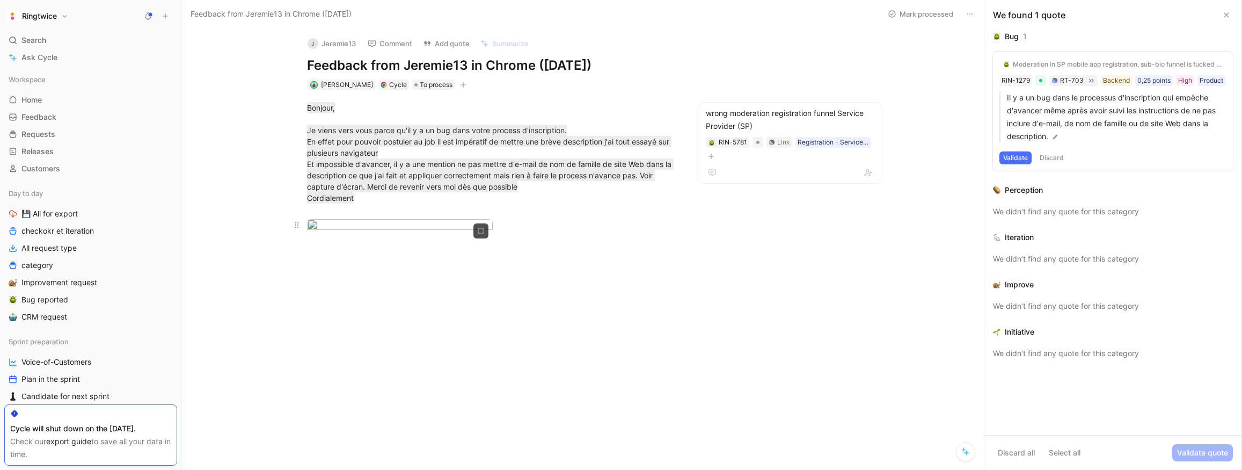
click at [405, 265] on body "Ringtwice Search ⌘ K Ask Cycle Workspace Home G then H Feedback G then F Reques…" at bounding box center [621, 235] width 1242 height 470
click at [522, 469] on div at bounding box center [621, 470] width 1242 height 0
click at [431, 85] on span "To process" at bounding box center [436, 84] width 33 height 11
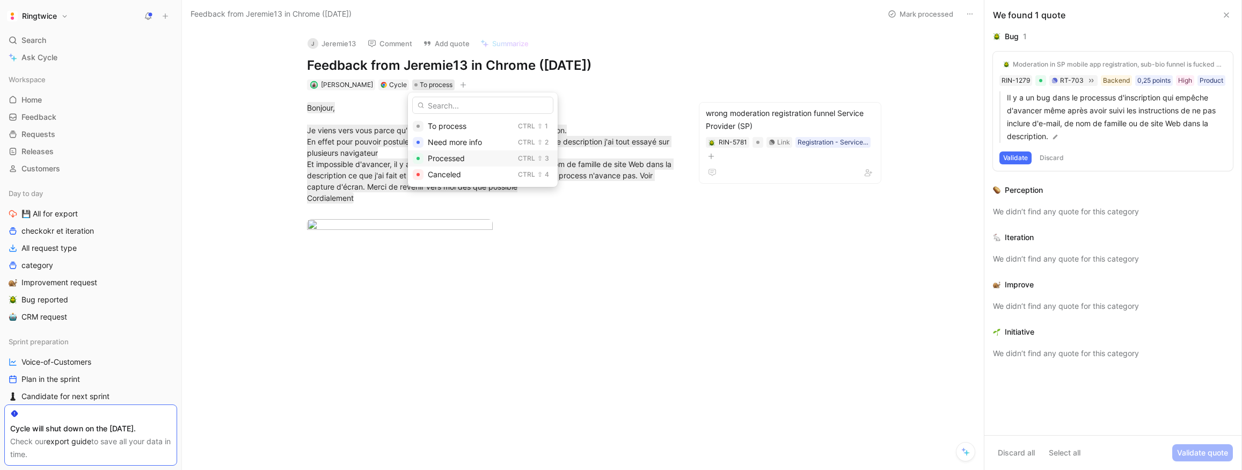
click at [449, 155] on span "Processed" at bounding box center [446, 158] width 37 height 9
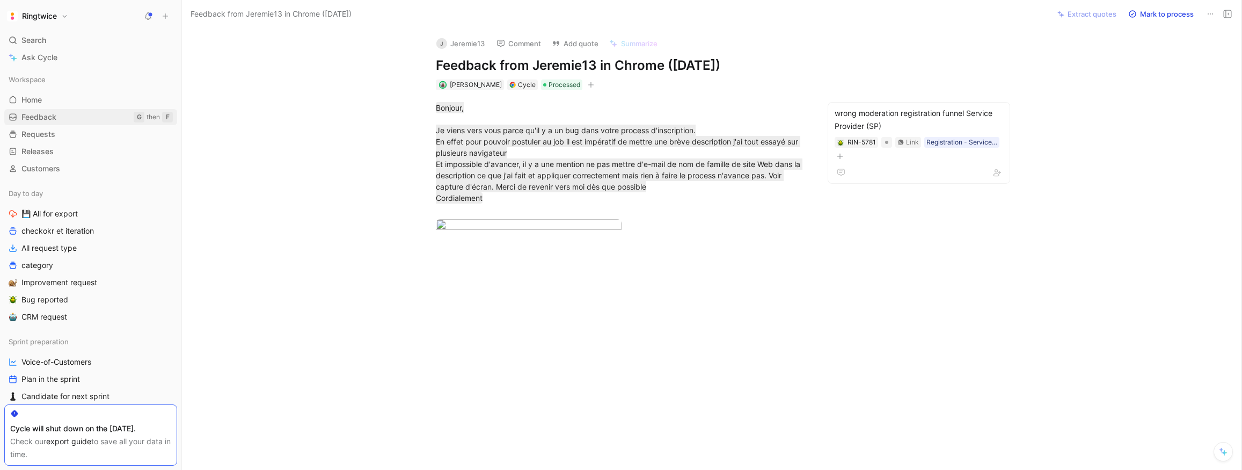
click at [36, 113] on span "Feedback" at bounding box center [38, 117] width 35 height 11
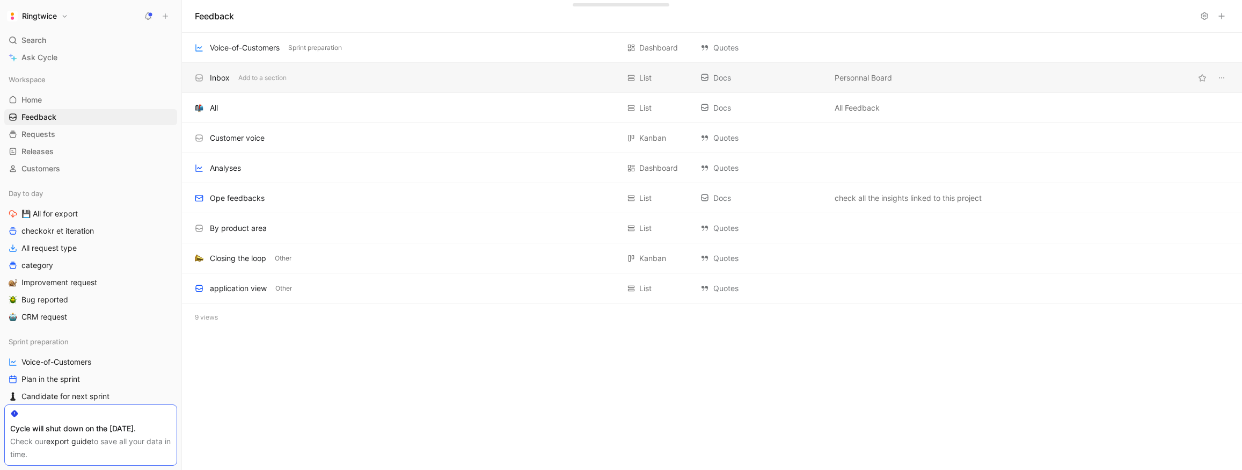
click at [210, 77] on div "Inbox" at bounding box center [220, 77] width 20 height 13
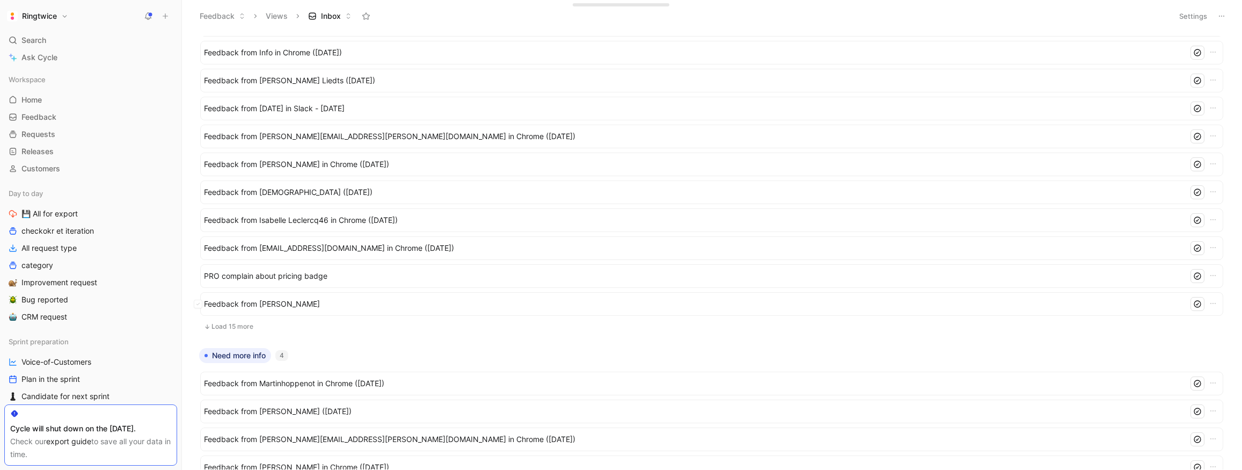
scroll to position [199, 0]
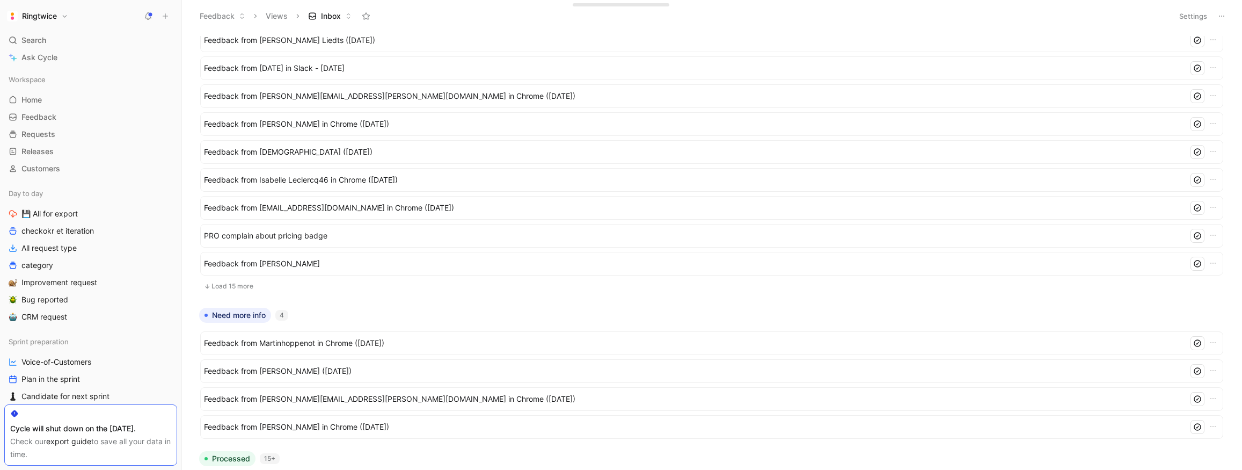
click at [238, 287] on button "Load 15 more" at bounding box center [711, 286] width 1023 height 13
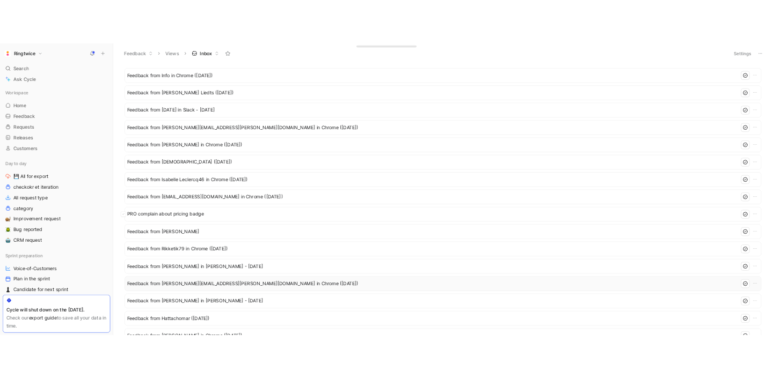
scroll to position [0, 0]
